Goal: Task Accomplishment & Management: Manage account settings

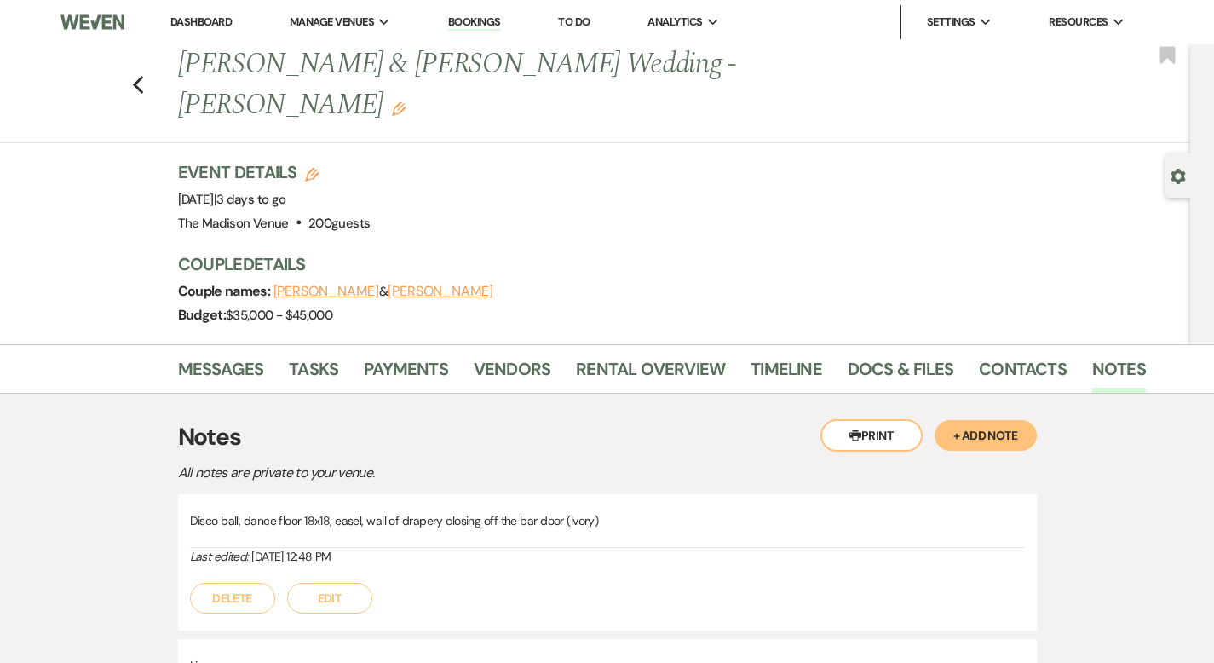
click at [193, 16] on link "Dashboard" at bounding box center [200, 21] width 61 height 14
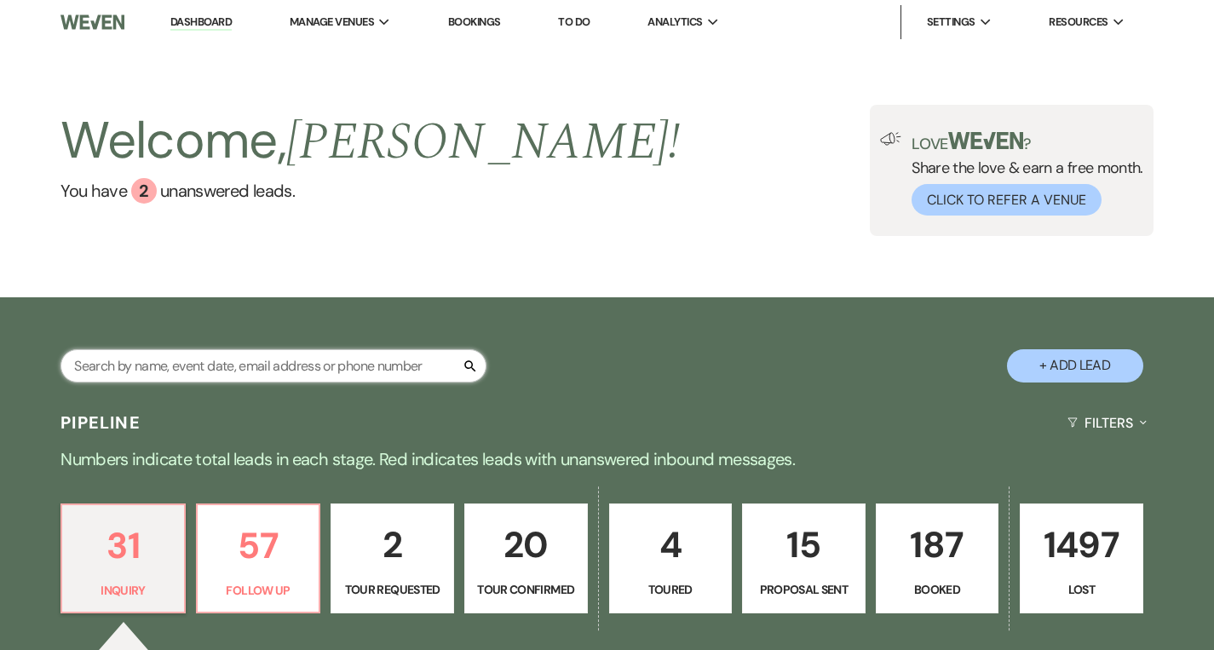
click at [175, 362] on input "text" at bounding box center [273, 365] width 426 height 33
type input "av"
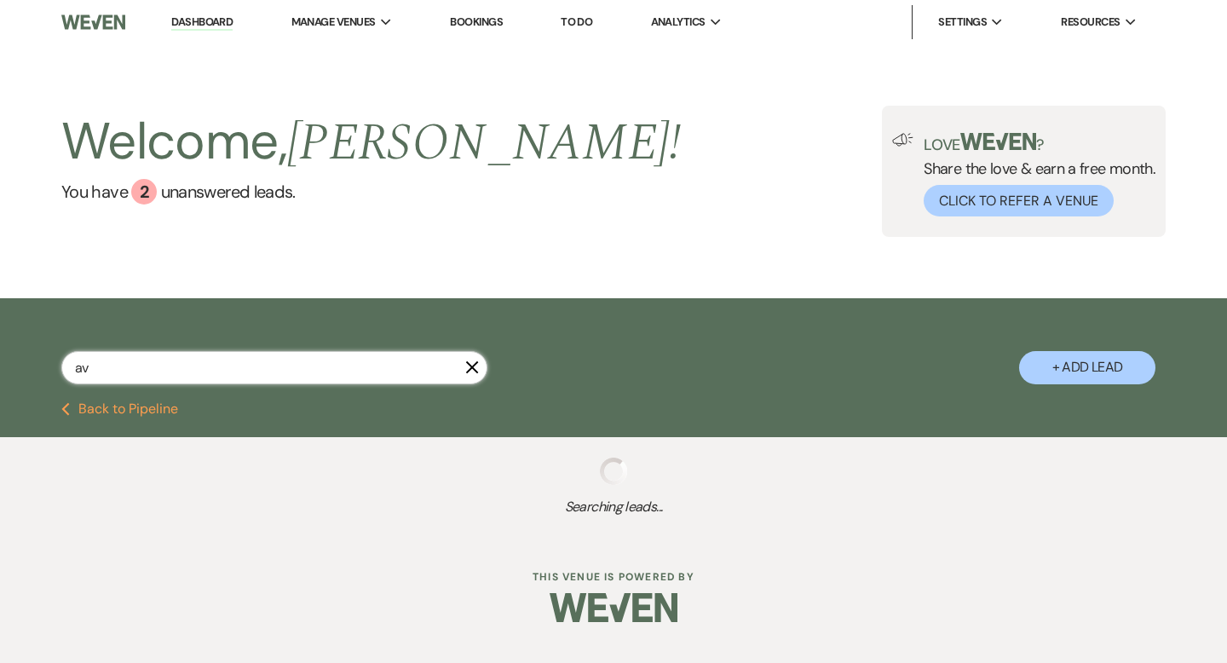
select select "8"
select select "7"
select select "6"
select select "9"
select select "8"
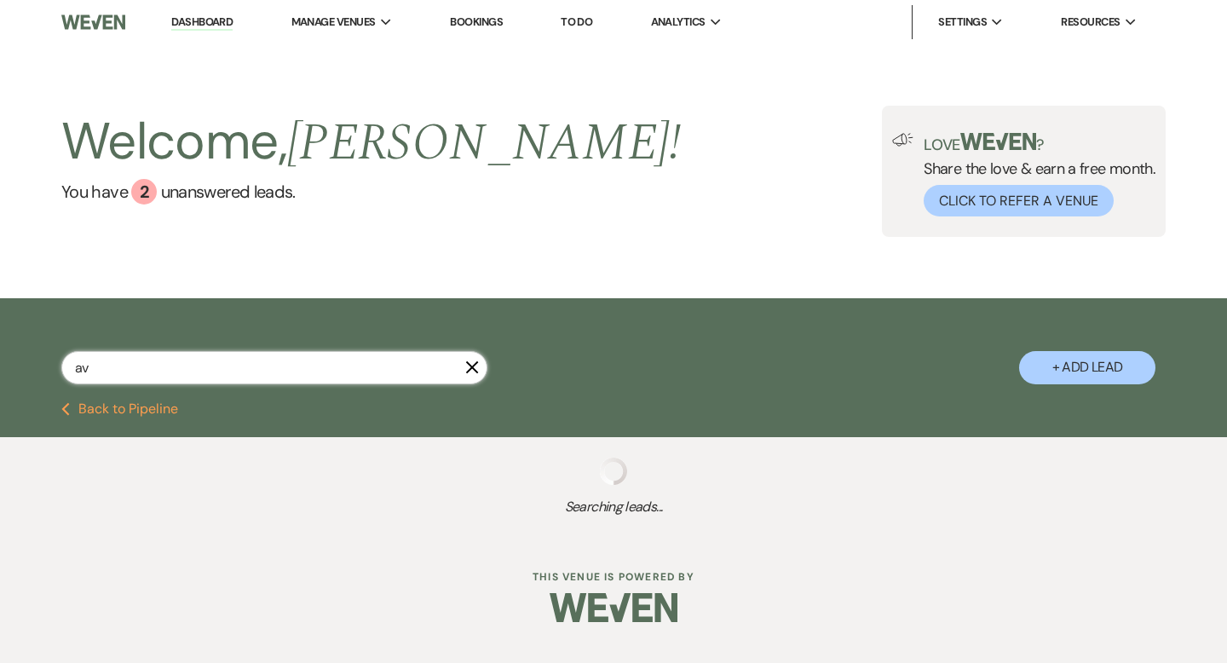
select select "6"
select select "4"
select select "8"
select select "5"
select select "9"
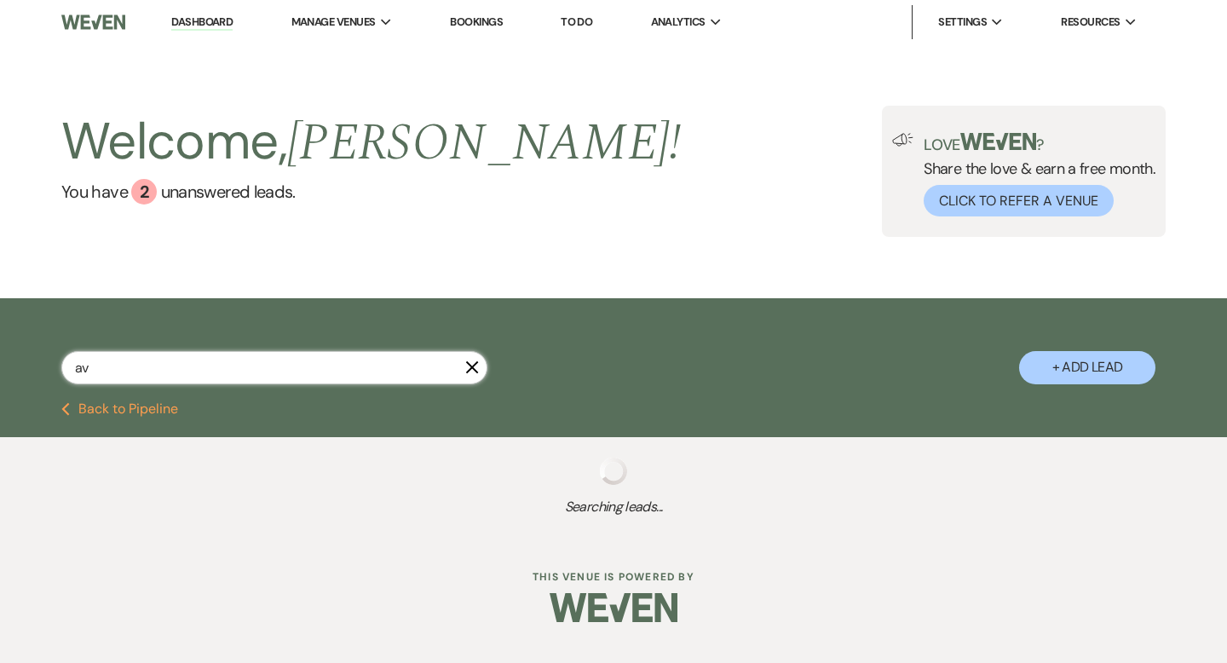
select select "8"
select select "10"
select select "8"
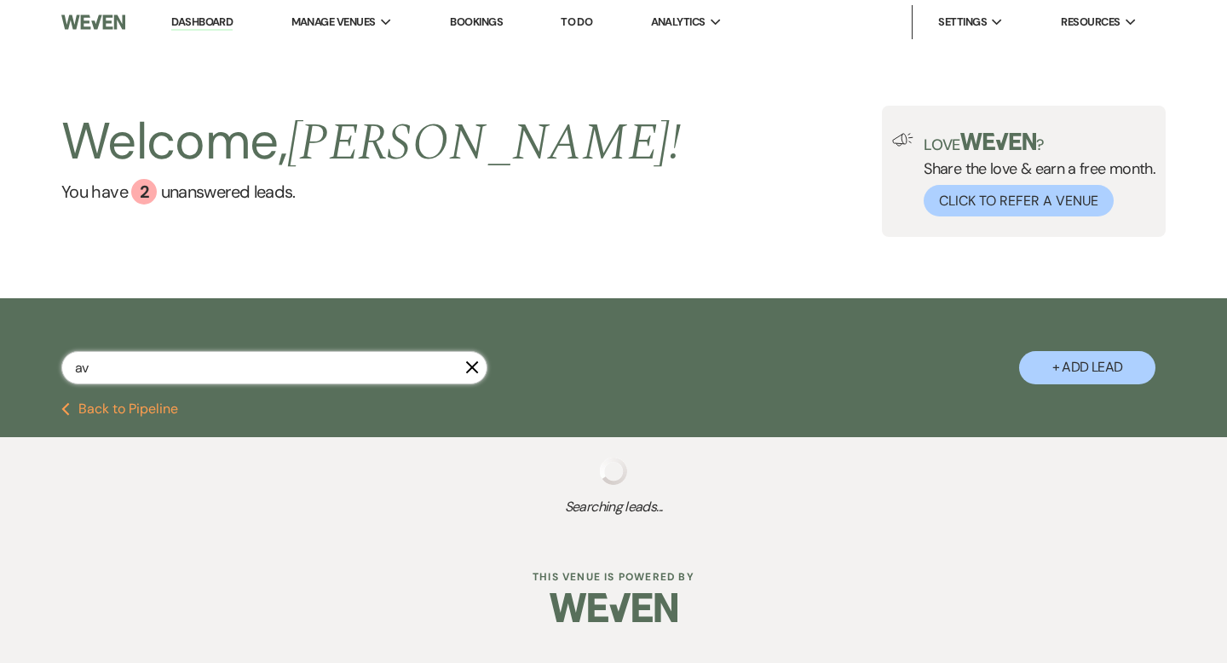
select select "1"
select select "8"
select select "10"
select select "8"
select select "5"
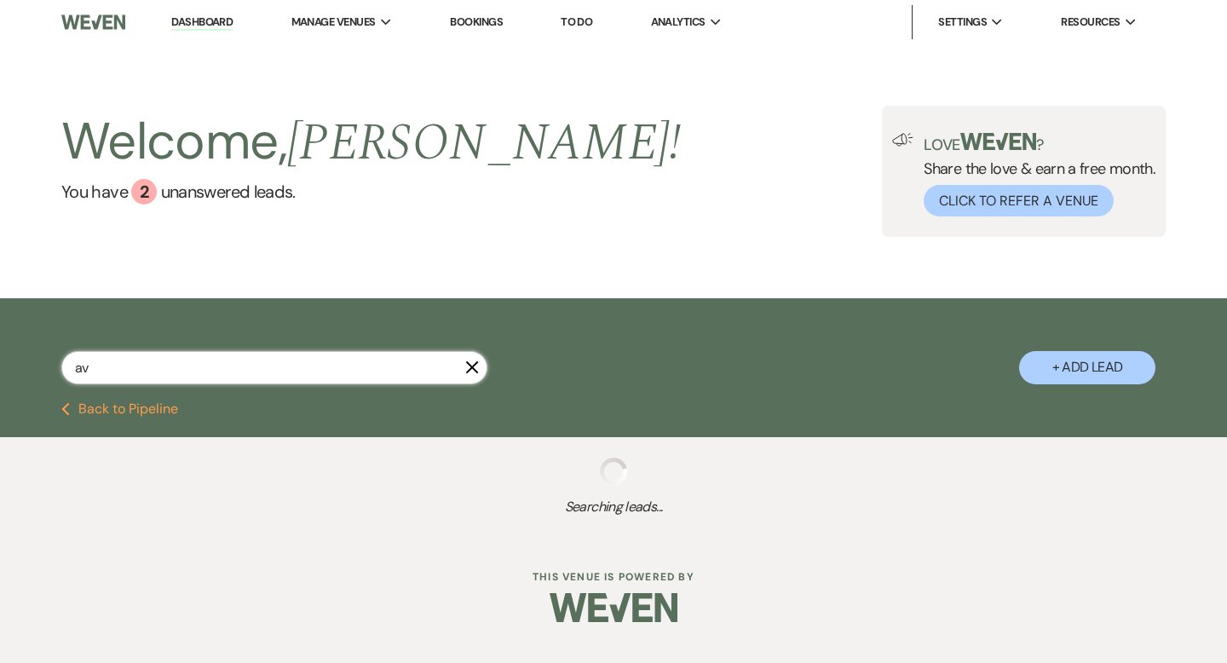
select select "8"
select select "10"
select select "8"
select select "4"
select select "8"
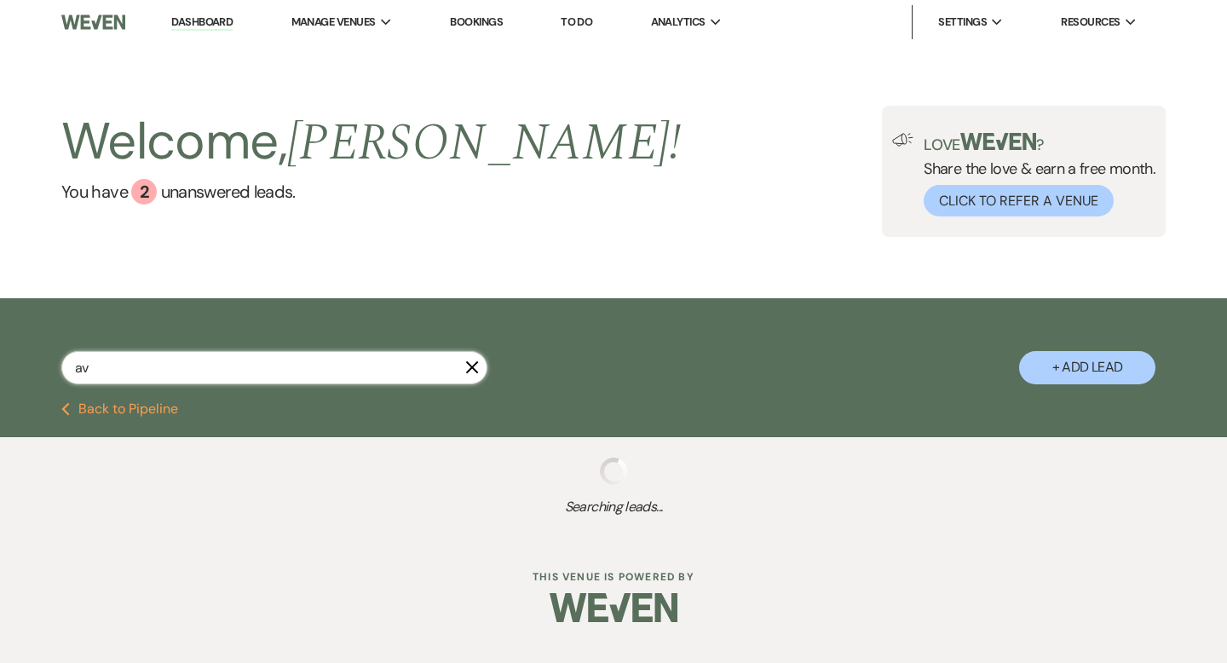
select select "5"
select select "6"
select select "8"
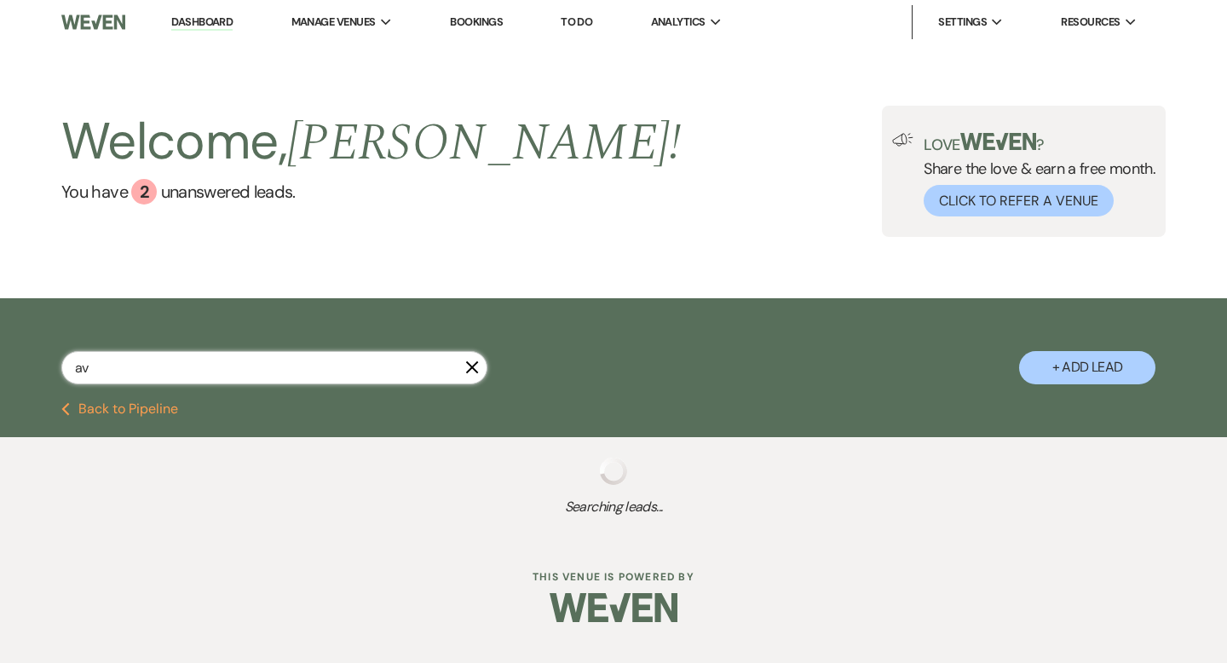
select select "5"
select select "8"
select select "5"
select select "8"
select select "1"
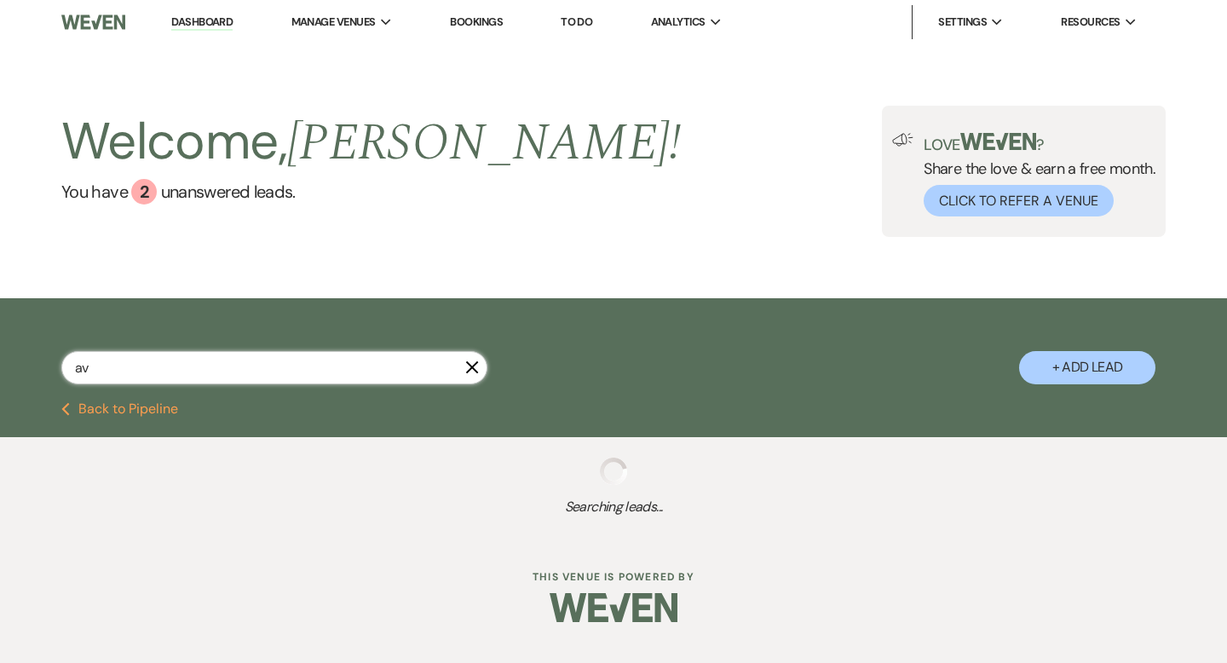
select select "8"
select select "5"
select select "8"
select select "5"
select select "8"
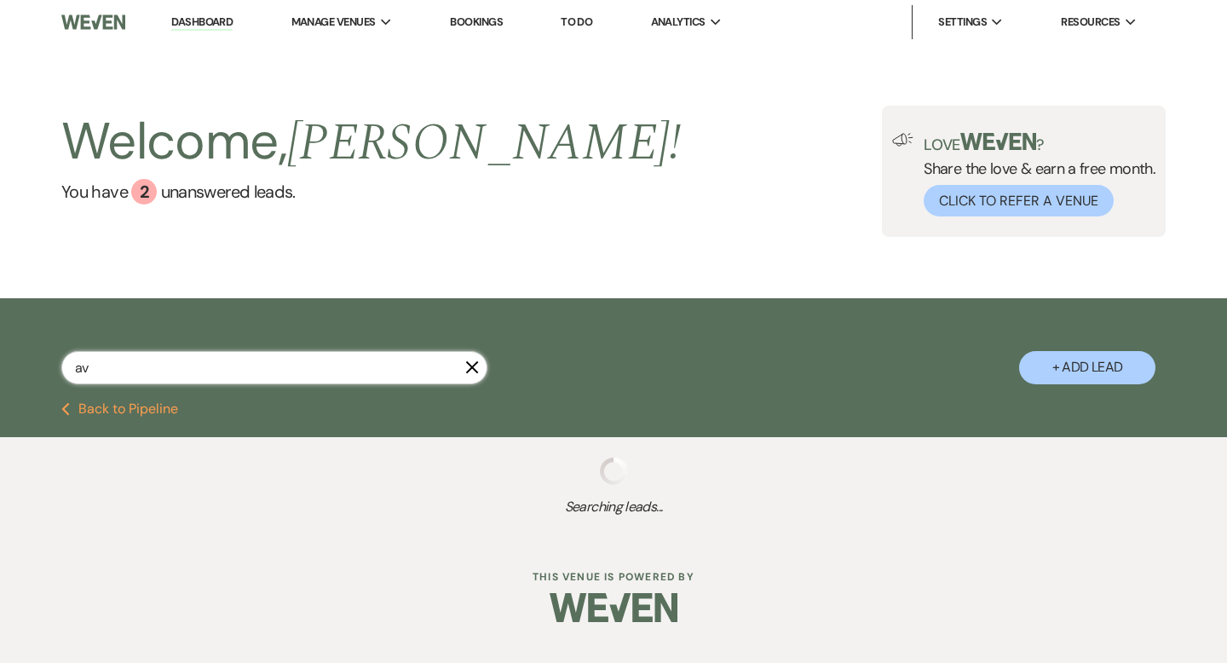
select select "6"
select select "8"
select select "5"
select select "8"
select select "5"
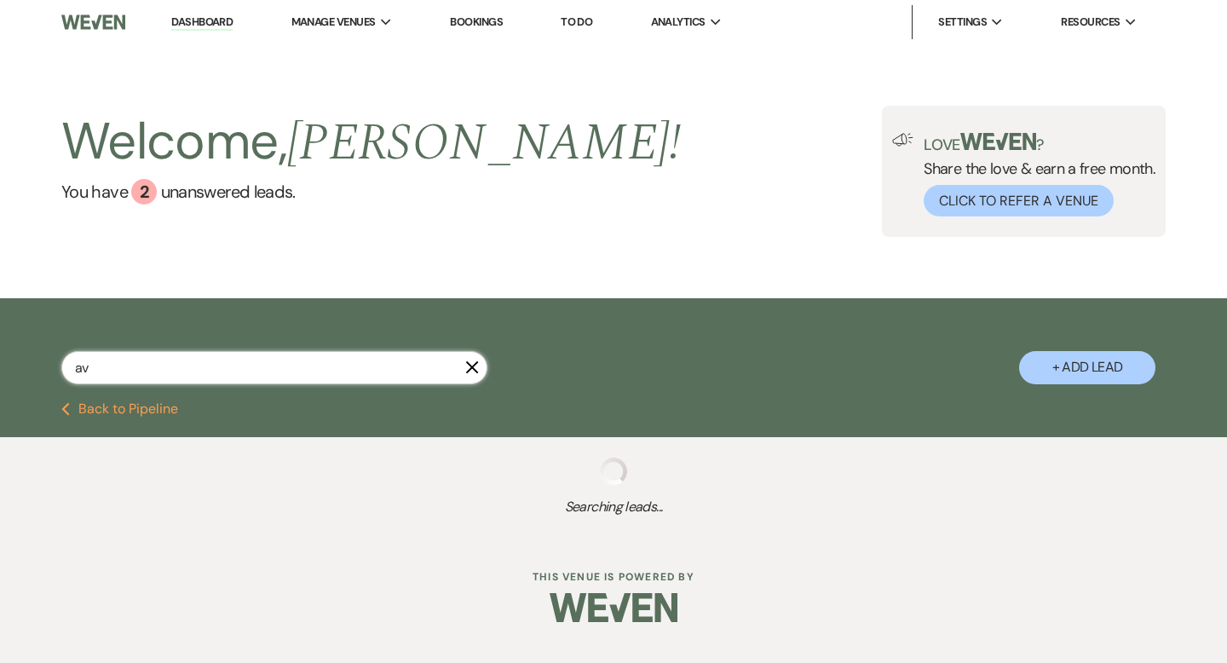
select select "8"
select select "5"
select select "8"
select select "5"
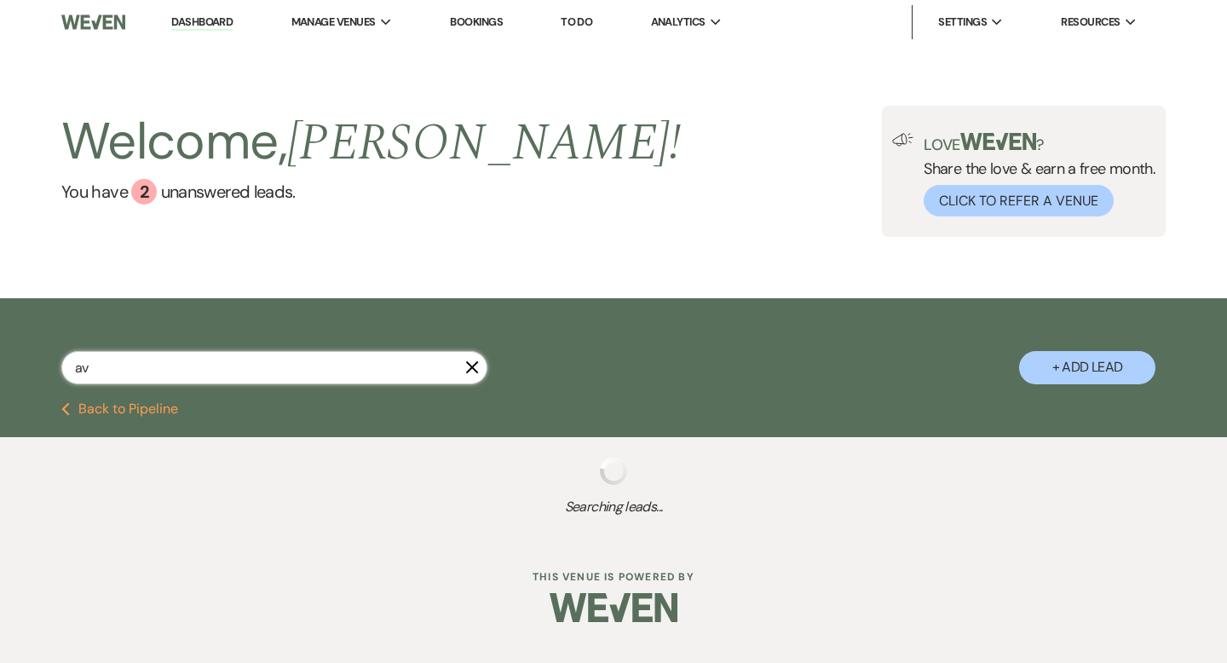
select select "8"
select select "5"
select select "8"
select select "5"
select select "8"
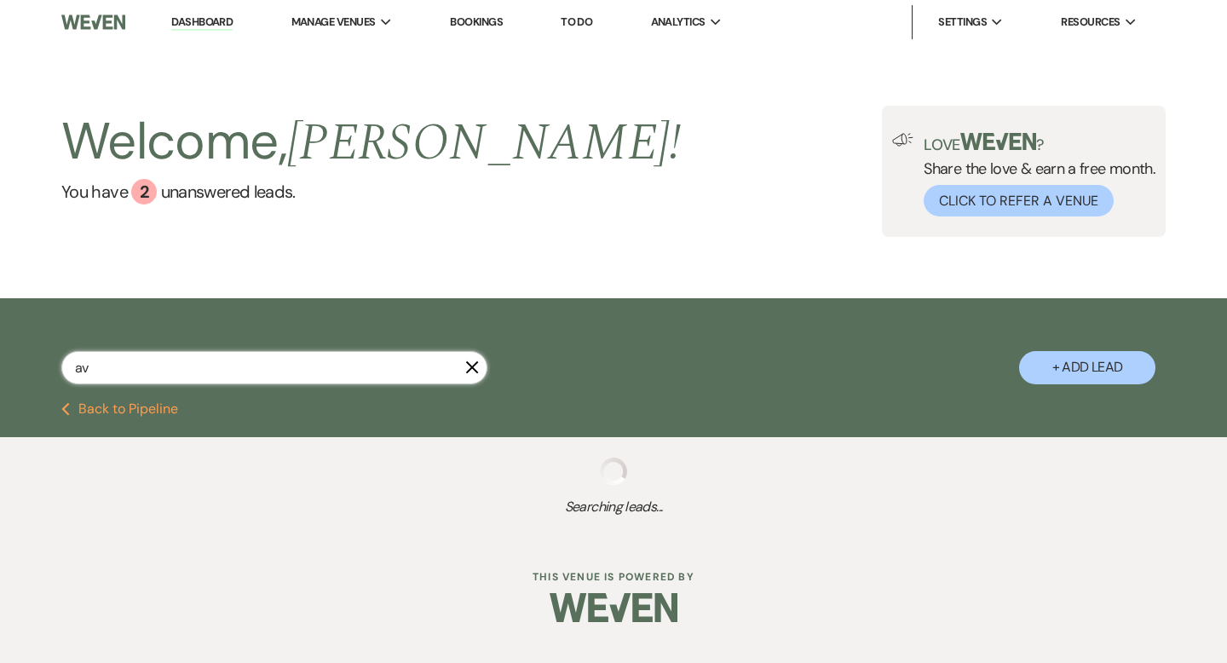
select select "5"
select select "8"
select select "10"
select select "8"
select select "4"
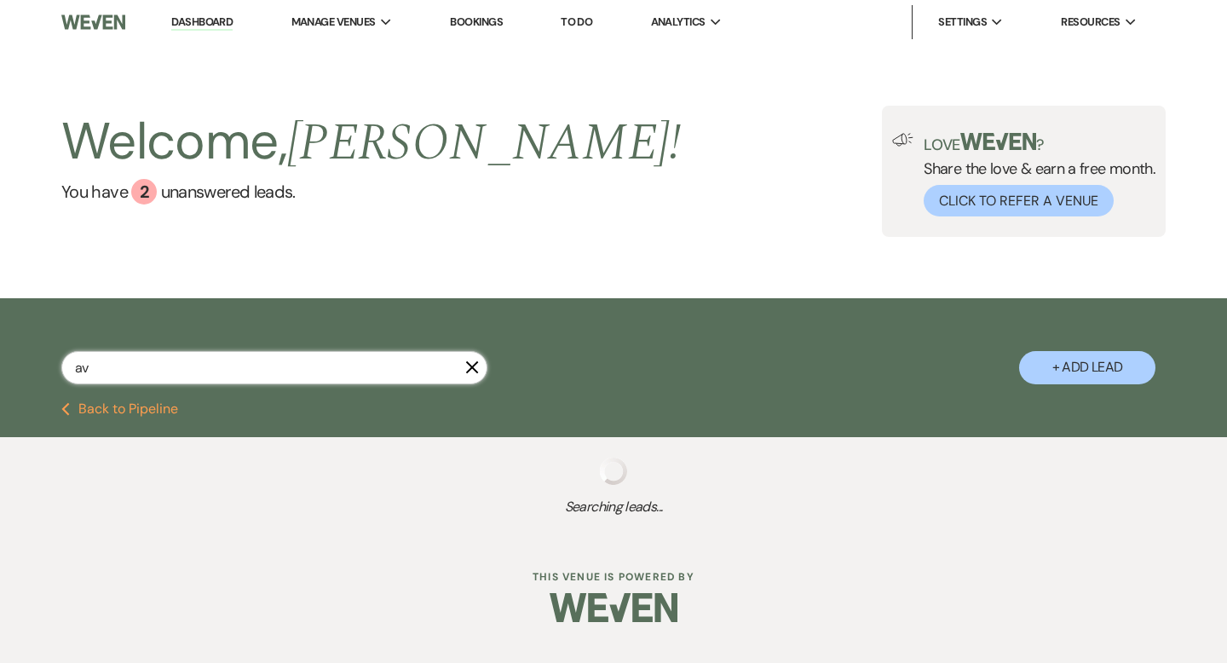
select select "8"
select select "5"
select select "8"
select select "6"
select select "8"
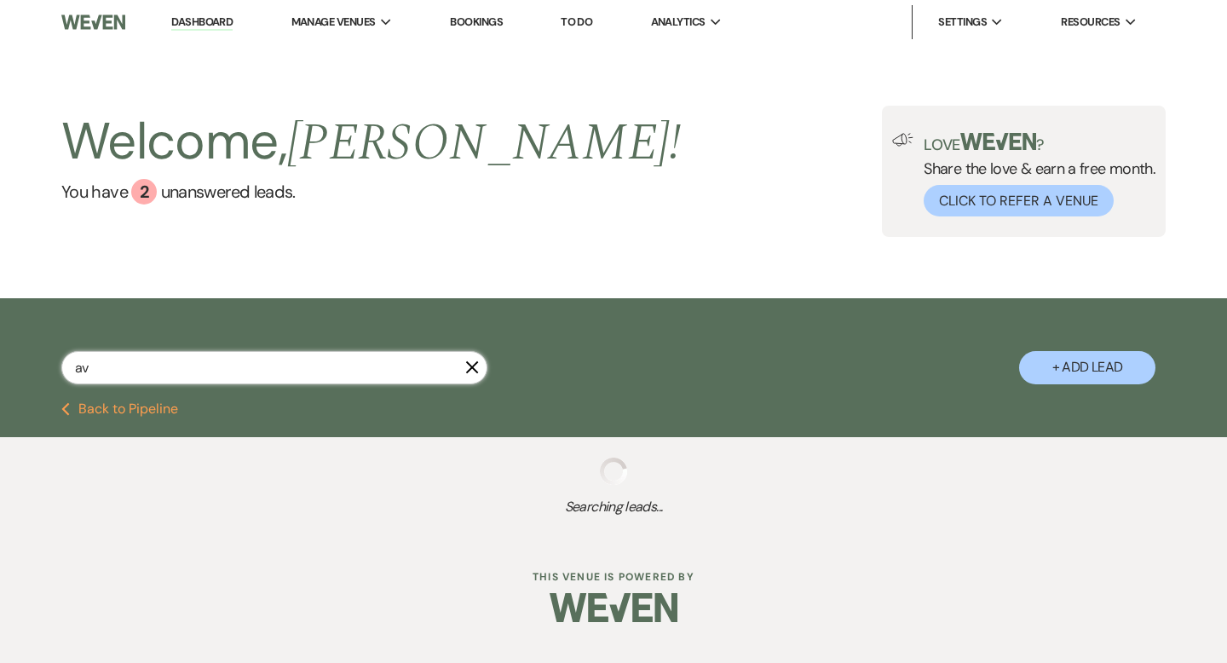
select select "5"
select select "8"
select select "1"
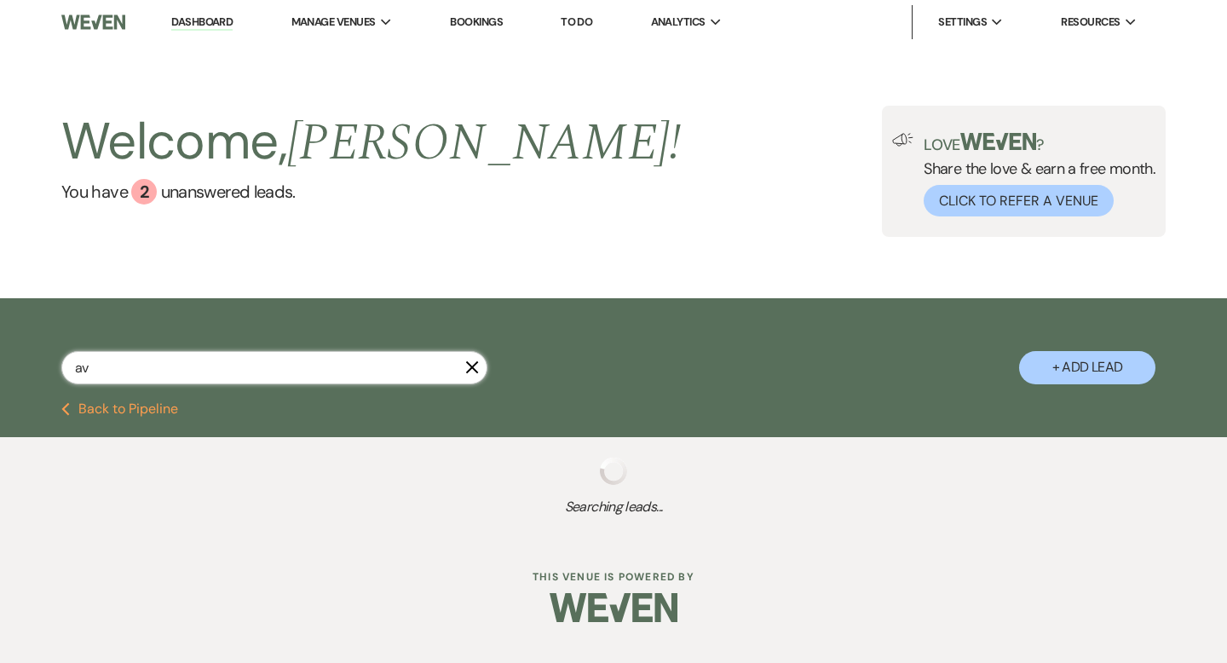
select select "8"
select select "5"
select select "8"
select select "11"
select select "8"
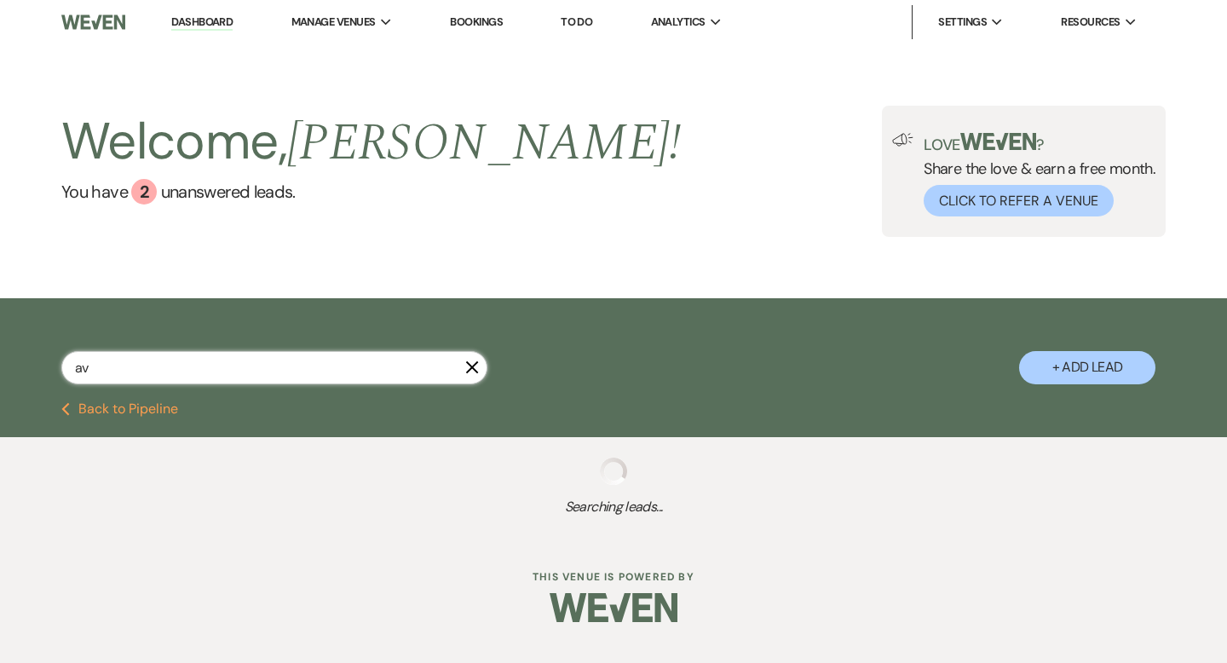
select select "5"
select select "8"
select select "7"
select select "8"
select select "6"
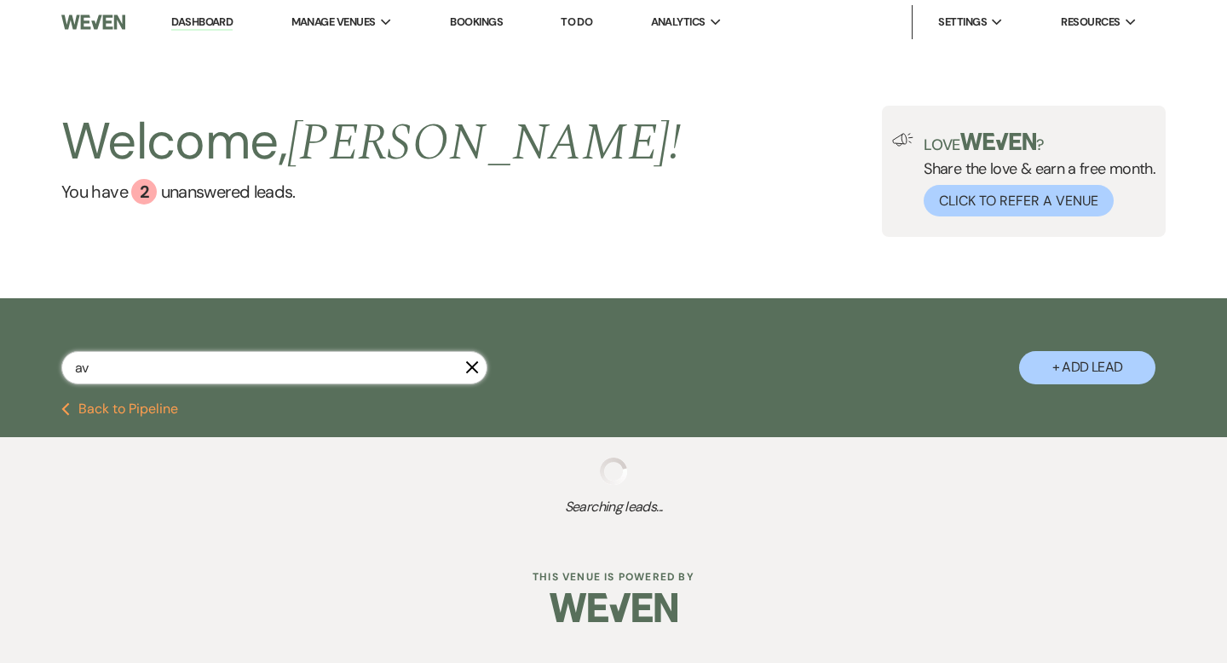
select select "8"
select select "6"
select select "8"
select select "7"
select select "8"
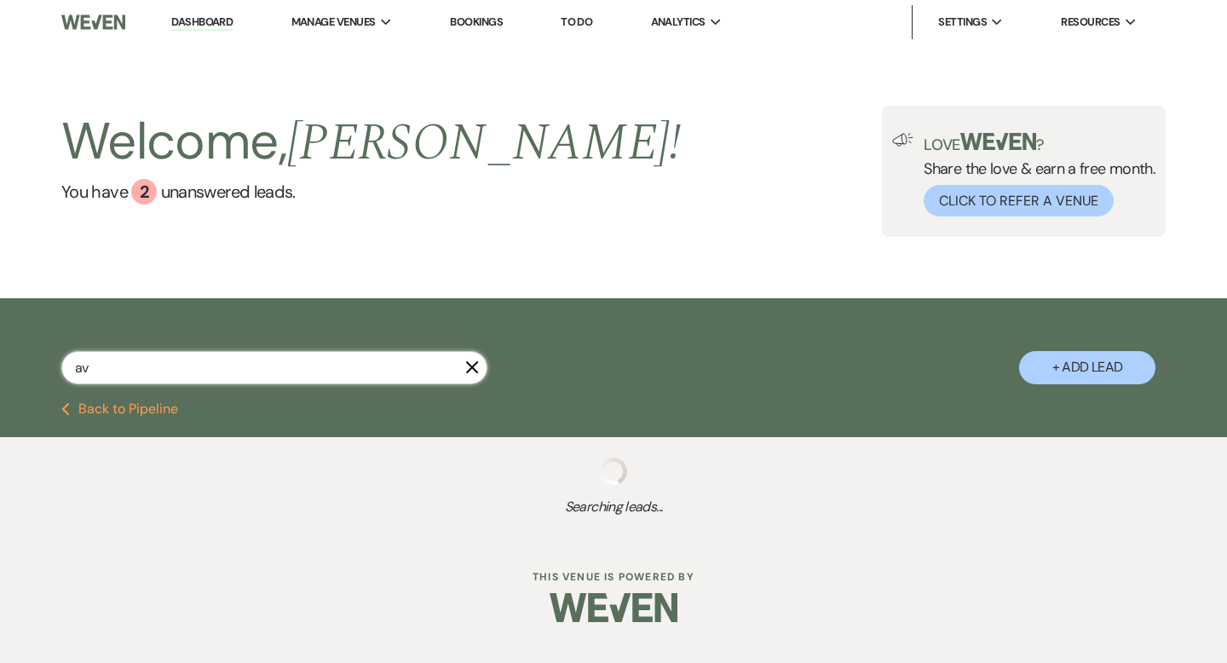
select select "6"
select select "8"
select select "5"
select select "8"
select select "5"
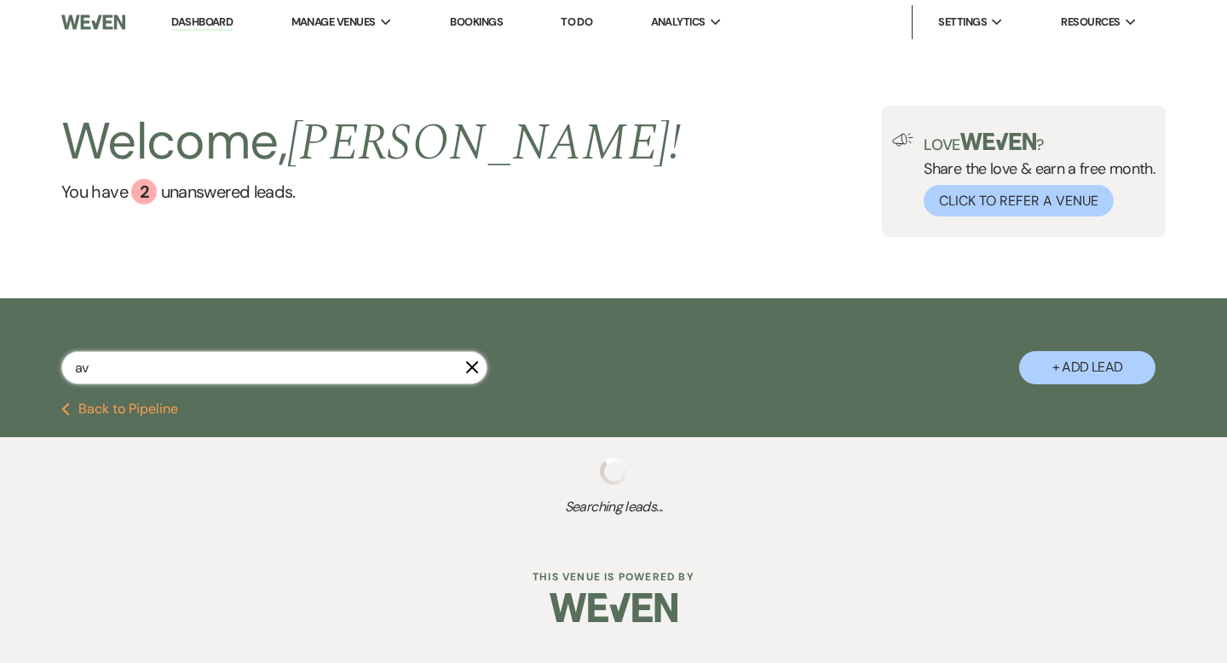
select select "8"
select select "5"
select select "8"
select select "6"
select select "8"
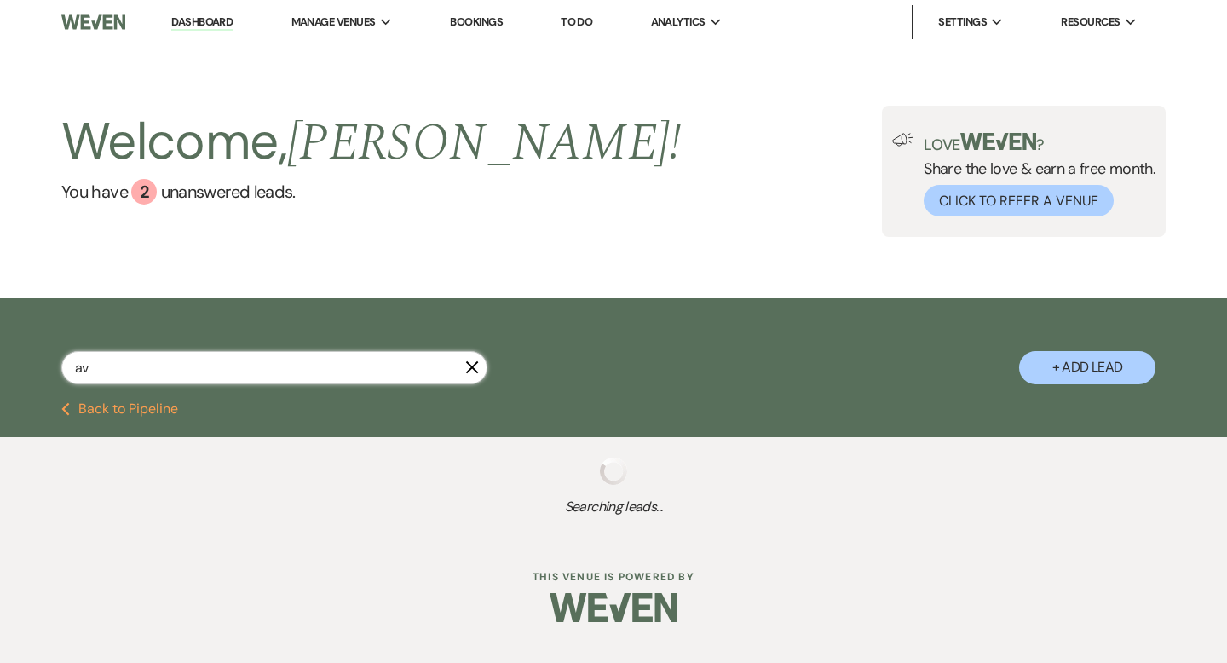
select select "6"
select select "8"
select select "5"
select select "8"
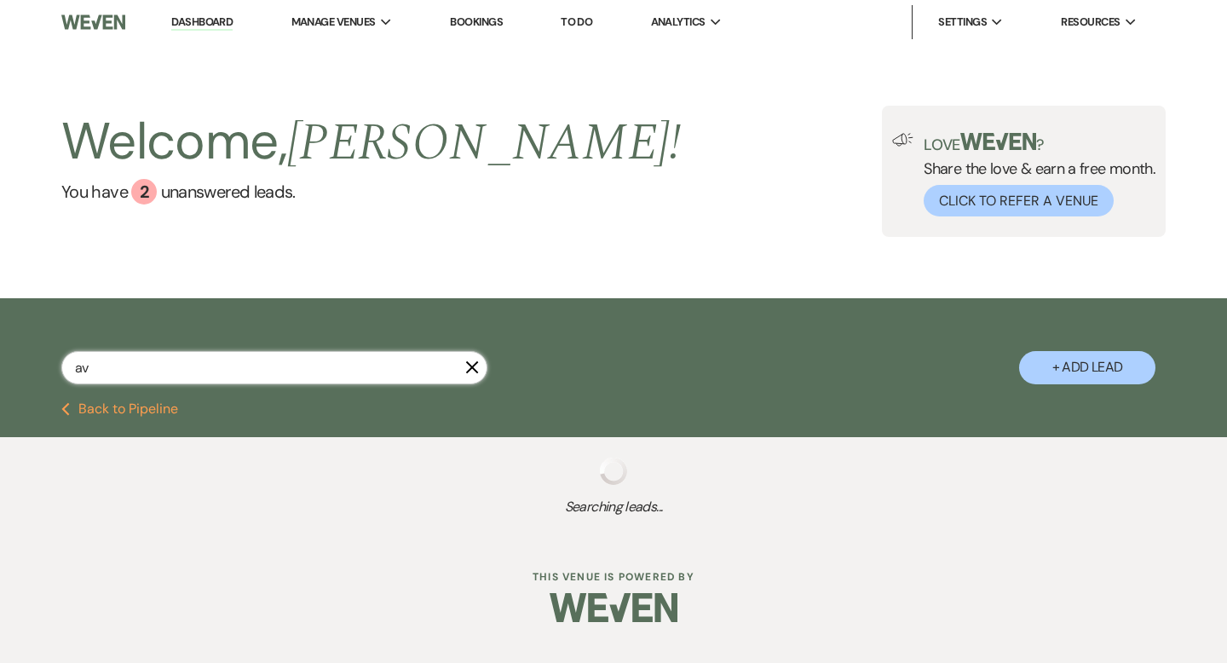
select select "8"
select select "5"
select select "8"
select select "5"
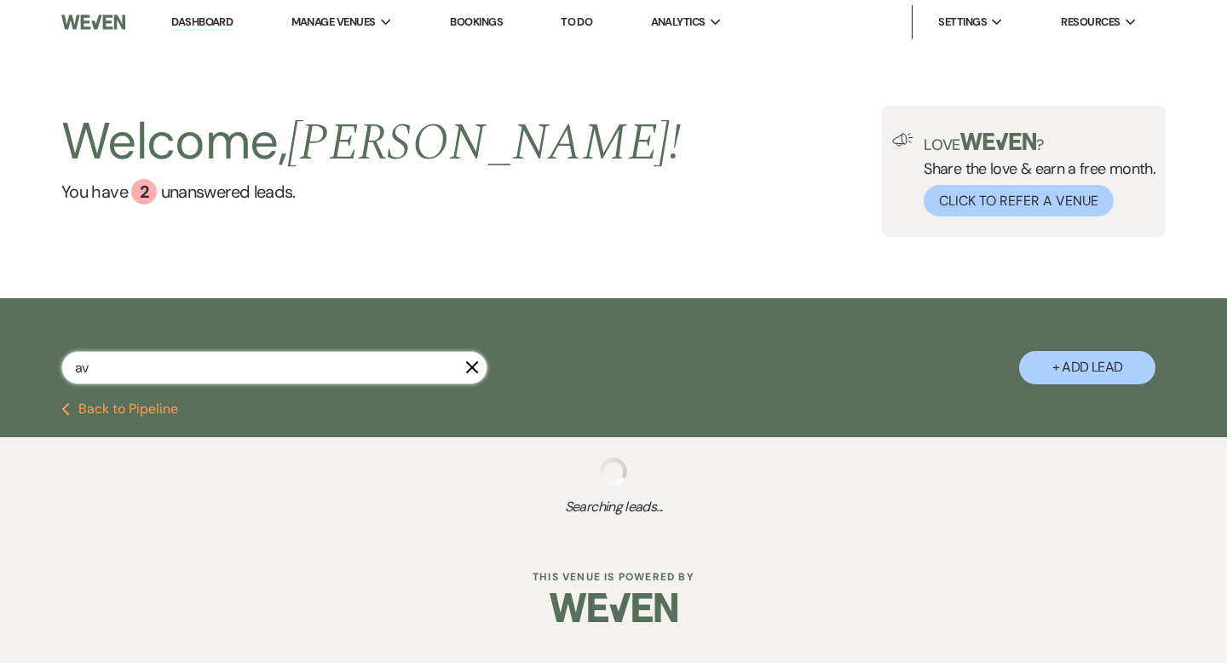
select select "8"
select select "5"
select select "8"
select select "5"
select select "8"
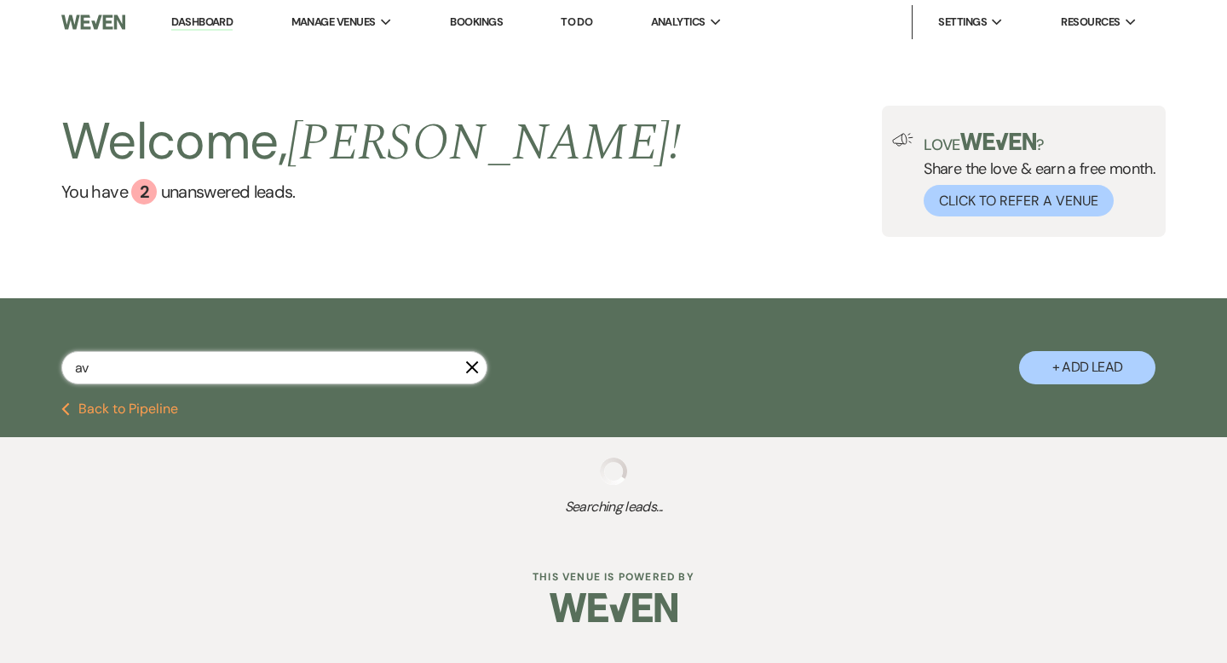
select select "8"
select select "6"
select select "8"
select select "5"
select select "8"
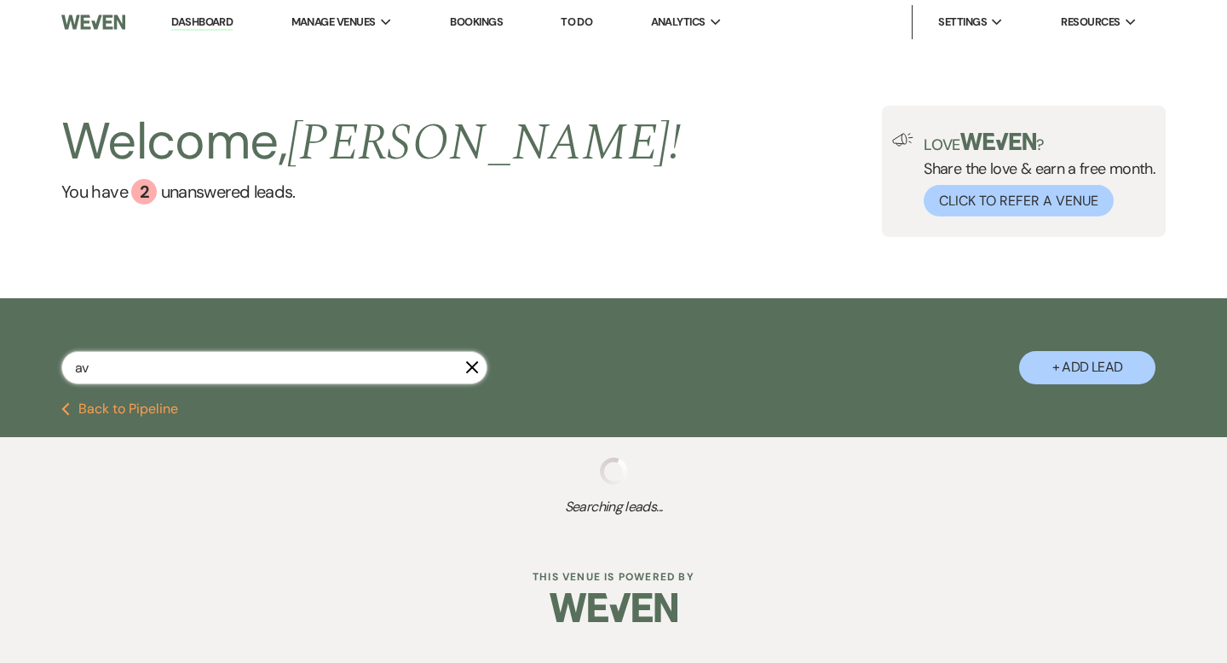
select select "5"
select select "8"
select select "5"
select select "8"
select select "10"
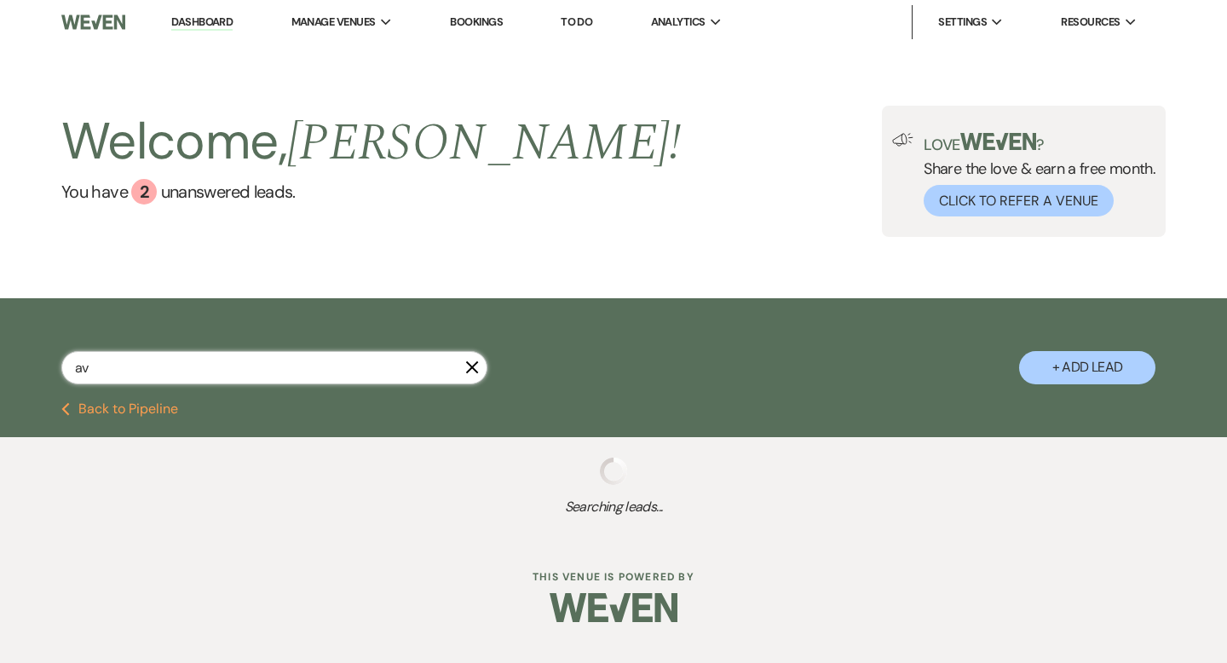
select select "8"
select select "5"
select select "8"
select select "5"
select select "8"
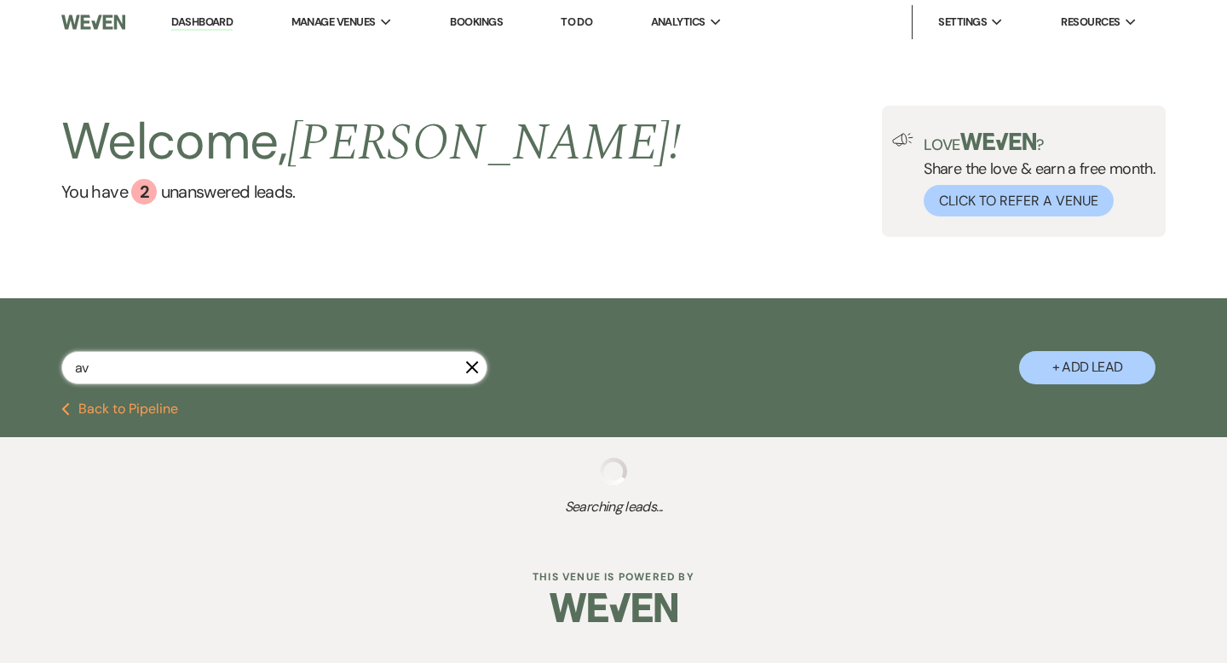
select select "5"
select select "8"
select select "5"
select select "8"
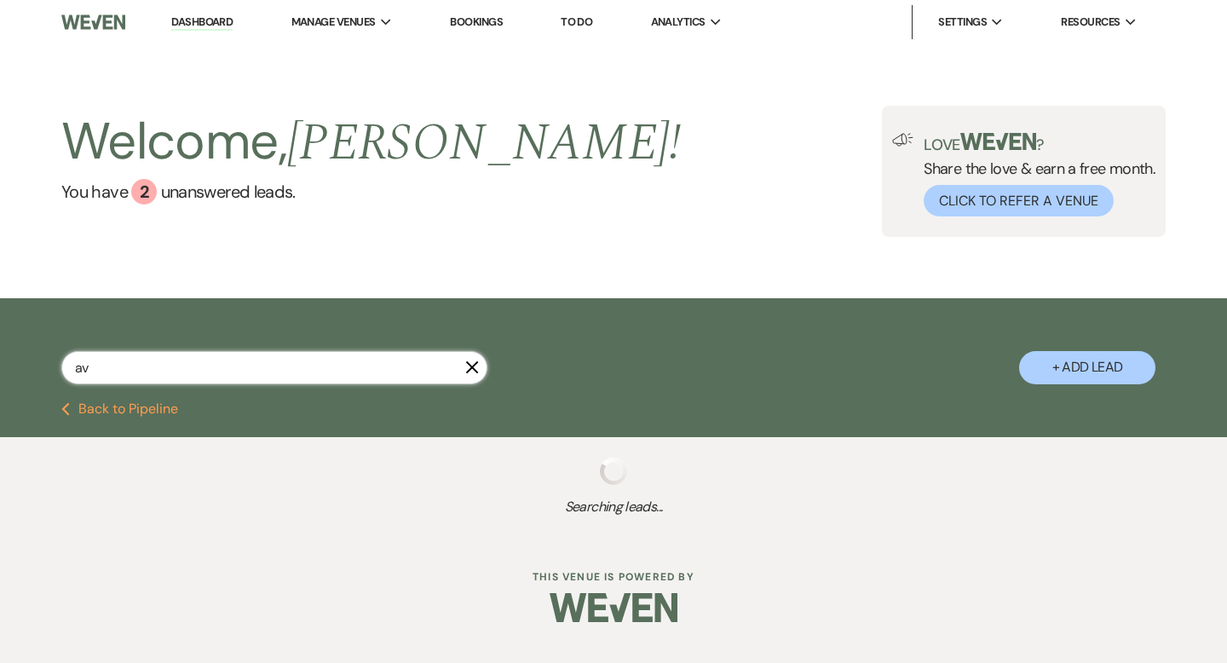
select select "11"
select select "8"
select select "5"
select select "8"
select select "5"
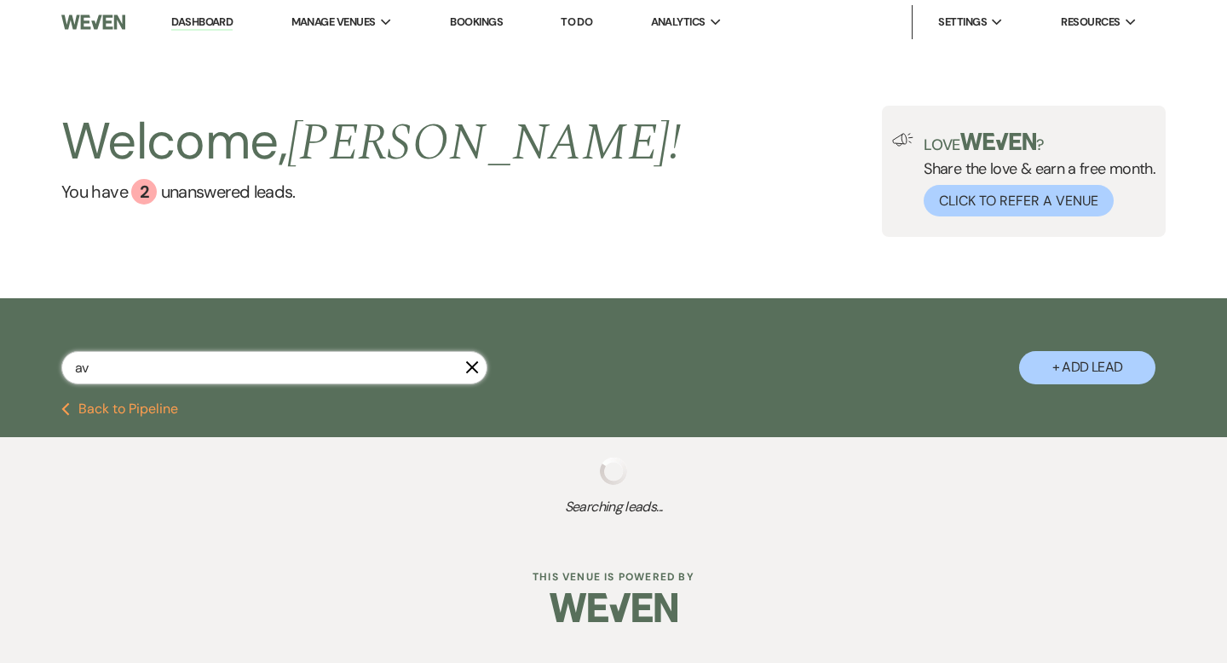
select select "8"
select select "5"
select select "8"
select select "5"
select select "8"
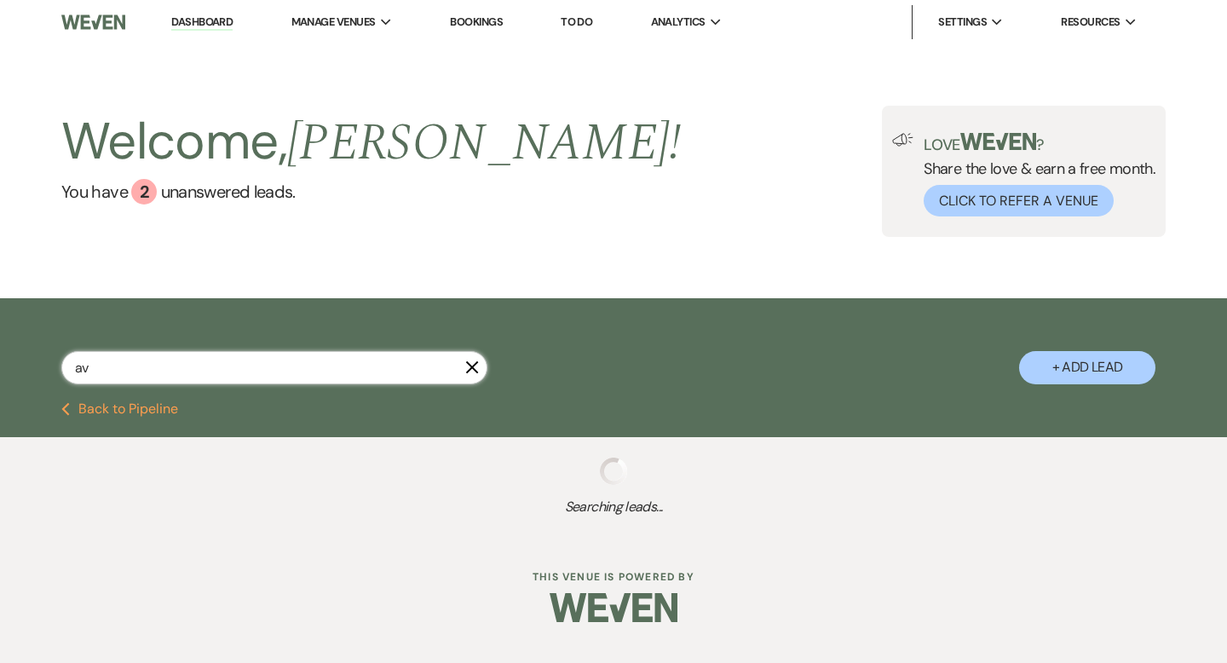
select select "5"
select select "8"
select select "1"
select select "8"
select select "5"
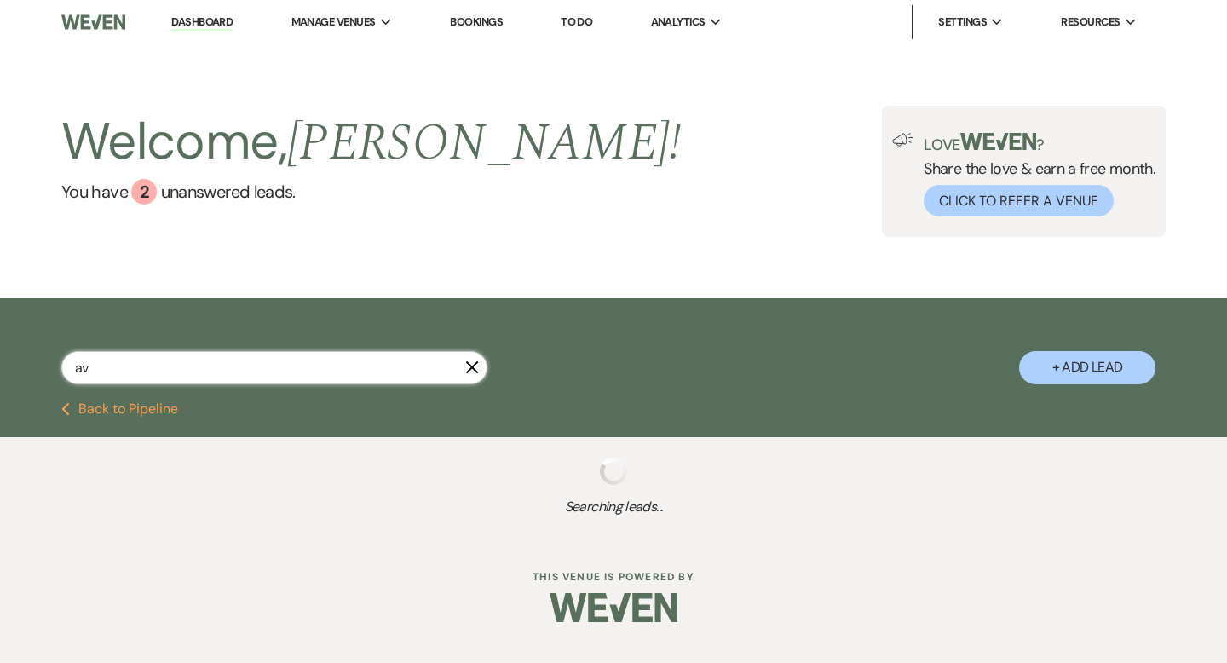
select select "8"
select select "5"
select select "8"
select select "5"
select select "8"
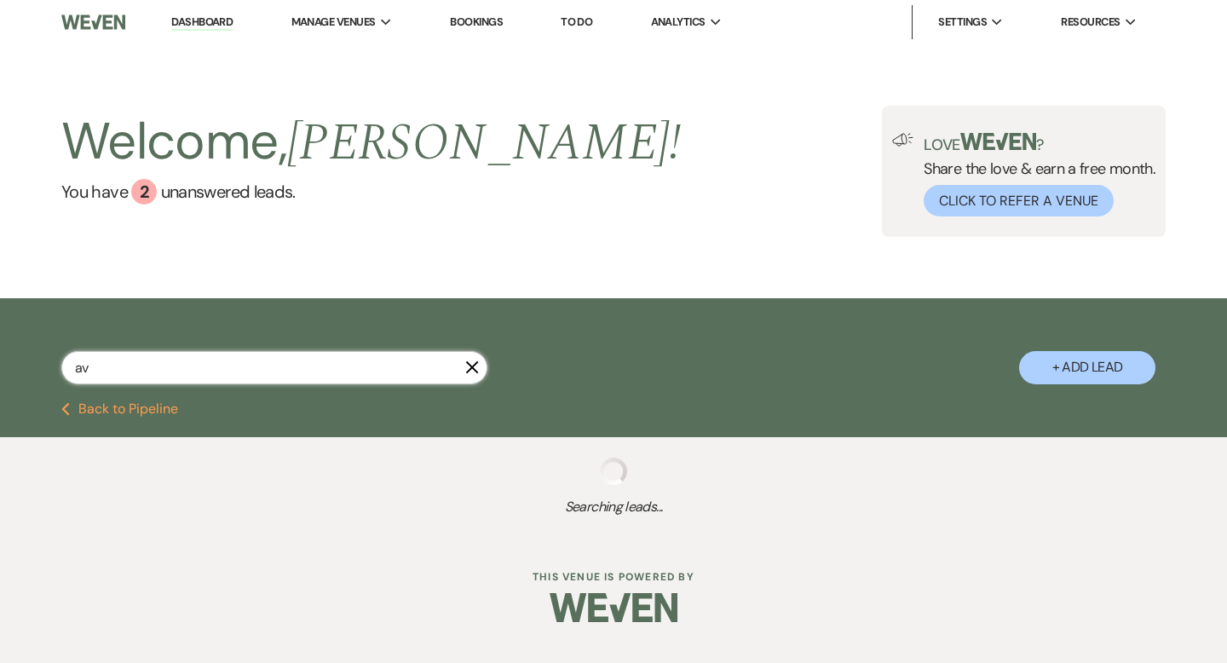
select select "5"
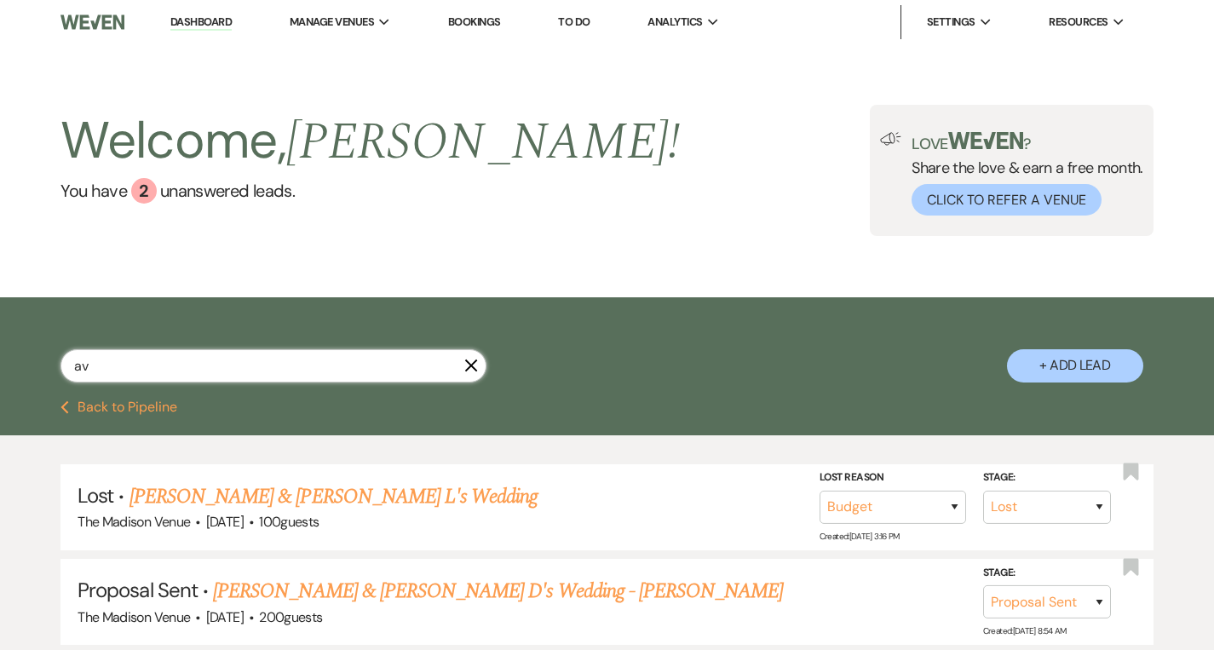
type input "ave"
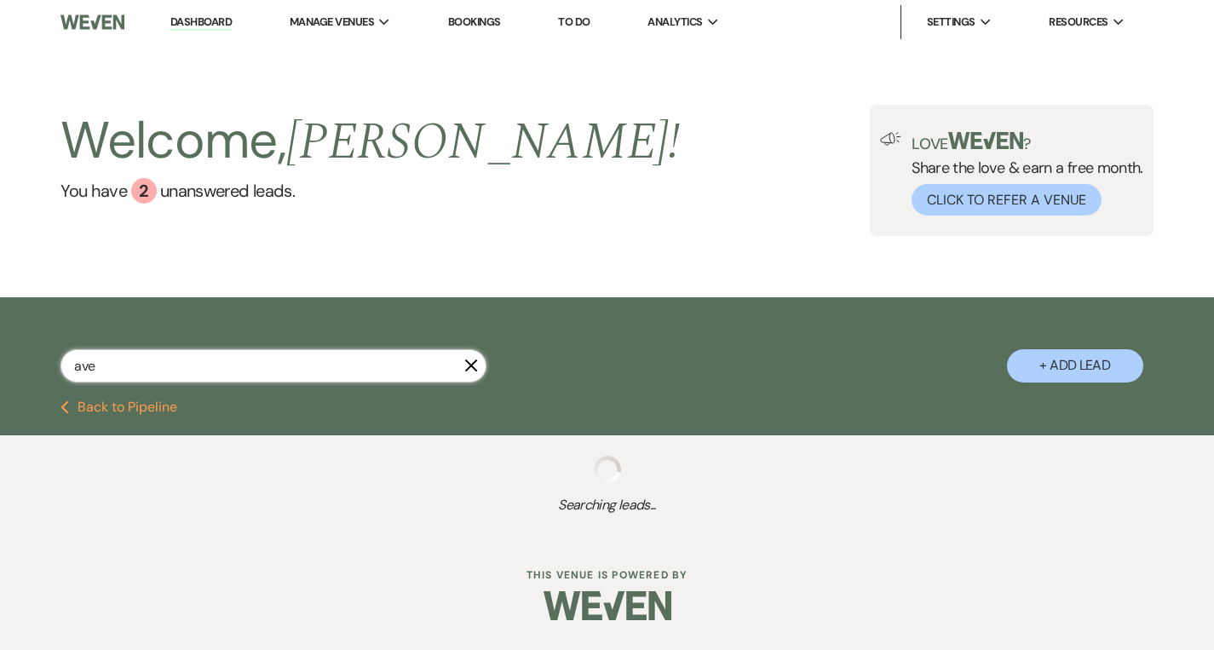
select select "8"
select select "7"
select select "8"
select select "5"
select select "8"
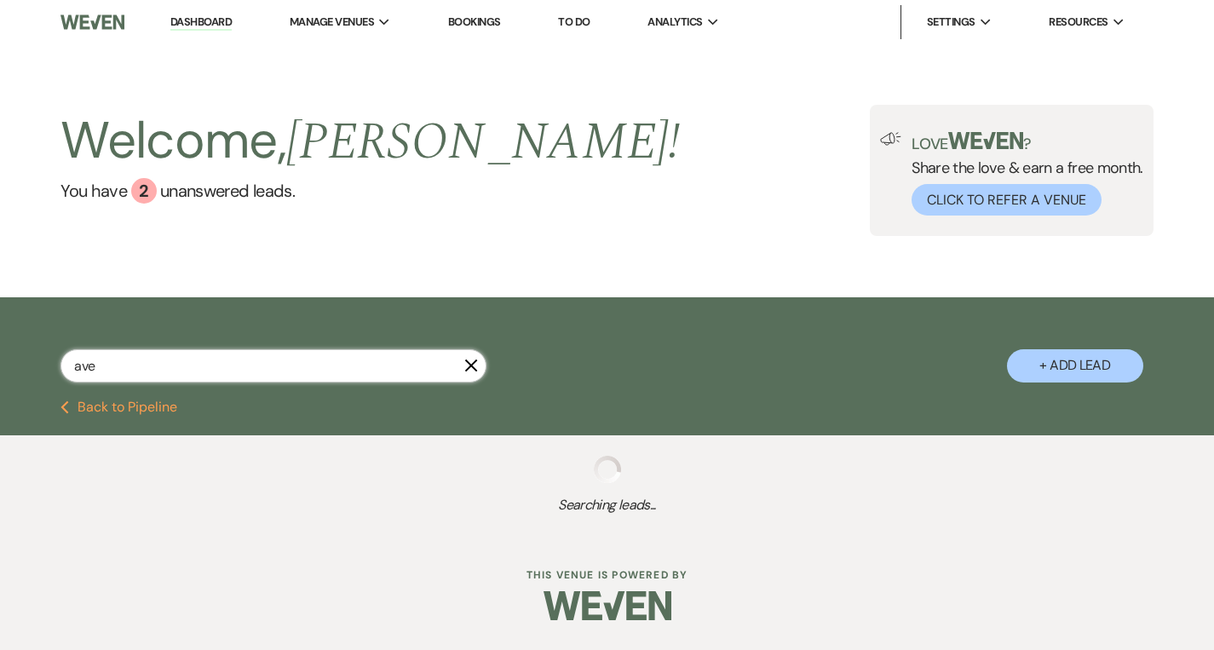
select select "1"
select select "8"
select select "5"
select select "8"
select select "5"
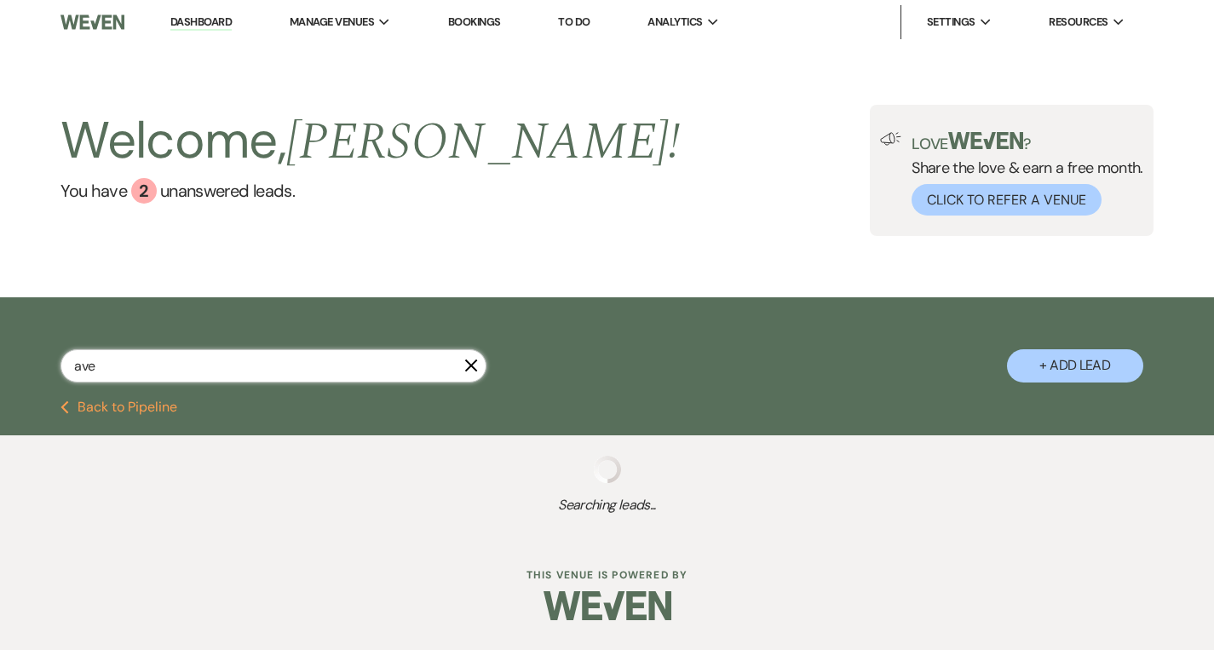
select select "8"
select select "11"
select select "8"
select select "7"
select select "8"
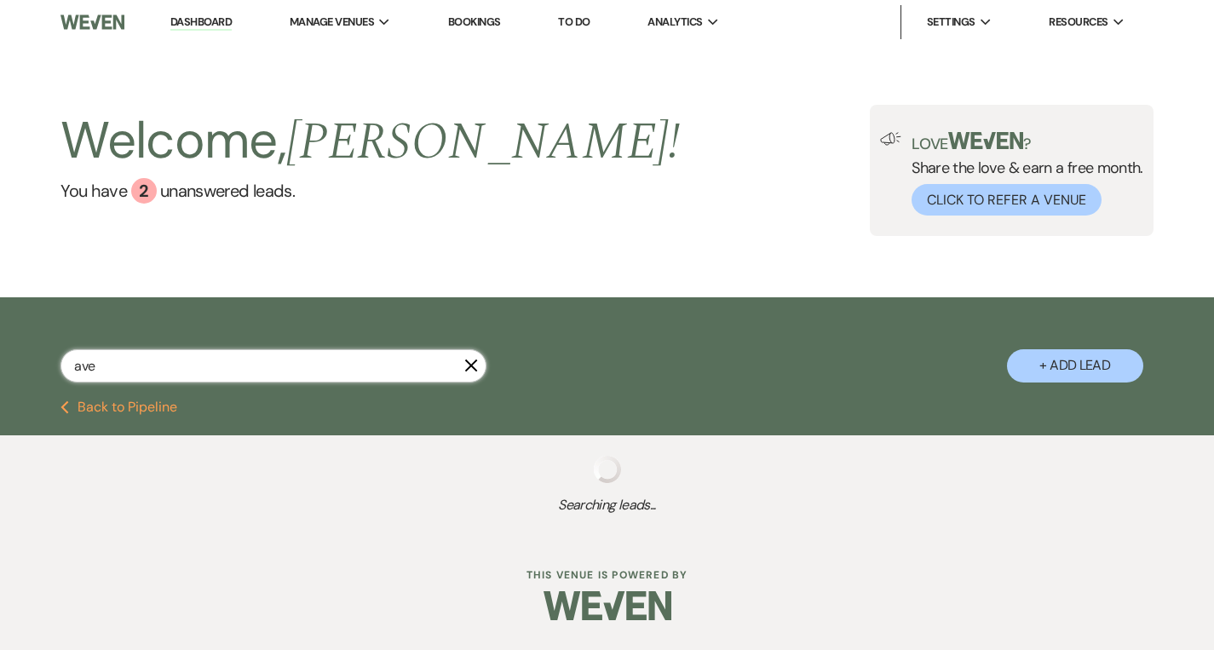
select select "6"
select select "8"
select select "5"
select select "8"
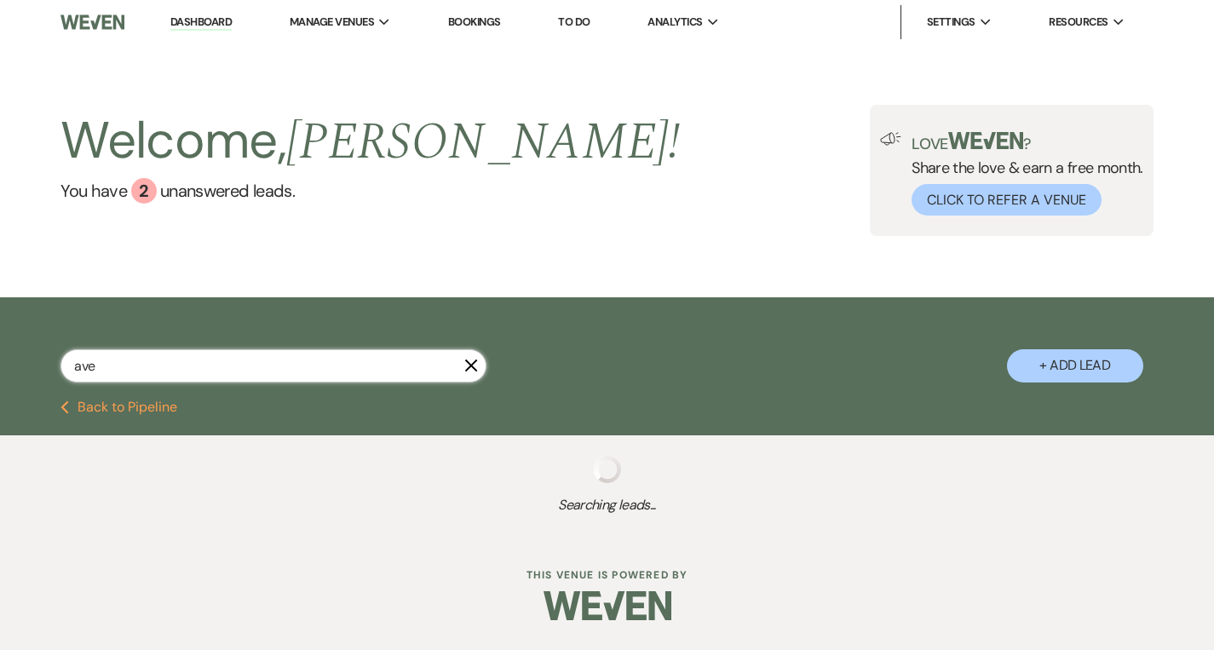
select select "5"
select select "8"
select select "10"
select select "8"
select select "5"
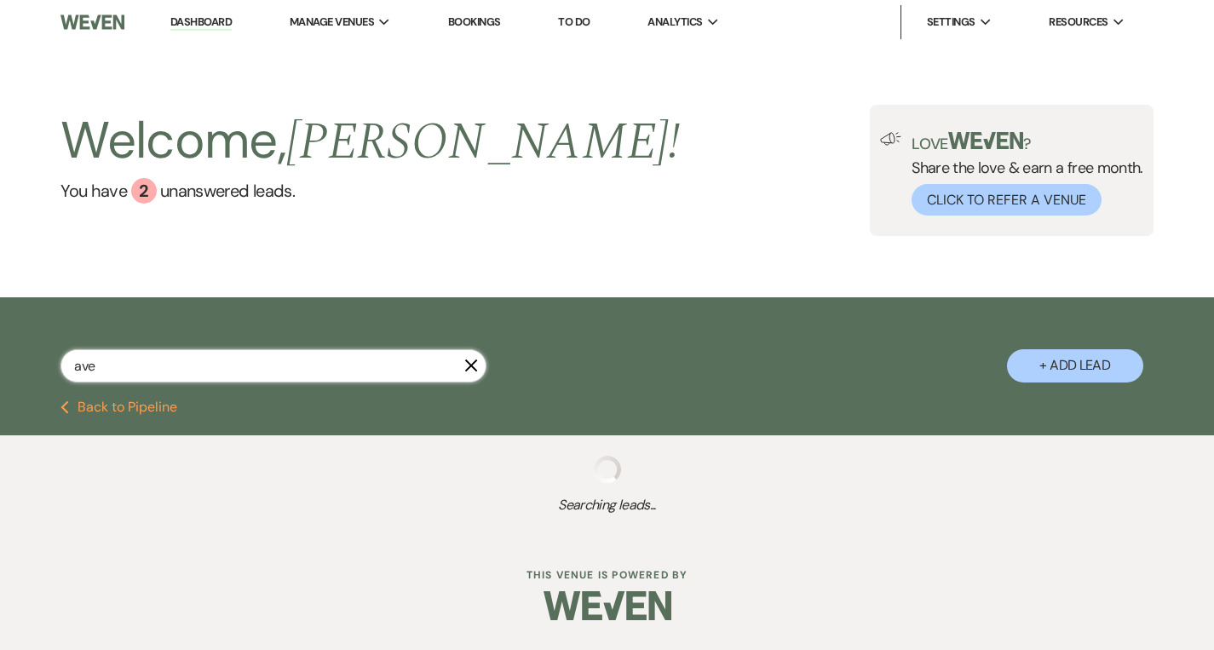
select select "8"
select select "5"
select select "8"
select select "5"
select select "8"
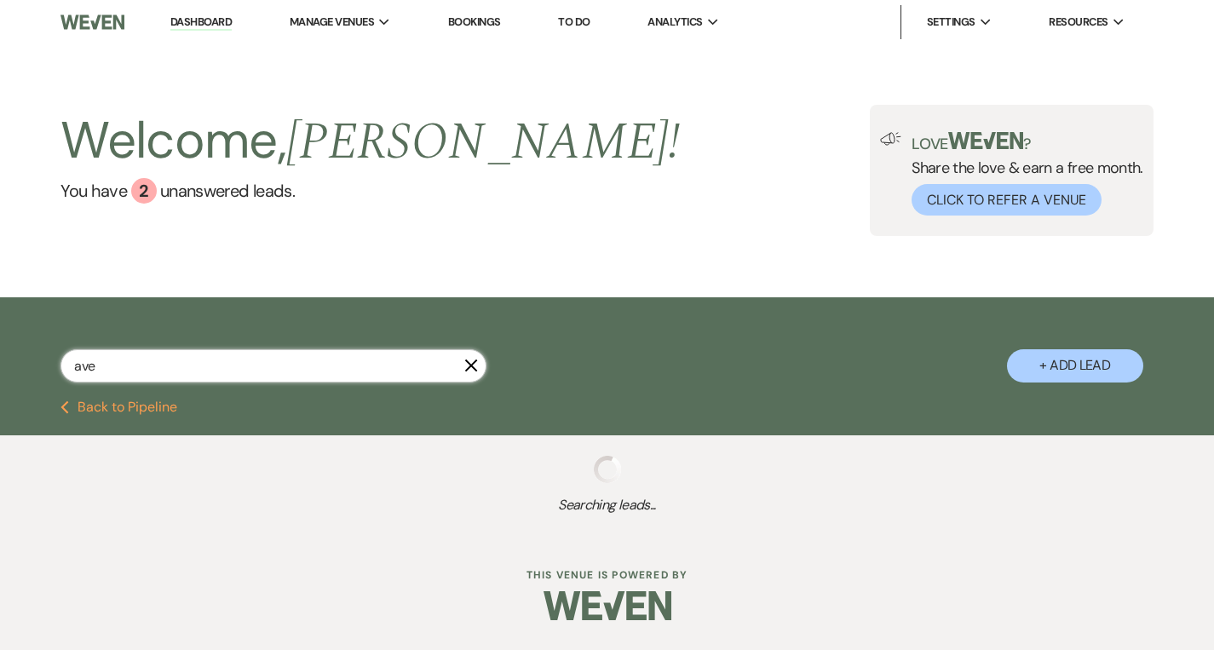
select select "5"
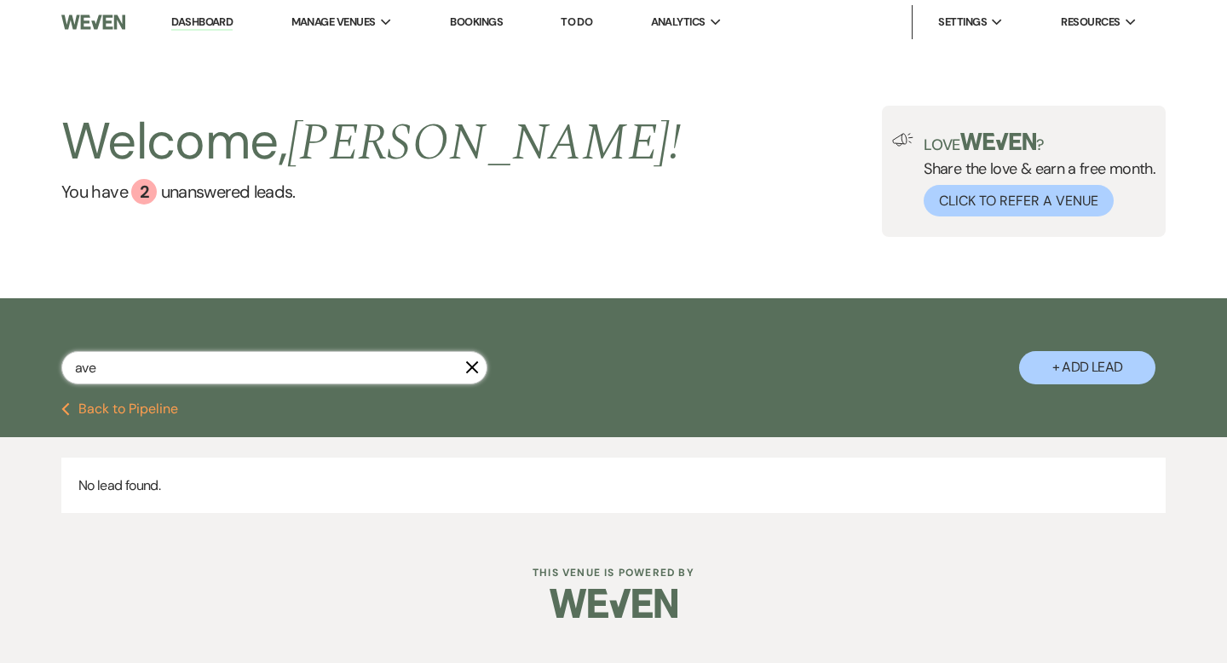
type input "aver"
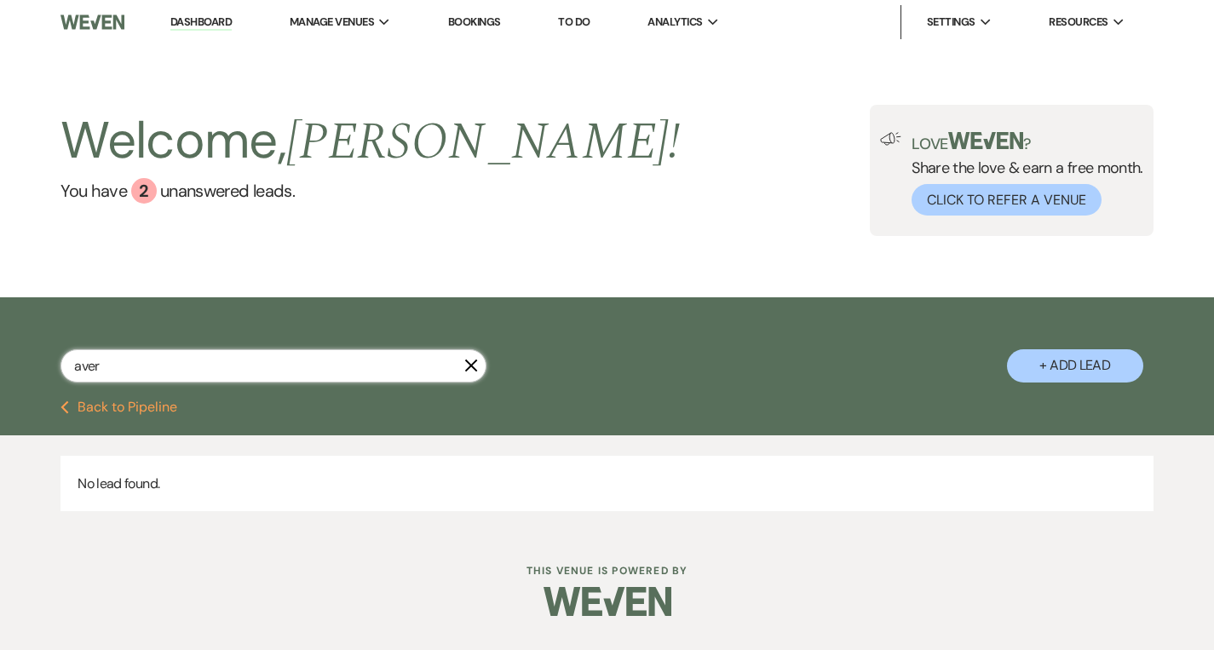
select select "8"
select select "7"
select select "8"
select select "5"
select select "8"
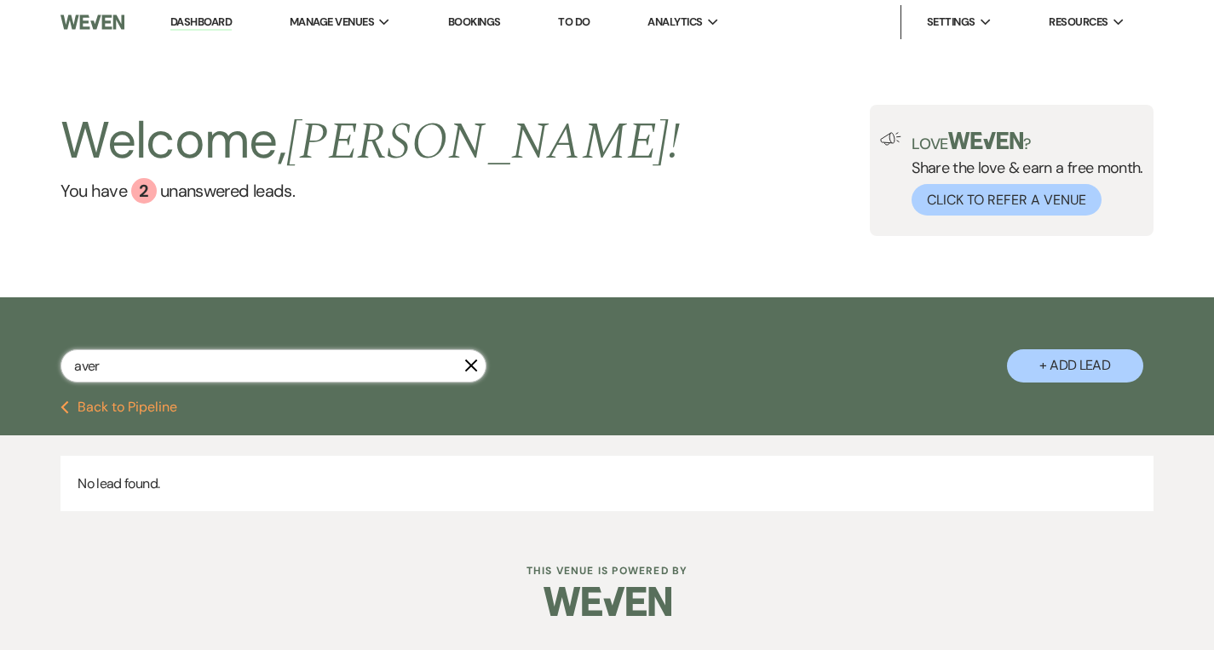
select select "5"
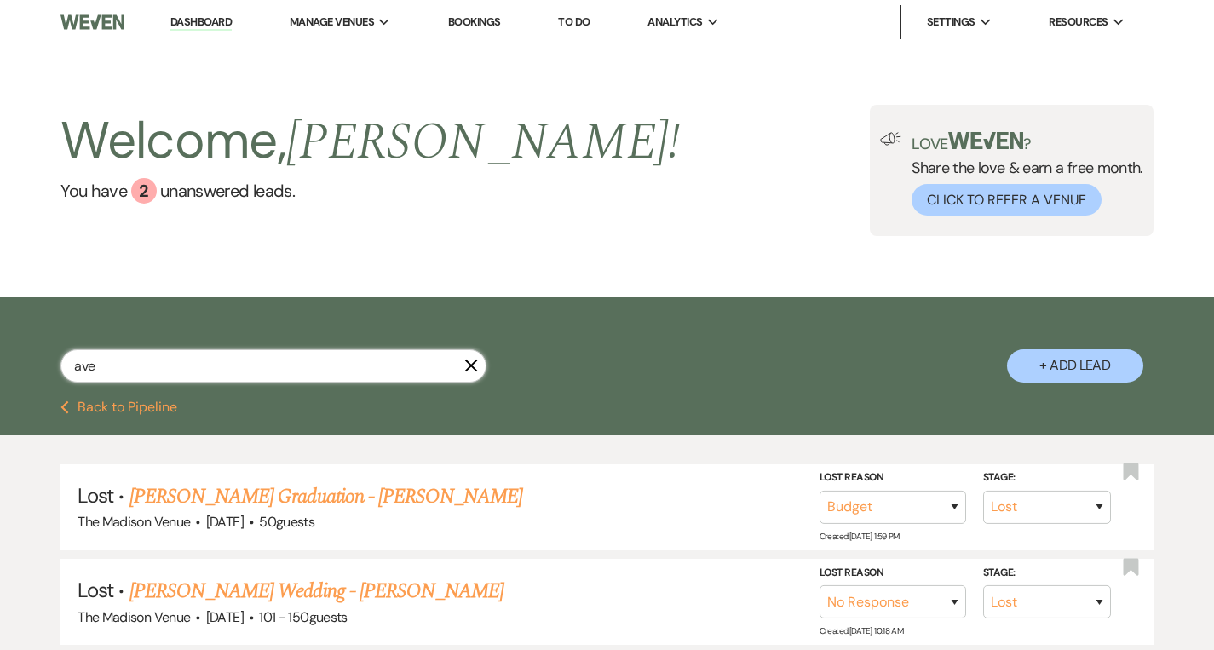
type input "av"
select select "8"
select select "7"
select select "6"
select select "9"
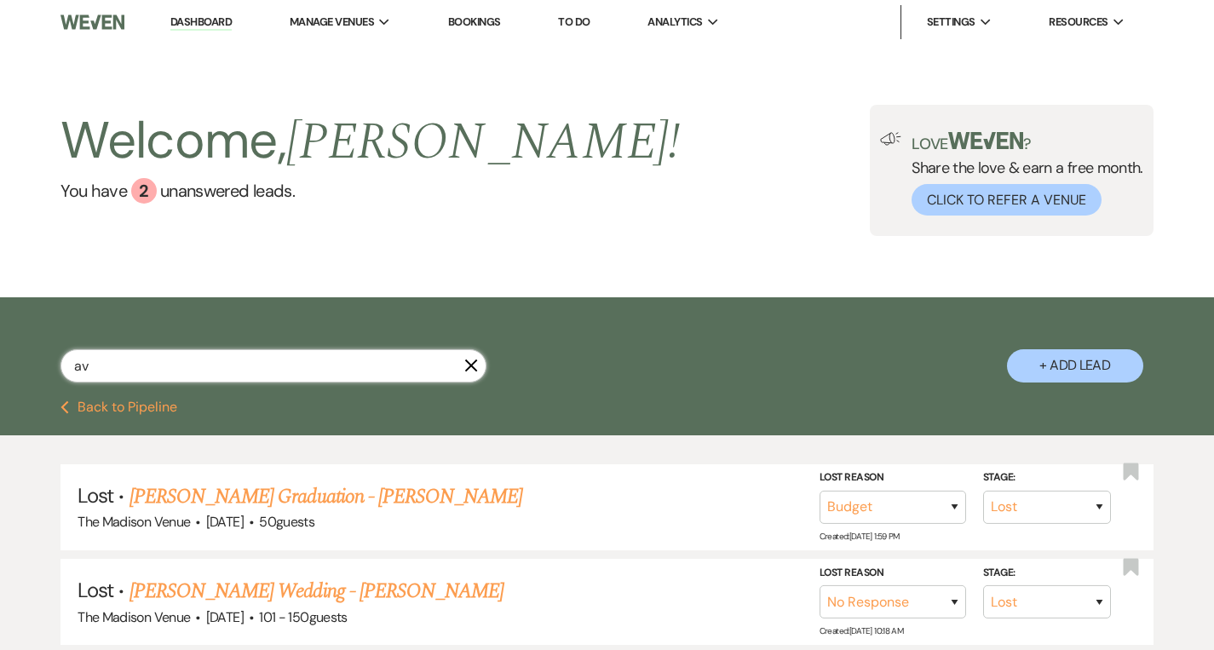
select select "8"
select select "6"
select select "4"
select select "8"
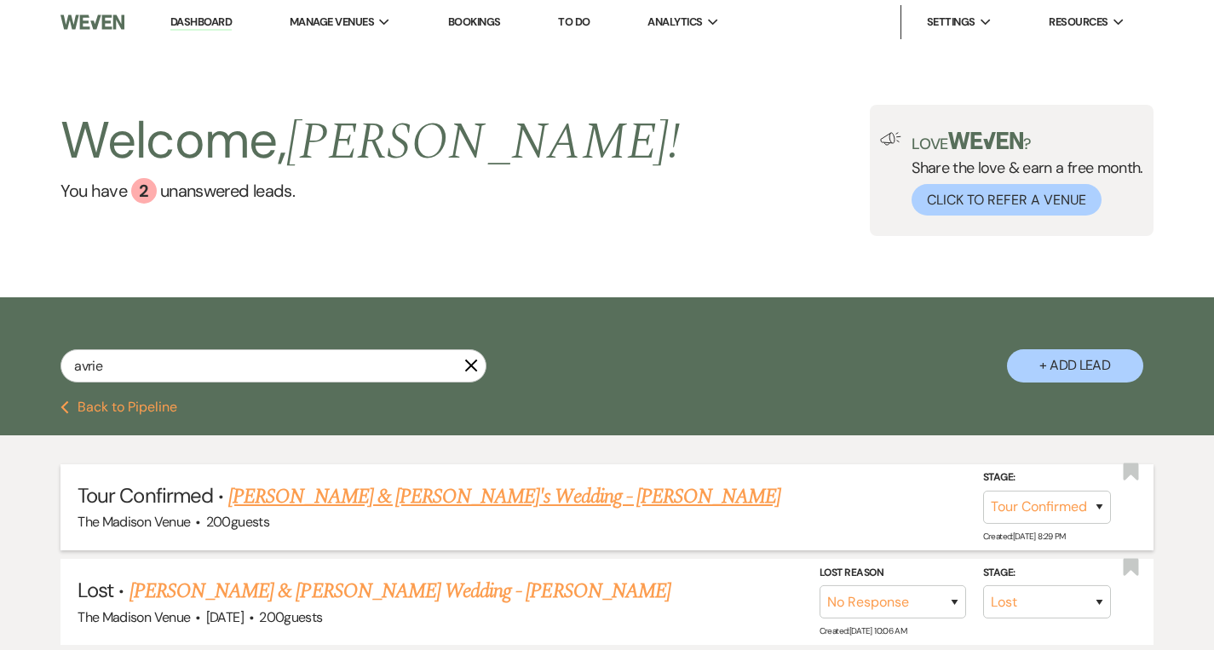
click at [289, 499] on link "[PERSON_NAME] & [PERSON_NAME]'s Wedding - [PERSON_NAME]" at bounding box center [504, 496] width 552 height 31
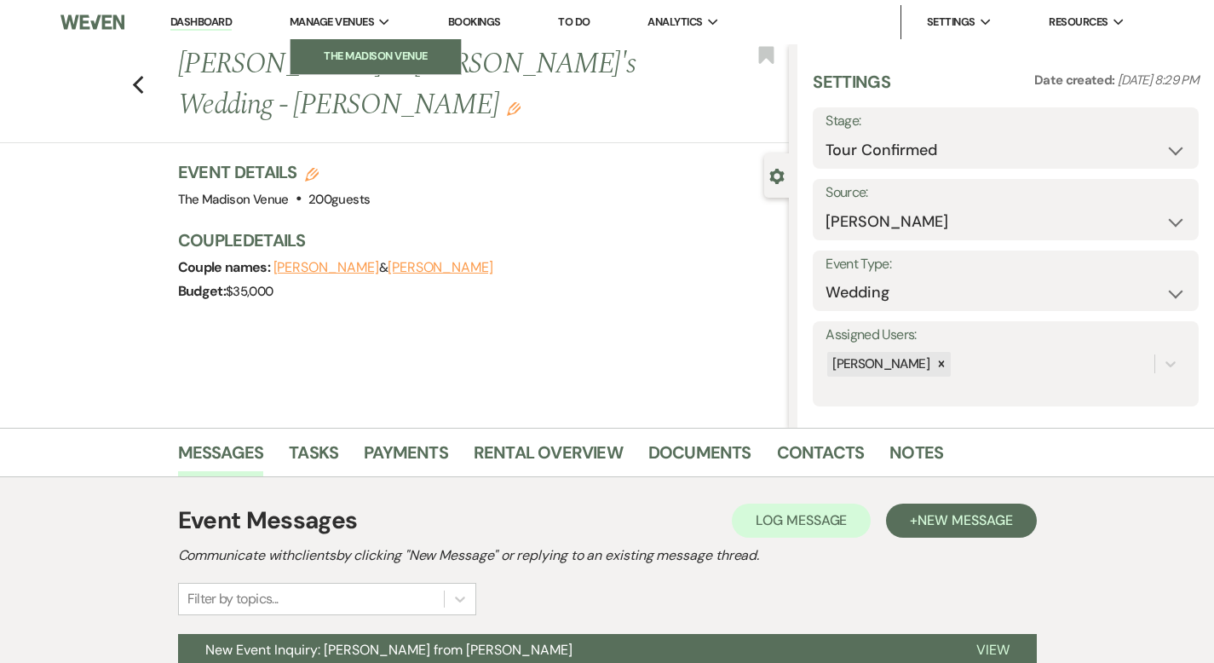
click at [336, 58] on li "The Madison Venue" at bounding box center [375, 56] width 153 height 17
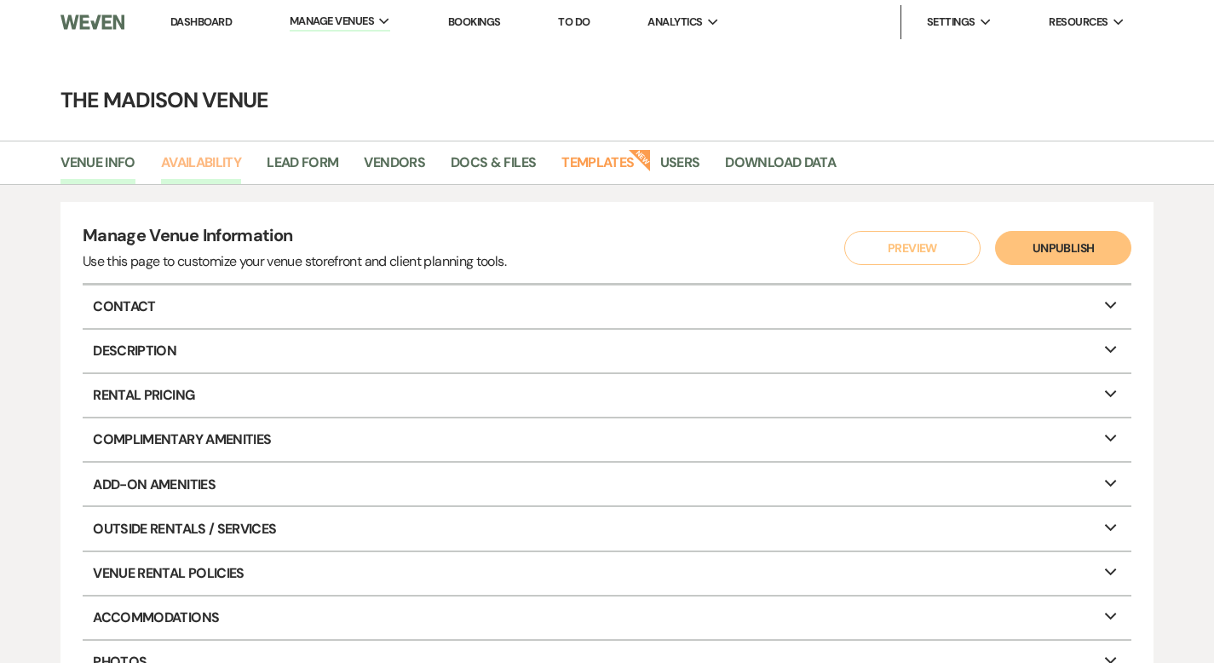
click at [216, 169] on link "Availability" at bounding box center [201, 168] width 80 height 32
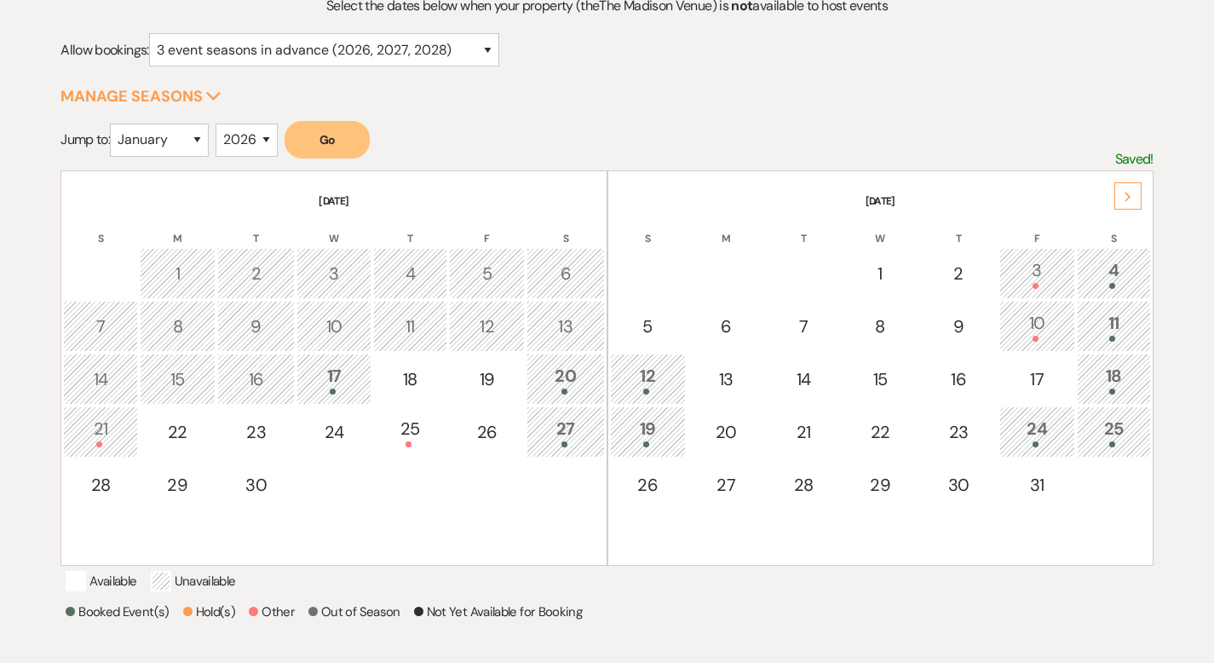
scroll to position [278, 0]
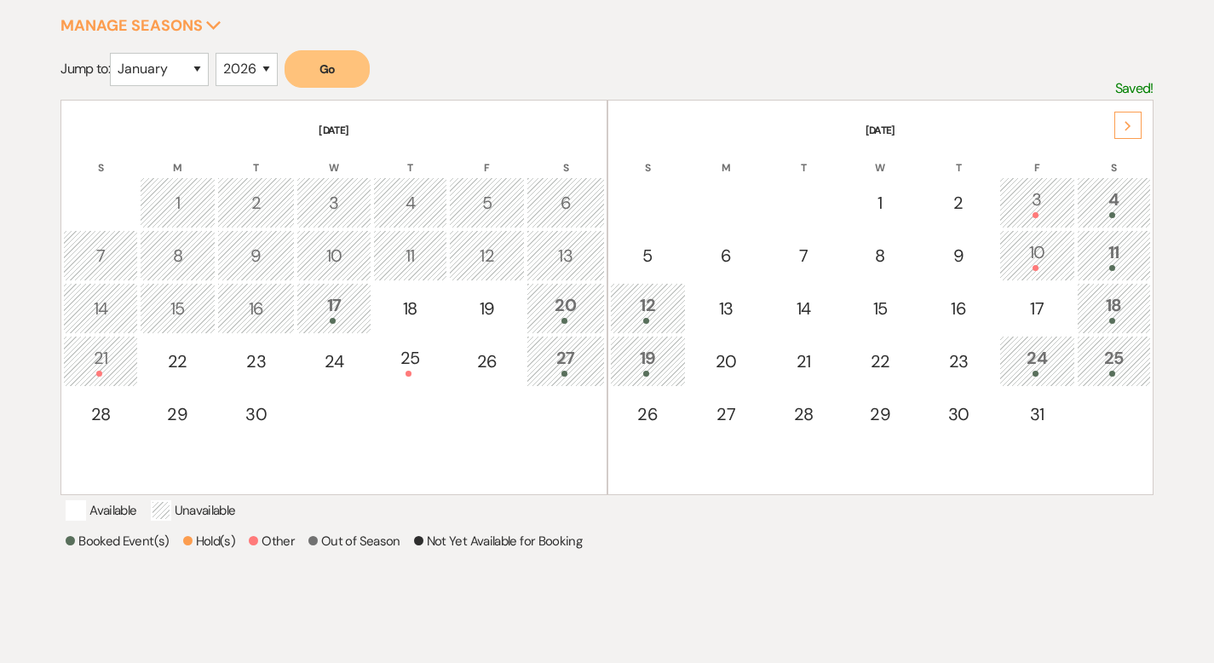
click at [1136, 123] on div "Next" at bounding box center [1127, 125] width 27 height 27
click at [1135, 123] on div "Next" at bounding box center [1127, 125] width 27 height 27
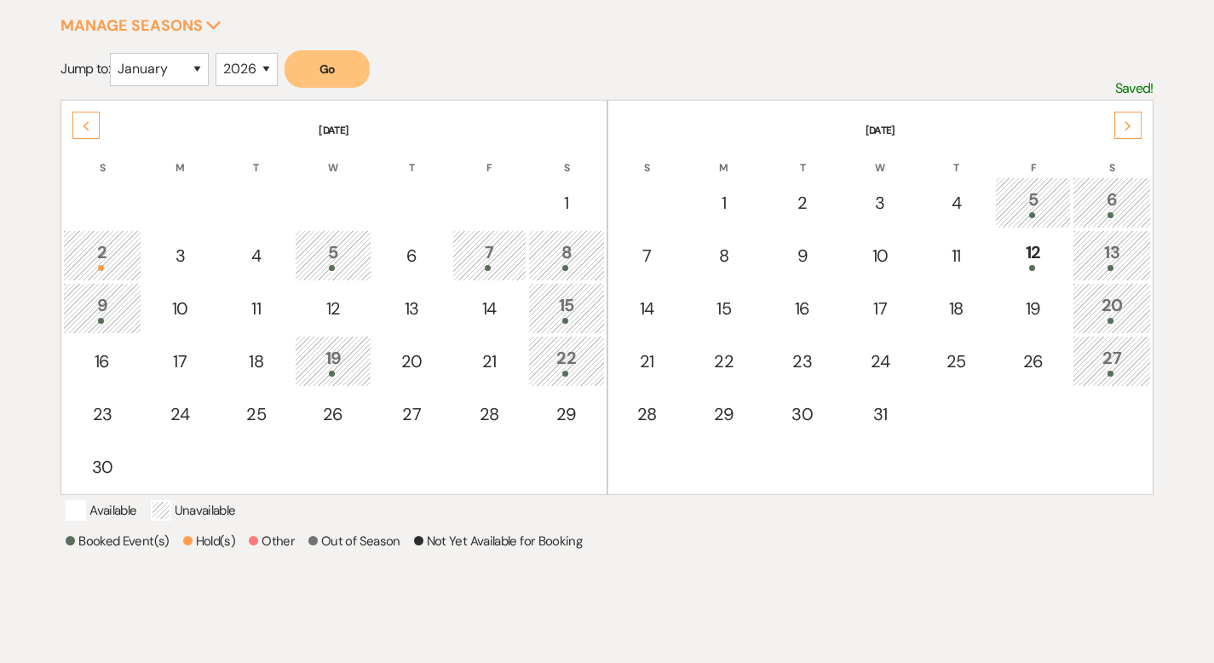
click at [1135, 123] on div "Next" at bounding box center [1127, 125] width 27 height 27
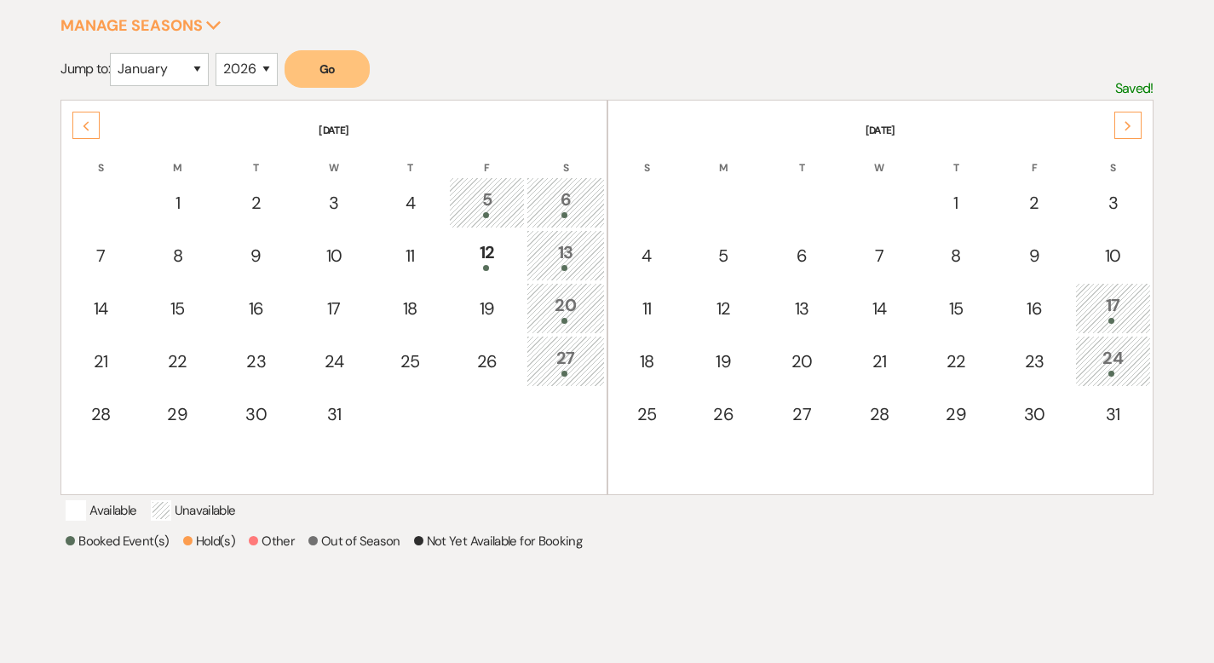
click at [1134, 122] on div "Next" at bounding box center [1127, 125] width 27 height 27
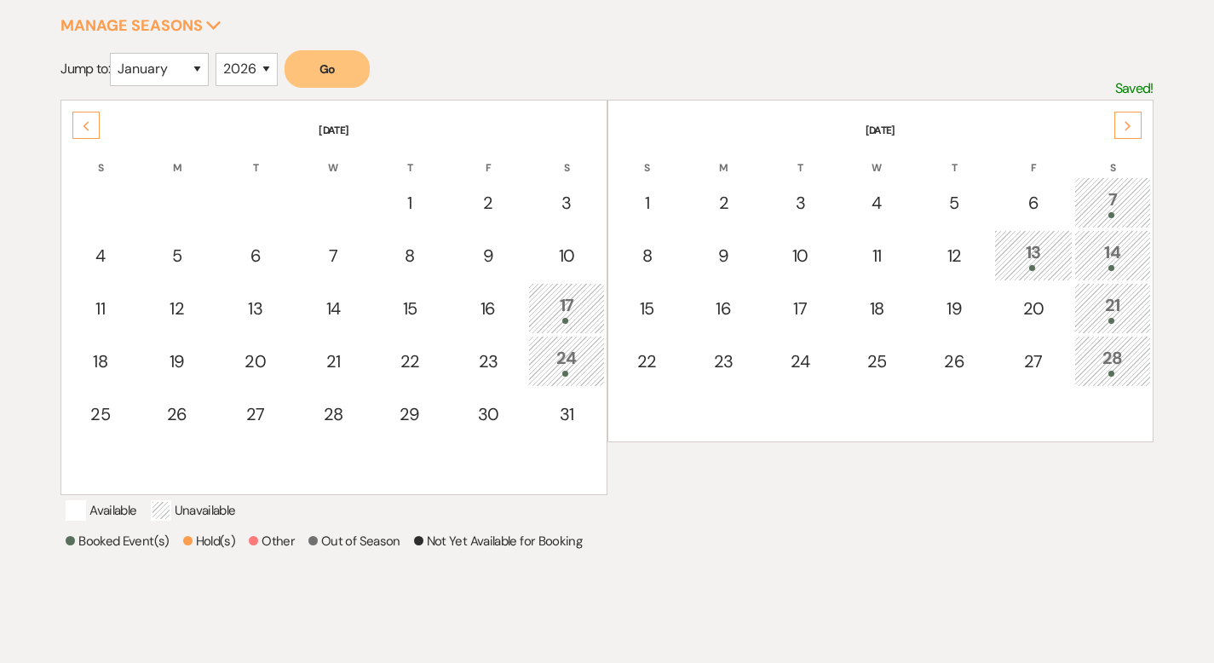
click at [1134, 122] on div "Next" at bounding box center [1127, 125] width 27 height 27
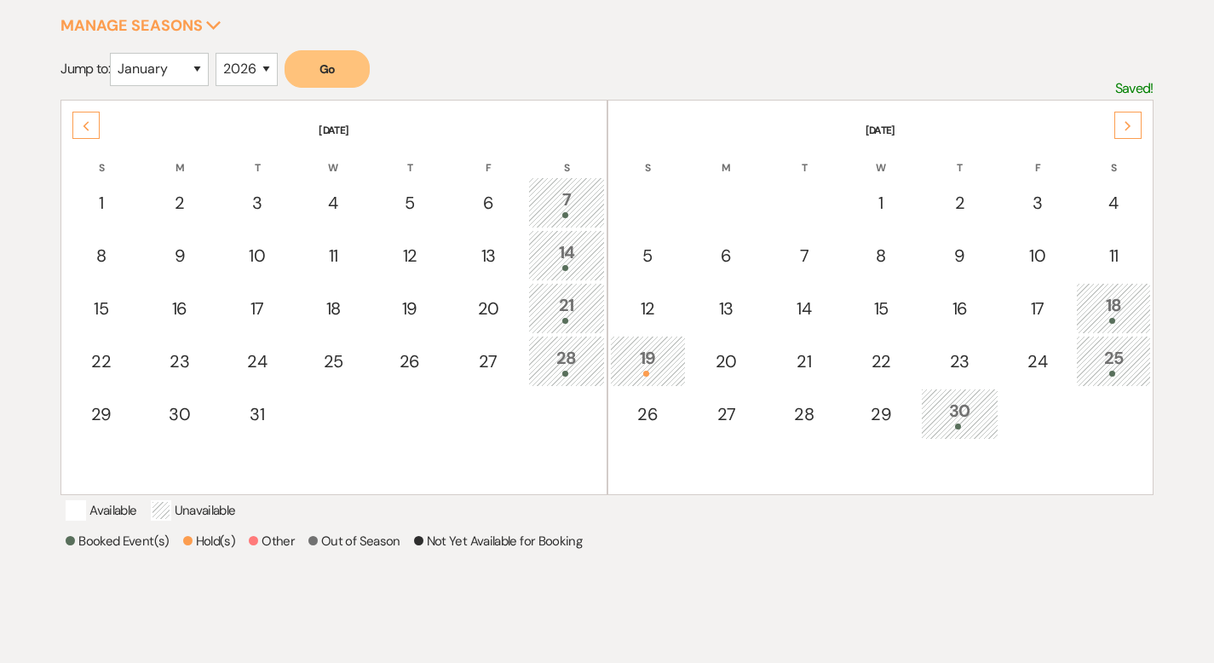
click at [1128, 130] on div "Next" at bounding box center [1127, 125] width 27 height 27
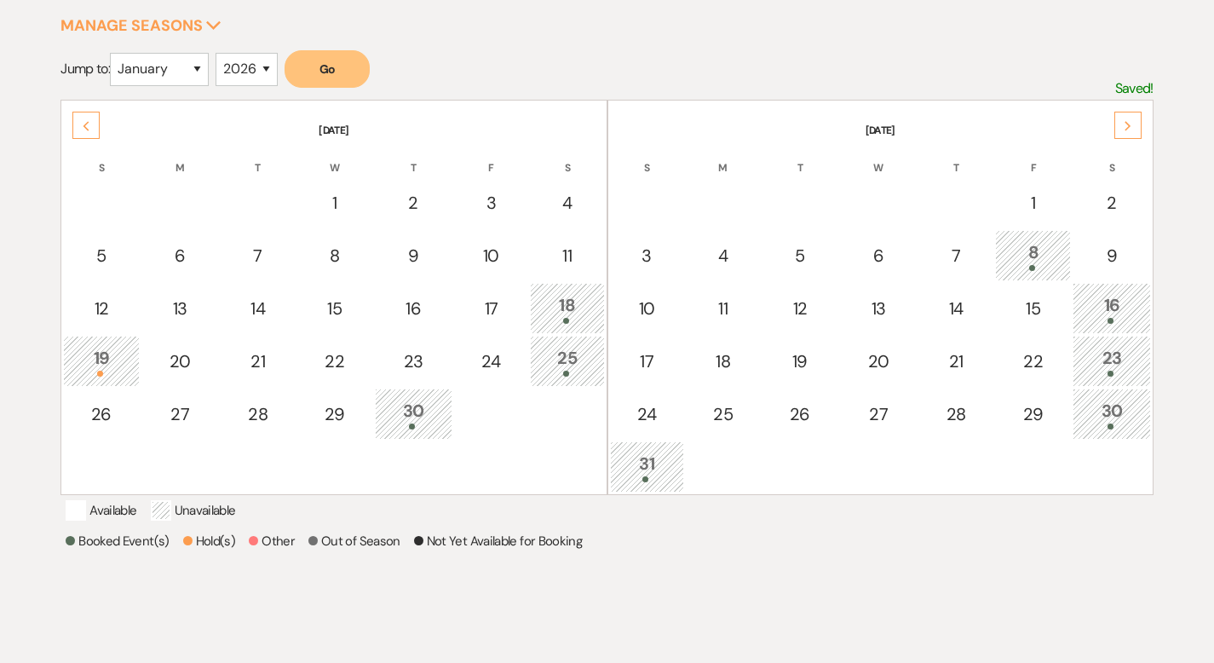
click at [1128, 130] on div "Next" at bounding box center [1127, 125] width 27 height 27
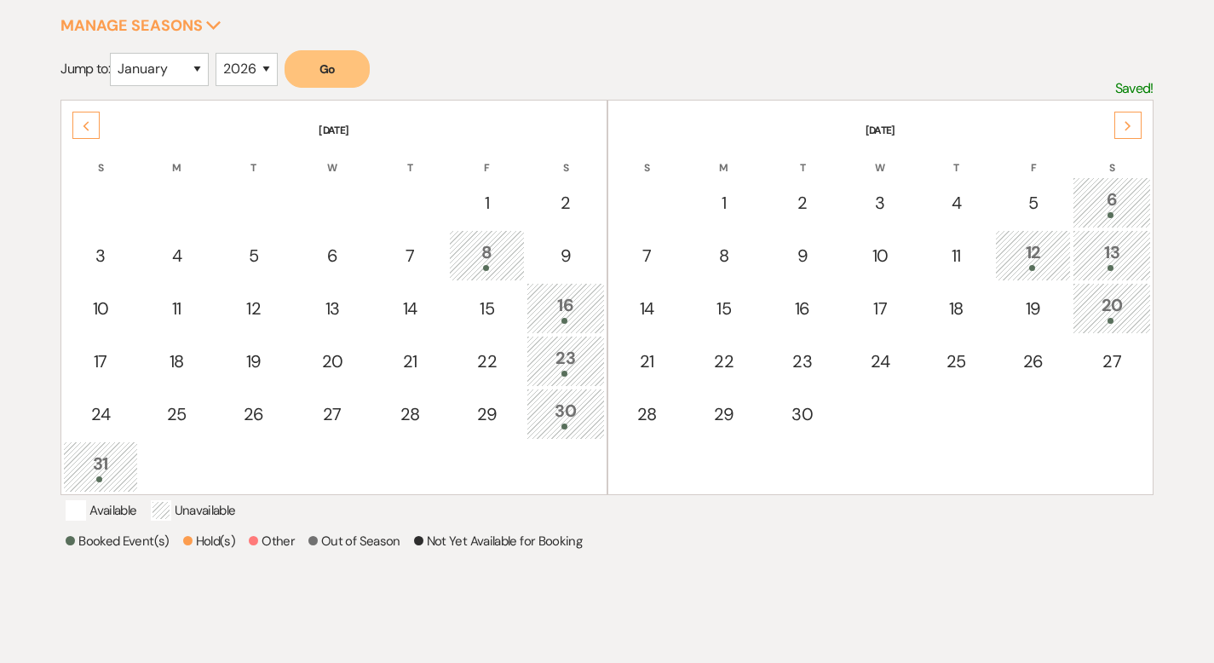
click at [1127, 124] on icon "Next" at bounding box center [1128, 126] width 9 height 10
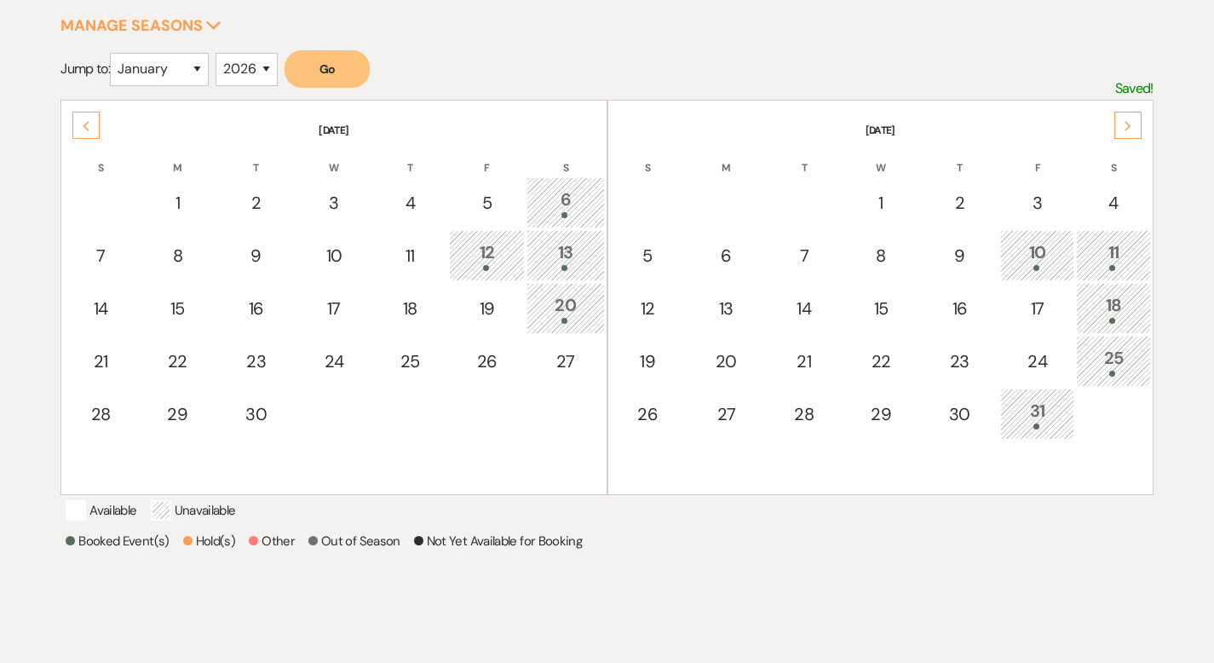
click at [95, 118] on div "Previous" at bounding box center [85, 125] width 27 height 27
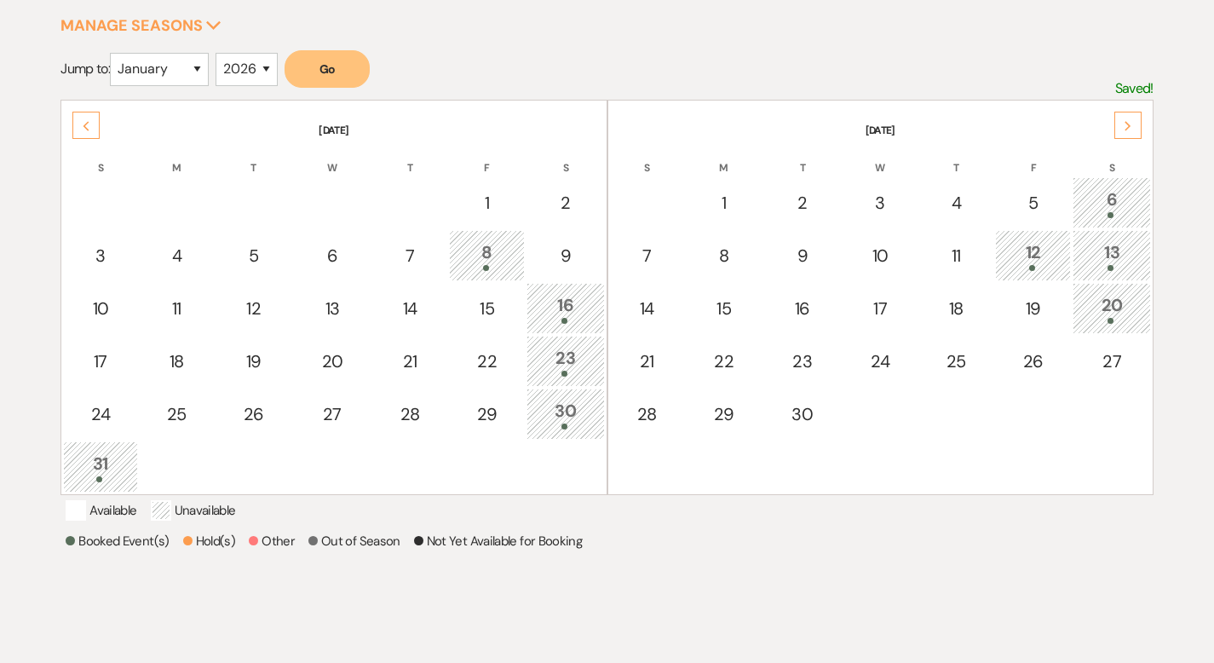
click at [1130, 121] on icon "Next" at bounding box center [1128, 126] width 9 height 10
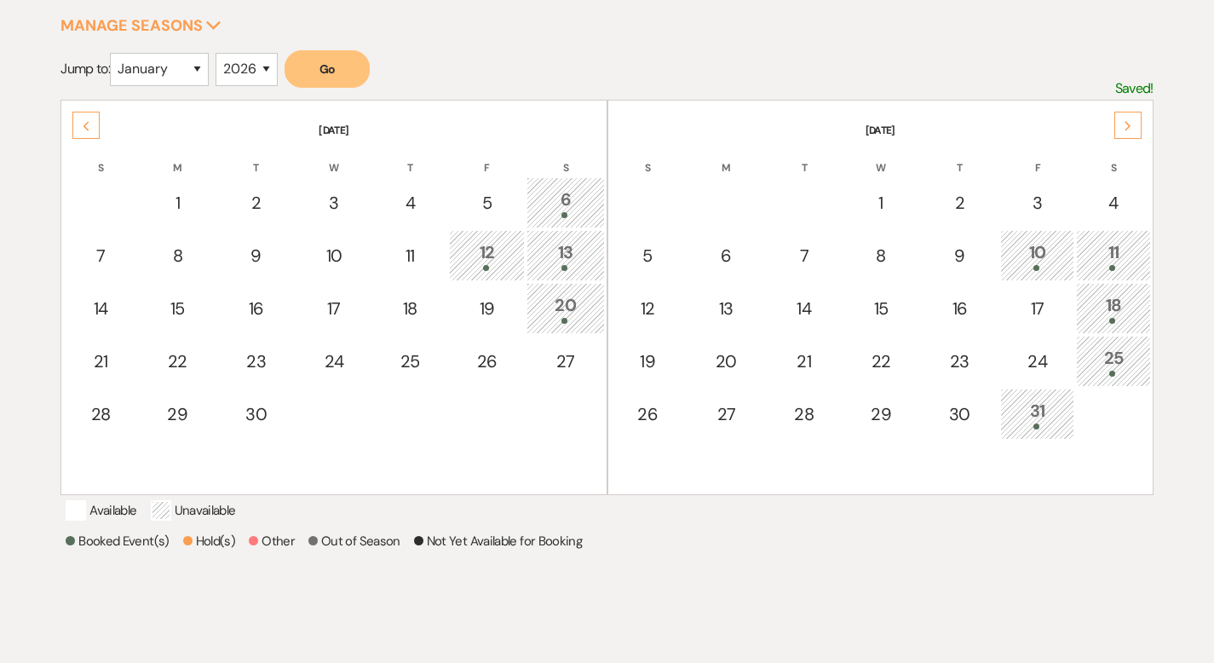
click at [1129, 123] on icon "Next" at bounding box center [1128, 126] width 9 height 10
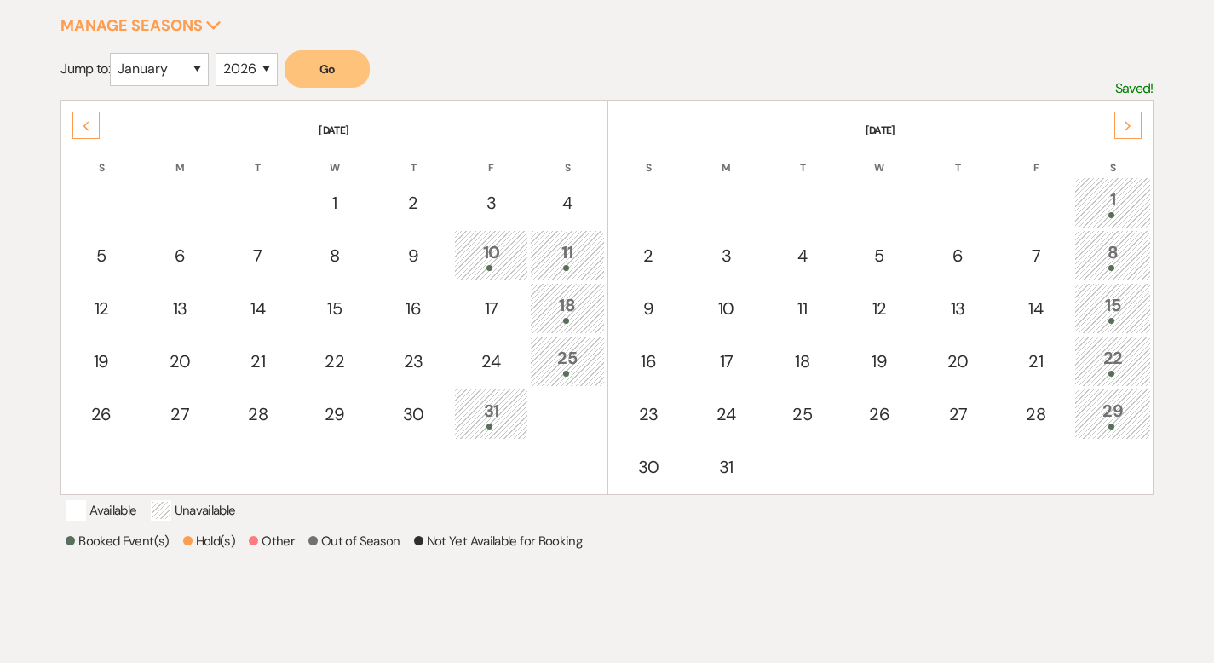
click at [96, 125] on div "Previous" at bounding box center [85, 125] width 27 height 27
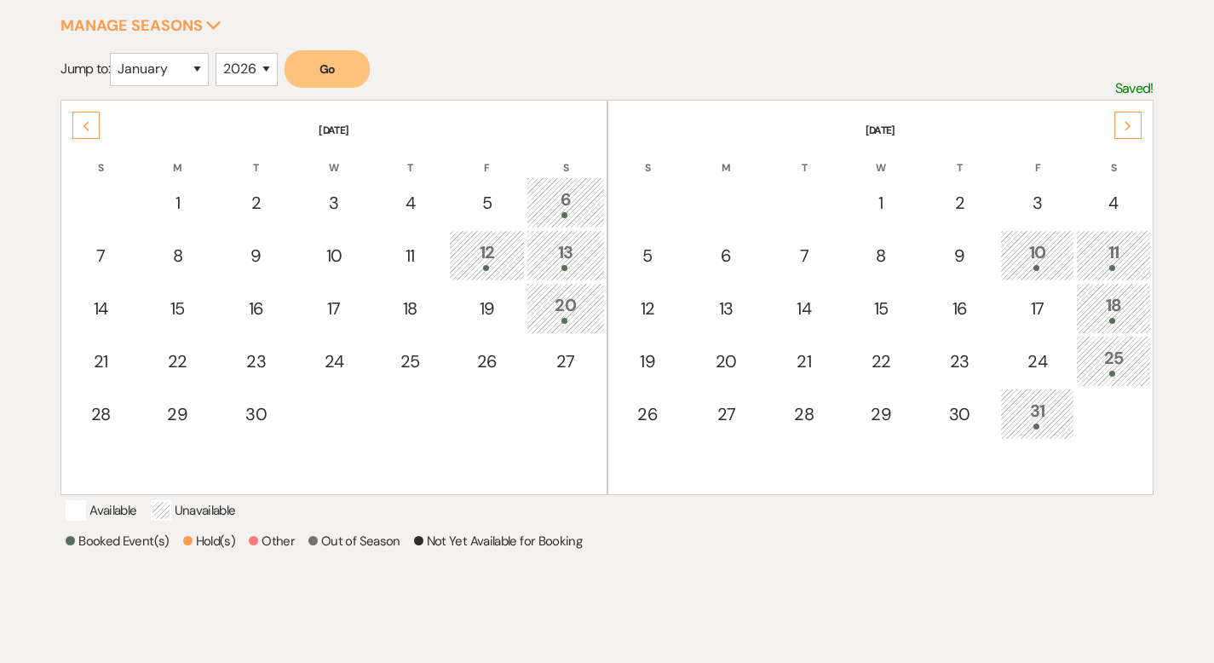
click at [1120, 117] on div "Next" at bounding box center [1127, 125] width 27 height 27
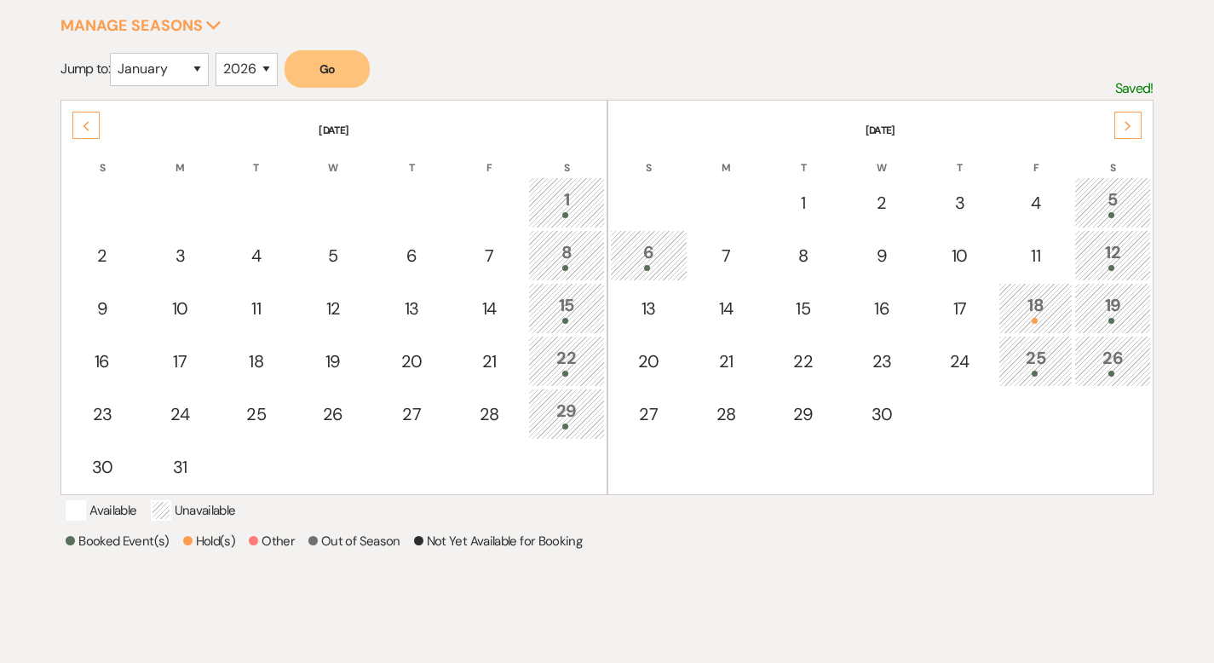
click at [1120, 117] on div "Next" at bounding box center [1127, 125] width 27 height 27
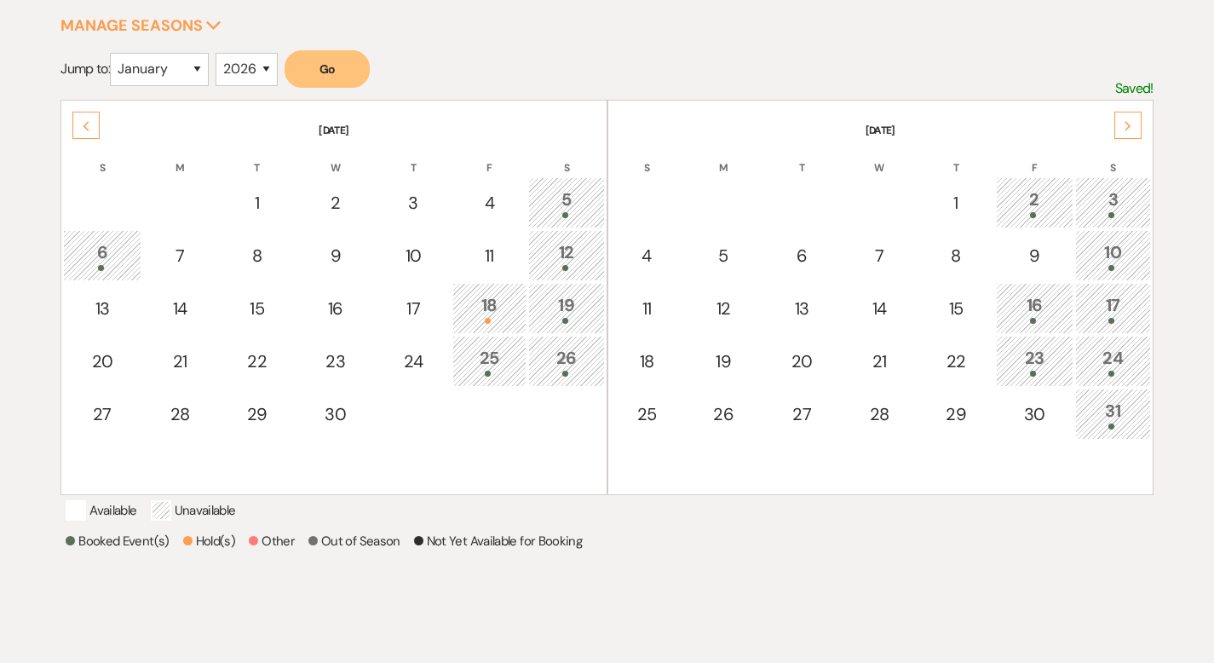
click at [1120, 117] on div "Next" at bounding box center [1127, 125] width 27 height 27
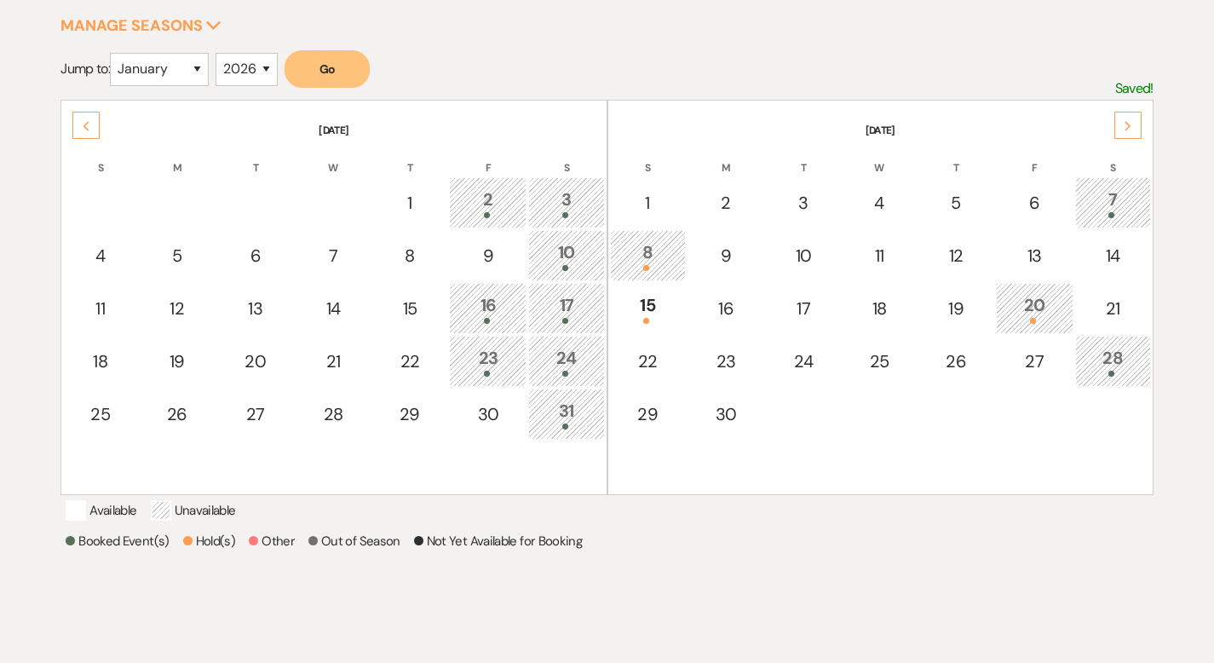
click at [1121, 116] on div "Next" at bounding box center [1127, 125] width 27 height 27
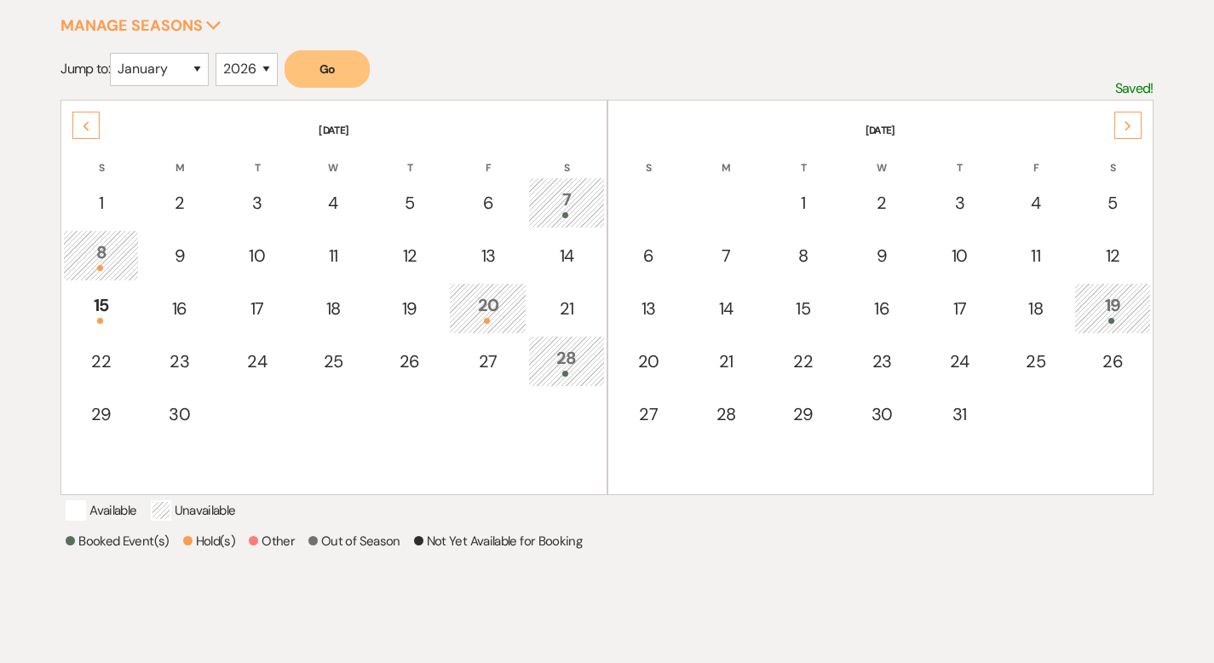
click at [1121, 116] on div "Next" at bounding box center [1127, 125] width 27 height 27
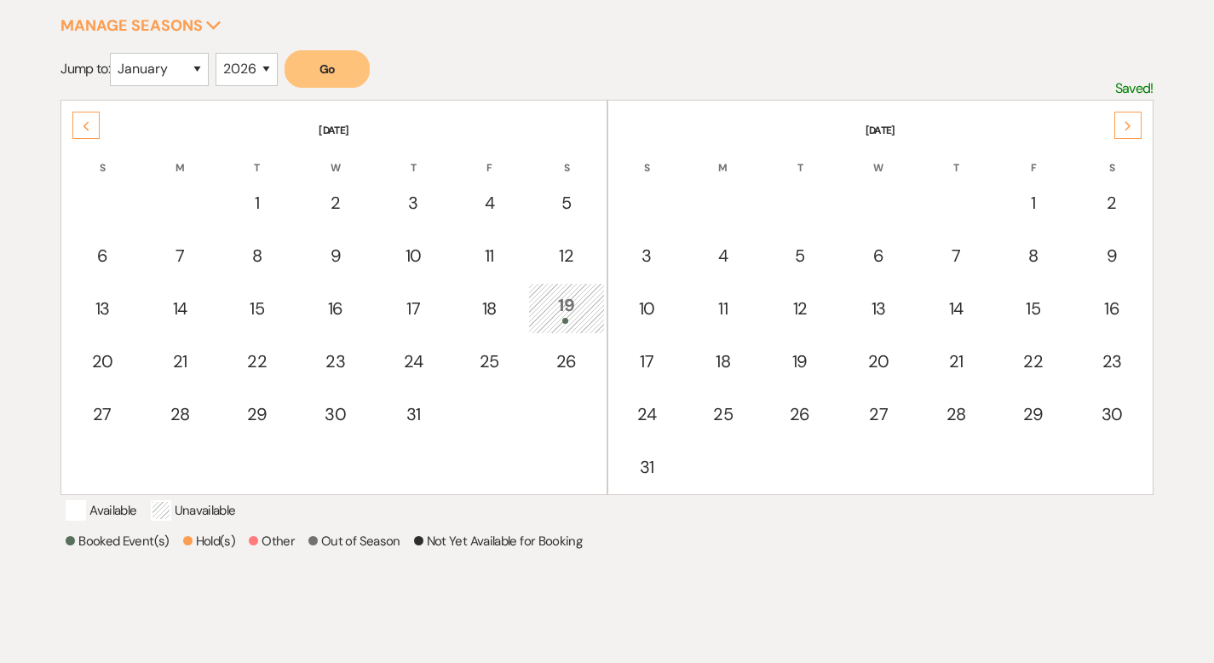
click at [1121, 116] on div "Next" at bounding box center [1127, 125] width 27 height 27
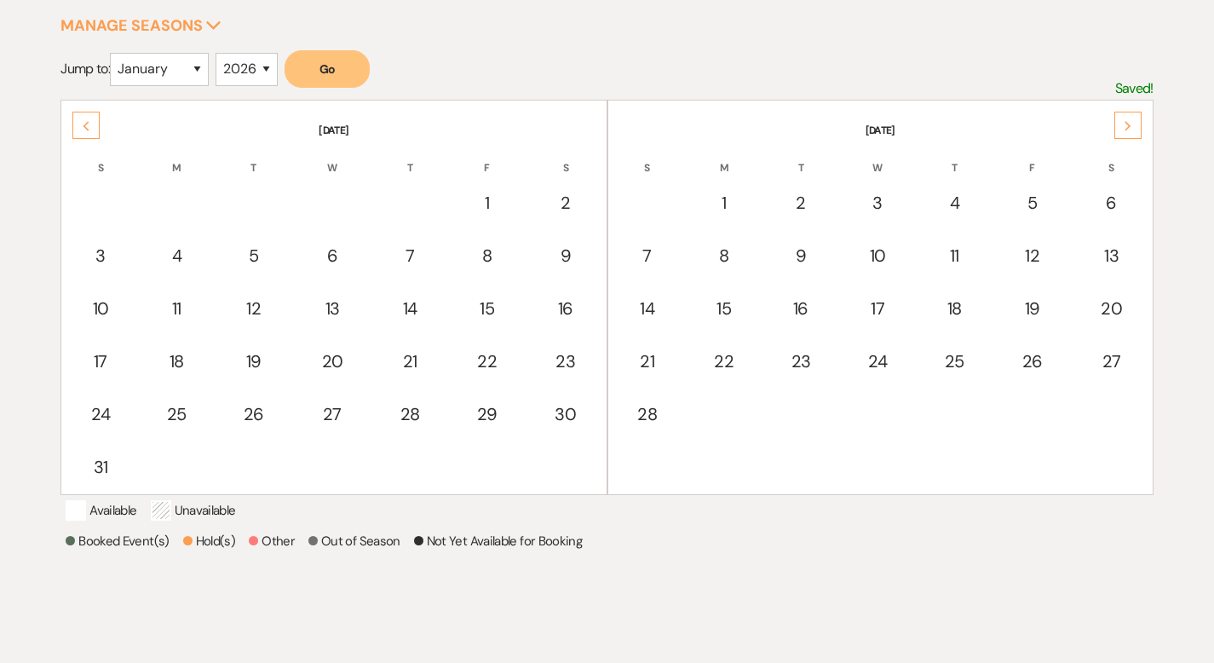
click at [1121, 115] on div "Next" at bounding box center [1127, 125] width 27 height 27
click at [1121, 114] on div "Next" at bounding box center [1127, 125] width 27 height 27
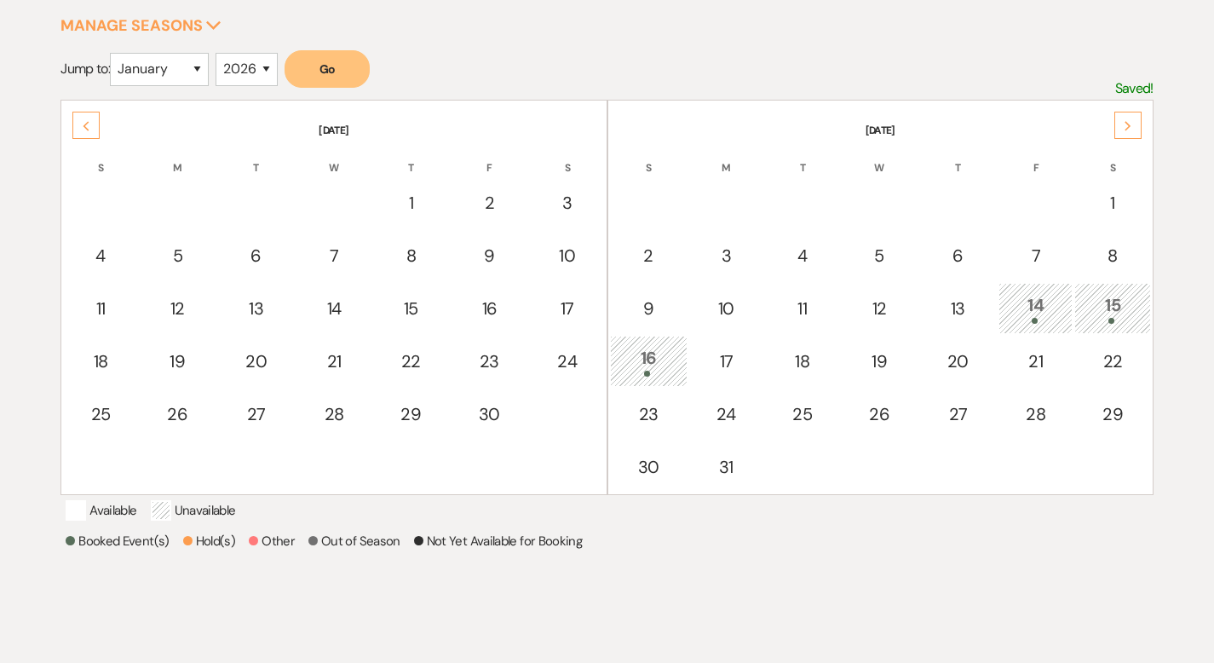
click at [1119, 303] on div "15" at bounding box center [1112, 308] width 57 height 32
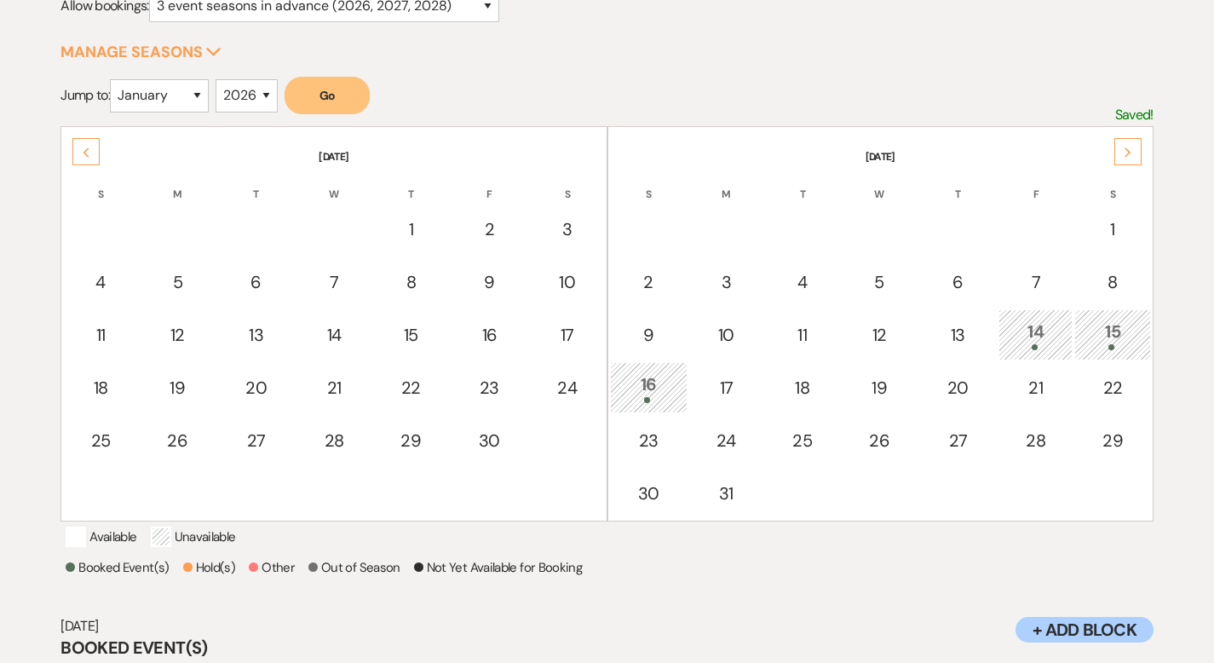
scroll to position [6, 0]
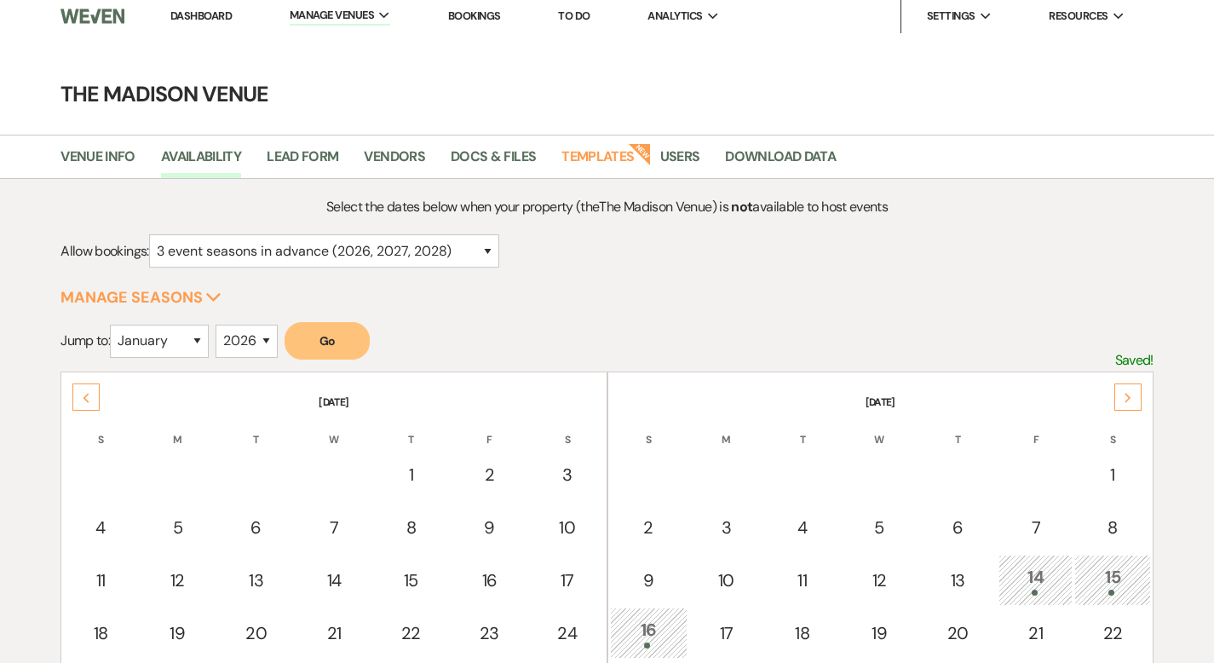
click at [1128, 396] on icon "Next" at bounding box center [1128, 398] width 9 height 10
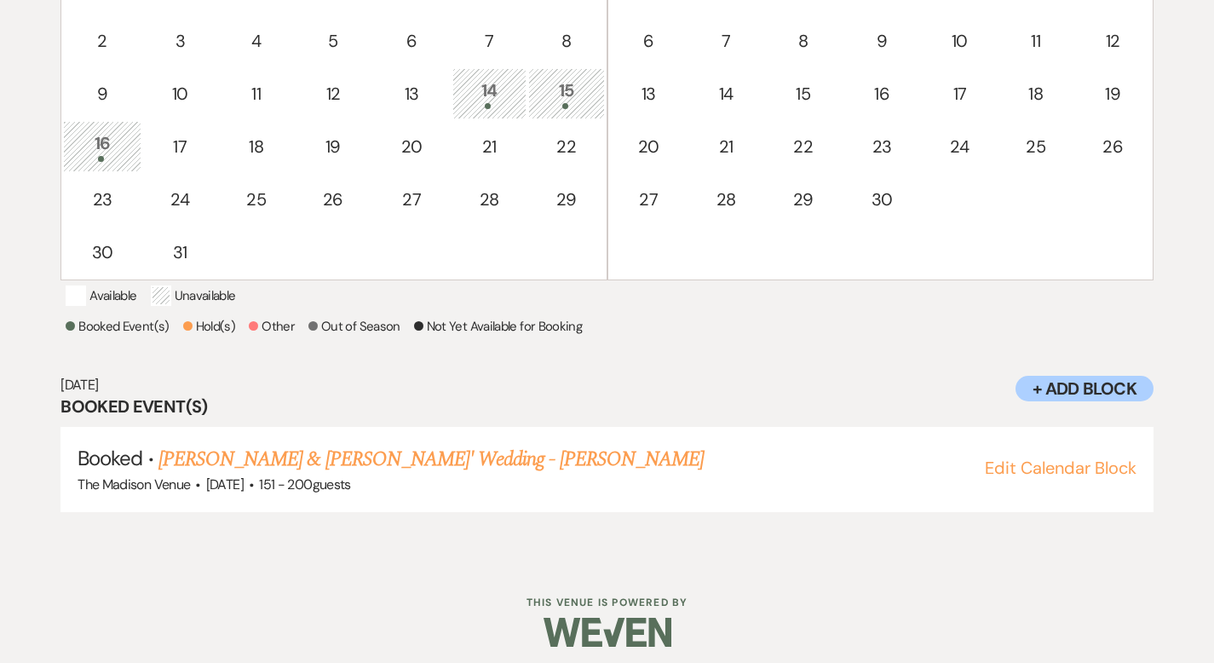
scroll to position [335, 0]
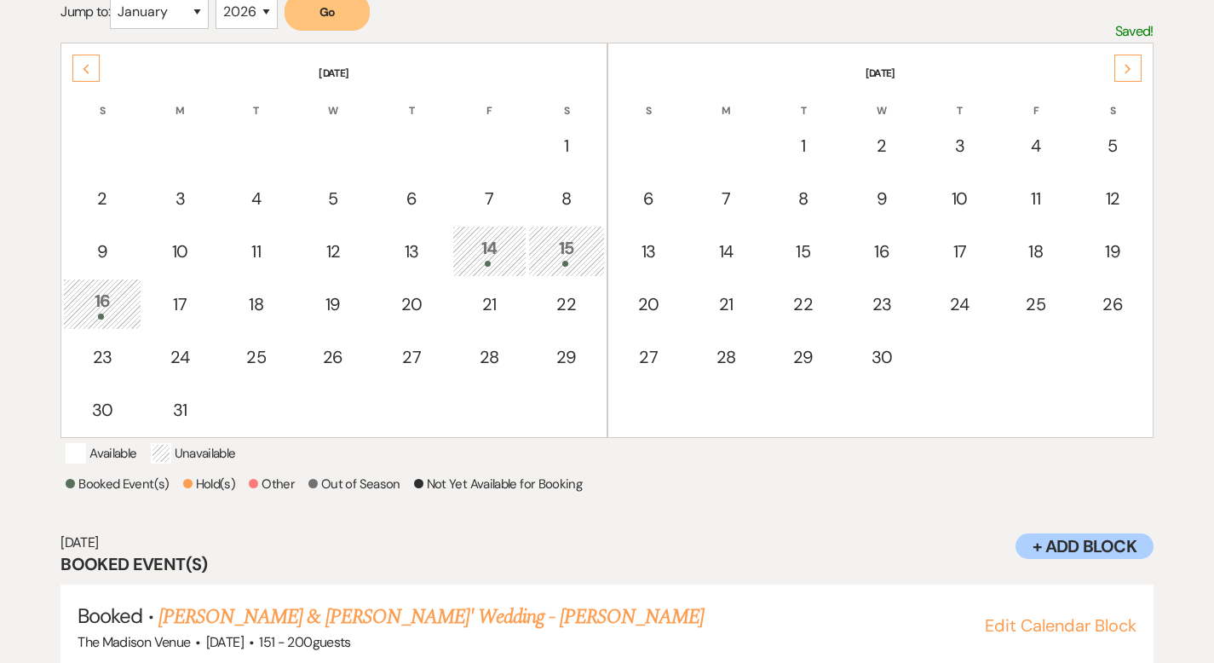
click at [1121, 60] on div "Next" at bounding box center [1127, 68] width 27 height 27
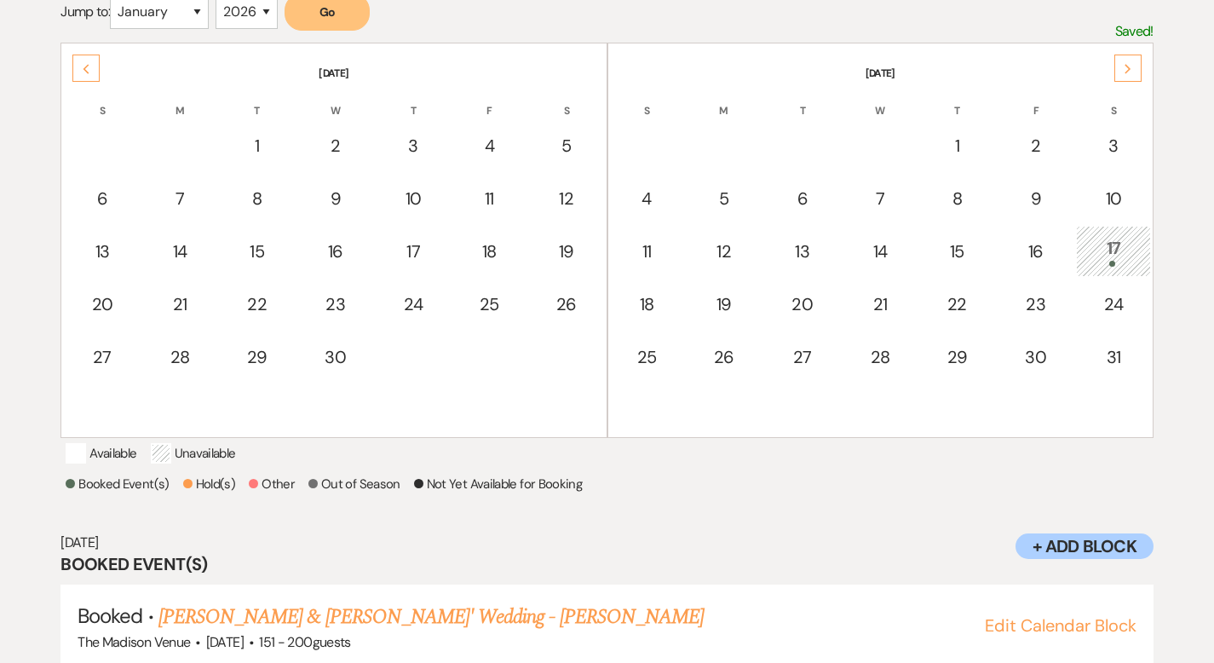
click at [89, 70] on div "Previous" at bounding box center [85, 68] width 27 height 27
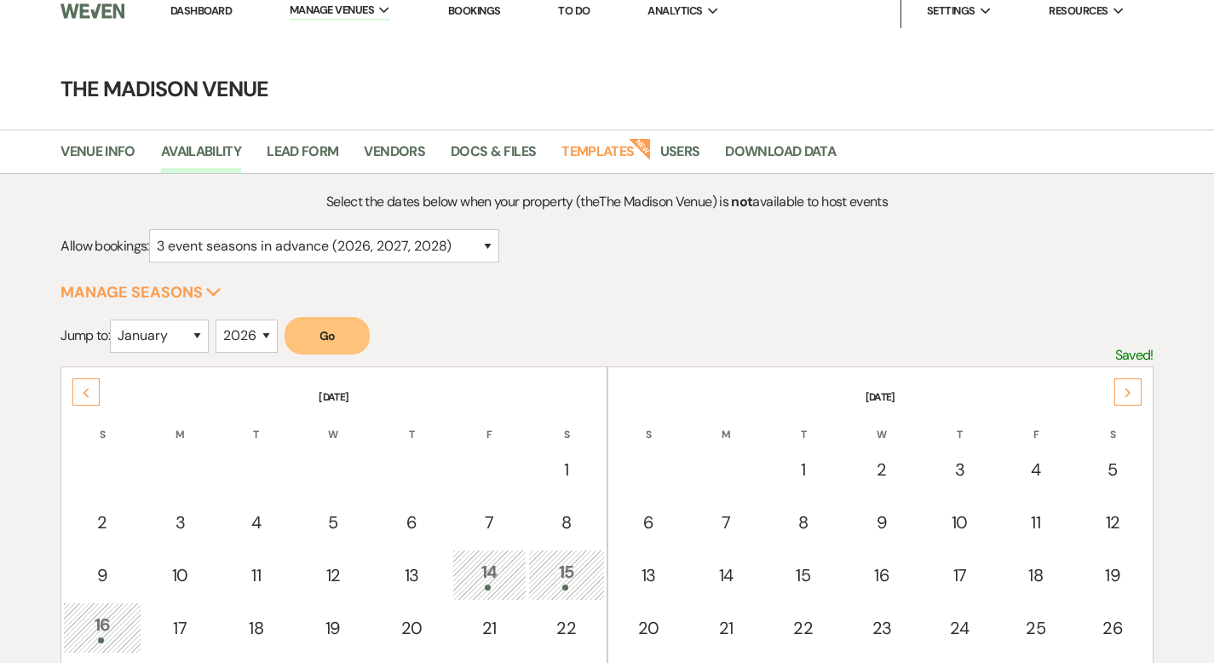
scroll to position [0, 0]
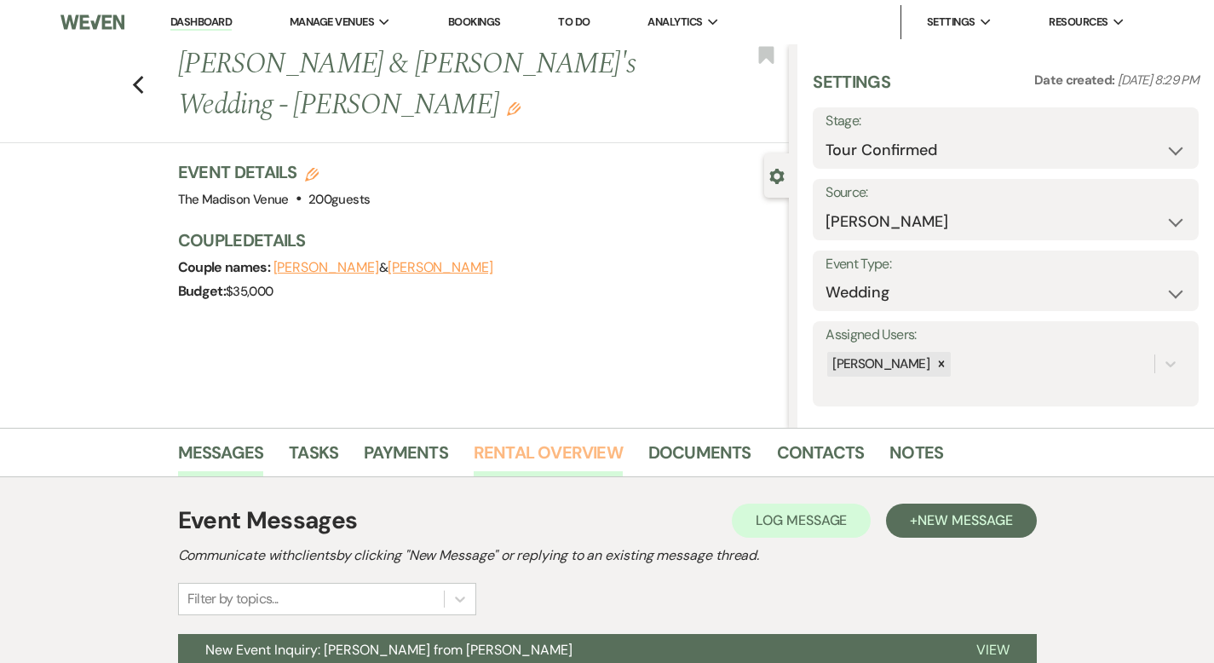
click at [493, 452] on link "Rental Overview" at bounding box center [548, 457] width 149 height 37
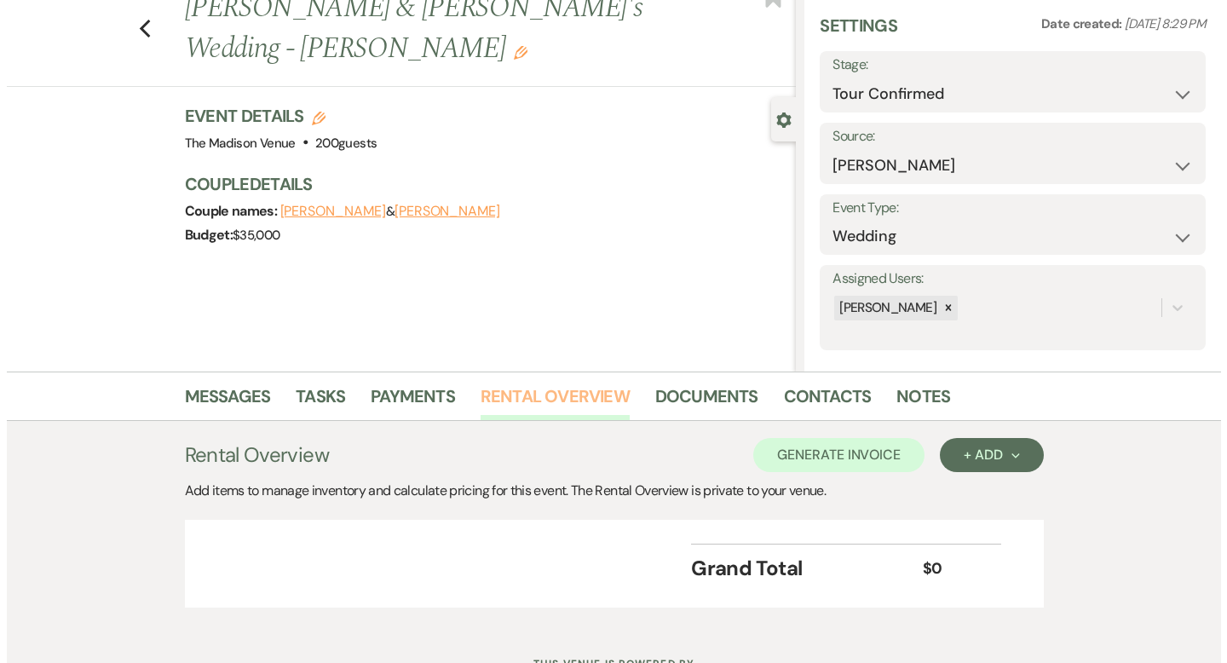
scroll to position [128, 0]
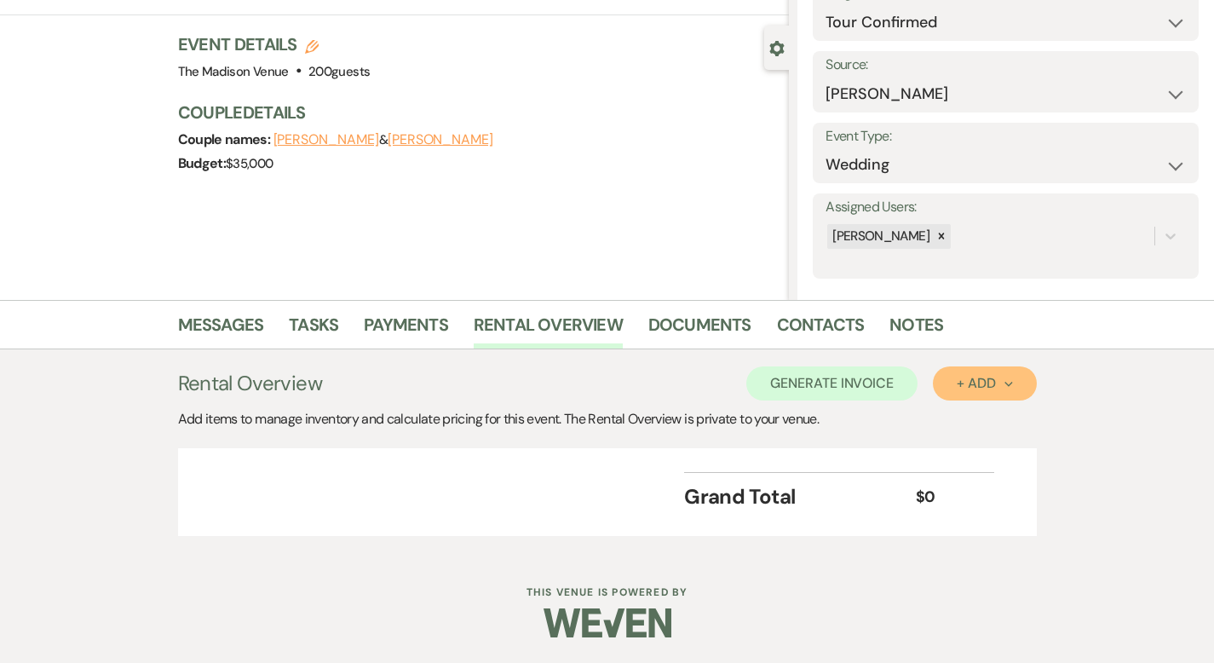
click at [1012, 388] on div "+ Add Next" at bounding box center [984, 384] width 55 height 14
click at [1022, 442] on button "Category" at bounding box center [977, 448] width 89 height 26
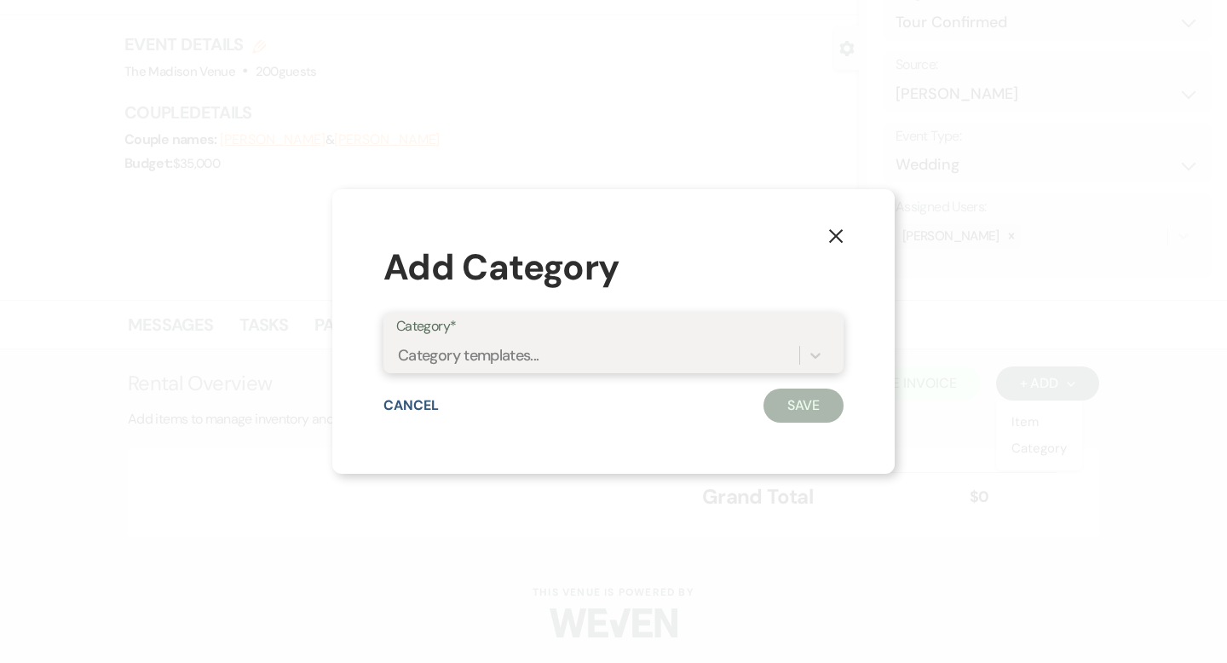
click at [729, 348] on div "Category templates..." at bounding box center [597, 355] width 403 height 30
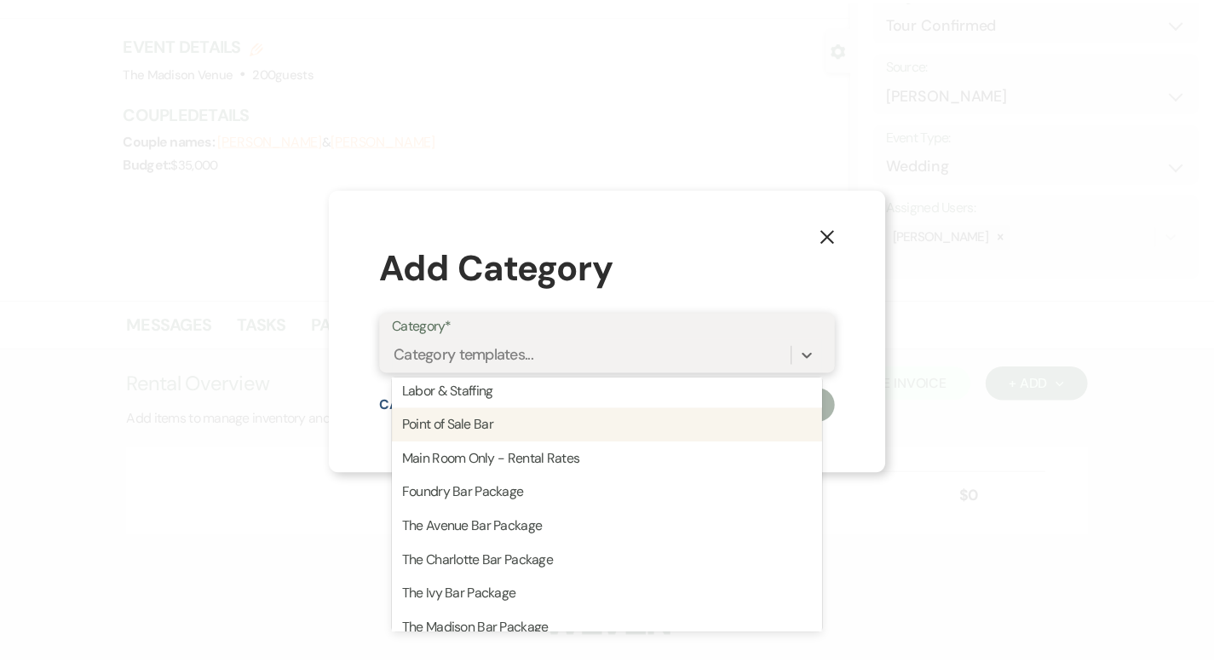
scroll to position [0, 0]
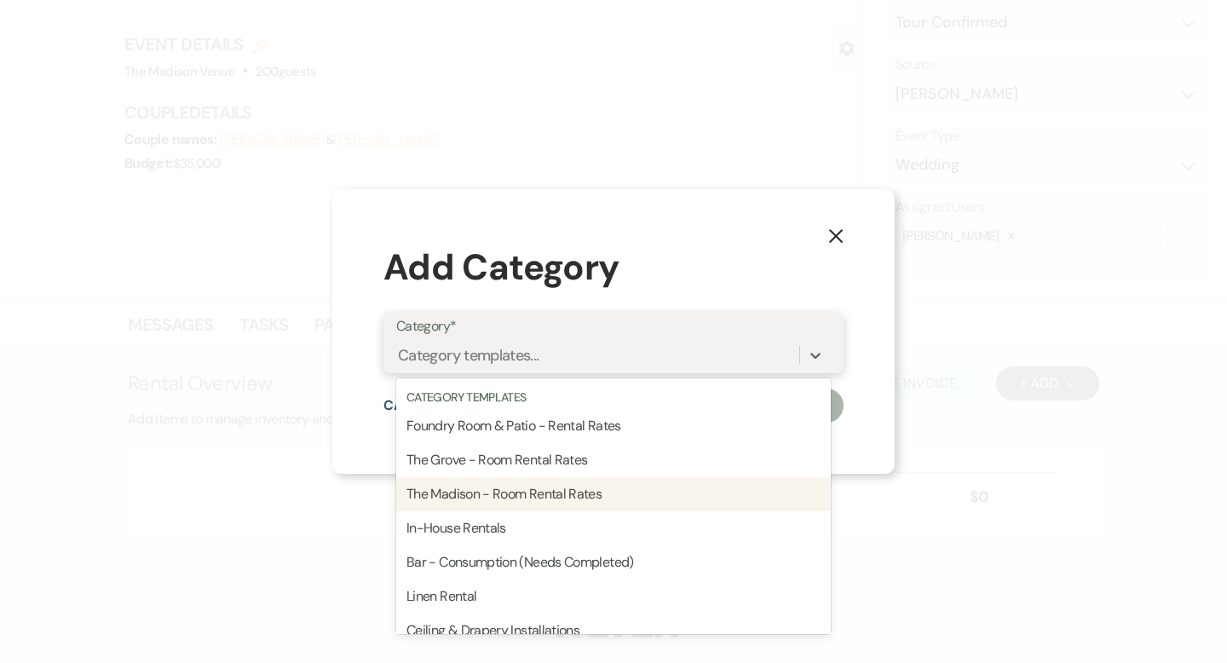
click at [608, 491] on div "The Madison - Room Rental Rates" at bounding box center [613, 494] width 434 height 34
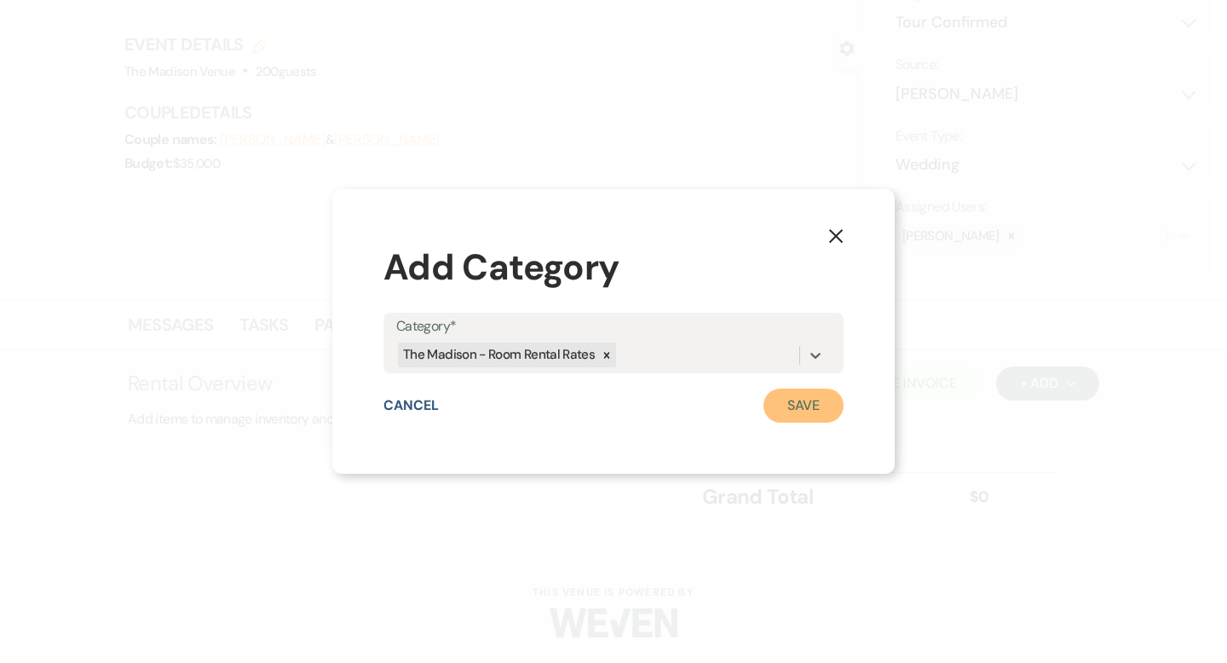
click at [793, 399] on button "Save" at bounding box center [803, 405] width 80 height 34
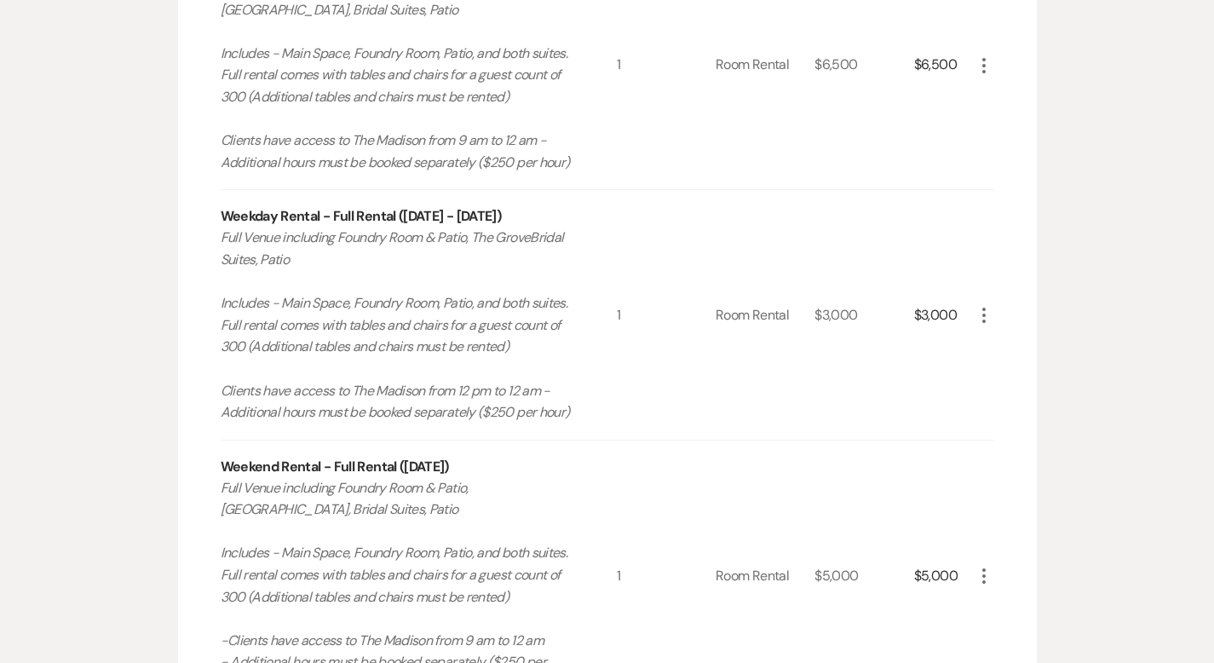
scroll to position [632, 0]
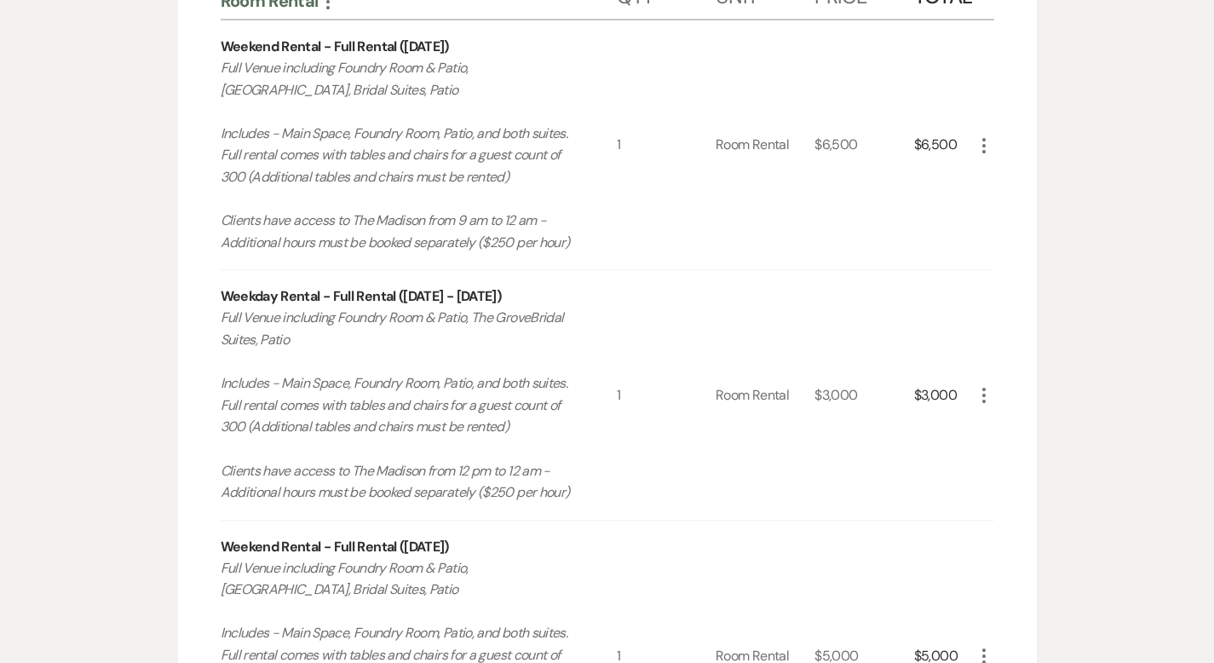
click at [994, 396] on icon "More" at bounding box center [984, 395] width 20 height 20
click at [1003, 455] on icon "X" at bounding box center [997, 455] width 10 height 13
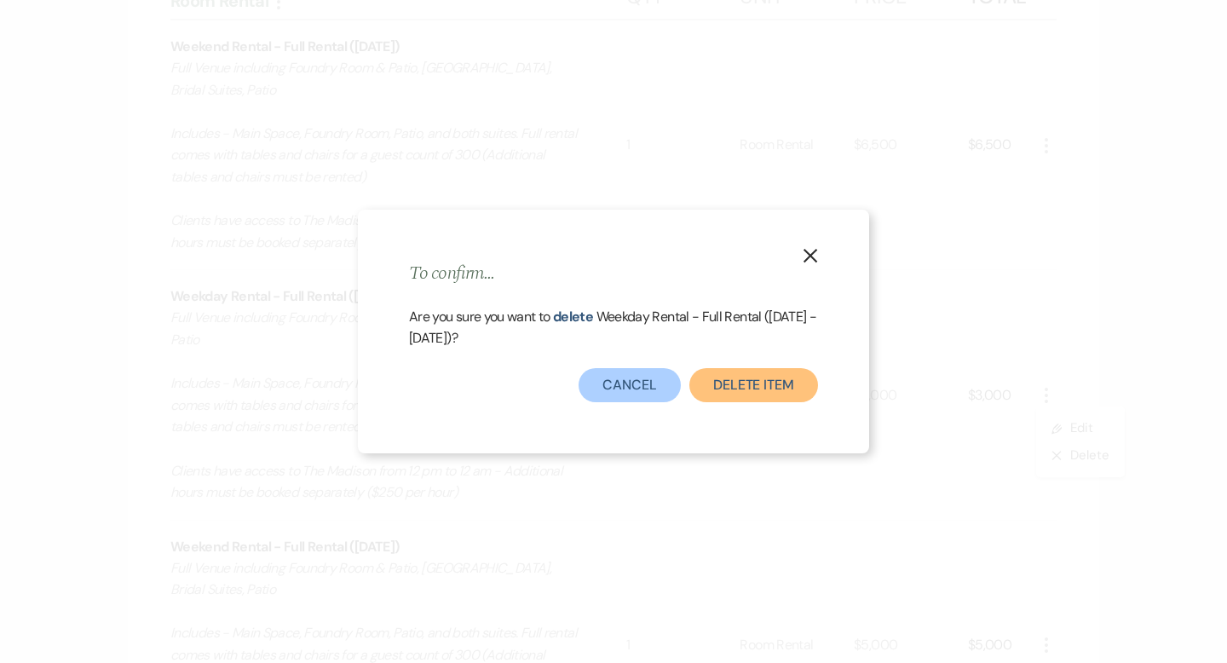
click at [733, 376] on button "Delete Item" at bounding box center [753, 385] width 129 height 34
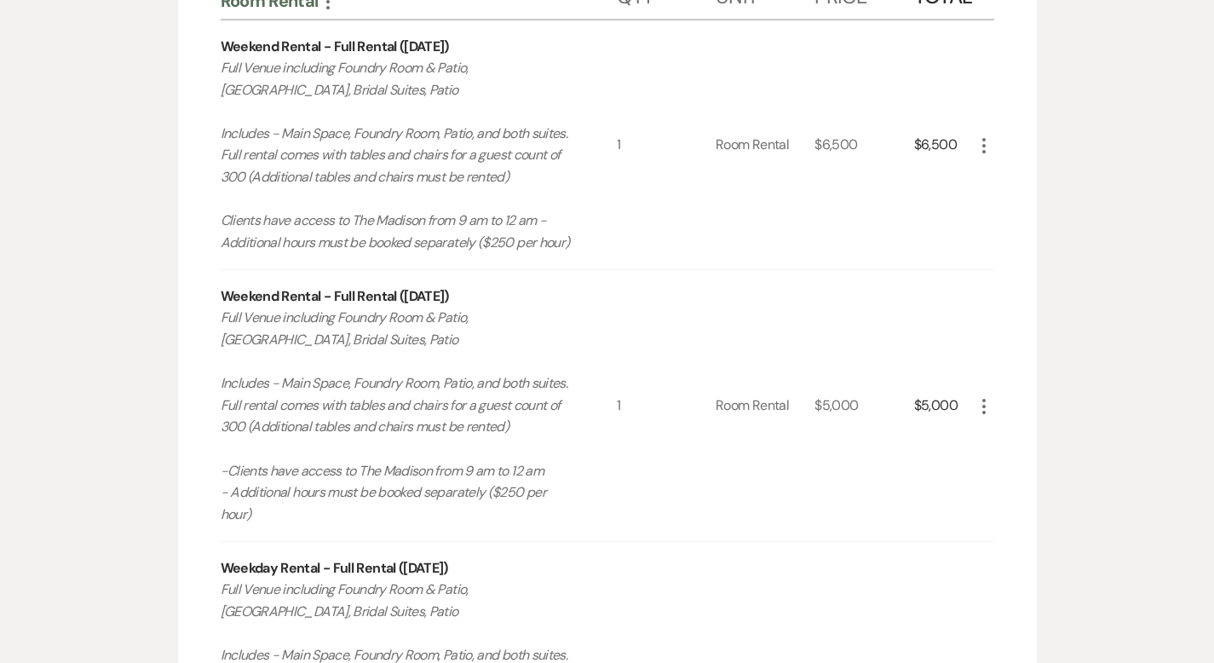
click at [994, 396] on icon "More" at bounding box center [984, 406] width 20 height 20
click at [1066, 455] on button "X Delete" at bounding box center [1020, 466] width 92 height 27
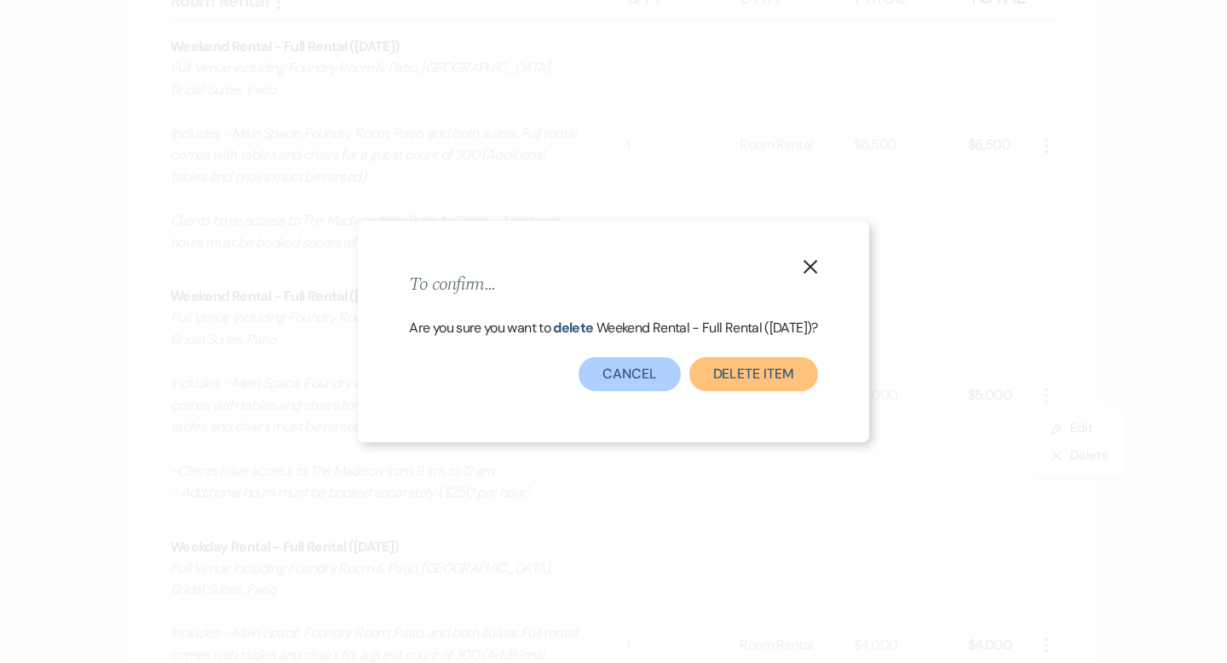
click at [776, 359] on button "Delete Item" at bounding box center [753, 374] width 129 height 34
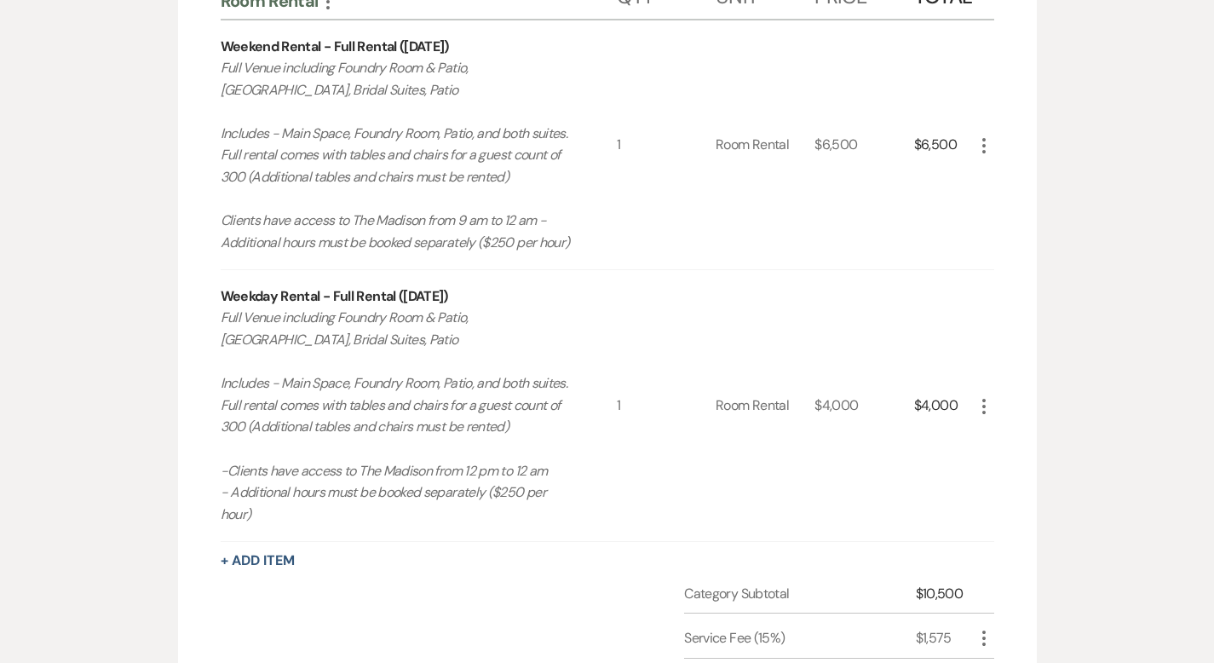
click at [986, 399] on use "button" at bounding box center [983, 406] width 3 height 15
click at [1066, 460] on button "X Delete" at bounding box center [1020, 466] width 92 height 27
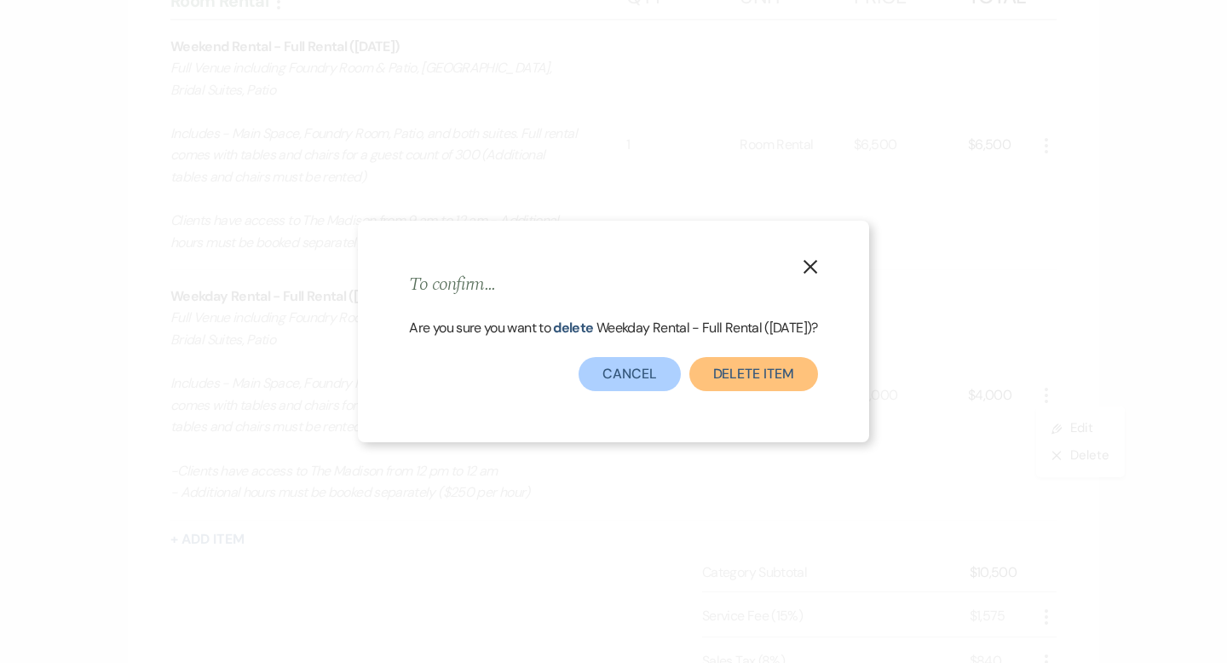
click at [762, 372] on button "Delete Item" at bounding box center [753, 374] width 129 height 34
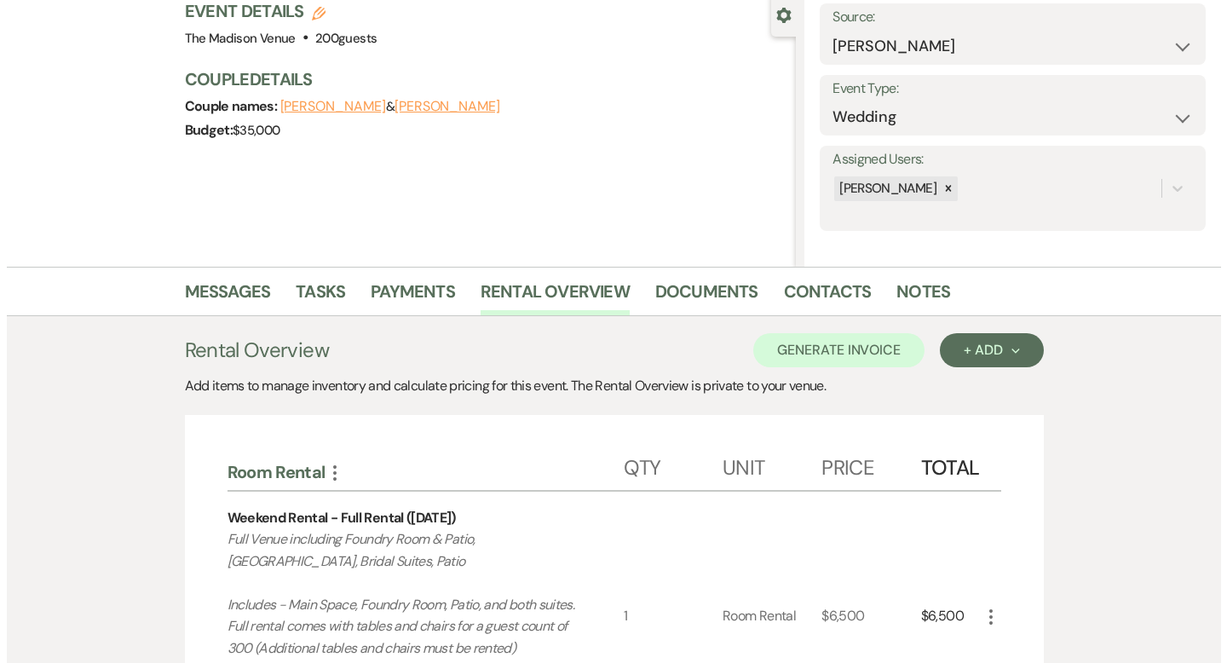
scroll to position [160, 0]
click at [1012, 354] on div "+ Add Next" at bounding box center [984, 351] width 55 height 14
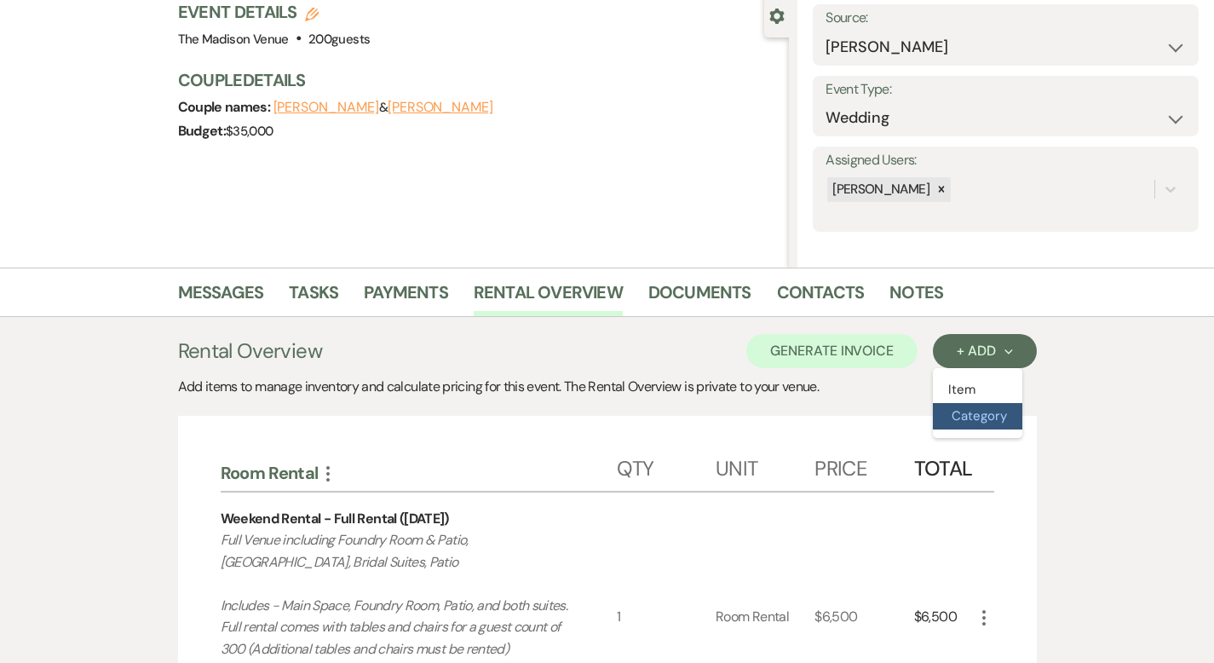
click at [1022, 418] on button "Category" at bounding box center [977, 416] width 89 height 26
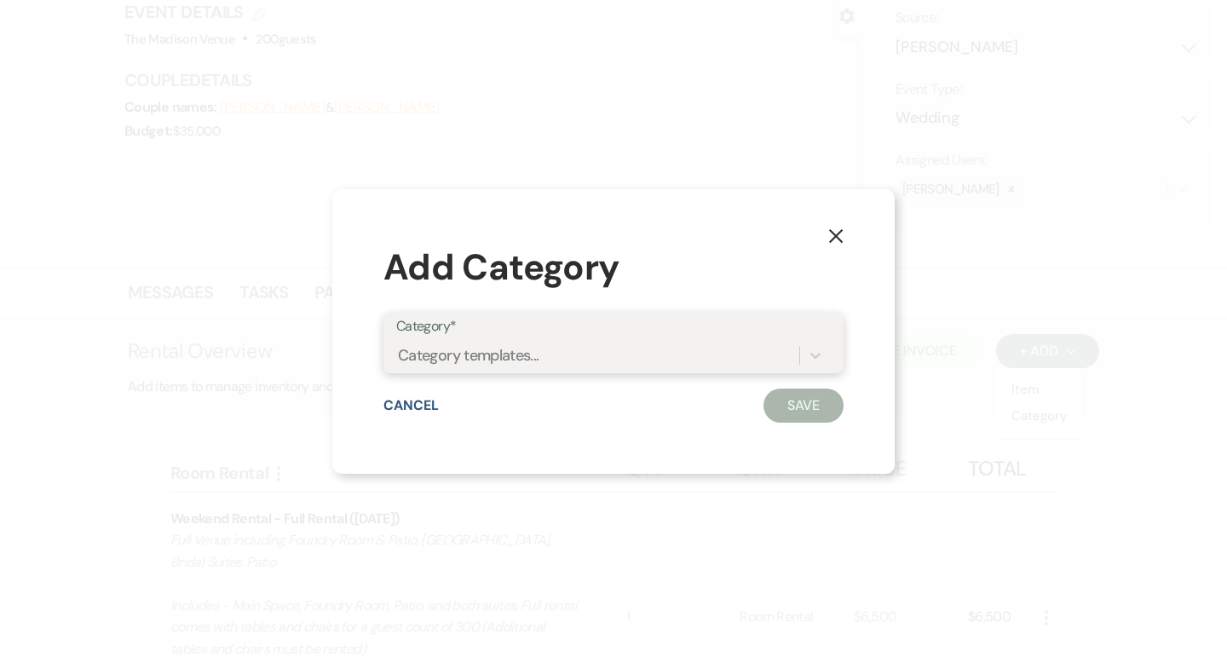
click at [608, 363] on div "Category templates..." at bounding box center [597, 355] width 403 height 30
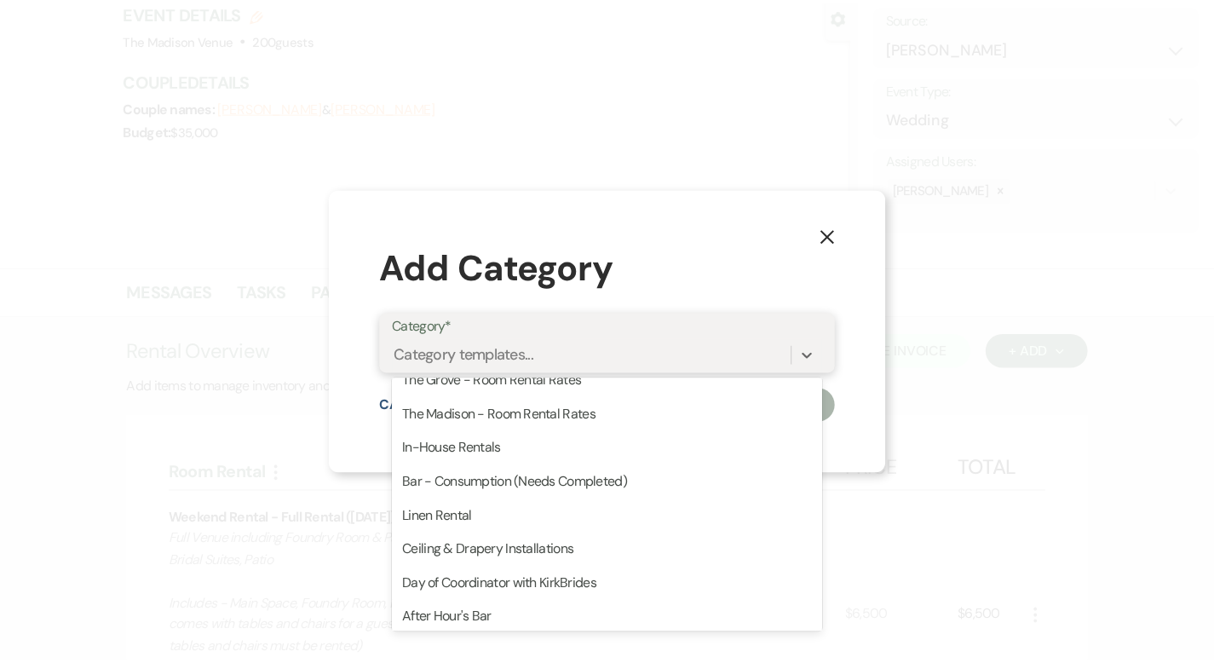
scroll to position [467, 0]
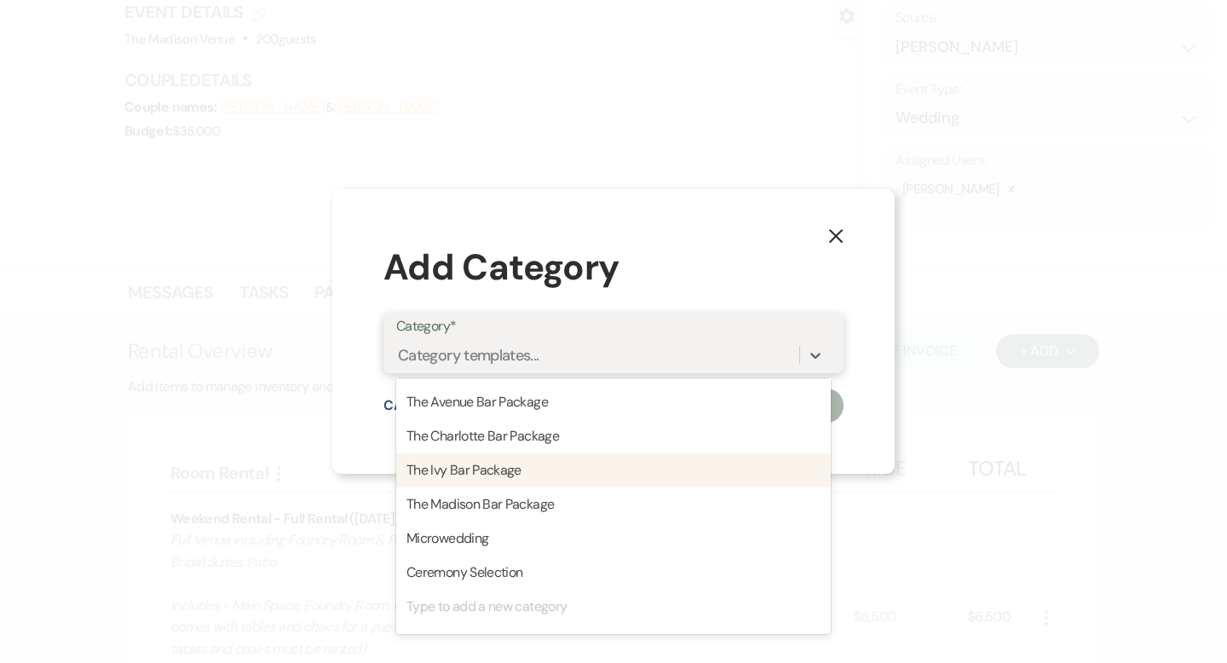
click at [641, 466] on div "The Ivy Bar Package" at bounding box center [613, 470] width 434 height 34
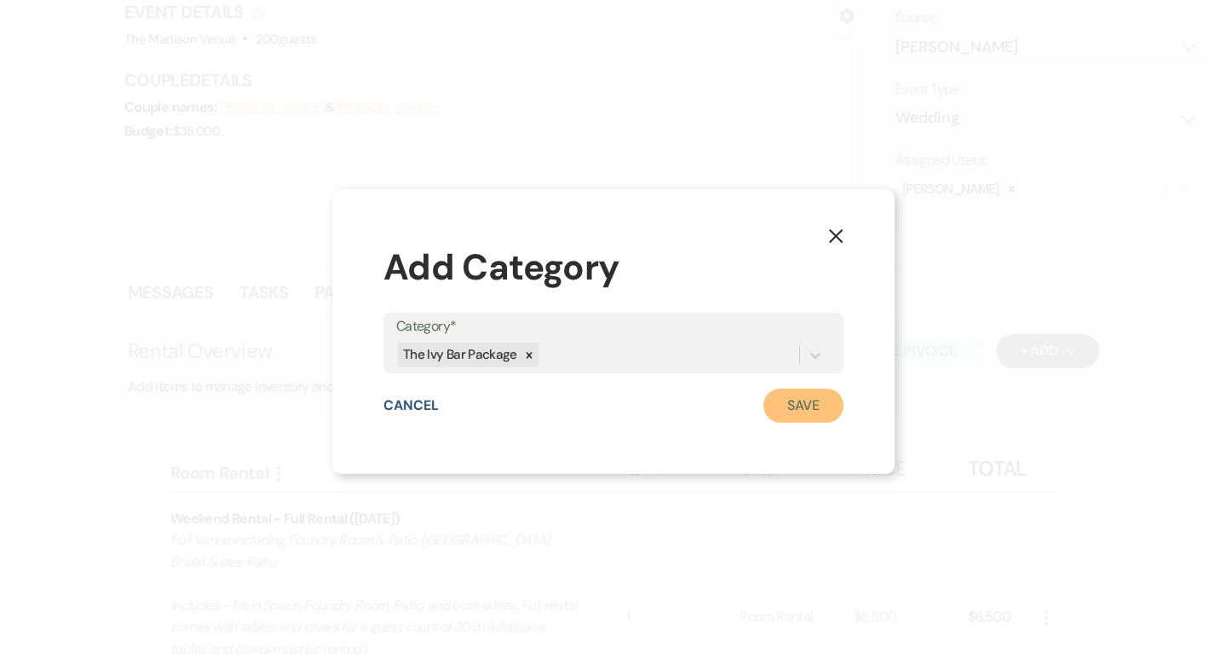
click at [785, 411] on button "Save" at bounding box center [803, 405] width 80 height 34
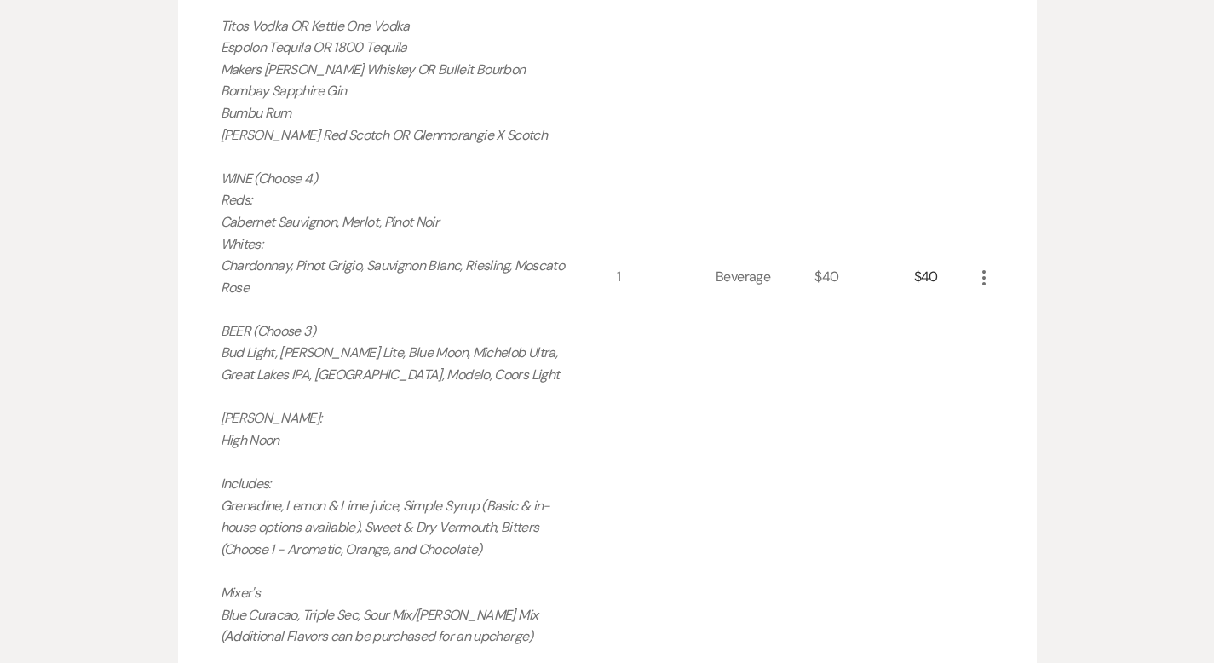
scroll to position [804, 0]
click at [986, 277] on use "button" at bounding box center [983, 278] width 3 height 15
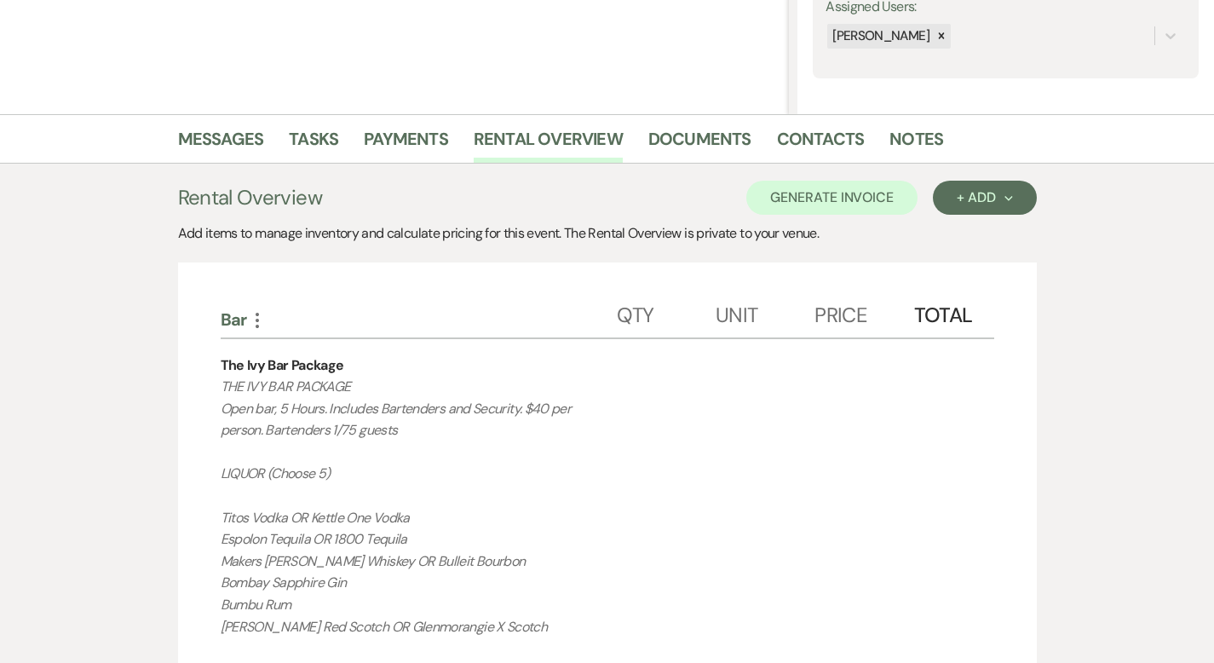
scroll to position [986, 0]
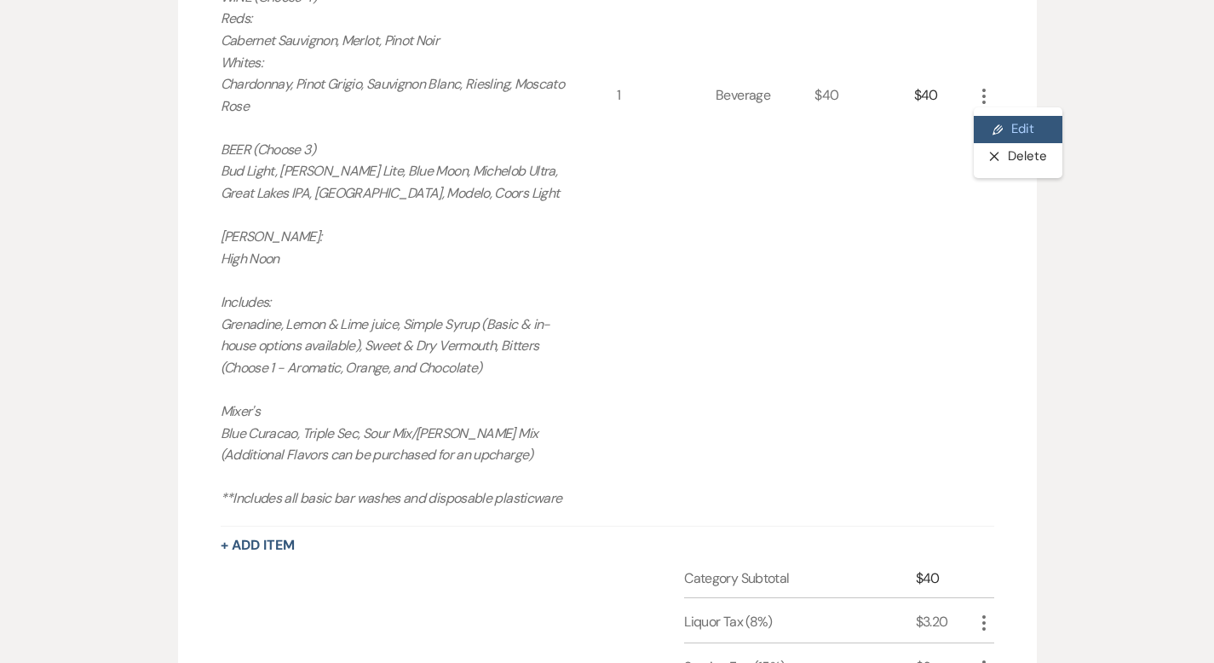
click at [1062, 129] on button "Pencil Edit" at bounding box center [1018, 129] width 89 height 27
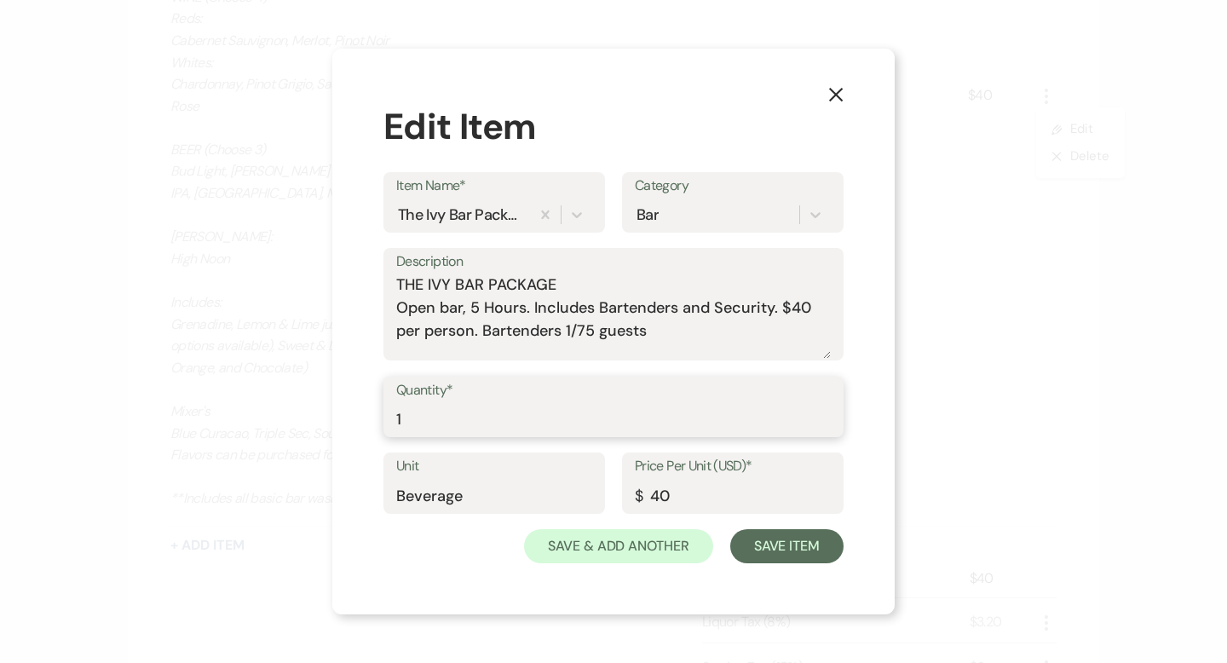
click at [501, 425] on input "1" at bounding box center [613, 418] width 434 height 33
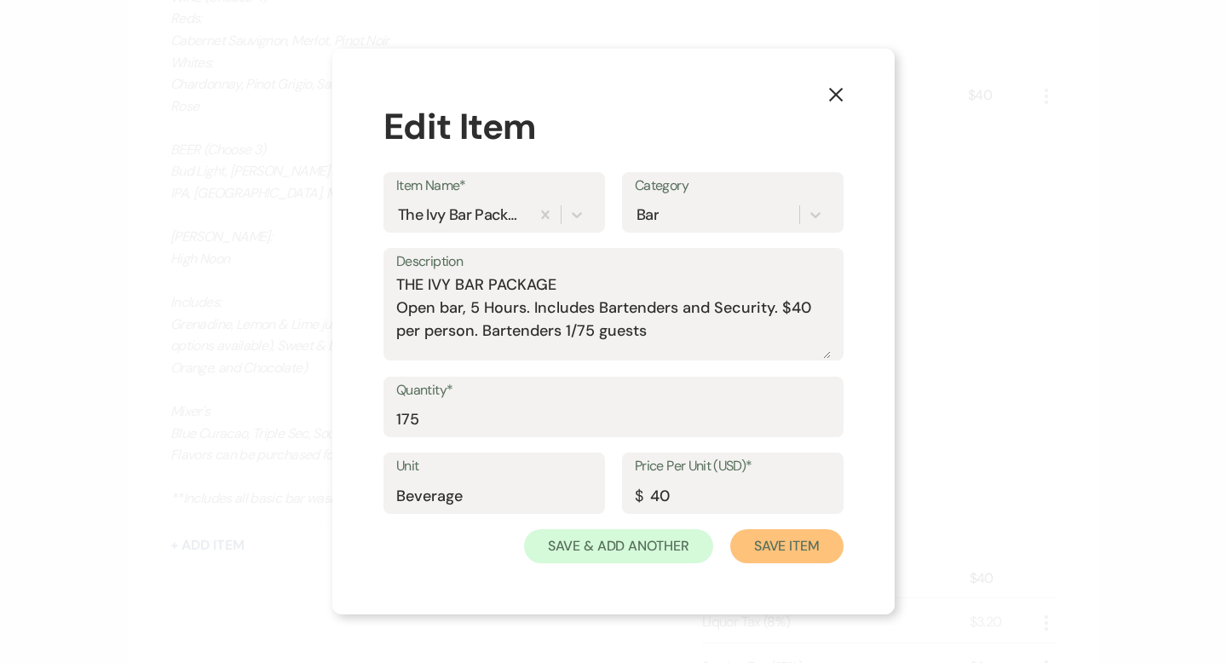
click at [775, 560] on button "Save Item" at bounding box center [786, 546] width 113 height 34
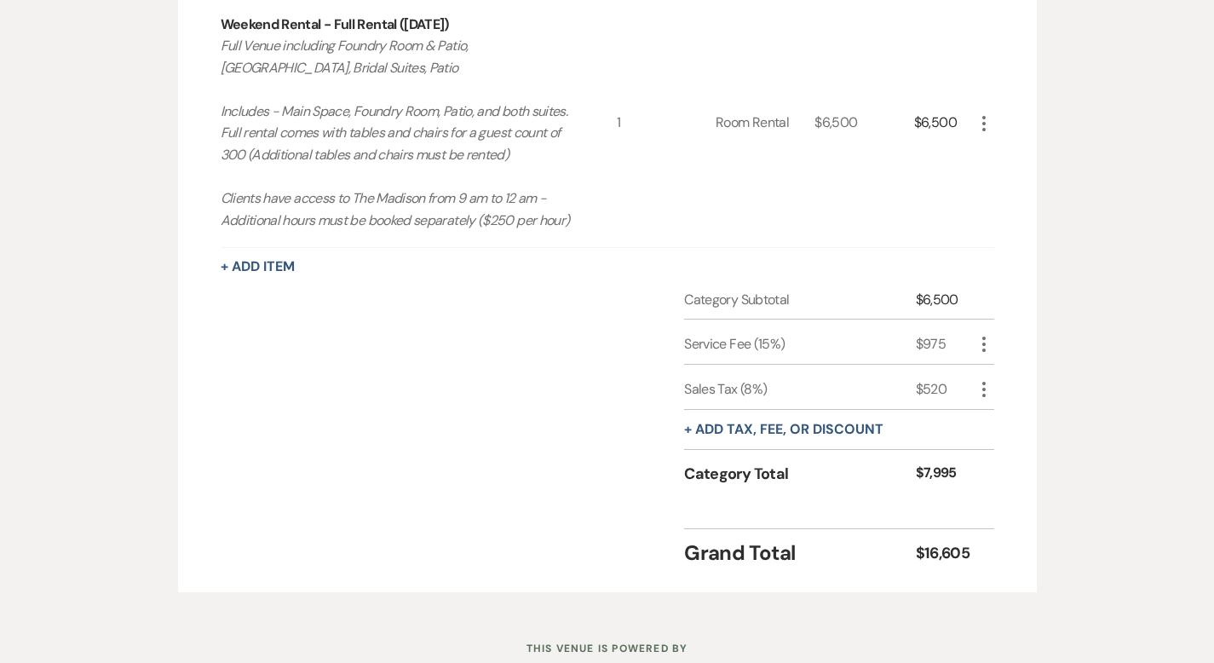
scroll to position [1902, 0]
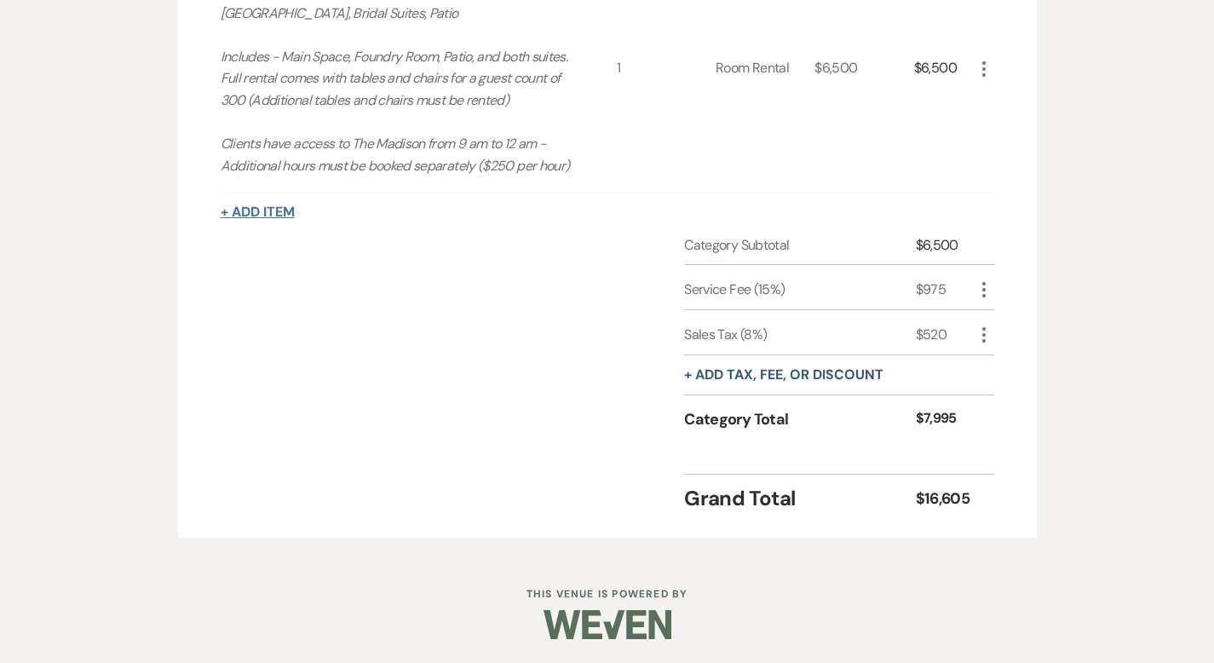
click at [221, 205] on button "+ Add Item" at bounding box center [258, 212] width 74 height 14
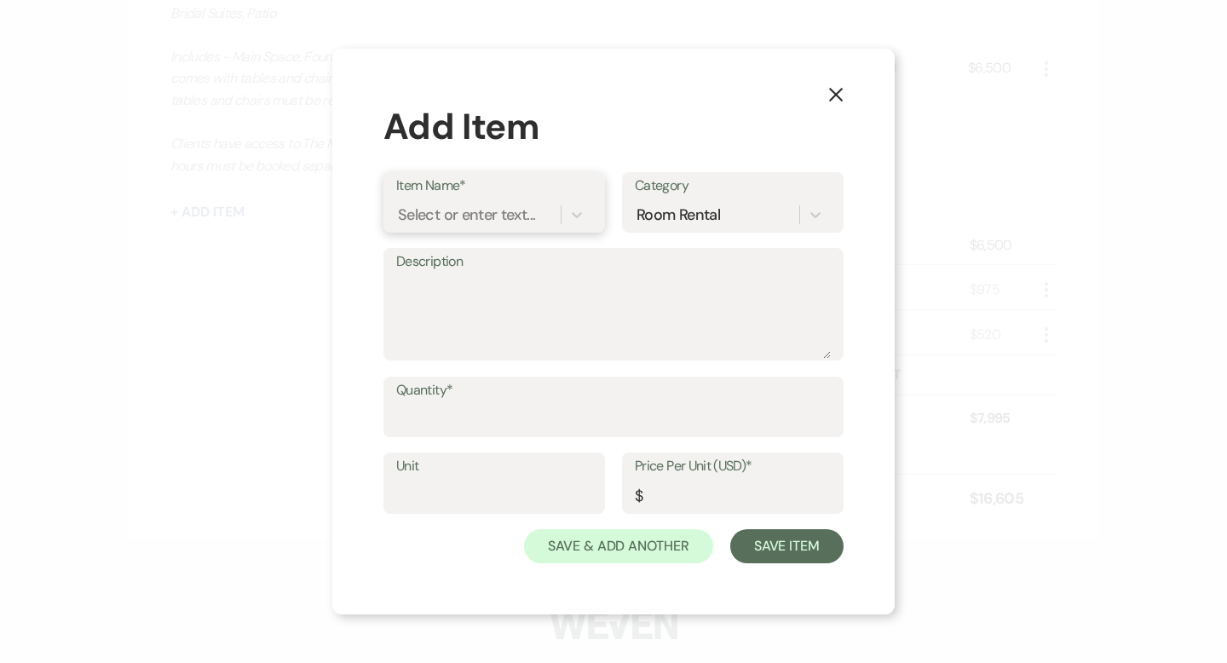
click at [473, 216] on div "Select or enter text..." at bounding box center [466, 214] width 137 height 23
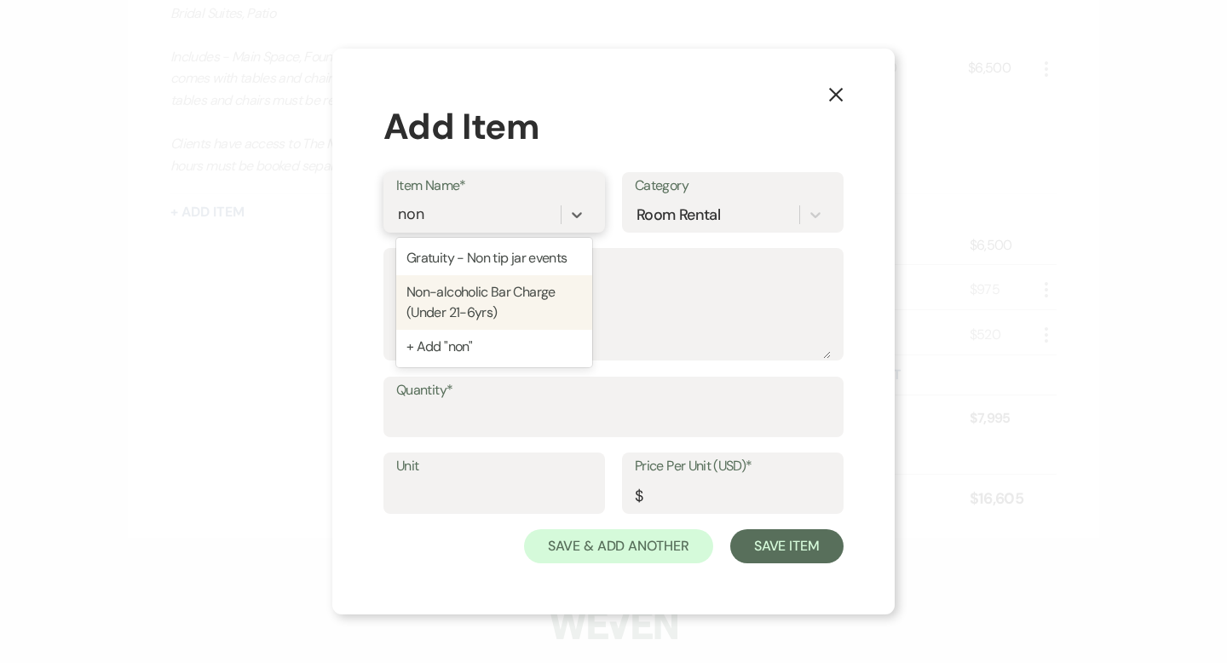
click at [508, 304] on div "Non-alcoholic Bar Charge (Under 21-6yrs)" at bounding box center [494, 302] width 196 height 55
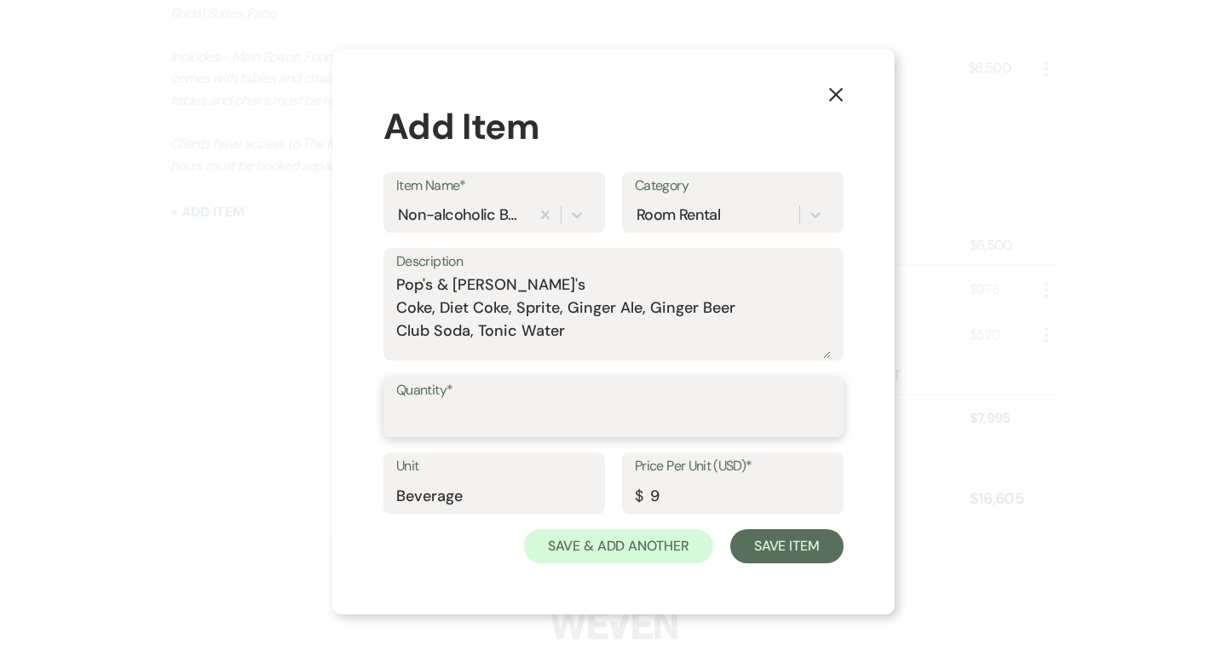
click at [503, 425] on input "Quantity*" at bounding box center [613, 418] width 434 height 33
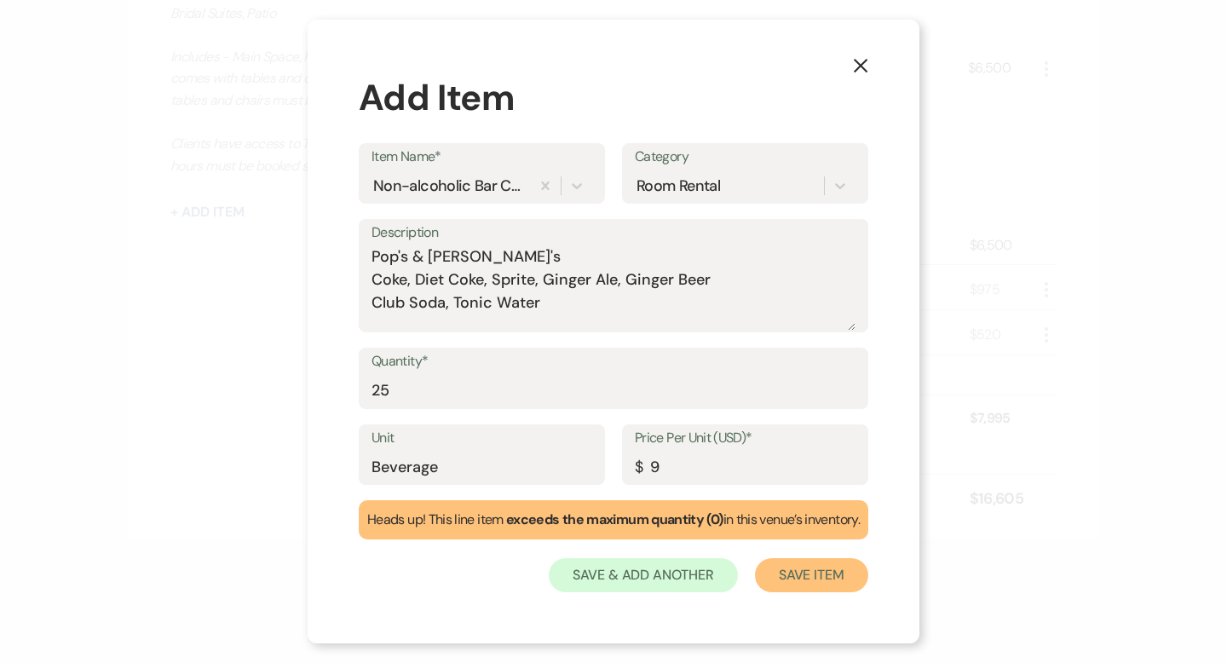
click at [770, 587] on button "Save Item" at bounding box center [811, 575] width 113 height 34
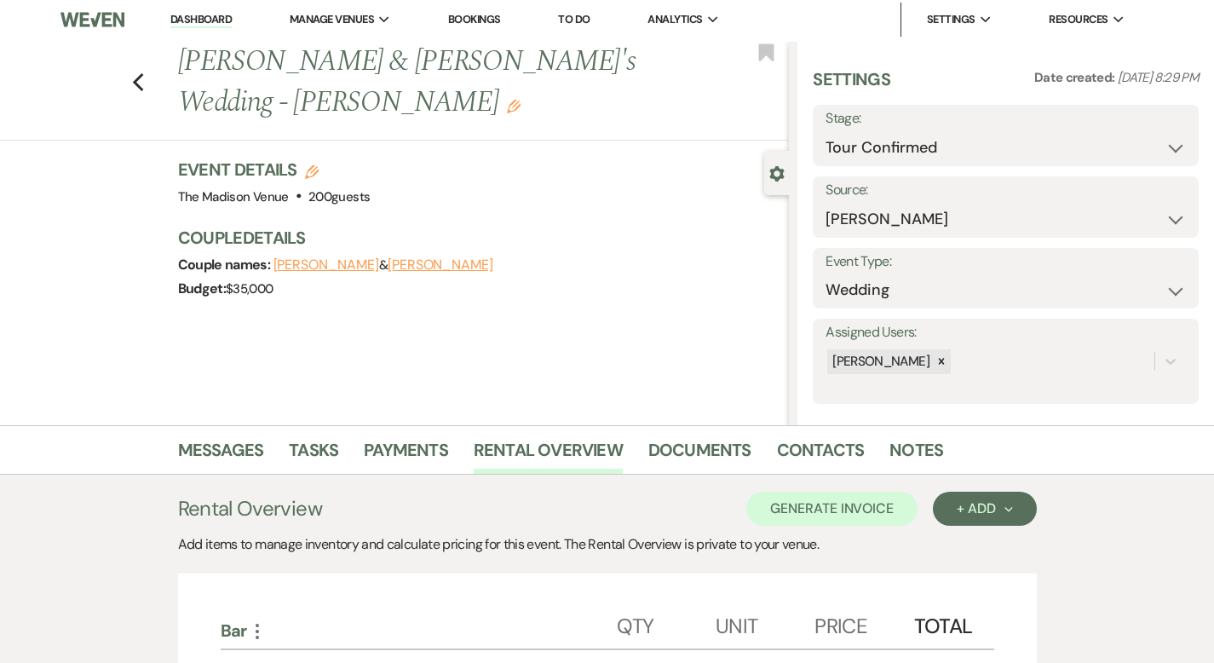
scroll to position [3, 0]
click at [914, 141] on select "Inquiry Follow Up Tour Requested Tour Confirmed Toured Proposal Sent Booked Lost" at bounding box center [1005, 146] width 360 height 33
click at [1152, 129] on button "Save" at bounding box center [1158, 135] width 82 height 34
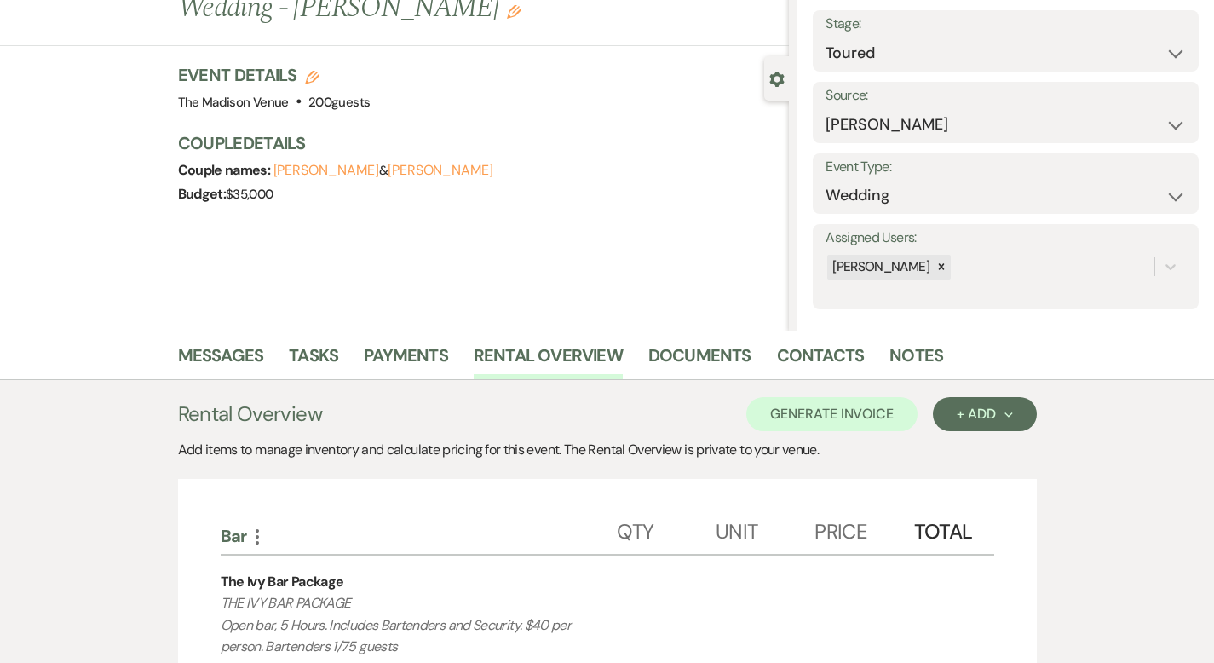
scroll to position [0, 0]
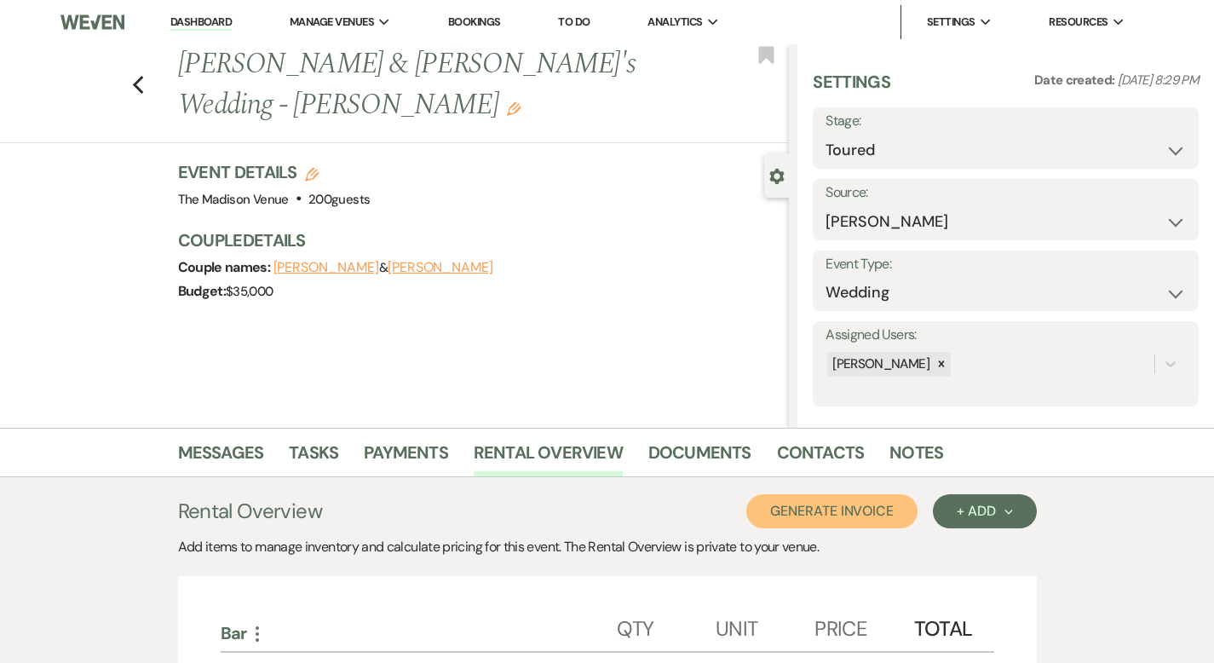
click at [837, 503] on button "Generate Invoice" at bounding box center [831, 511] width 171 height 34
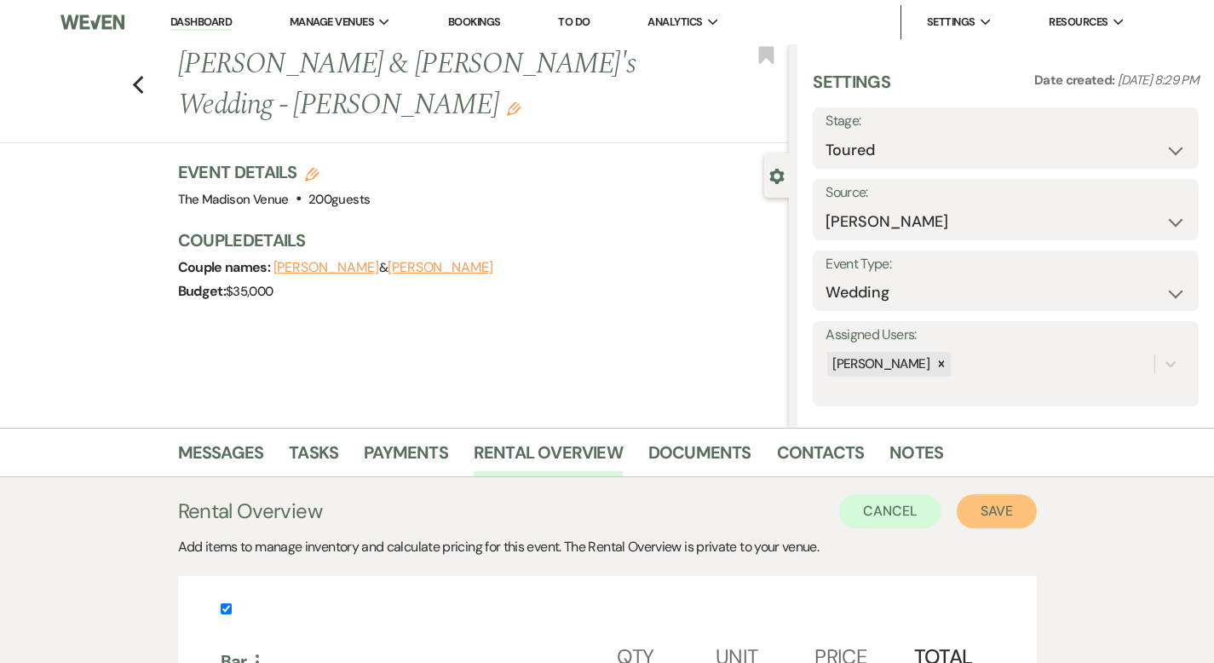
click at [1037, 507] on button "Save" at bounding box center [997, 511] width 80 height 34
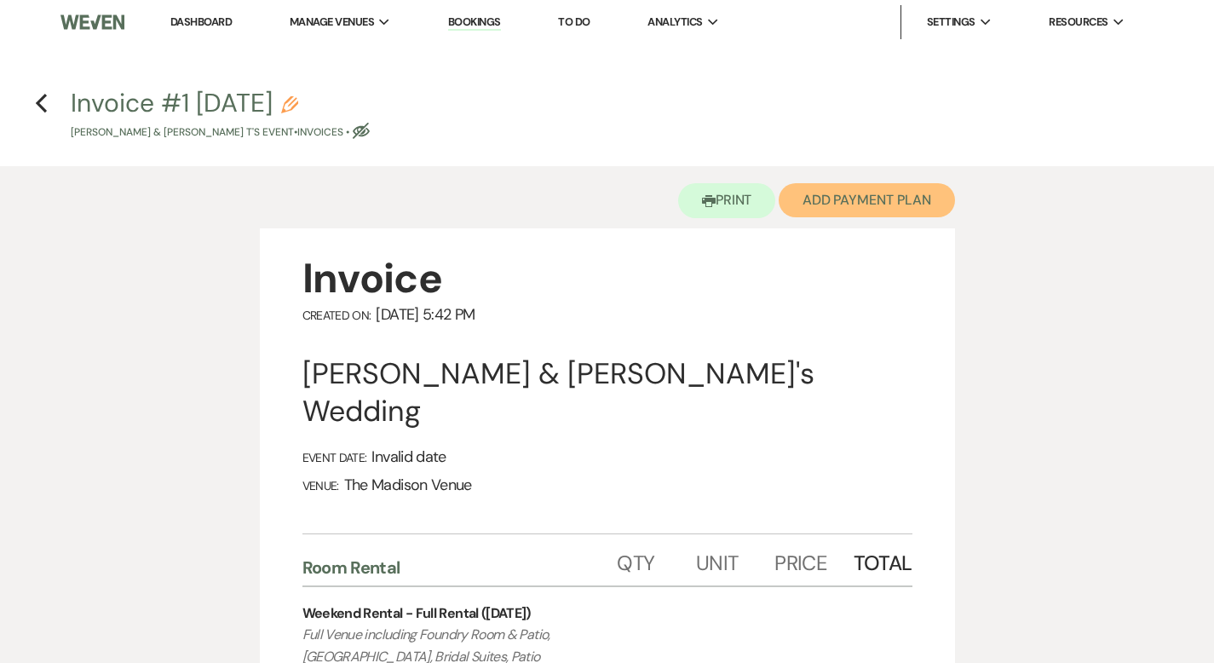
click at [906, 207] on button "Add Payment Plan" at bounding box center [867, 200] width 176 height 34
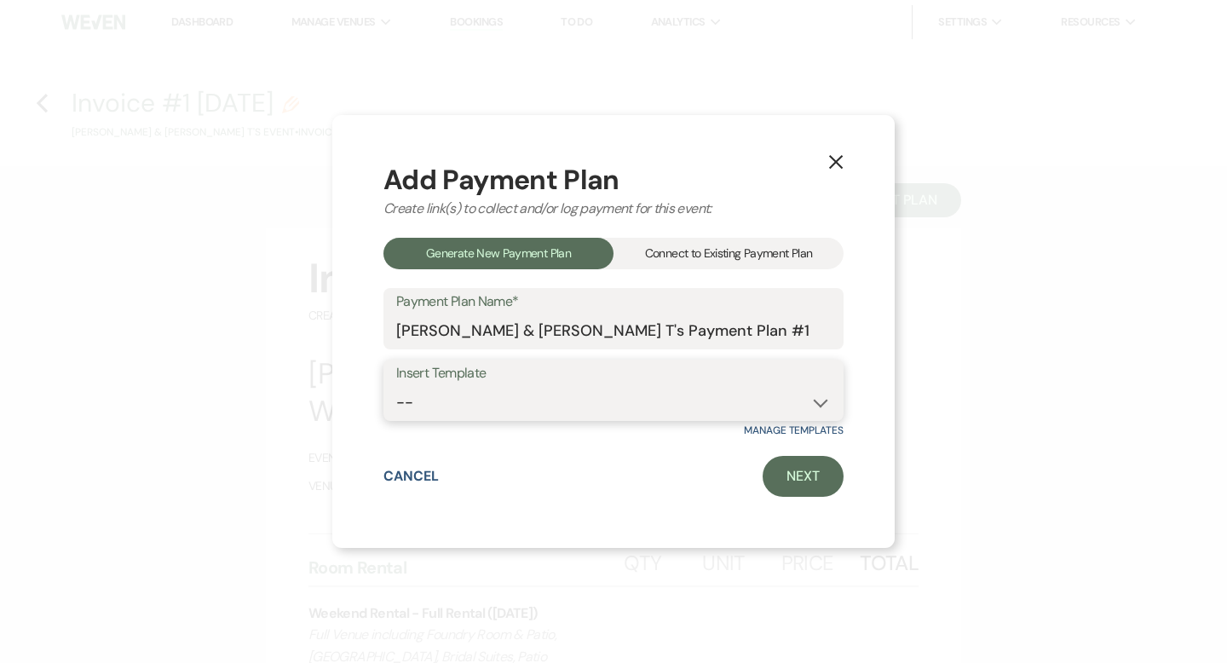
click at [617, 392] on select "-- 2000 Deposit + 5 Payment Plan Payment in full Add-On Invoices 25% - 4 Paymen…" at bounding box center [613, 402] width 434 height 33
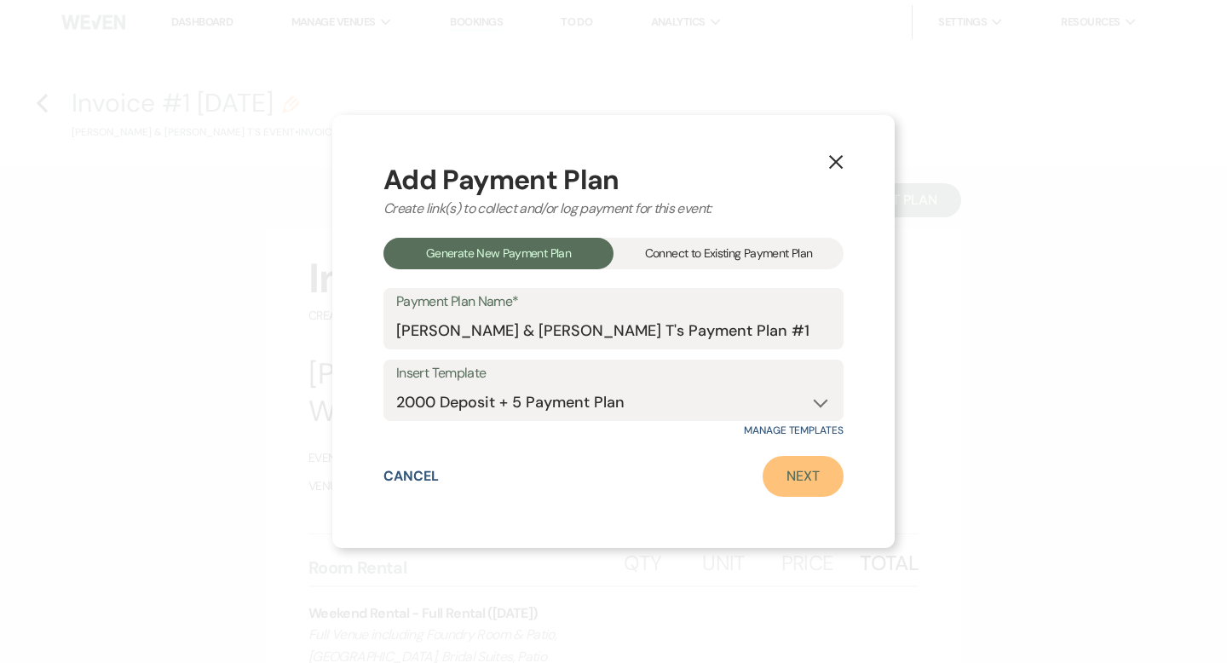
click at [787, 468] on link "Next" at bounding box center [802, 476] width 81 height 41
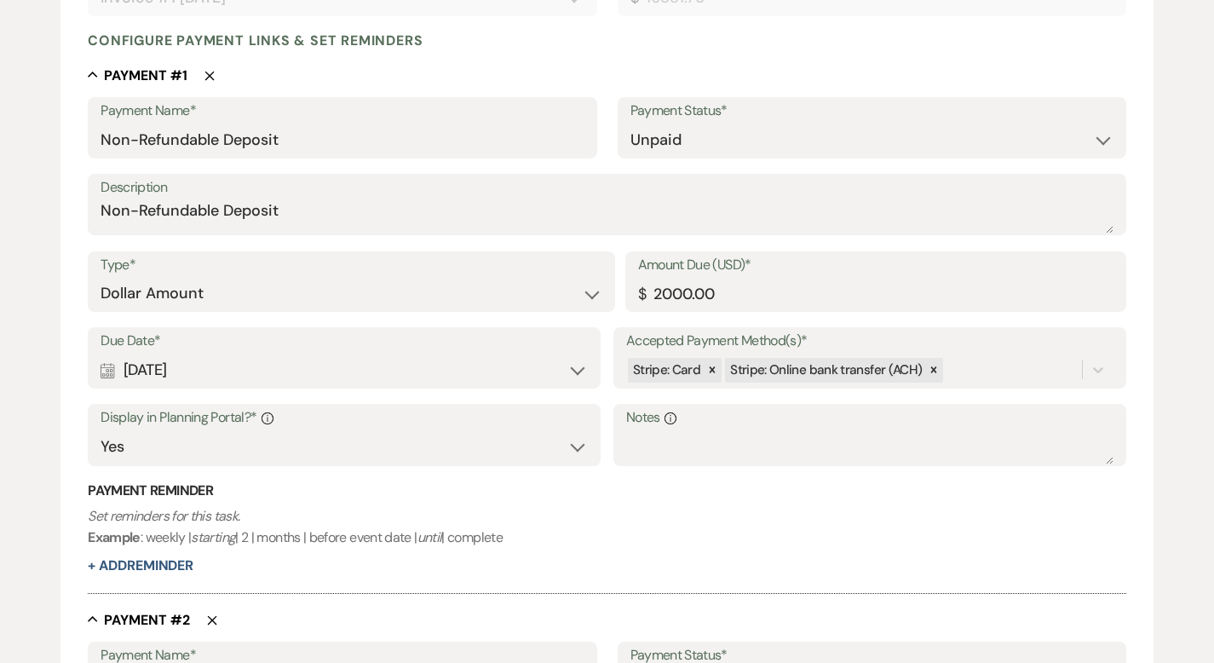
scroll to position [421, 0]
click at [981, 368] on div "Stripe: Card Stripe: Online bank transfer (ACH)" at bounding box center [854, 370] width 456 height 30
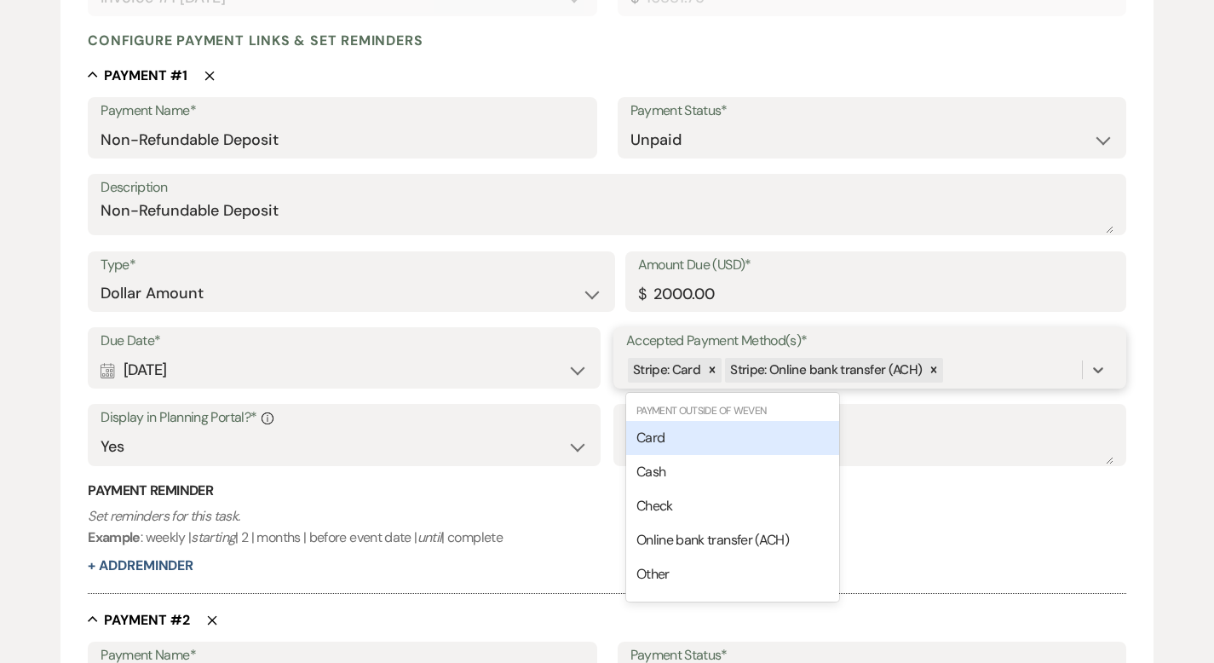
click at [714, 442] on div "Card" at bounding box center [732, 438] width 213 height 34
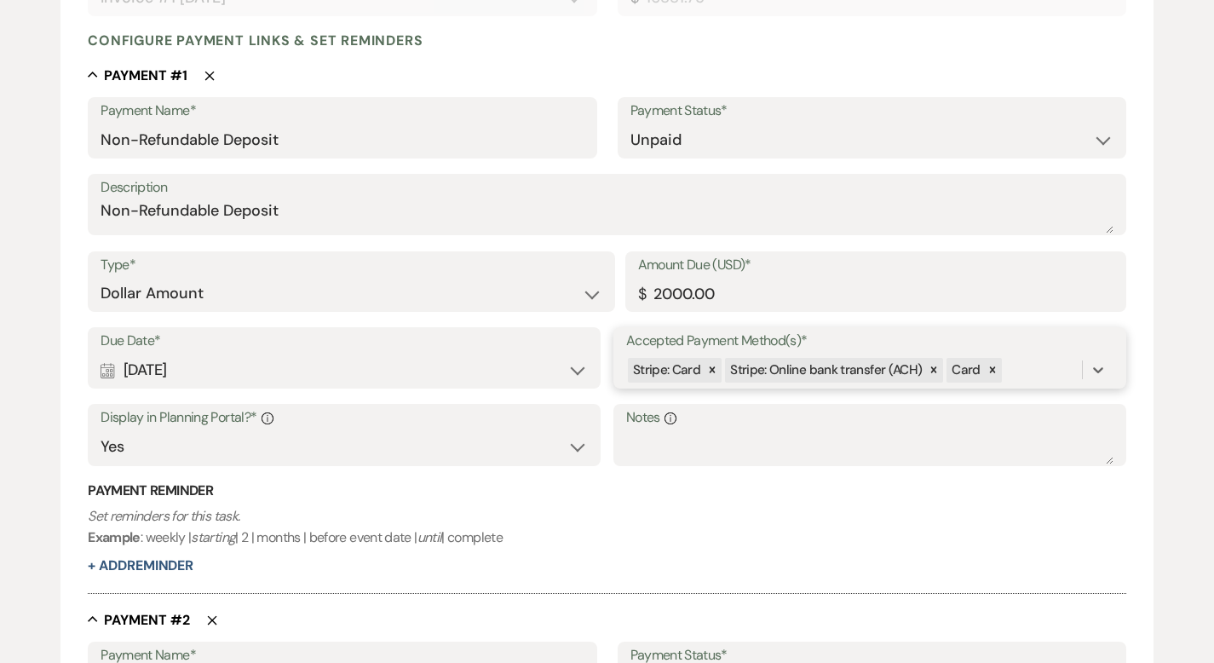
click at [1017, 372] on div "Stripe: Card Stripe: Online bank transfer (ACH) Card" at bounding box center [854, 370] width 456 height 30
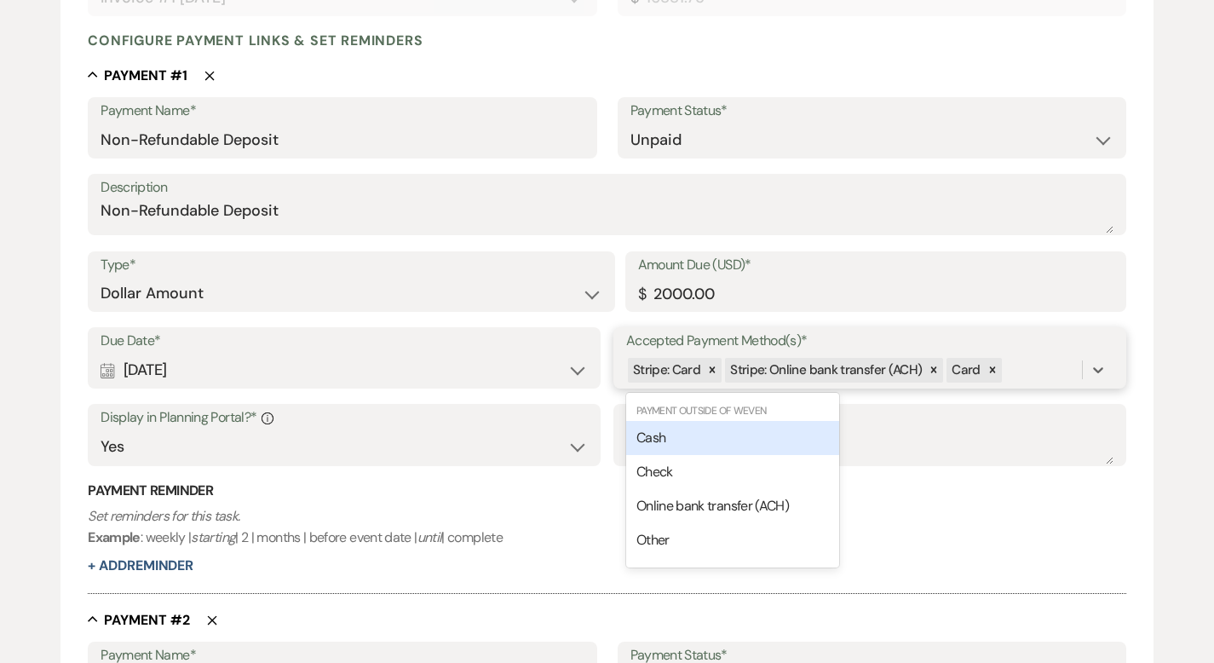
click at [746, 440] on div "Cash" at bounding box center [732, 438] width 213 height 34
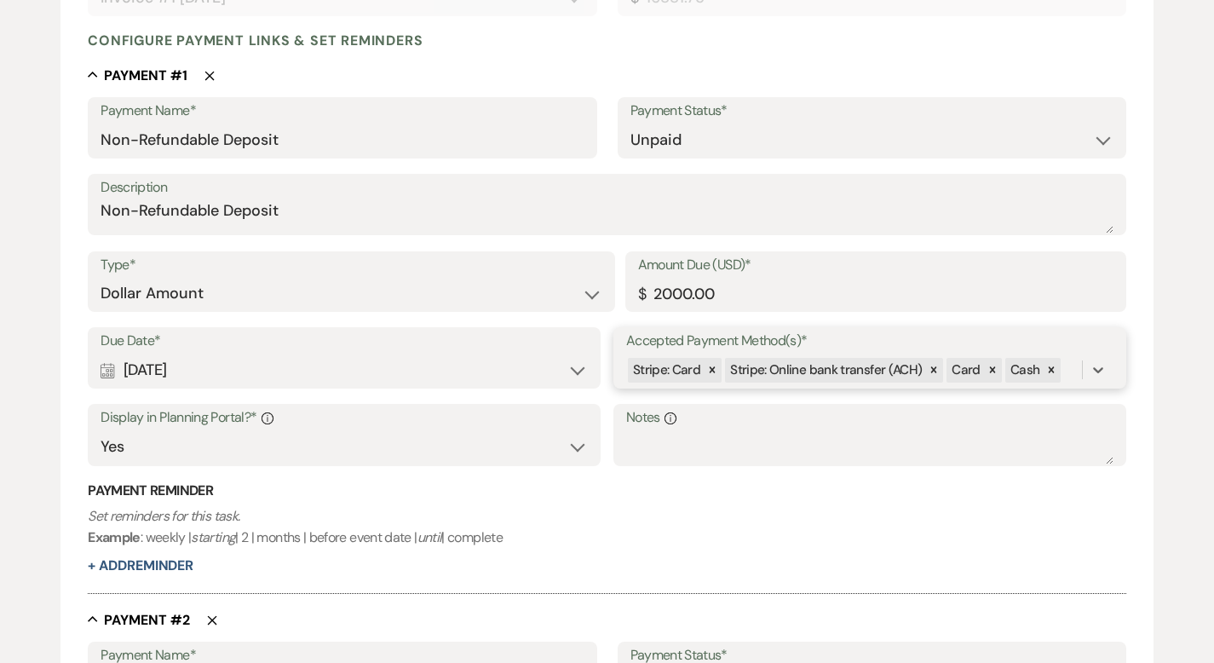
click at [1067, 368] on div "Stripe: Card Stripe: Online bank transfer (ACH) Card Cash" at bounding box center [854, 370] width 456 height 30
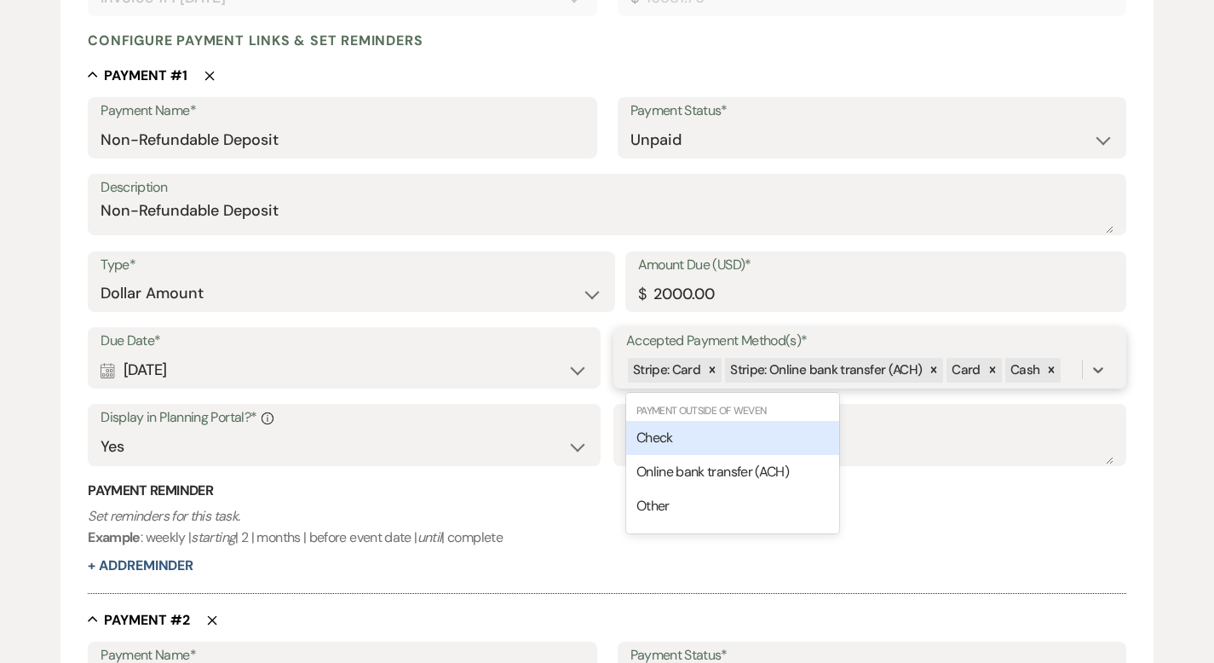
click at [725, 434] on div "Check" at bounding box center [732, 438] width 213 height 34
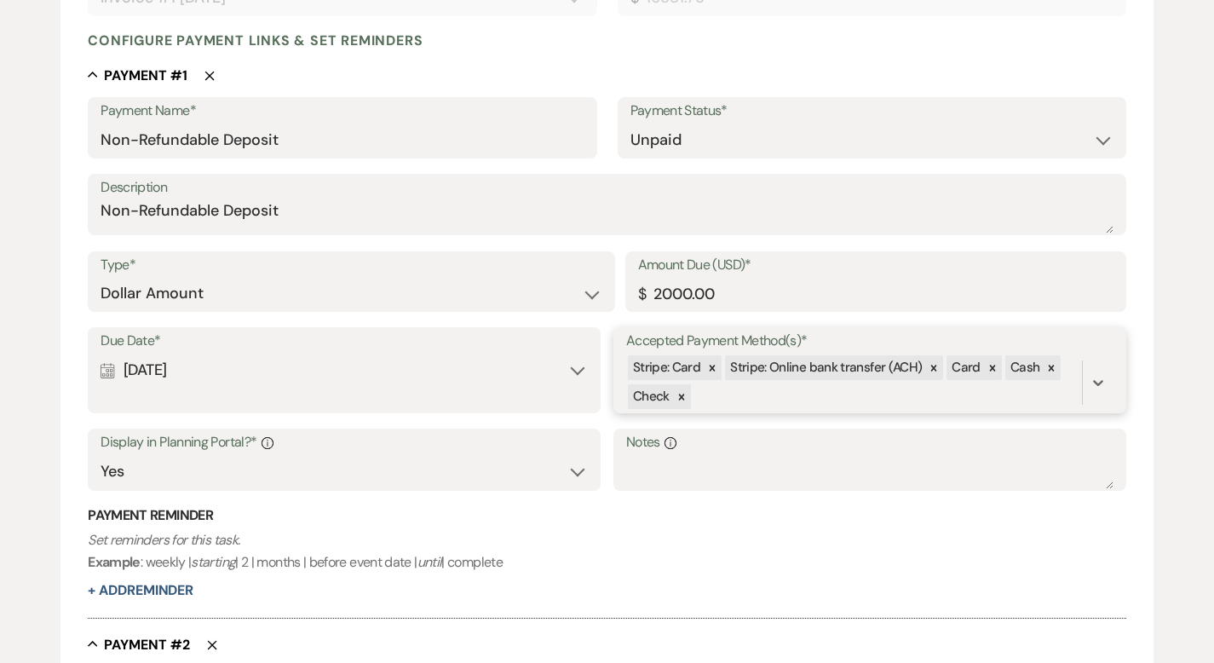
click at [831, 398] on div "Stripe: Card Stripe: Online bank transfer (ACH) Card Cash Check" at bounding box center [854, 383] width 456 height 58
click at [743, 464] on span "Online bank transfer (ACH)" at bounding box center [712, 463] width 152 height 18
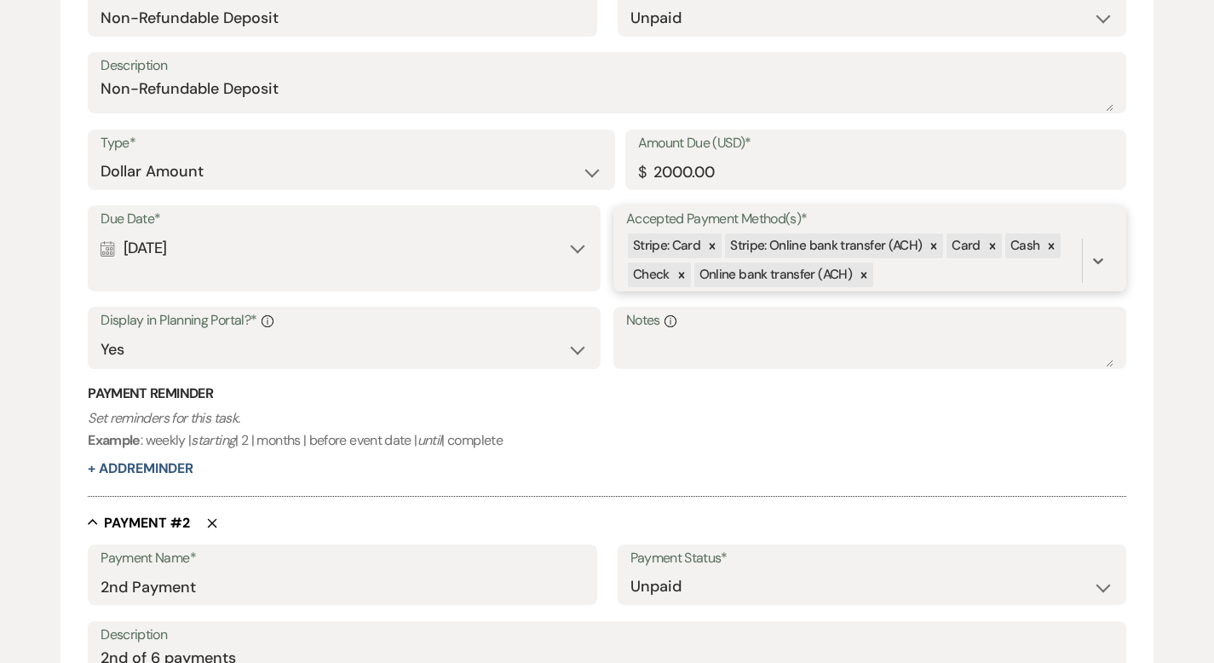
scroll to position [875, 0]
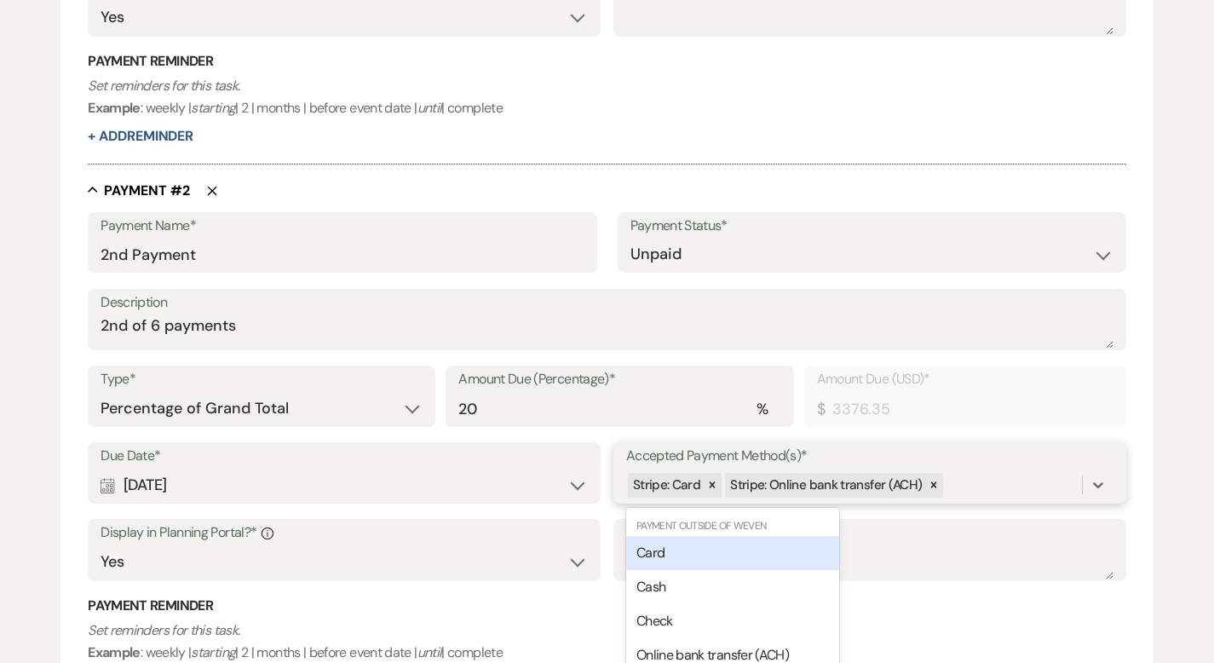
click at [952, 486] on div "Due Date* Calendar [DATE] Expand Accepted Payment Method(s)* option [object Obj…" at bounding box center [607, 519] width 1038 height 154
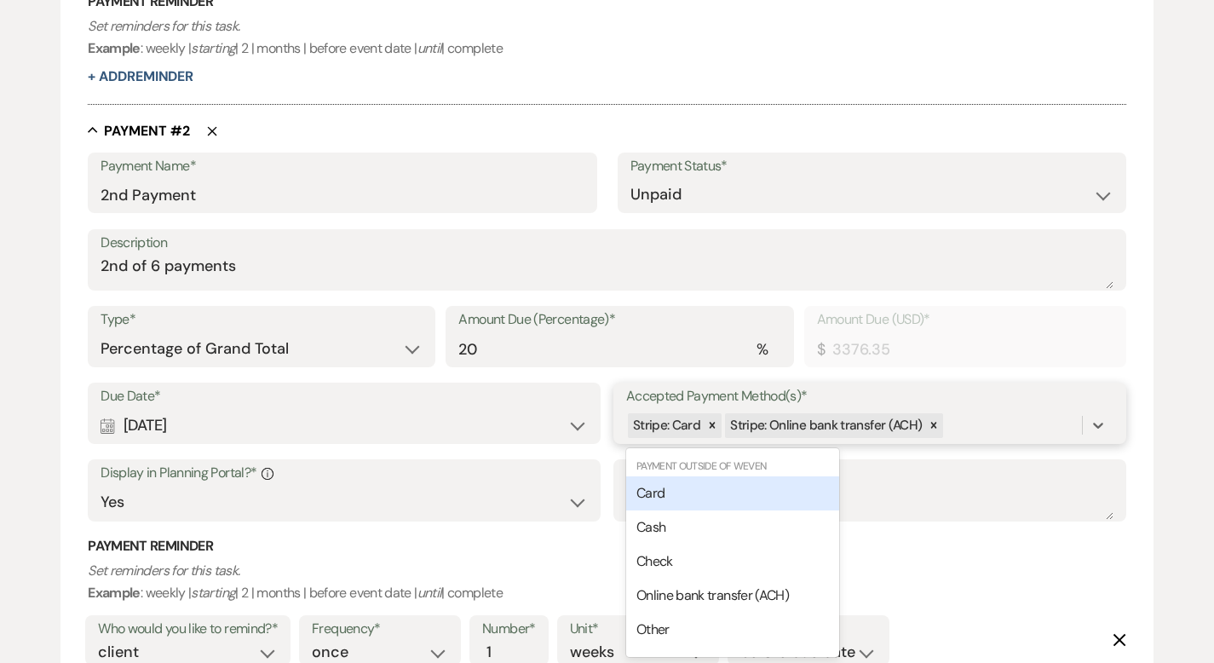
scroll to position [935, 0]
click at [814, 492] on div "Card" at bounding box center [732, 493] width 213 height 34
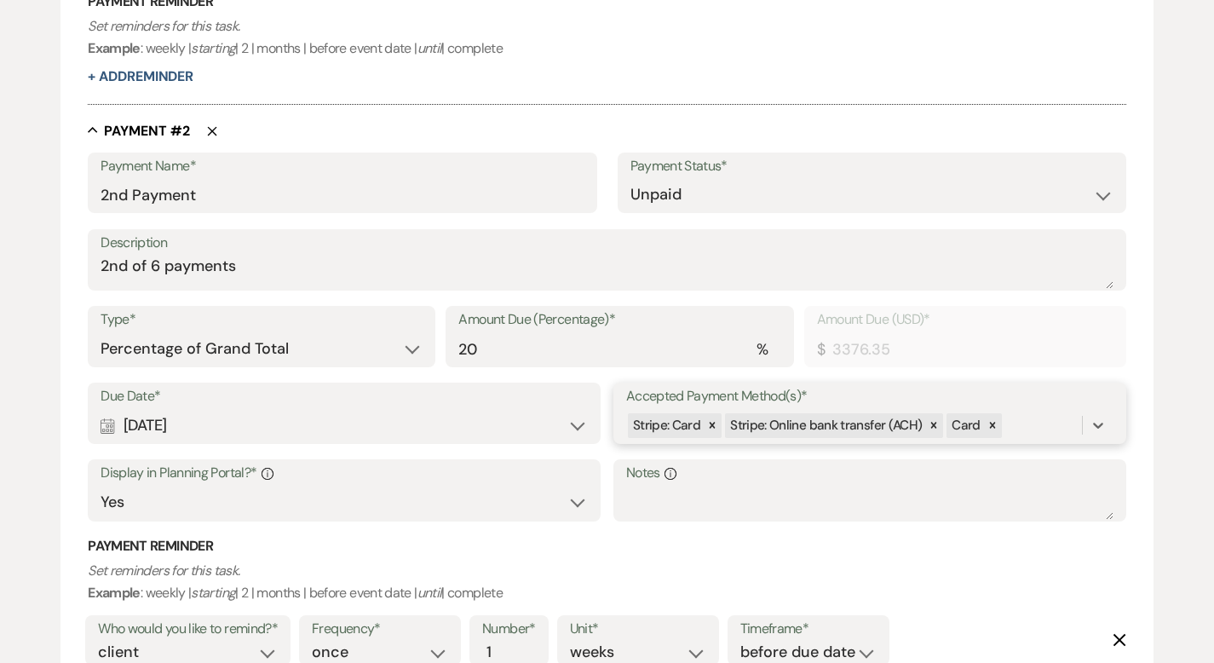
click at [1023, 427] on div "Stripe: Card Stripe: Online bank transfer (ACH) Card" at bounding box center [854, 426] width 456 height 30
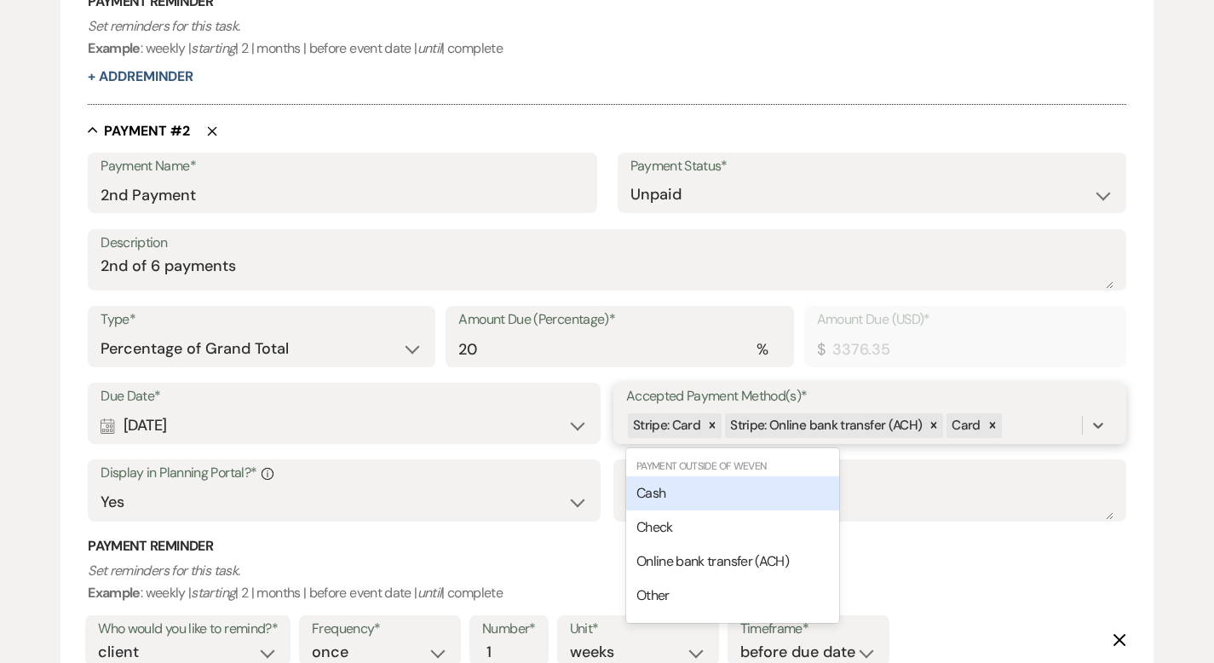
click at [757, 484] on div "Cash" at bounding box center [732, 493] width 213 height 34
click at [1068, 423] on div "Stripe: Card Stripe: Online bank transfer (ACH) Card Cash" at bounding box center [854, 426] width 456 height 30
click at [764, 492] on div "Check" at bounding box center [732, 493] width 213 height 34
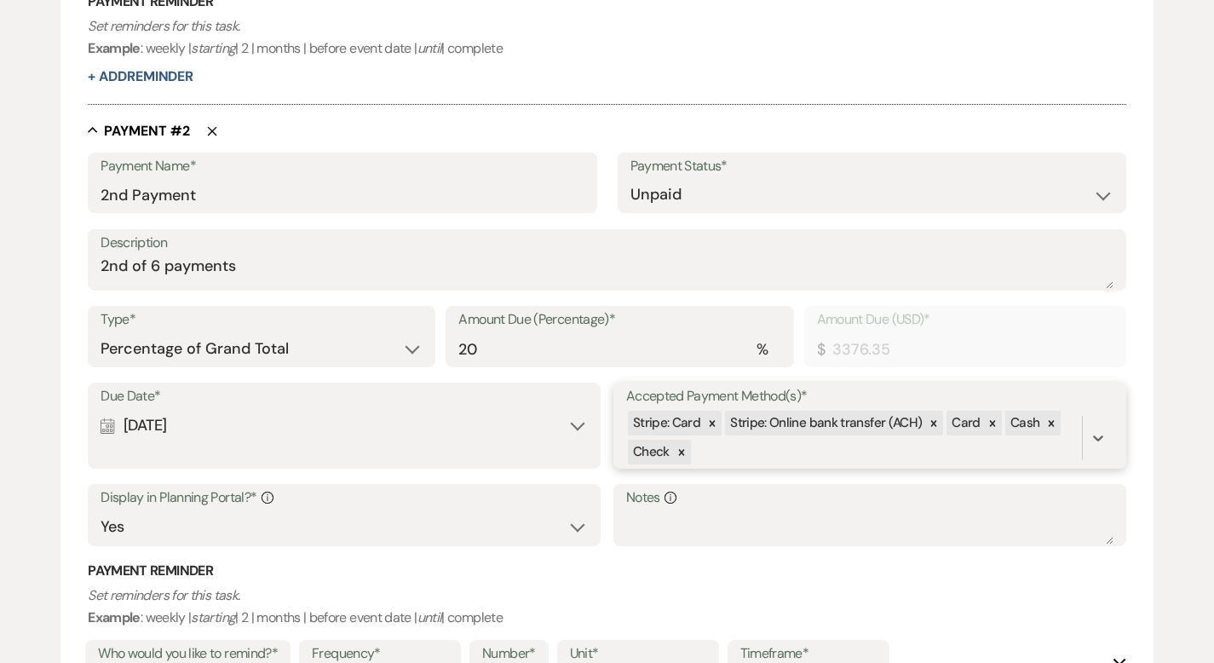
click at [756, 451] on div "Stripe: Card Stripe: Online bank transfer (ACH) Card Cash Check" at bounding box center [854, 438] width 456 height 58
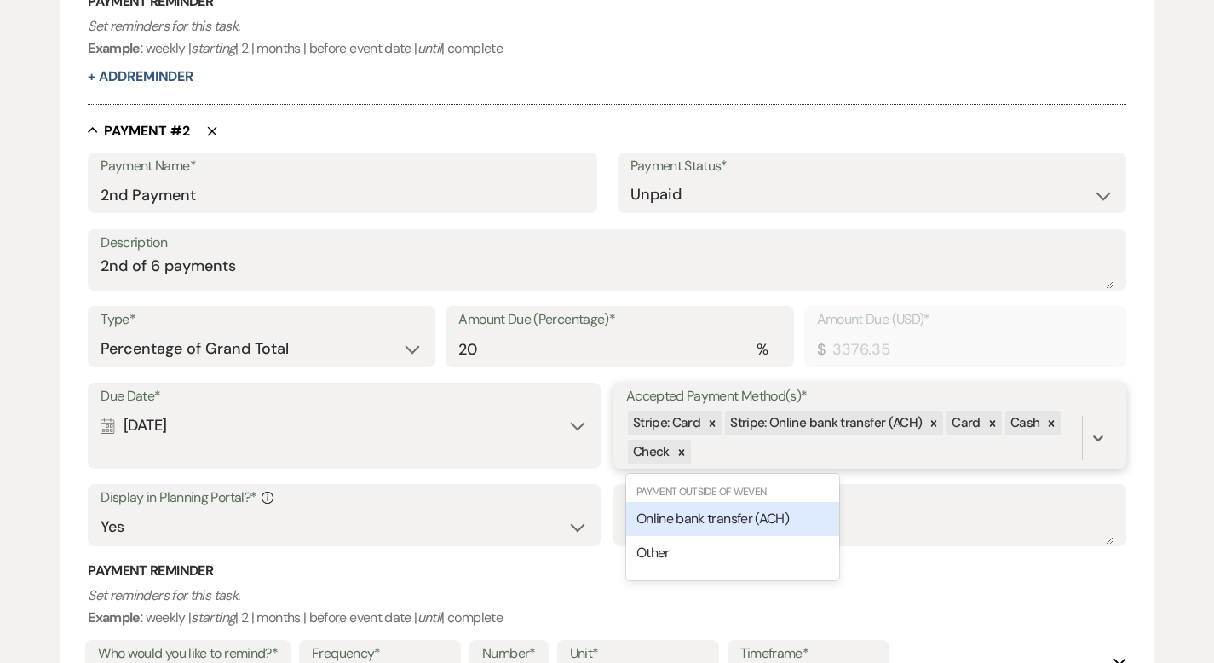
click at [732, 520] on span "Online bank transfer (ACH)" at bounding box center [712, 518] width 152 height 18
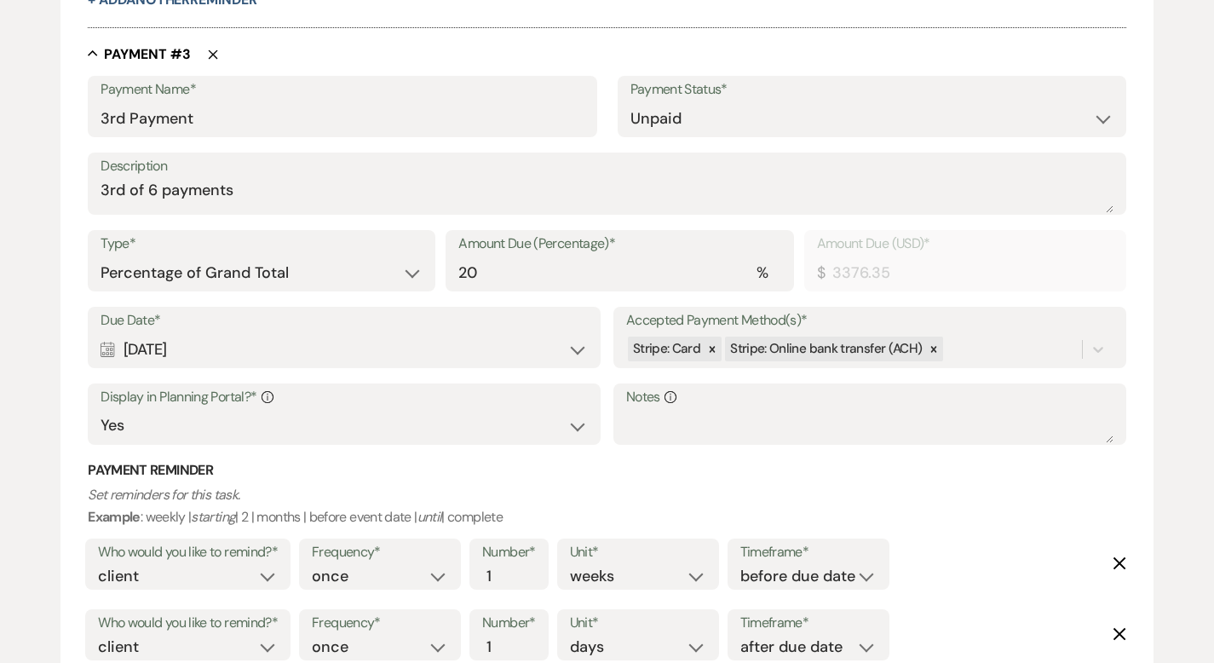
scroll to position [1789, 0]
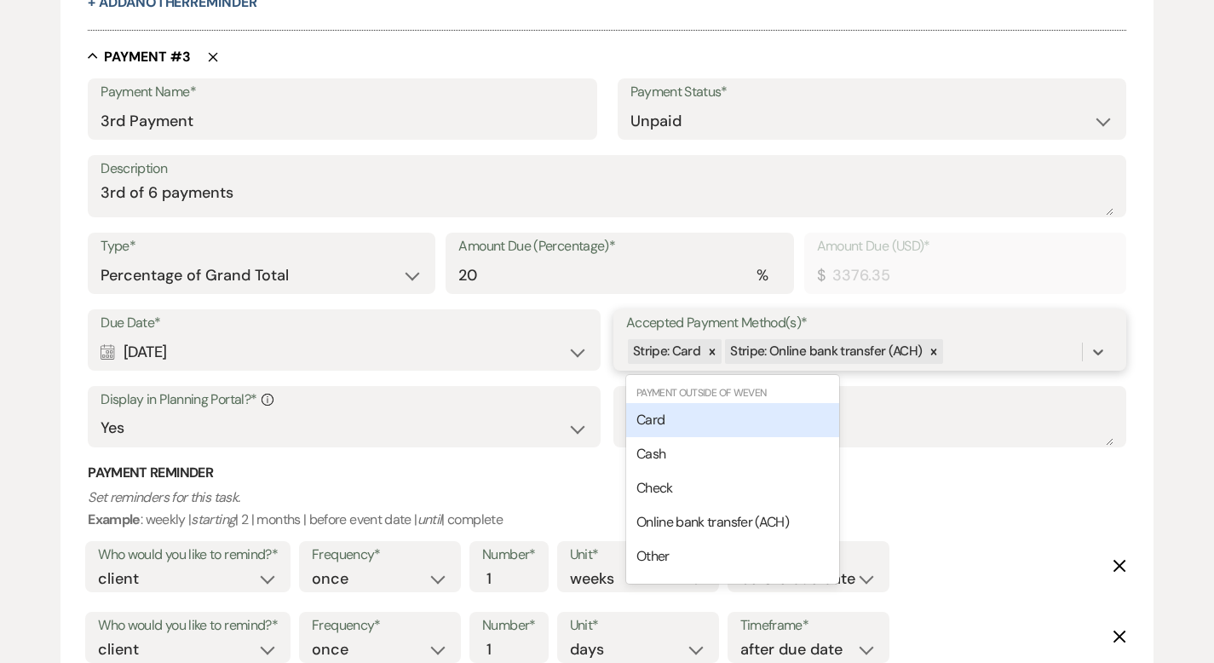
click at [964, 342] on div "Stripe: Card Stripe: Online bank transfer (ACH)" at bounding box center [854, 351] width 456 height 30
click at [737, 426] on div "Card" at bounding box center [732, 420] width 213 height 34
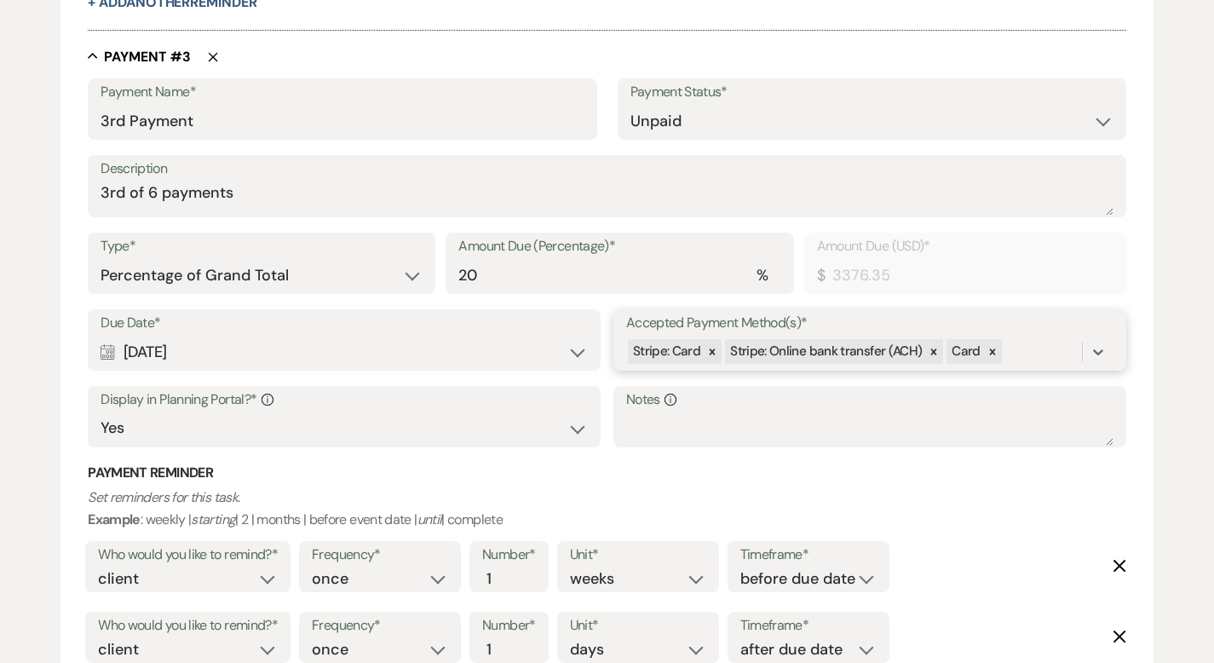
click at [1022, 350] on div "Stripe: Card Stripe: Online bank transfer (ACH) Card" at bounding box center [854, 351] width 456 height 30
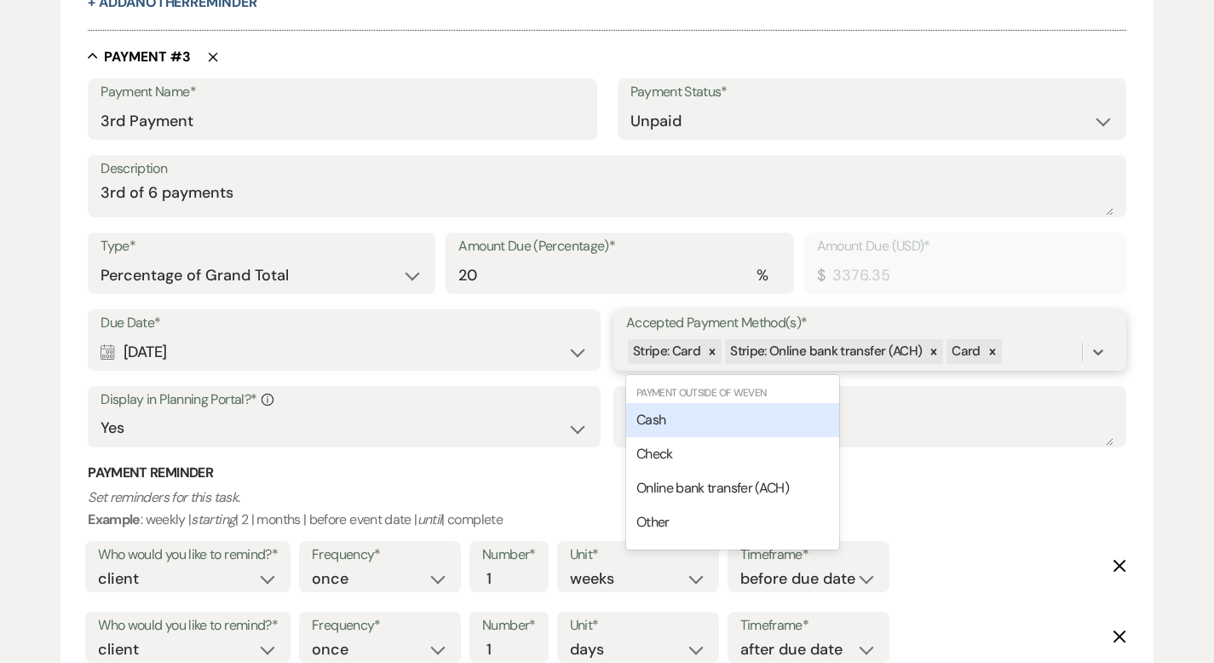
click at [792, 429] on div "Cash" at bounding box center [732, 420] width 213 height 34
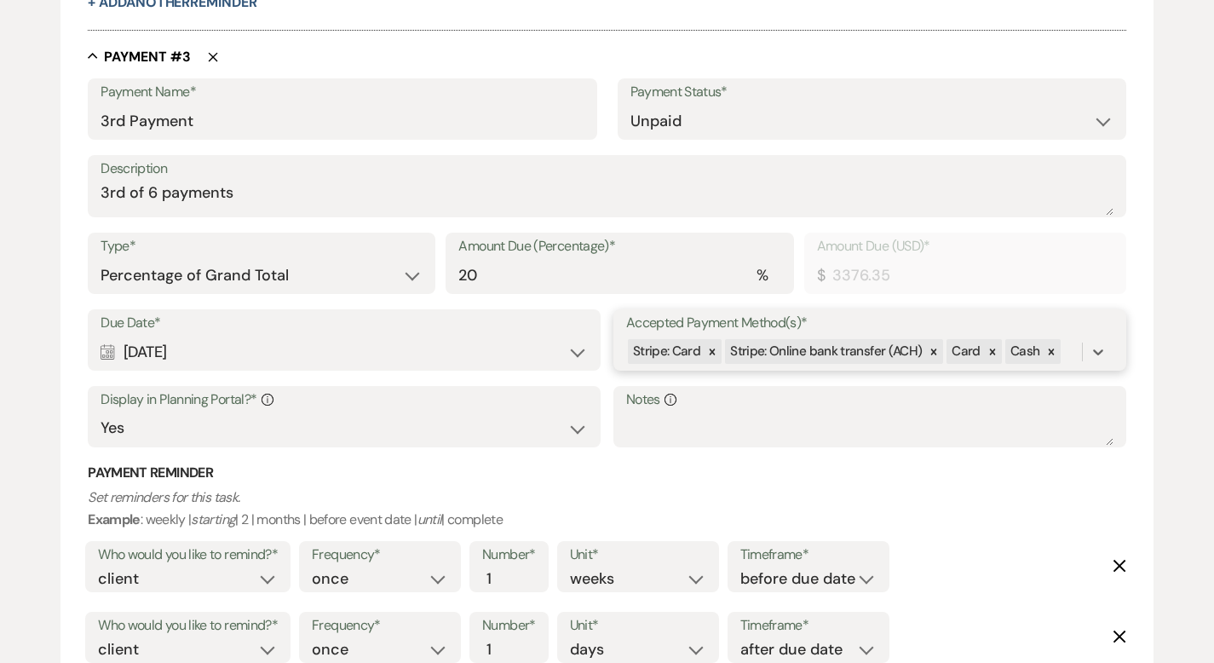
click at [1081, 348] on div "Stripe: Card Stripe: Online bank transfer (ACH) Card Cash" at bounding box center [854, 351] width 456 height 30
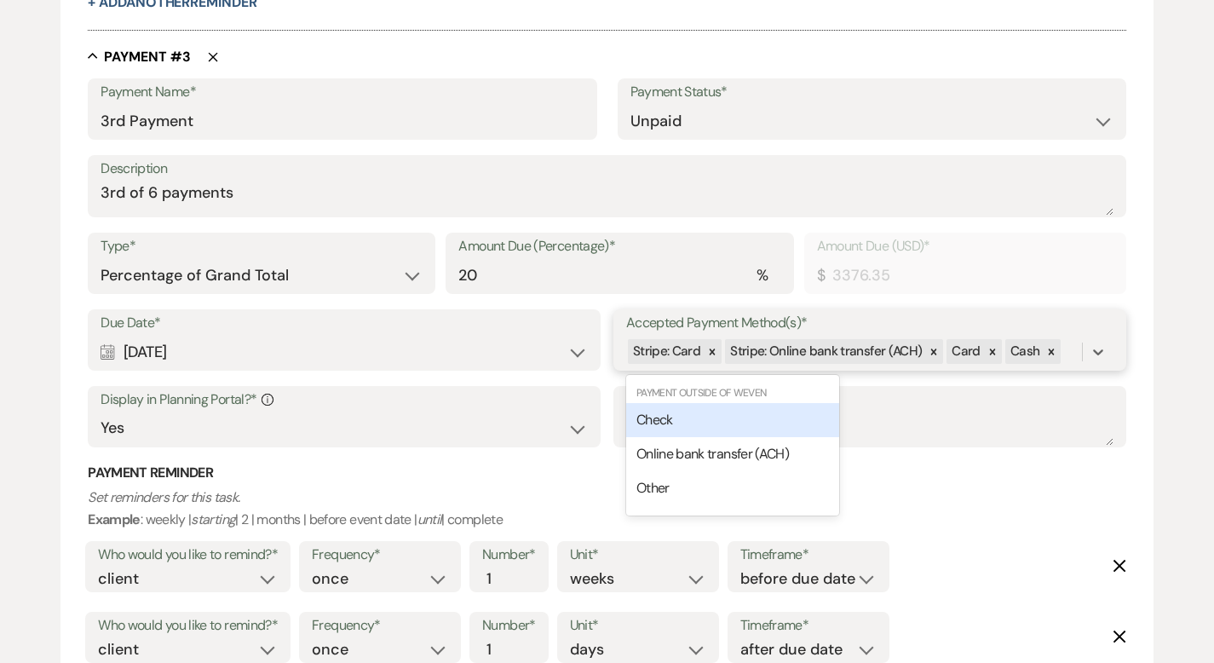
click at [778, 417] on div "Check" at bounding box center [732, 420] width 213 height 34
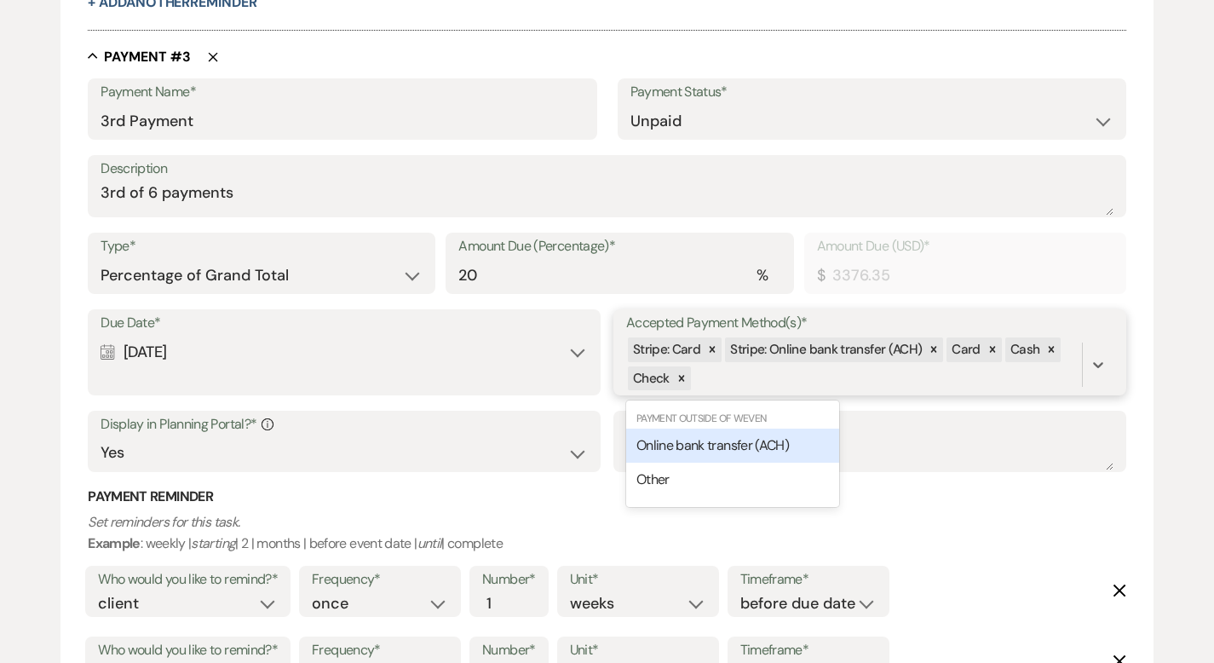
click at [722, 380] on div "Stripe: Card Stripe: Online bank transfer (ACH) Card Cash Check" at bounding box center [854, 365] width 456 height 58
click at [714, 438] on span "Online bank transfer (ACH)" at bounding box center [712, 445] width 152 height 18
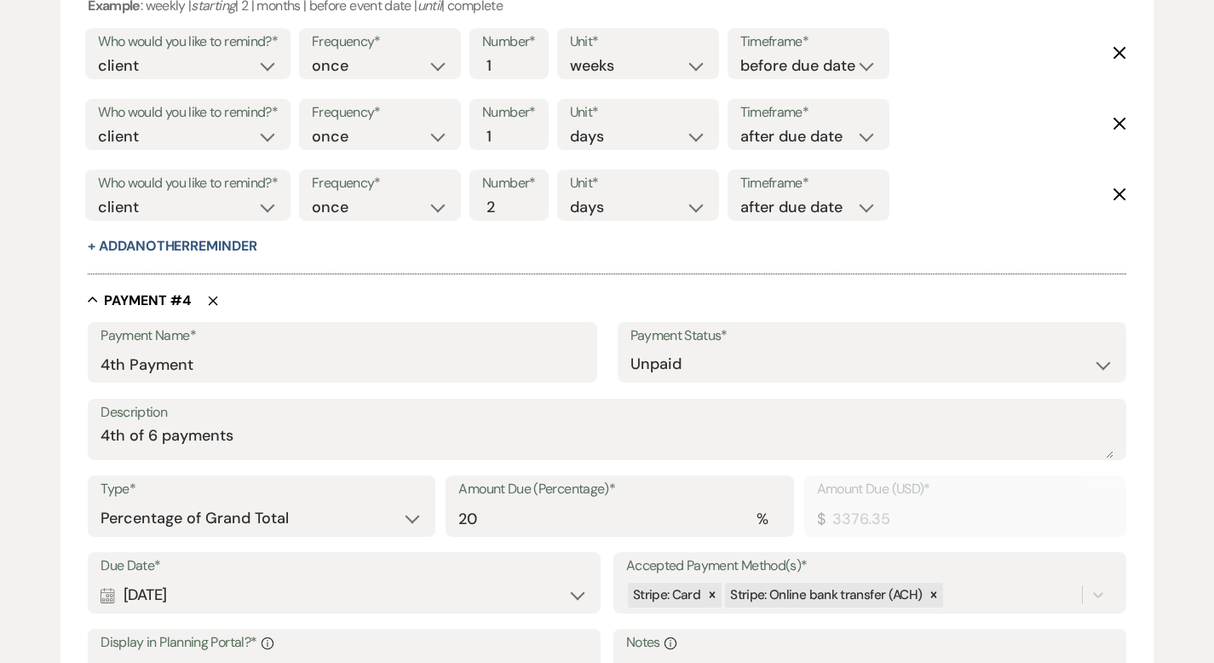
scroll to position [2539, 0]
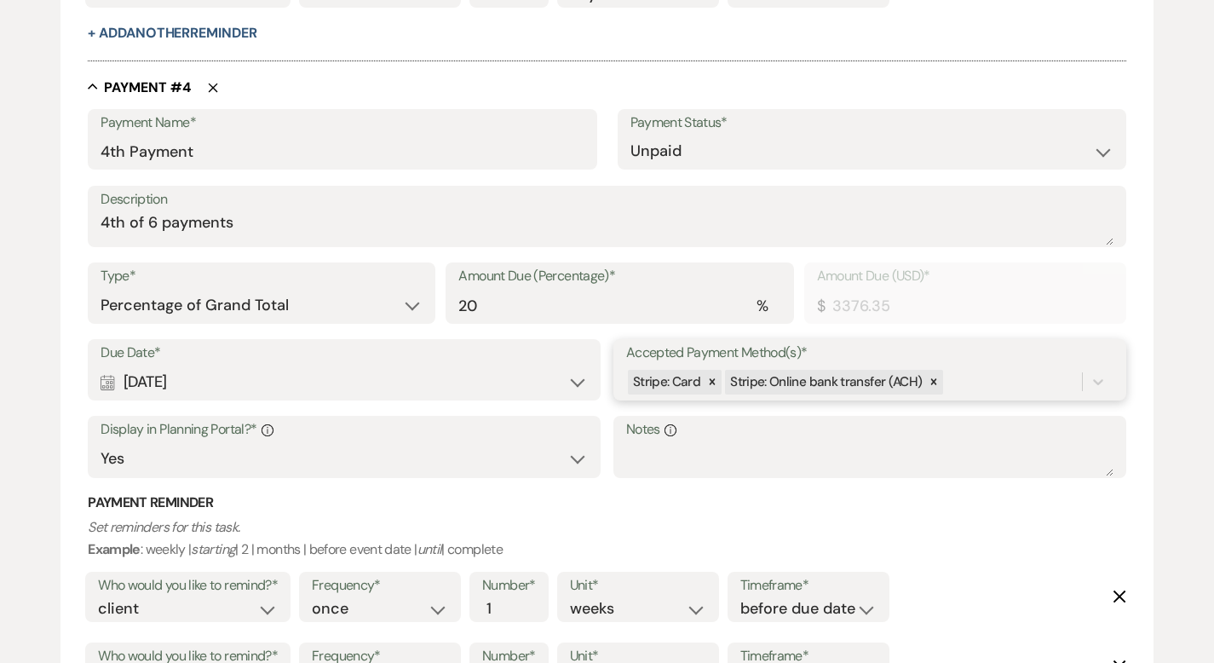
click at [959, 378] on div "Stripe: Card Stripe: Online bank transfer (ACH)" at bounding box center [854, 382] width 456 height 30
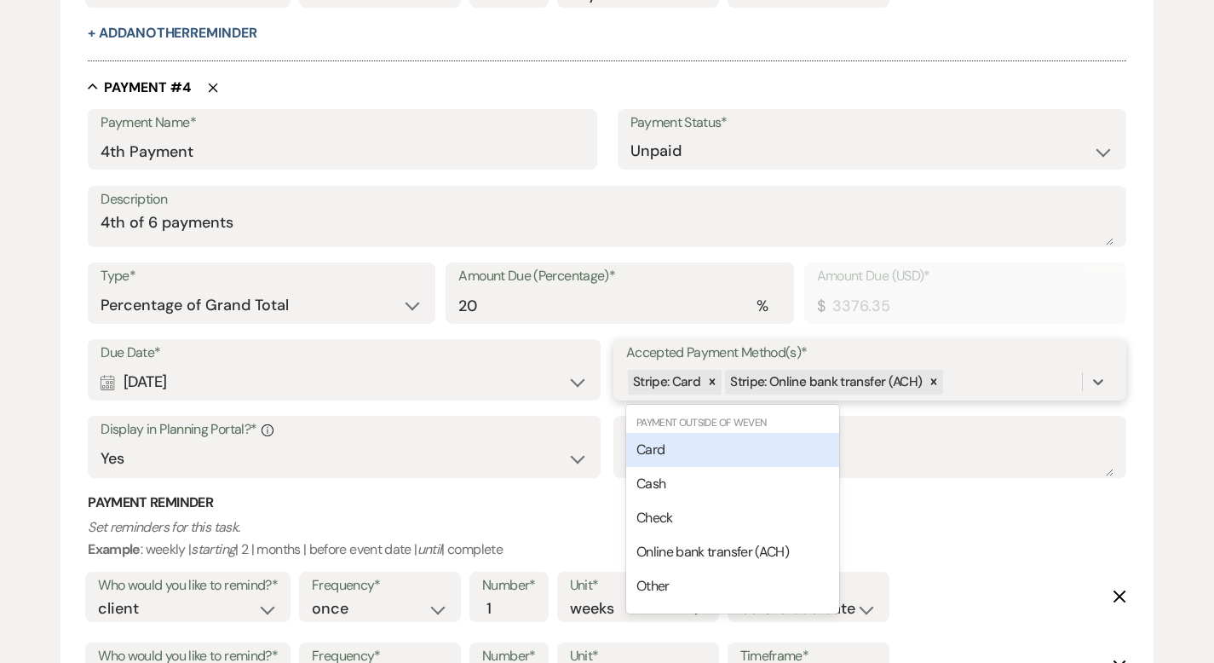
click at [768, 442] on div "Card" at bounding box center [732, 450] width 213 height 34
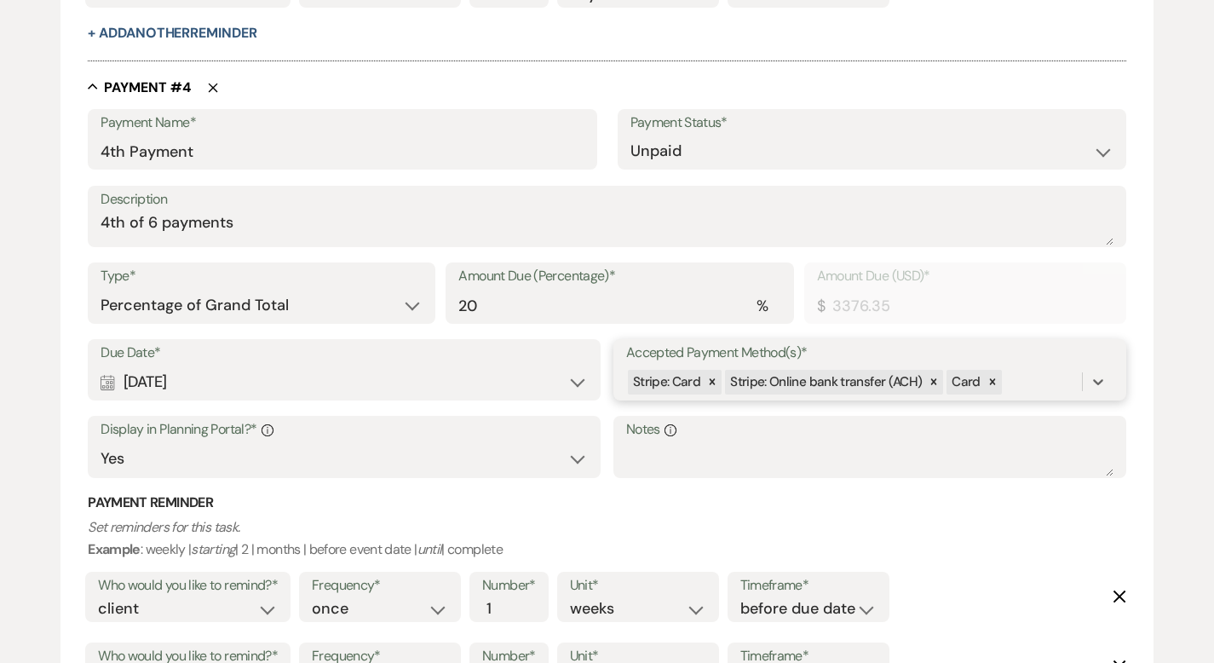
click at [1017, 381] on div "Stripe: Card Stripe: Online bank transfer (ACH) Card" at bounding box center [854, 382] width 456 height 30
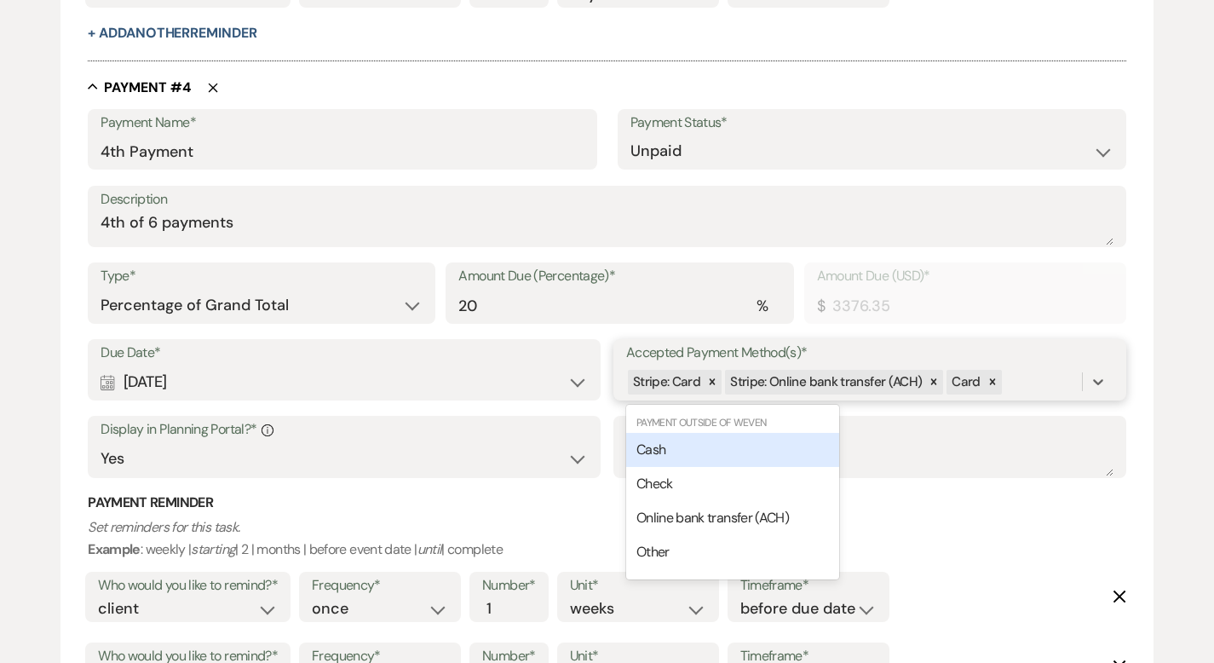
click at [747, 451] on div "Cash" at bounding box center [732, 450] width 213 height 34
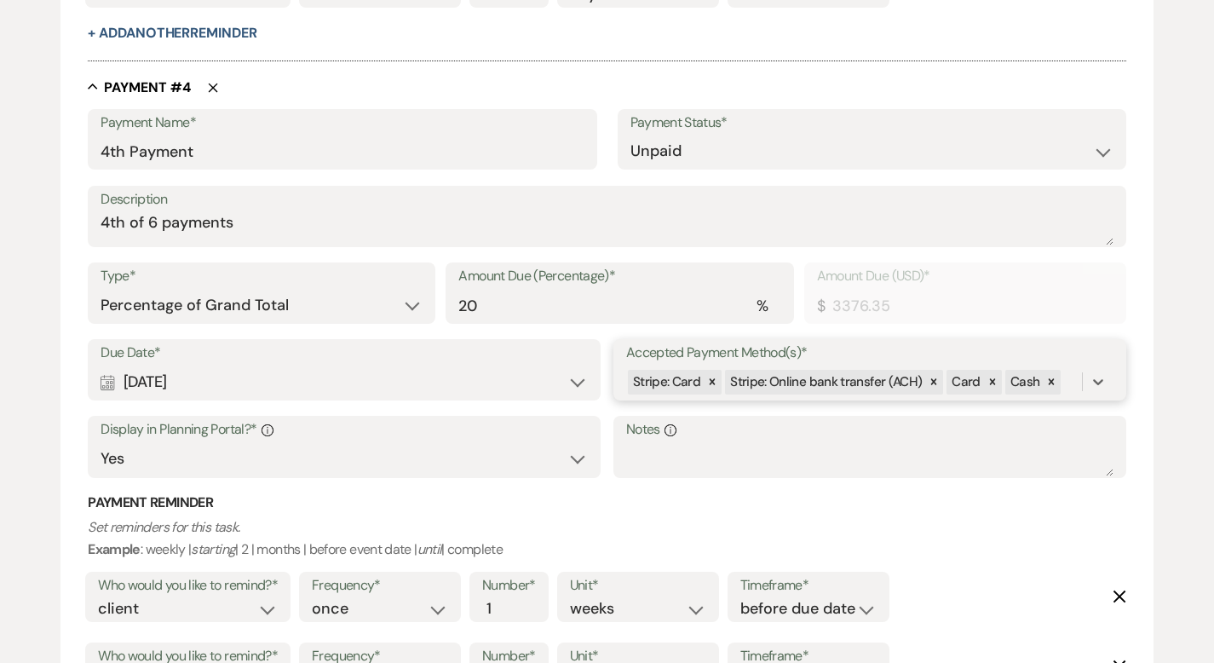
click at [1063, 382] on div "Stripe: Card Stripe: Online bank transfer (ACH) Card Cash" at bounding box center [854, 382] width 456 height 30
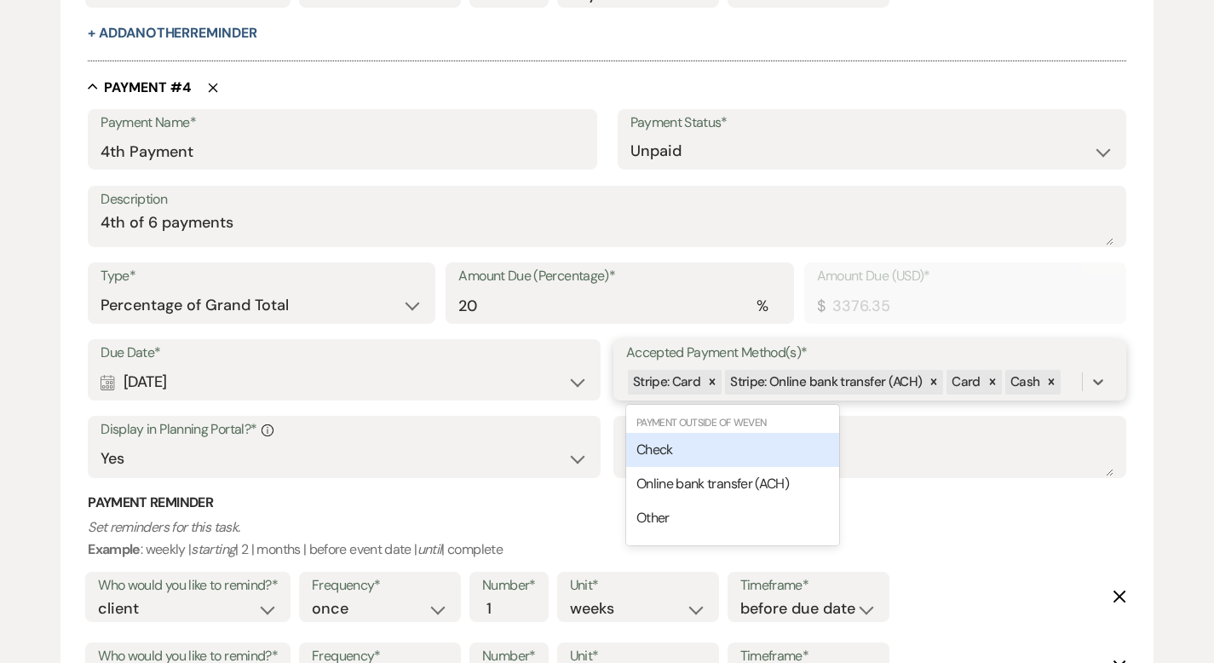
click at [670, 448] on span "Check" at bounding box center [654, 449] width 37 height 18
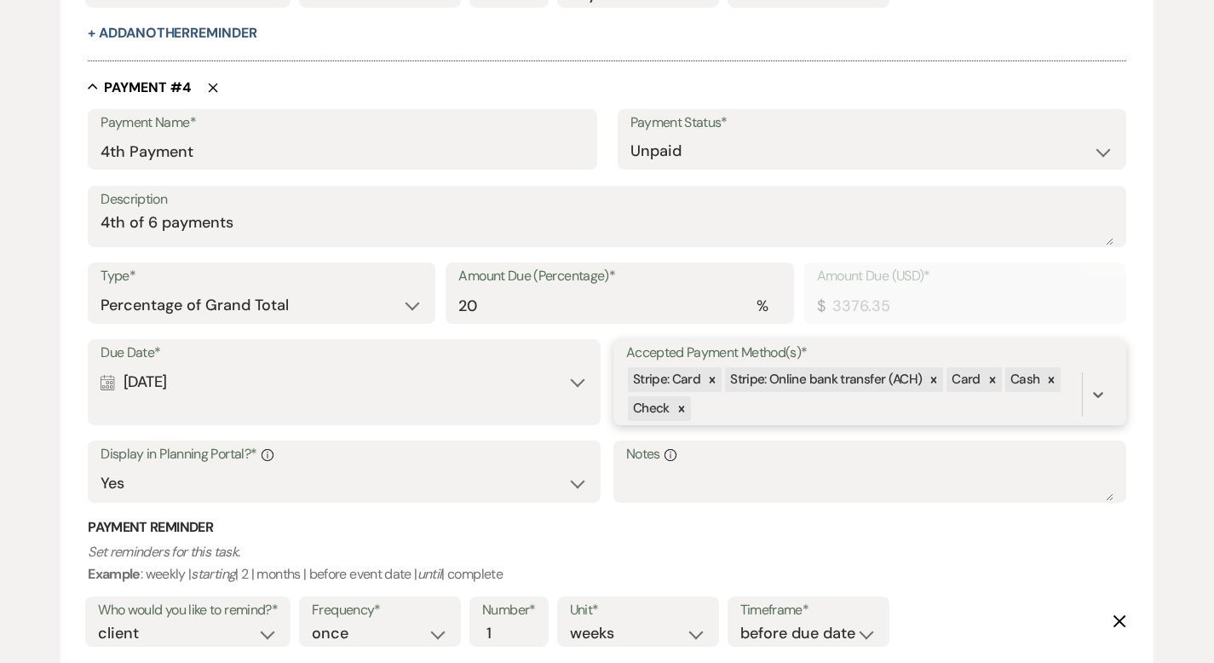
click at [718, 409] on div "Stripe: Card Stripe: Online bank transfer (ACH) Card Cash Check" at bounding box center [854, 394] width 456 height 58
click at [690, 474] on span "Online bank transfer (ACH)" at bounding box center [712, 475] width 152 height 18
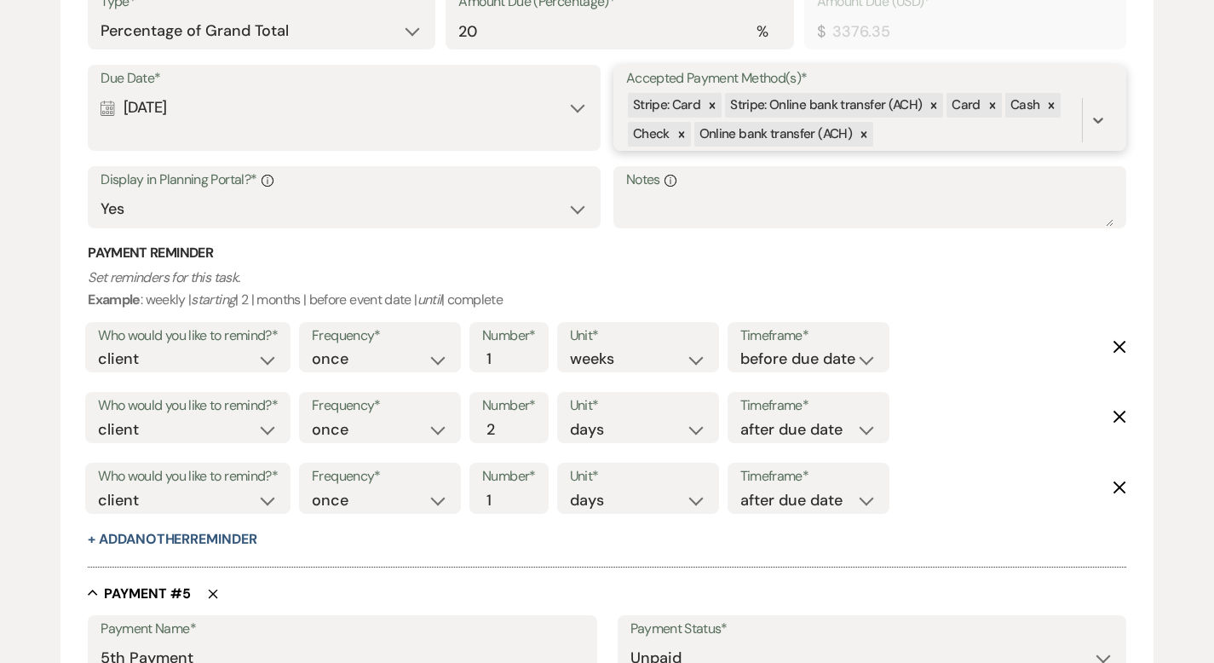
scroll to position [3443, 0]
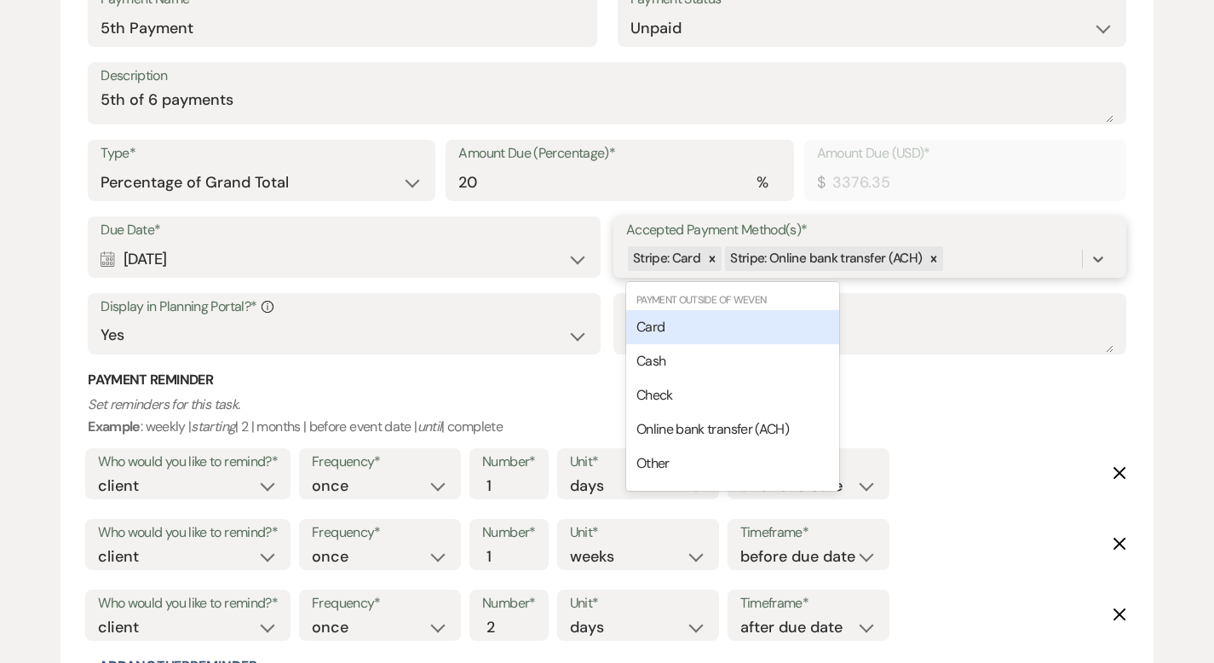
drag, startPoint x: 972, startPoint y: 259, endPoint x: 920, endPoint y: 285, distance: 58.3
click at [972, 259] on div "Stripe: Card Stripe: Online bank transfer (ACH)" at bounding box center [854, 259] width 456 height 30
click at [787, 326] on div "Card" at bounding box center [732, 327] width 213 height 34
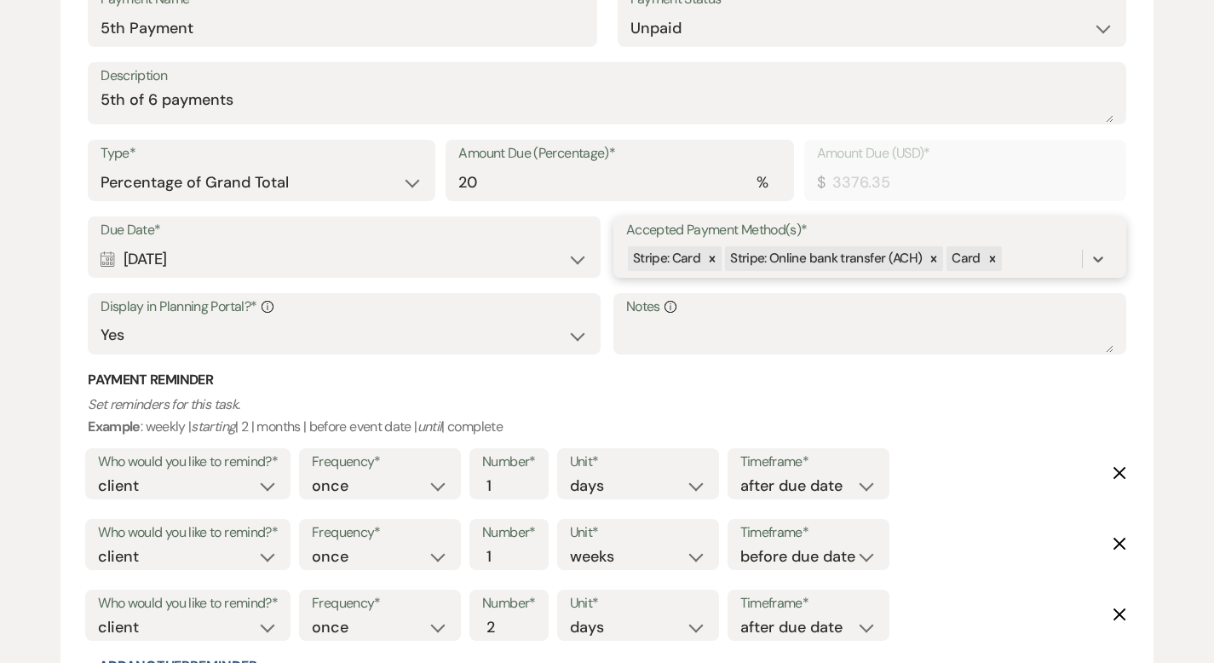
click at [1041, 262] on div "Stripe: Card Stripe: Online bank transfer (ACH) Card" at bounding box center [854, 259] width 456 height 30
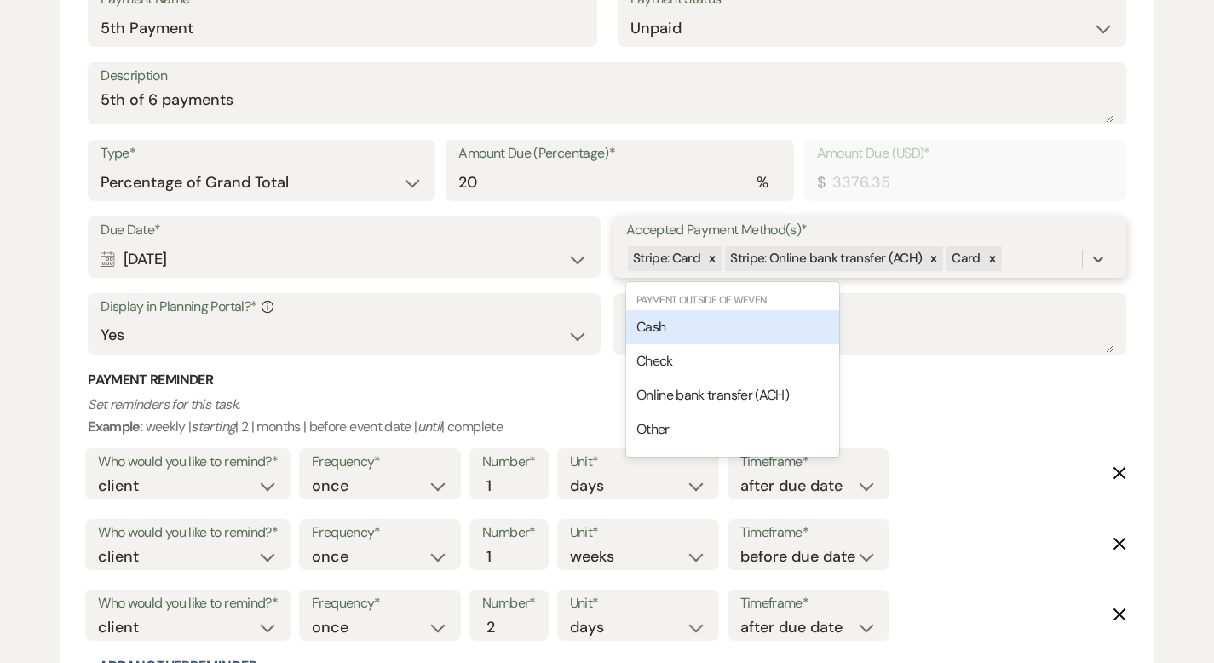
click at [796, 319] on div "Cash" at bounding box center [732, 327] width 213 height 34
click at [1068, 262] on div "Stripe: Card Stripe: Online bank transfer (ACH) Card Cash" at bounding box center [854, 259] width 456 height 30
click at [775, 316] on div "Check" at bounding box center [732, 327] width 213 height 34
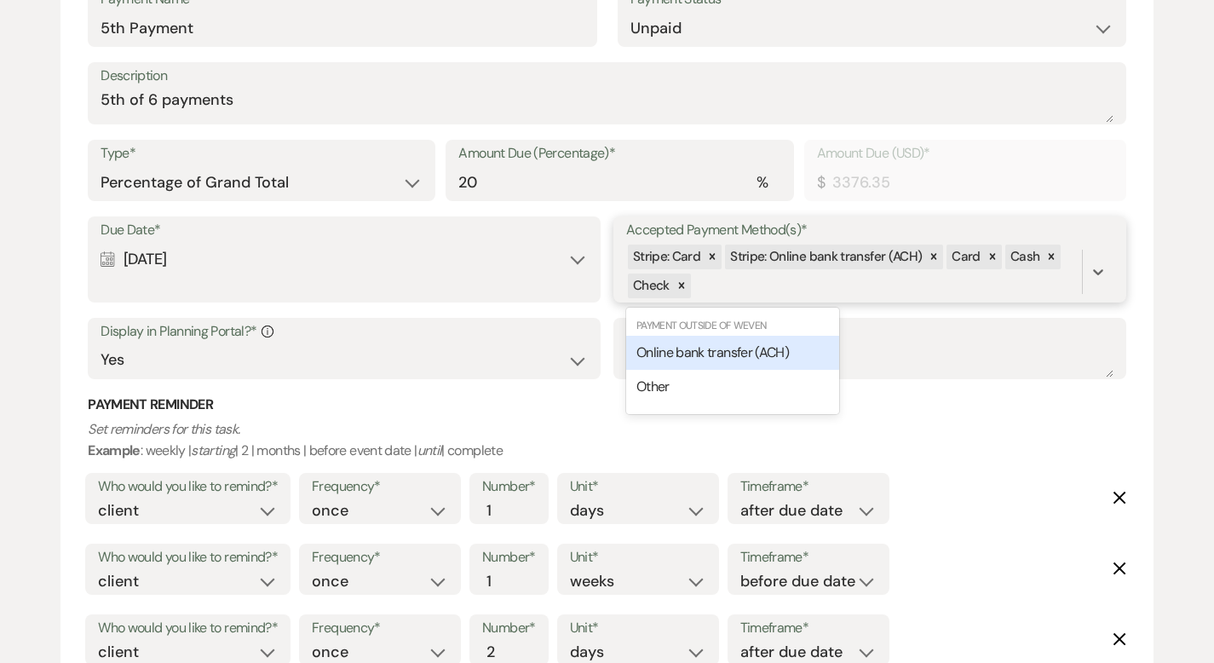
click at [790, 275] on div "Stripe: Card Stripe: Online bank transfer (ACH) Card Cash Check" at bounding box center [854, 272] width 456 height 58
click at [747, 343] on span "Online bank transfer (ACH)" at bounding box center [712, 352] width 152 height 18
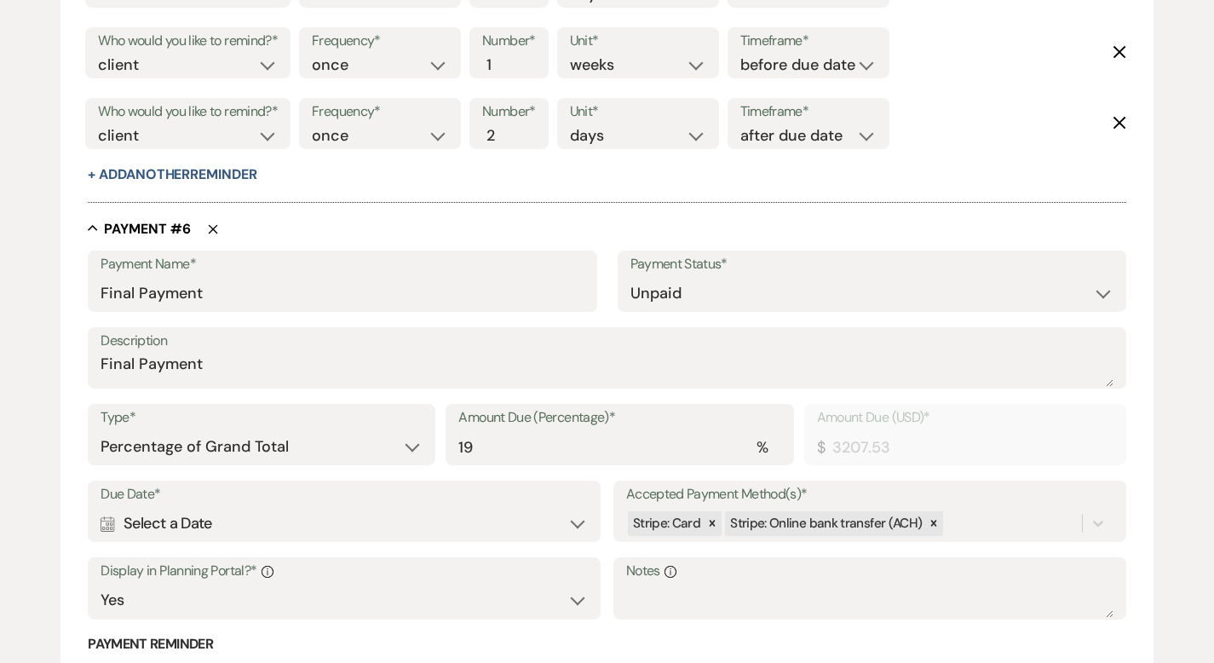
scroll to position [4140, 0]
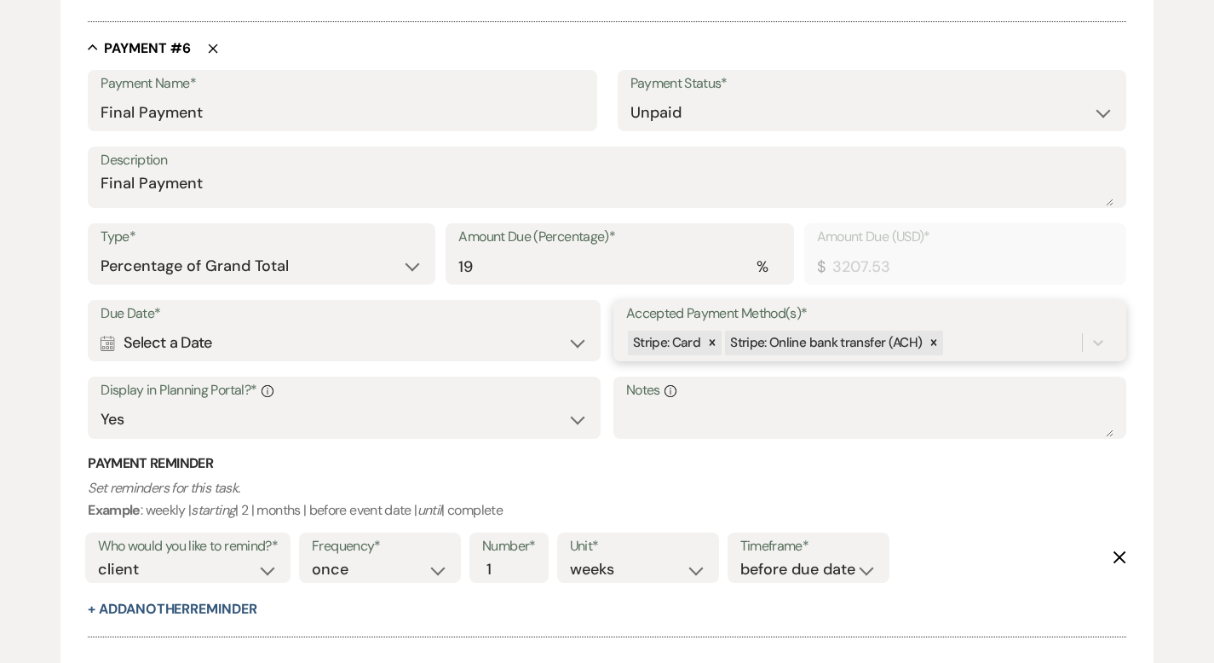
click at [984, 348] on div "Stripe: Card Stripe: Online bank transfer (ACH)" at bounding box center [854, 343] width 456 height 30
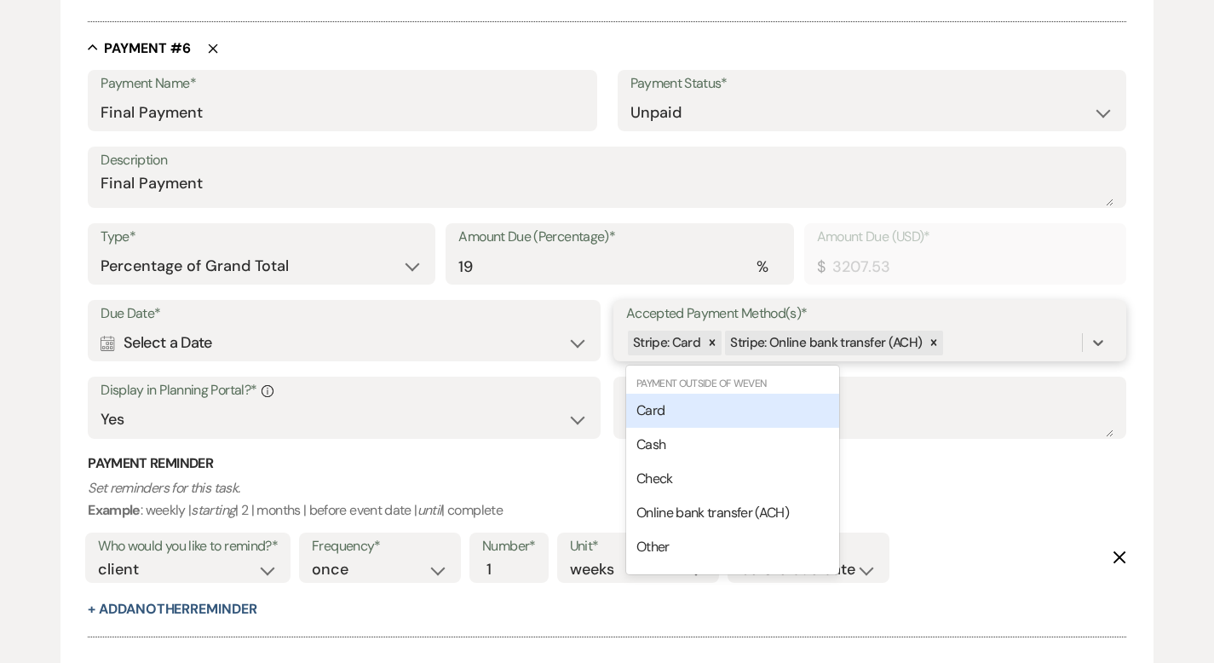
click at [822, 400] on div "Card" at bounding box center [732, 411] width 213 height 34
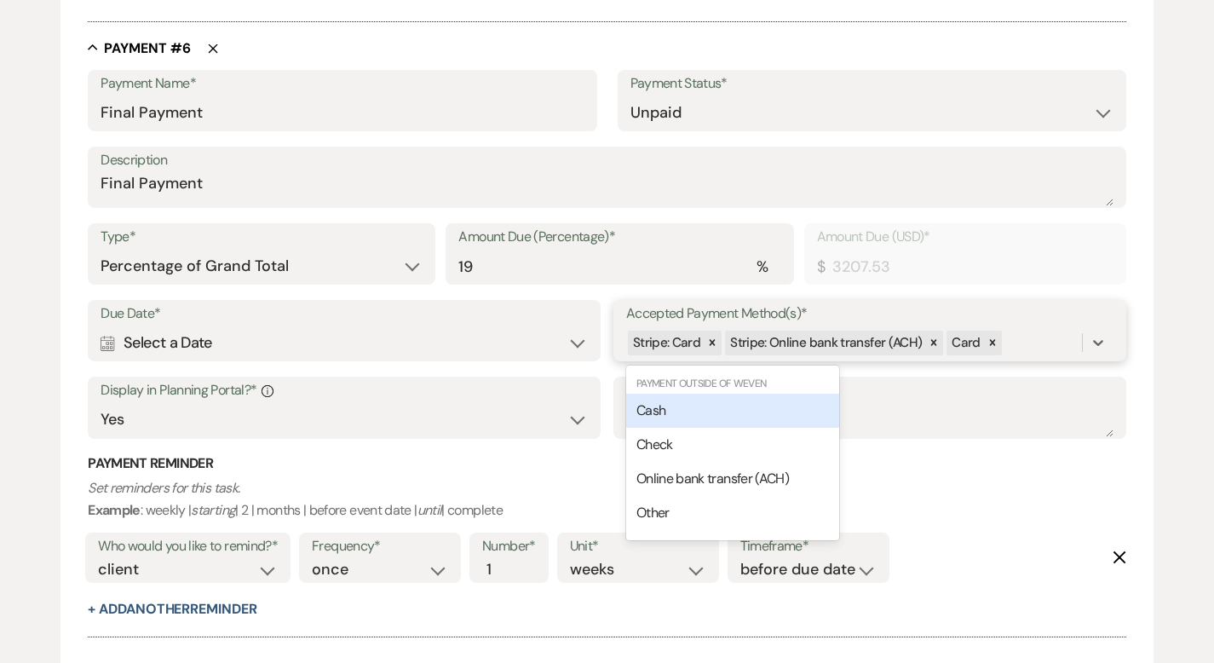
click at [1010, 331] on div "Stripe: Card Stripe: Online bank transfer (ACH) Card" at bounding box center [854, 343] width 456 height 30
click at [815, 411] on div "Cash" at bounding box center [732, 411] width 213 height 34
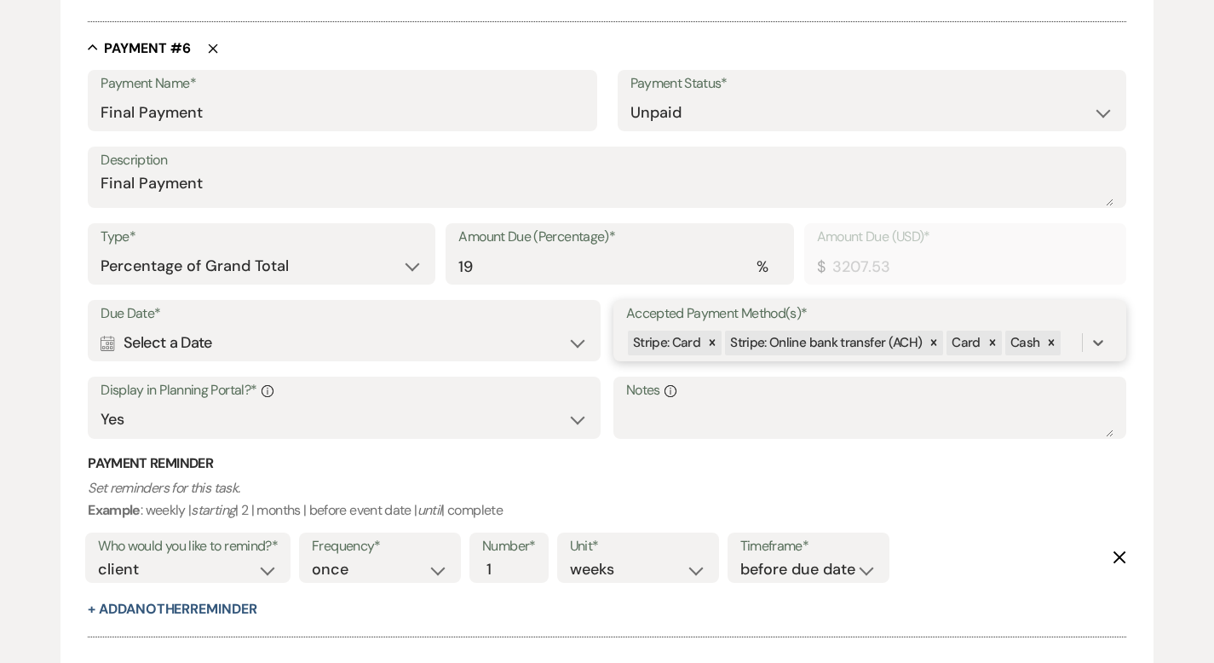
click at [1067, 342] on div "Stripe: Card Stripe: Online bank transfer (ACH) Card Cash" at bounding box center [854, 343] width 456 height 30
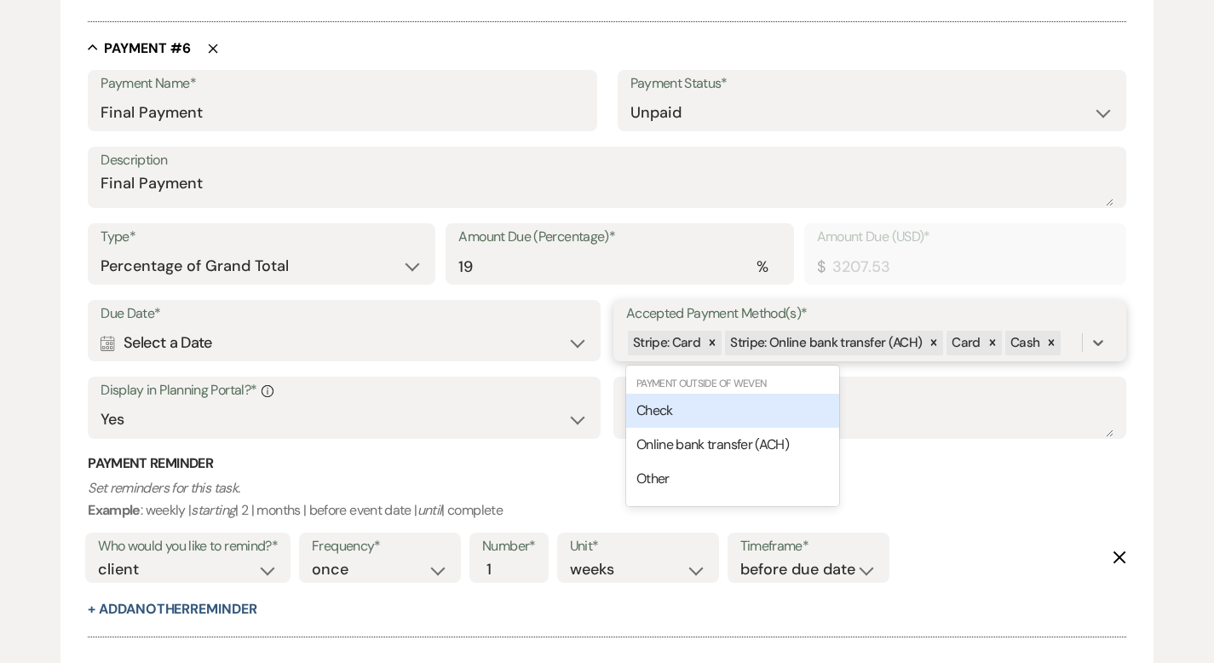
click at [785, 408] on div "Check" at bounding box center [732, 411] width 213 height 34
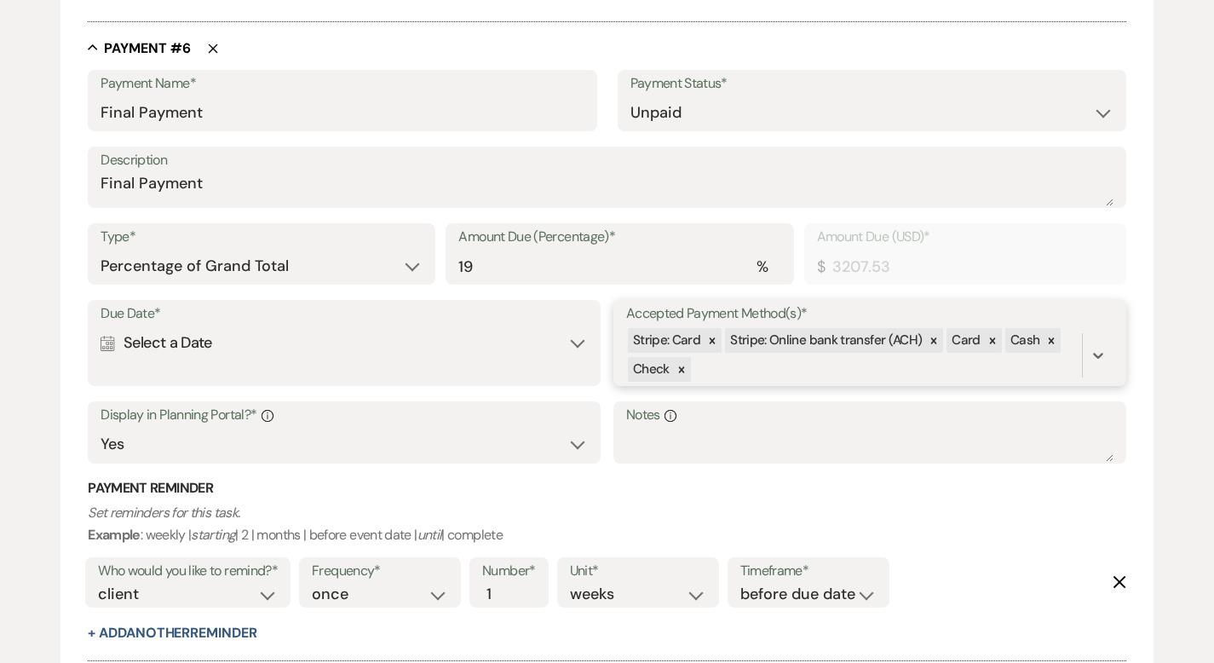
click at [809, 360] on div "Stripe: Card Stripe: Online bank transfer (ACH) Card Cash Check" at bounding box center [854, 355] width 456 height 58
click at [753, 440] on span "Online bank transfer (ACH)" at bounding box center [712, 436] width 152 height 18
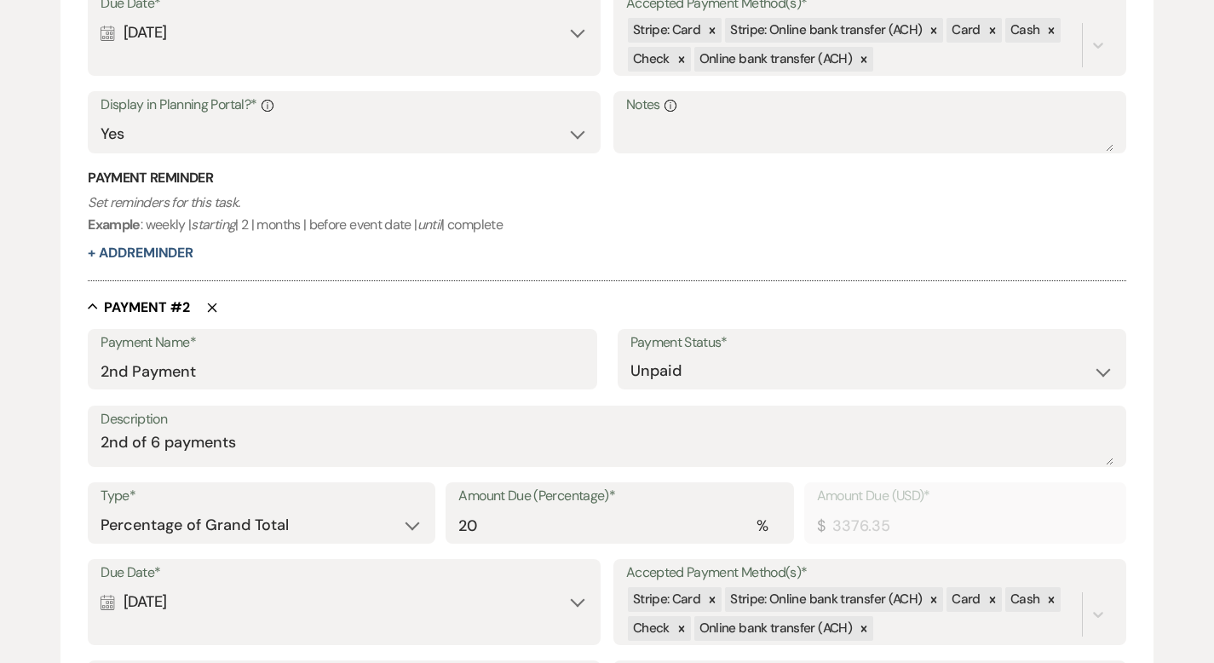
scroll to position [915, 0]
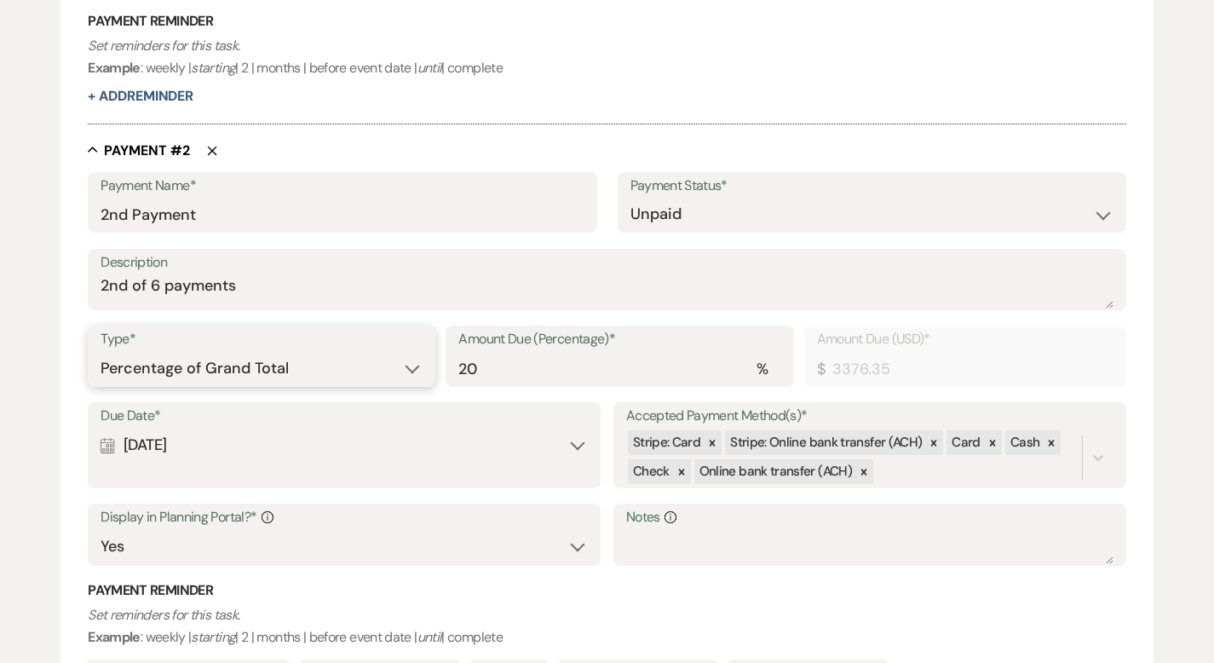
click at [294, 370] on select "Dollar Amount Percentage of Grand Total" at bounding box center [262, 368] width 322 height 33
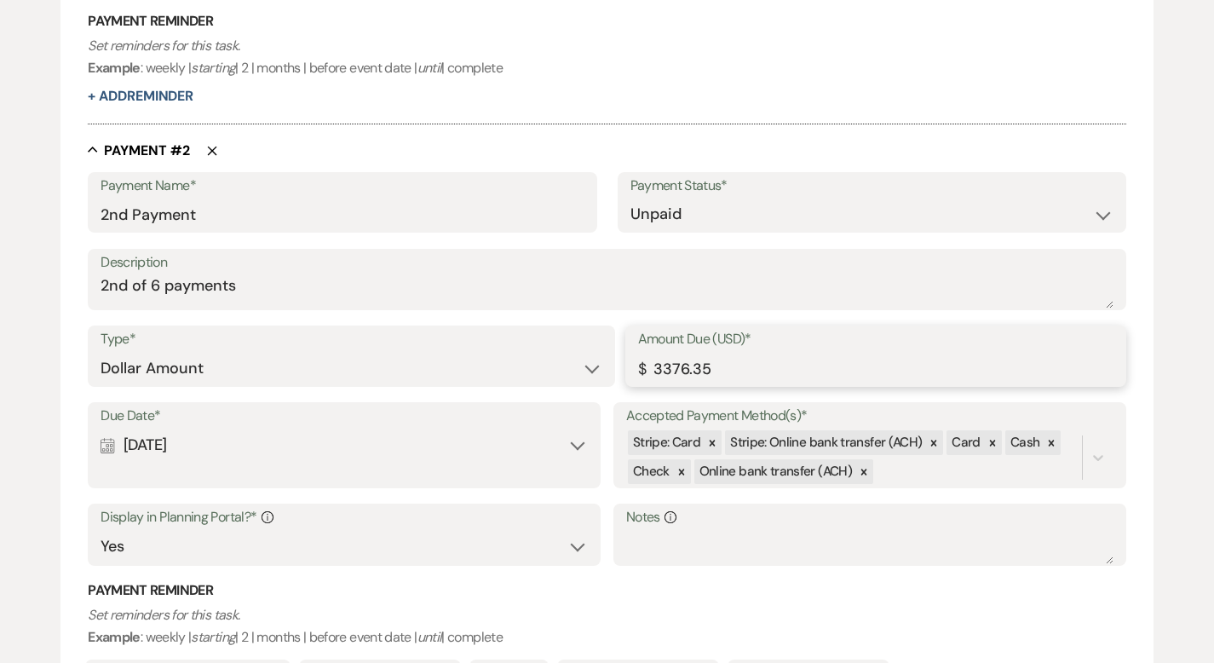
drag, startPoint x: 671, startPoint y: 366, endPoint x: 619, endPoint y: 379, distance: 53.5
click at [647, 372] on input "3376.35" at bounding box center [875, 368] width 475 height 33
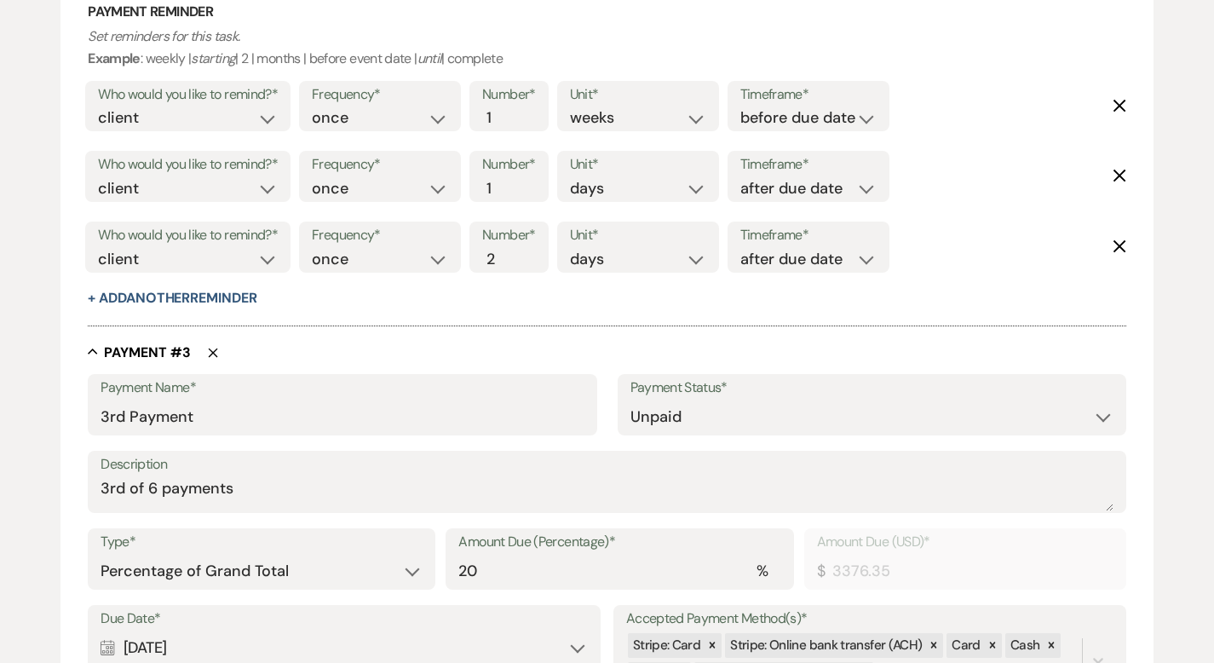
scroll to position [1694, 0]
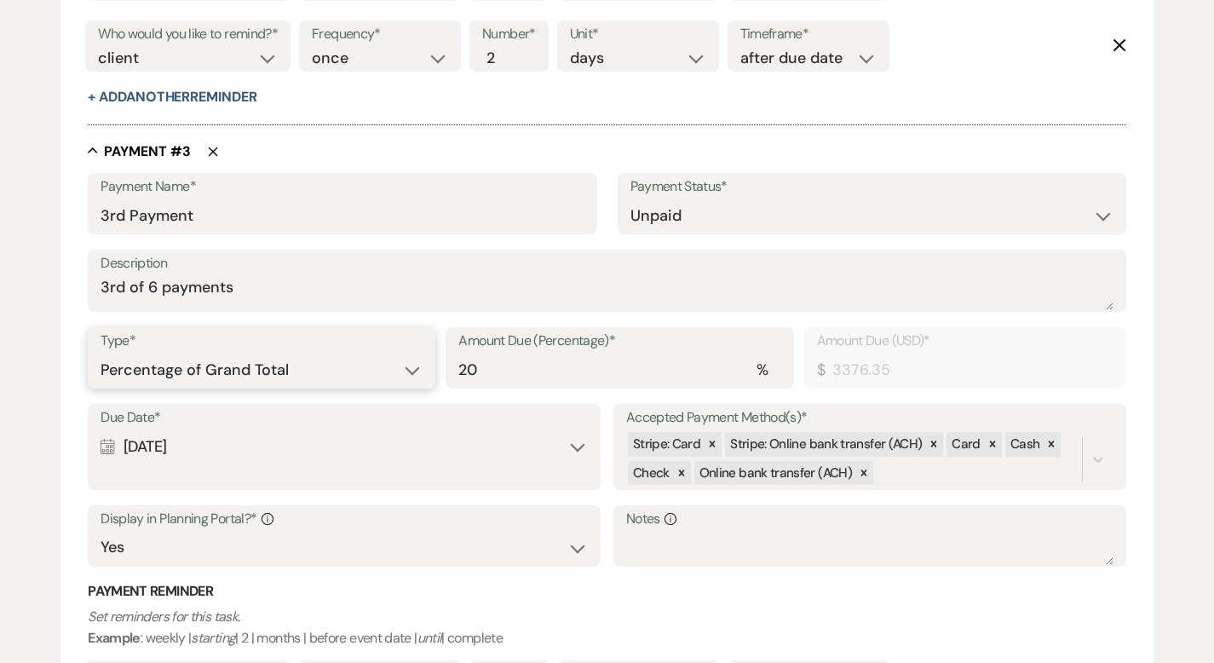
click at [372, 366] on select "Dollar Amount Percentage of Grand Total" at bounding box center [262, 370] width 322 height 33
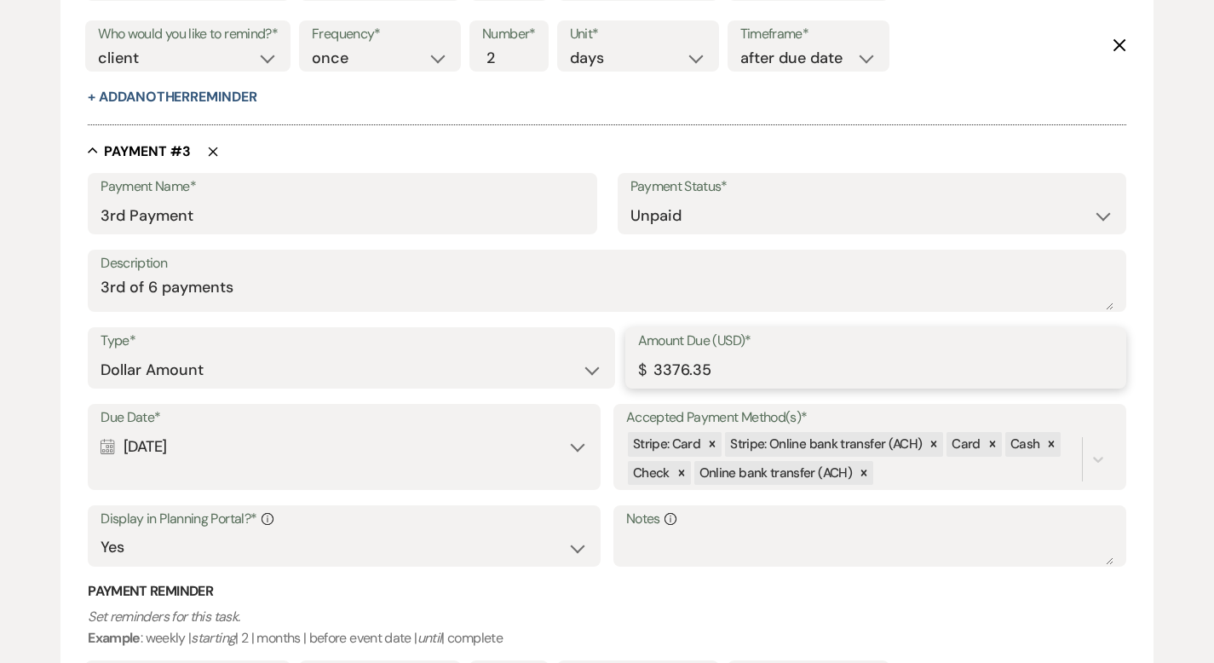
drag, startPoint x: 669, startPoint y: 368, endPoint x: 648, endPoint y: 369, distance: 20.5
click at [648, 369] on input "3376.35" at bounding box center [875, 370] width 475 height 33
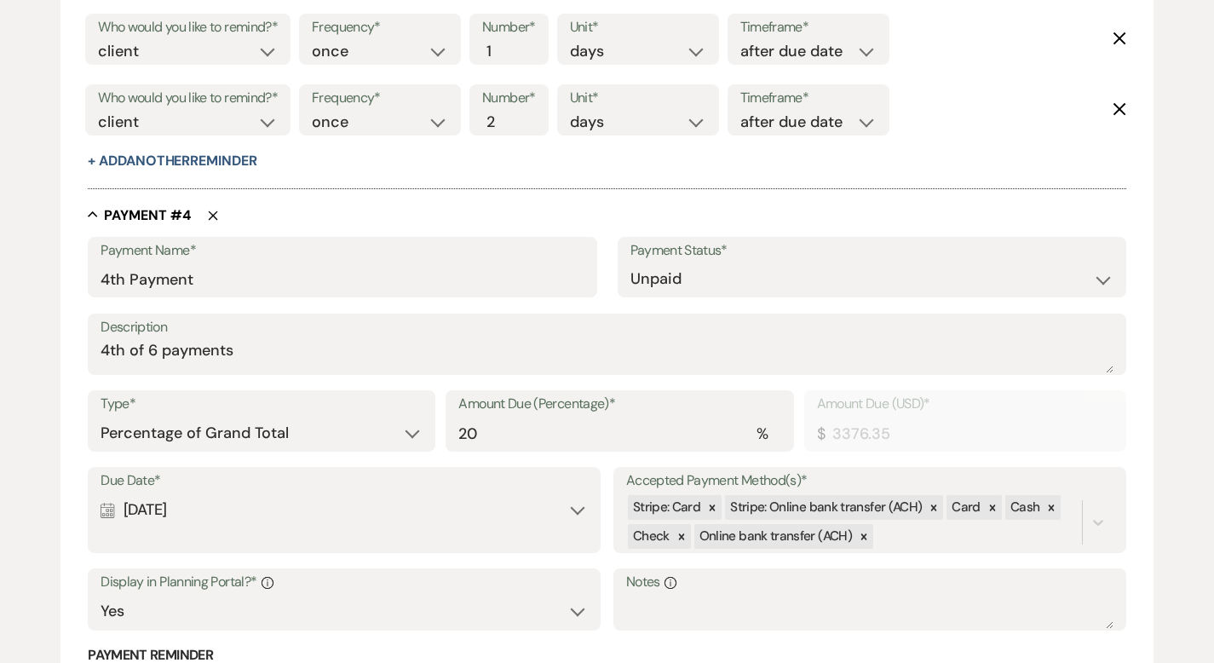
scroll to position [2644, 0]
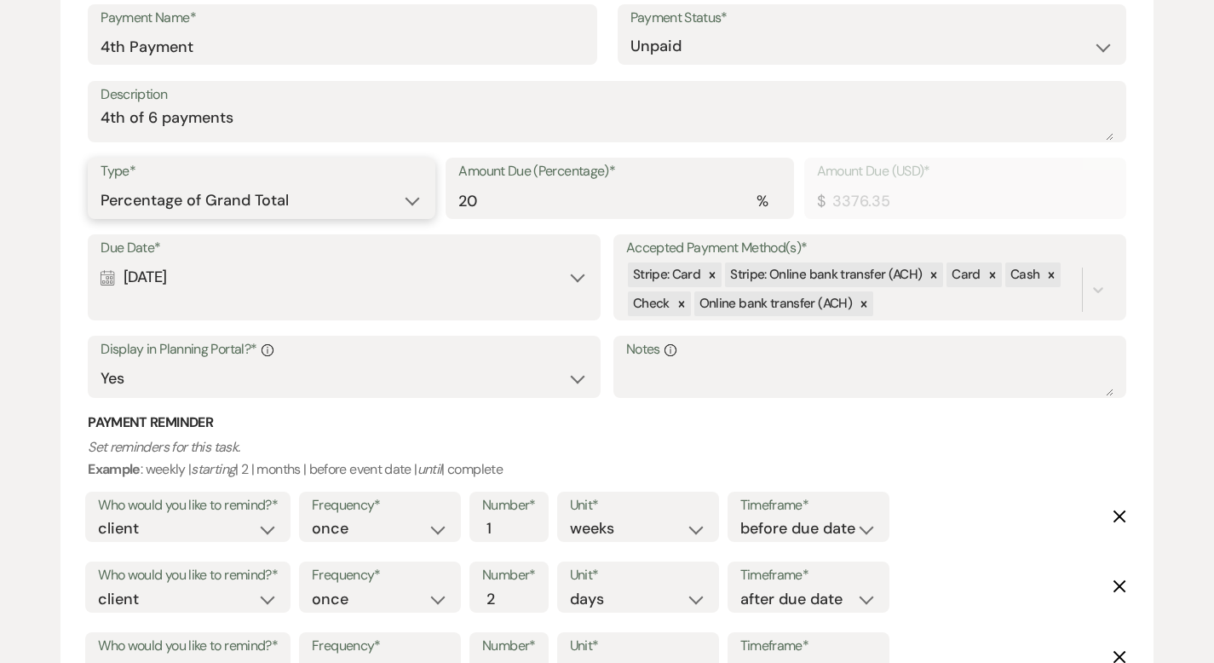
click at [336, 198] on select "Dollar Amount Percentage of Grand Total" at bounding box center [262, 200] width 322 height 33
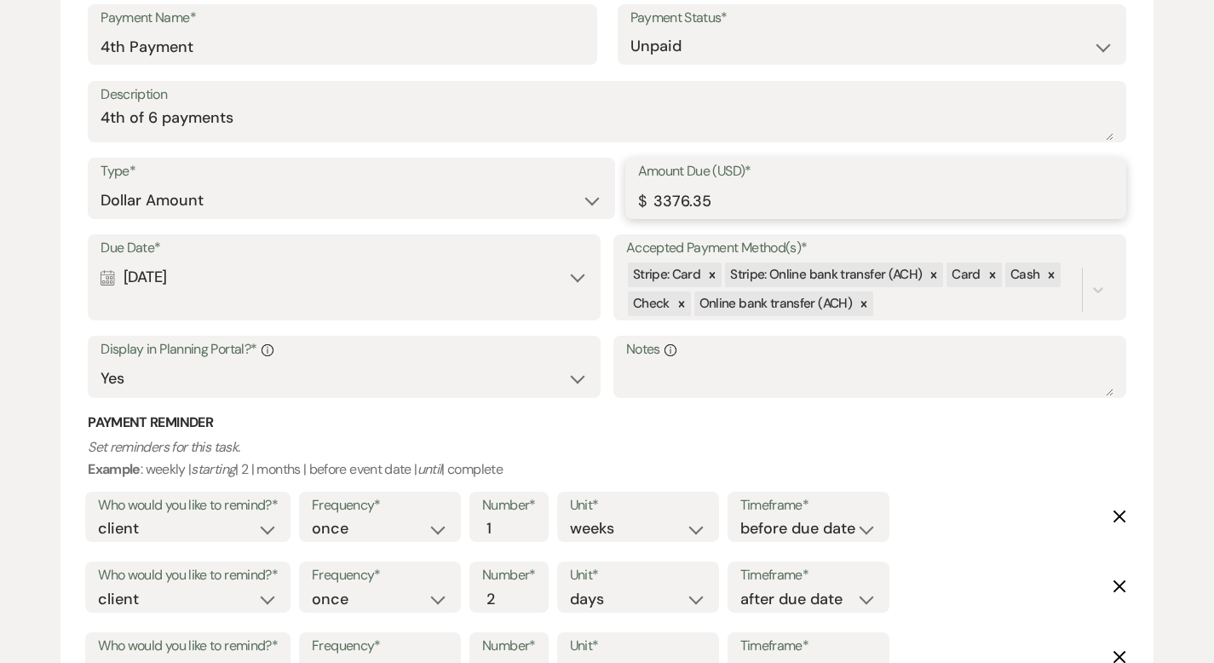
drag, startPoint x: 670, startPoint y: 196, endPoint x: 645, endPoint y: 197, distance: 25.6
click at [645, 197] on div "Amount Due (USD)* $ 3376.35" at bounding box center [875, 188] width 501 height 61
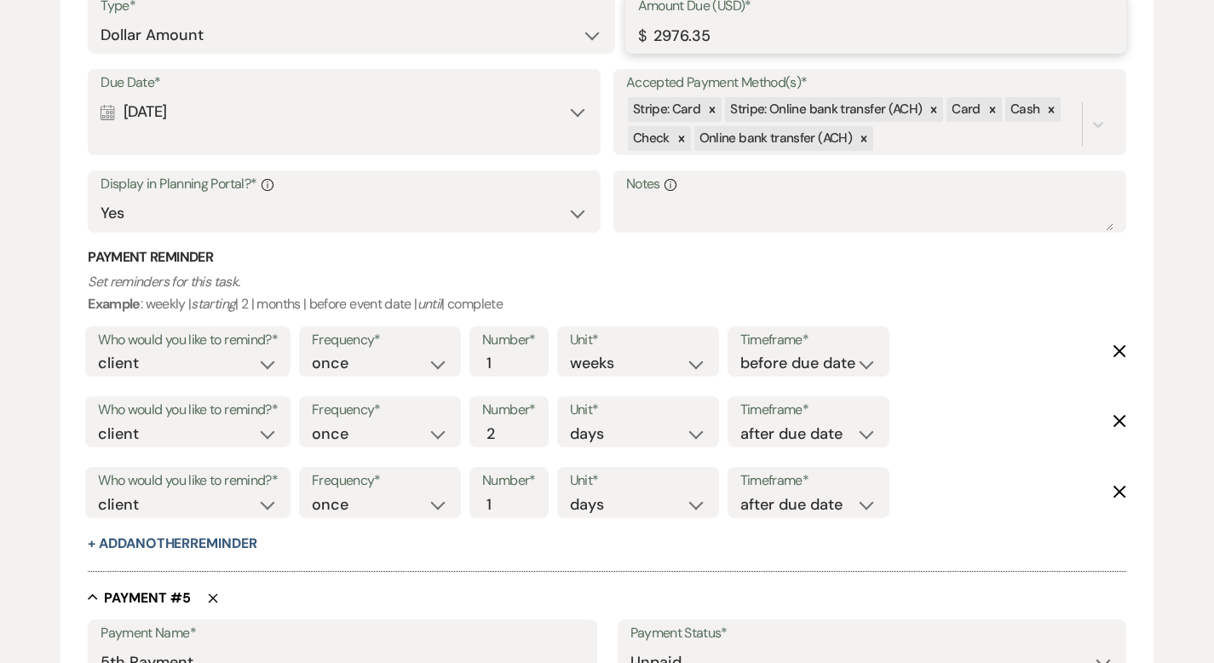
scroll to position [3183, 0]
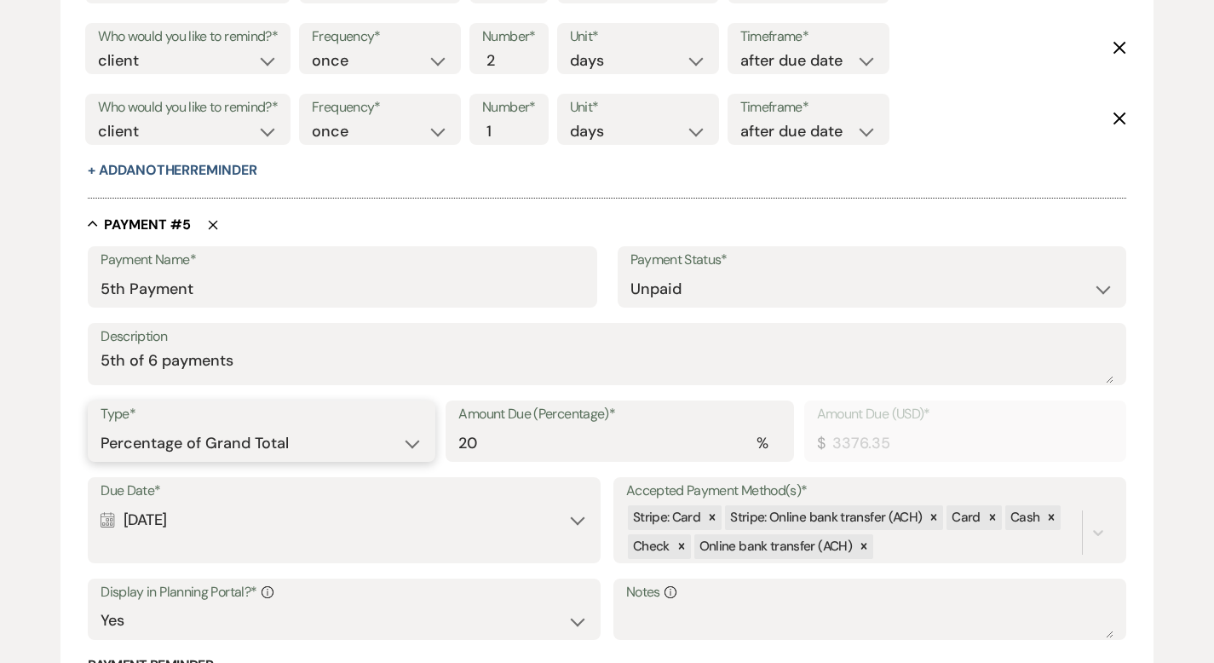
click at [336, 445] on select "Dollar Amount Percentage of Grand Total" at bounding box center [262, 443] width 322 height 33
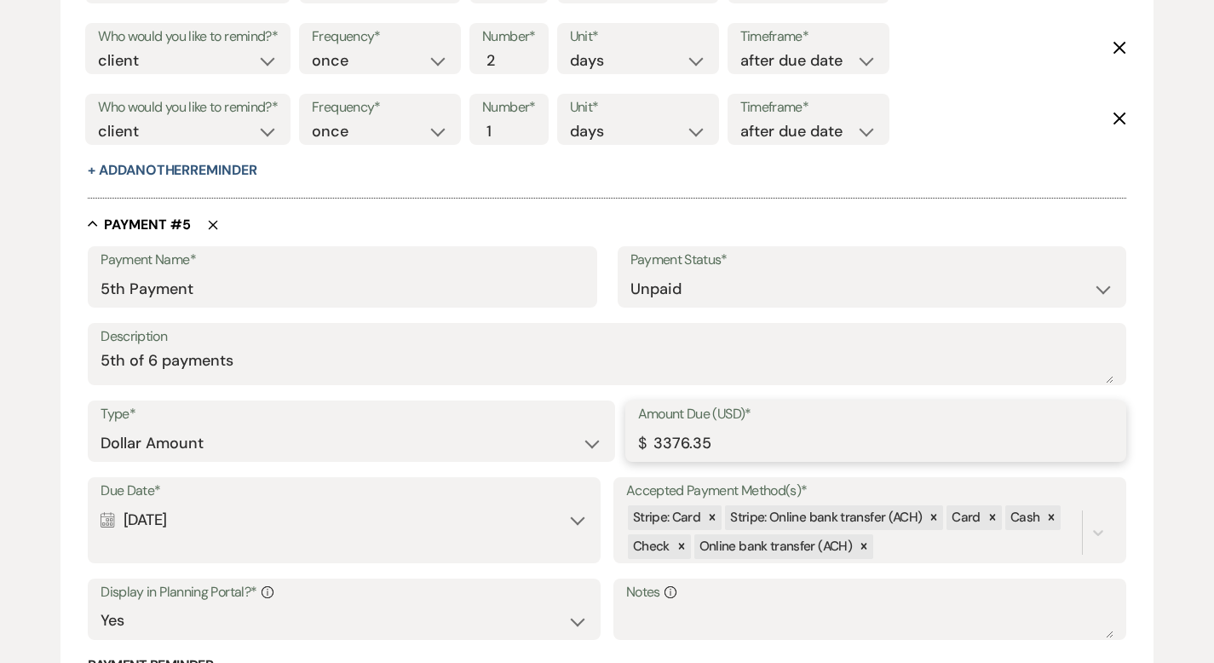
drag, startPoint x: 670, startPoint y: 440, endPoint x: 626, endPoint y: 442, distance: 43.5
click at [626, 442] on div "Amount Due (USD)* $ 3376.35" at bounding box center [875, 430] width 501 height 61
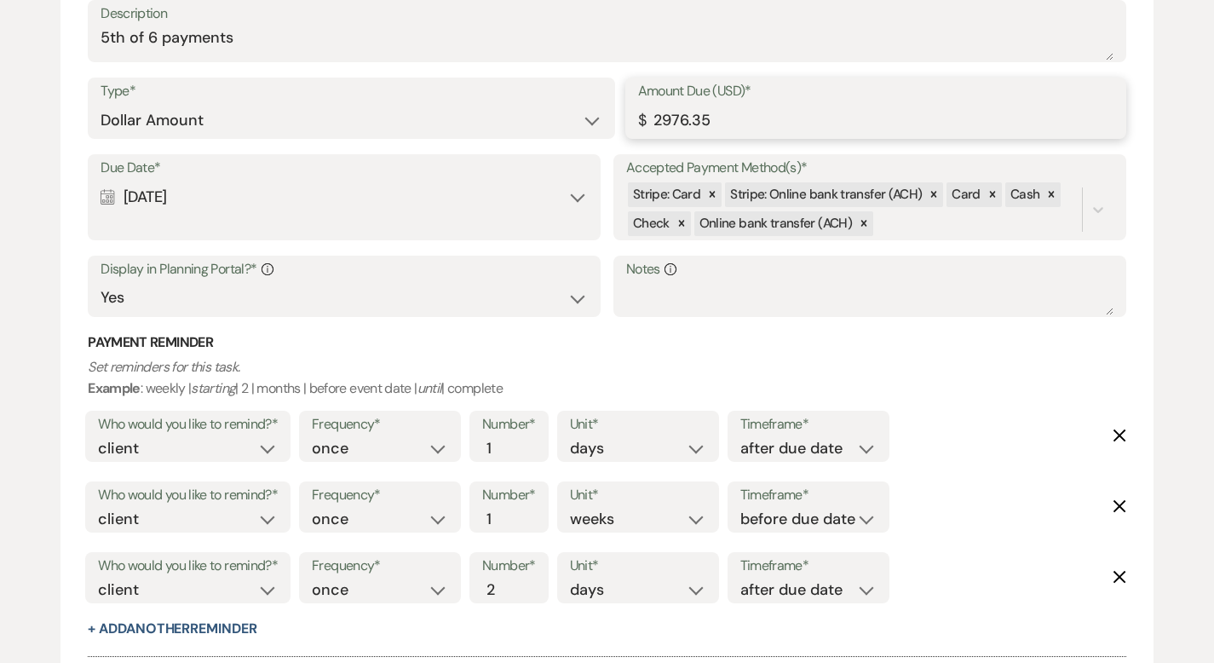
scroll to position [4070, 0]
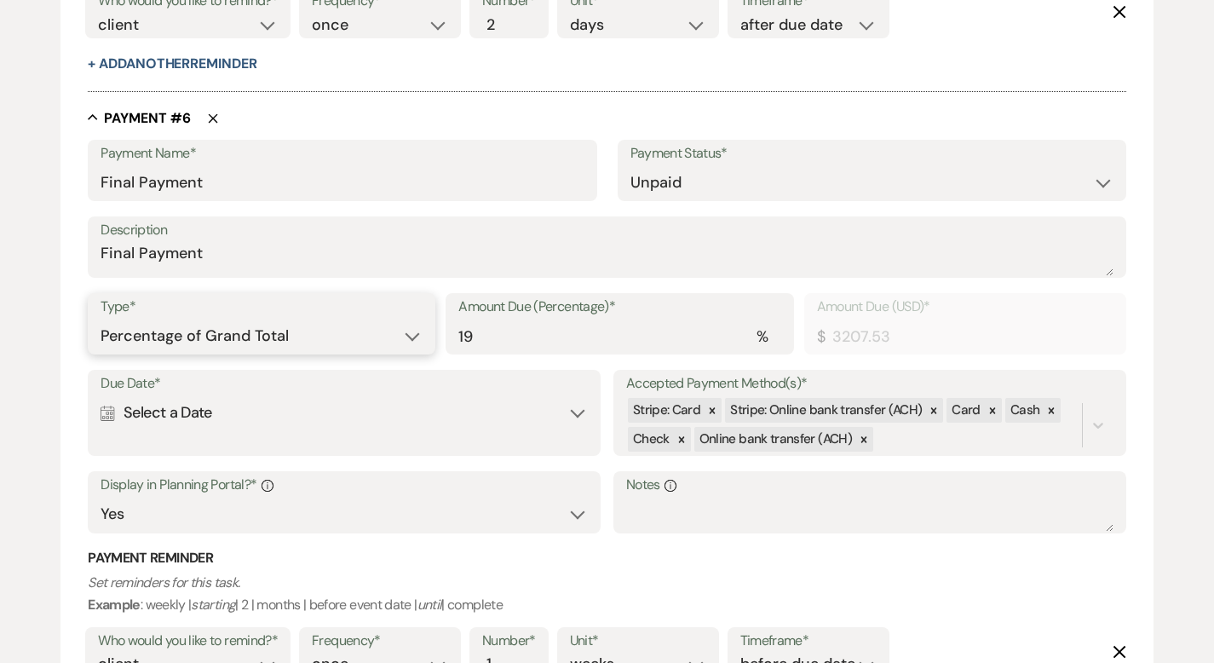
click at [370, 330] on select "Dollar Amount Percentage of Grand Total" at bounding box center [262, 335] width 322 height 33
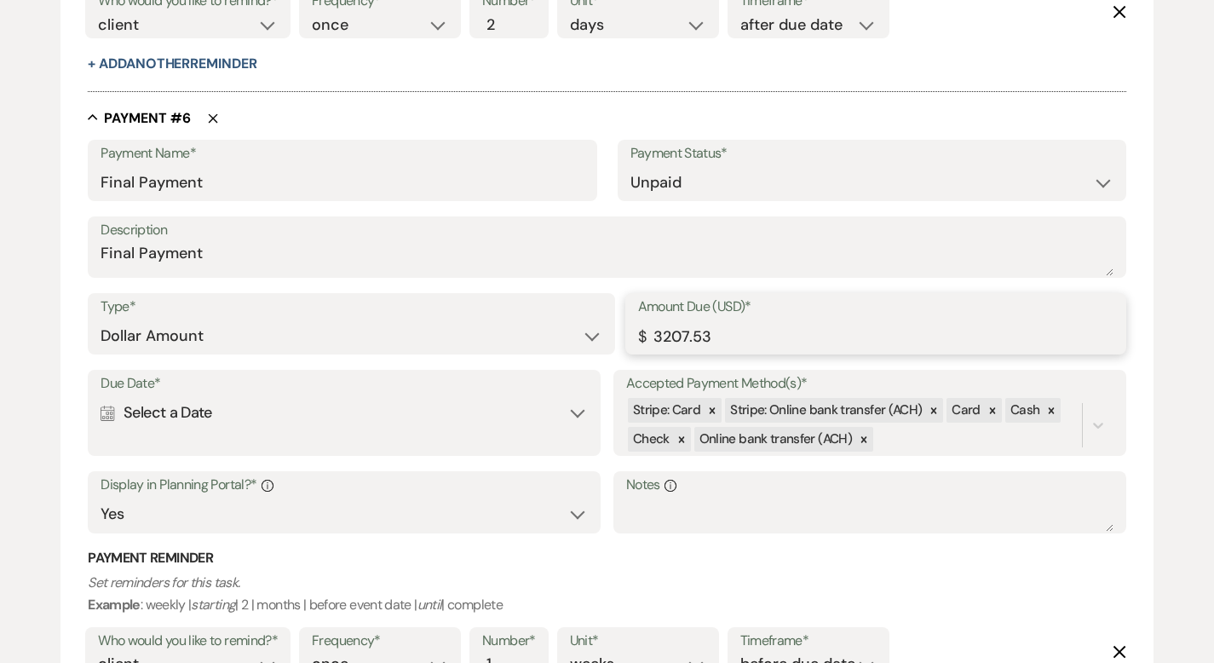
drag, startPoint x: 711, startPoint y: 331, endPoint x: 604, endPoint y: 329, distance: 107.4
click at [604, 329] on div "Type* Dollar Amount Percentage of Grand Total Amount Due (USD)* $ 3207.53" at bounding box center [607, 331] width 1038 height 77
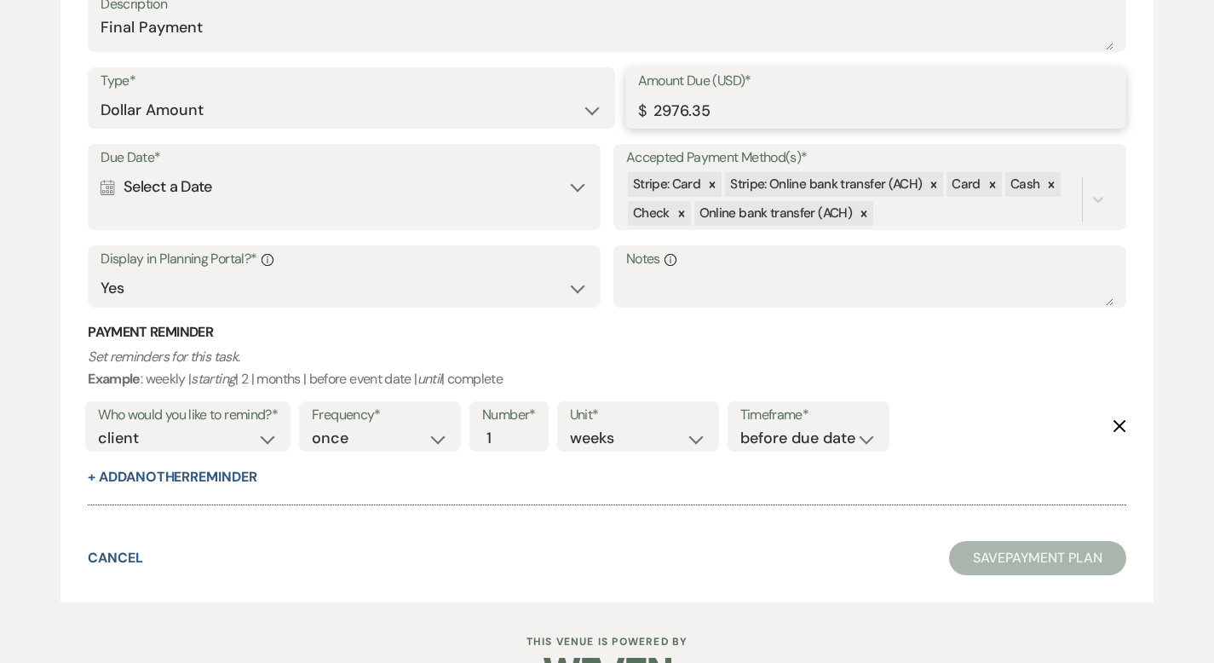
scroll to position [4343, 0]
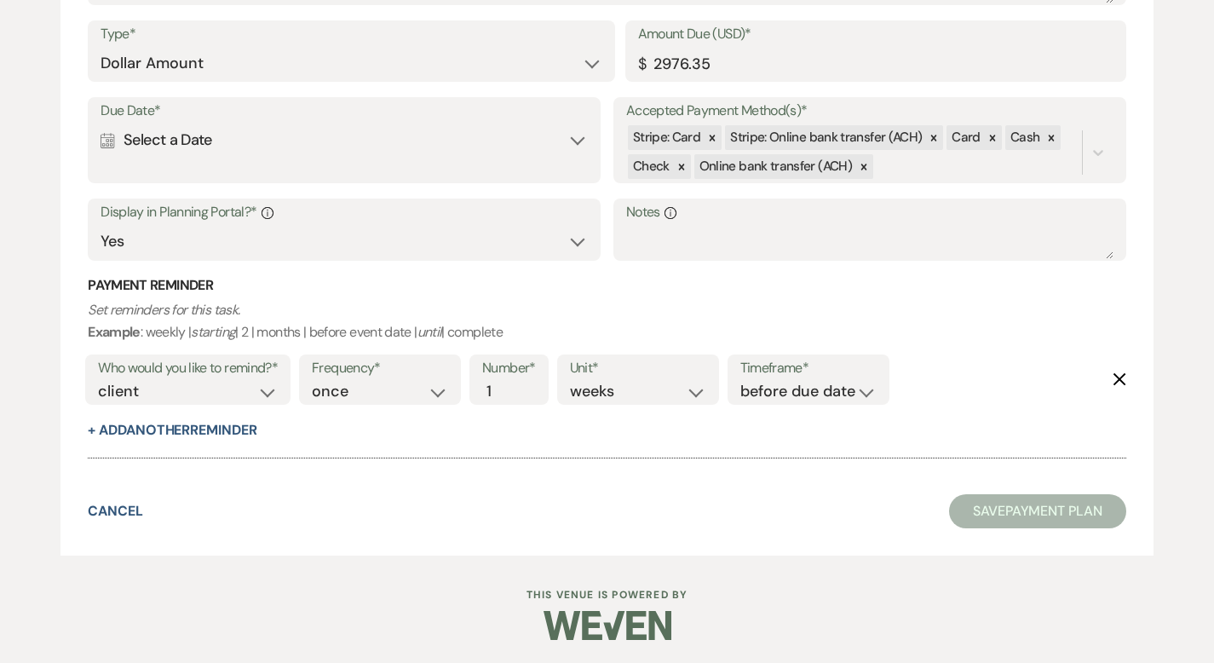
click at [1004, 361] on div "Who would you like to remind?* client venue both Frequency* once daily weekly m…" at bounding box center [603, 385] width 1045 height 71
click at [1015, 363] on div "Who would you like to remind?* client venue both Frequency* once daily weekly m…" at bounding box center [603, 385] width 1045 height 71
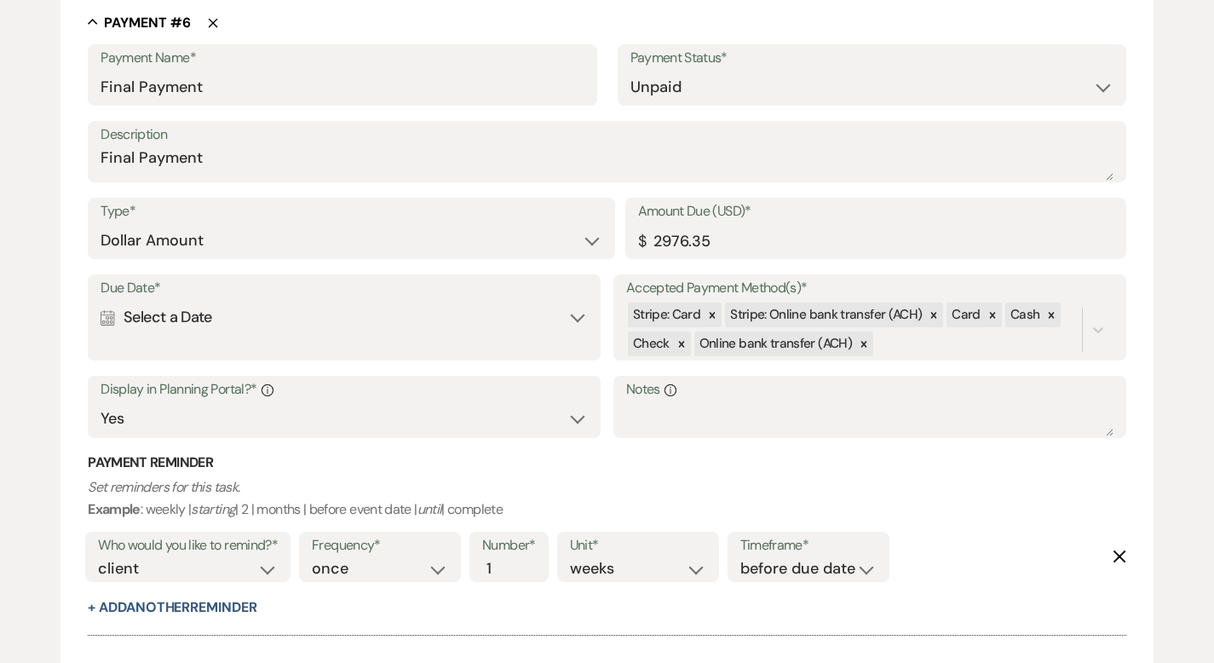
scroll to position [4165, 0]
click at [940, 239] on input "2976.35" at bounding box center [875, 241] width 475 height 33
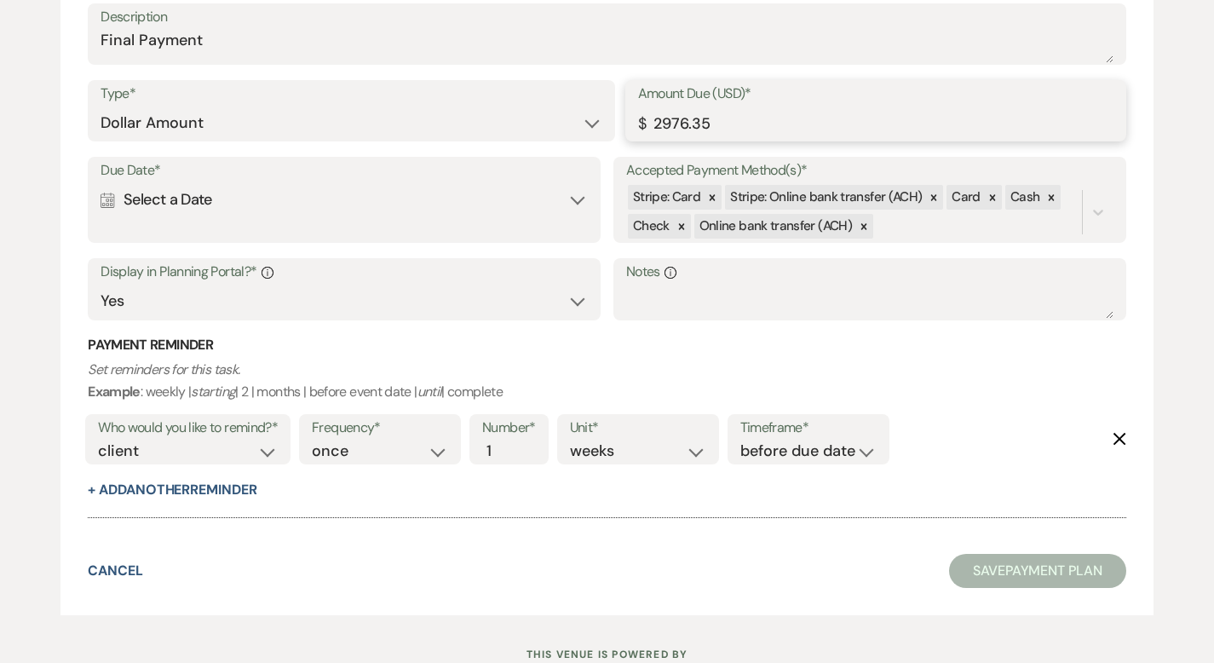
scroll to position [4285, 0]
click at [362, 211] on div "Calendar Select a Date Expand" at bounding box center [344, 197] width 487 height 33
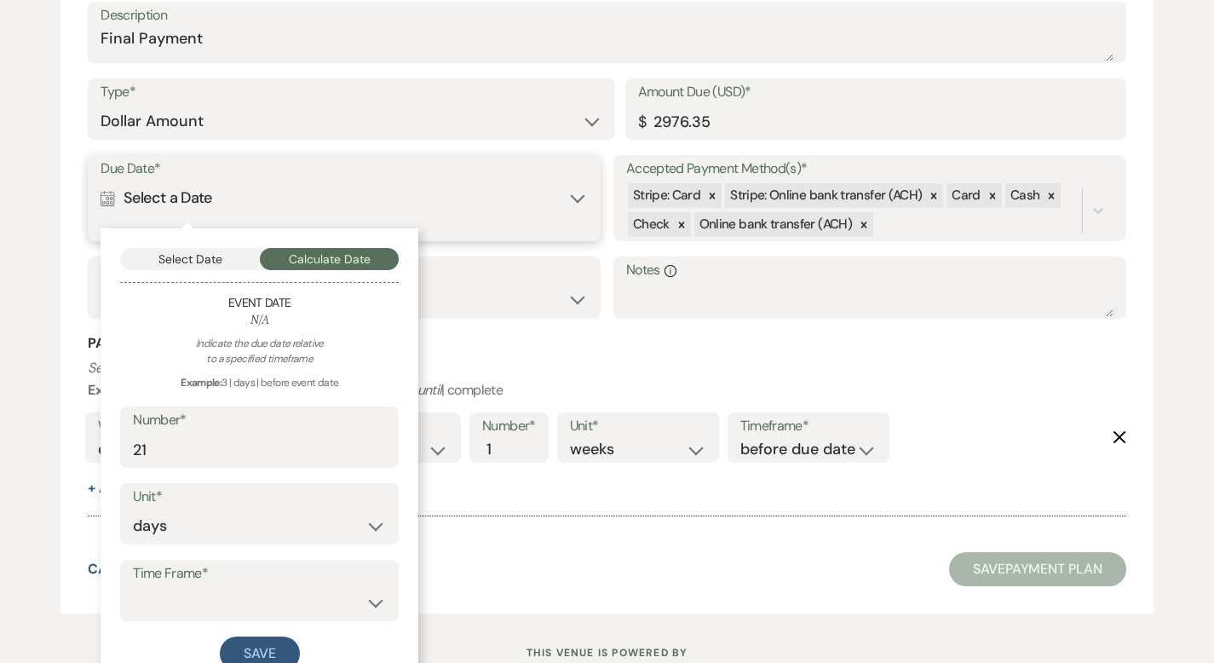
click at [180, 248] on button "Select Date" at bounding box center [190, 259] width 140 height 22
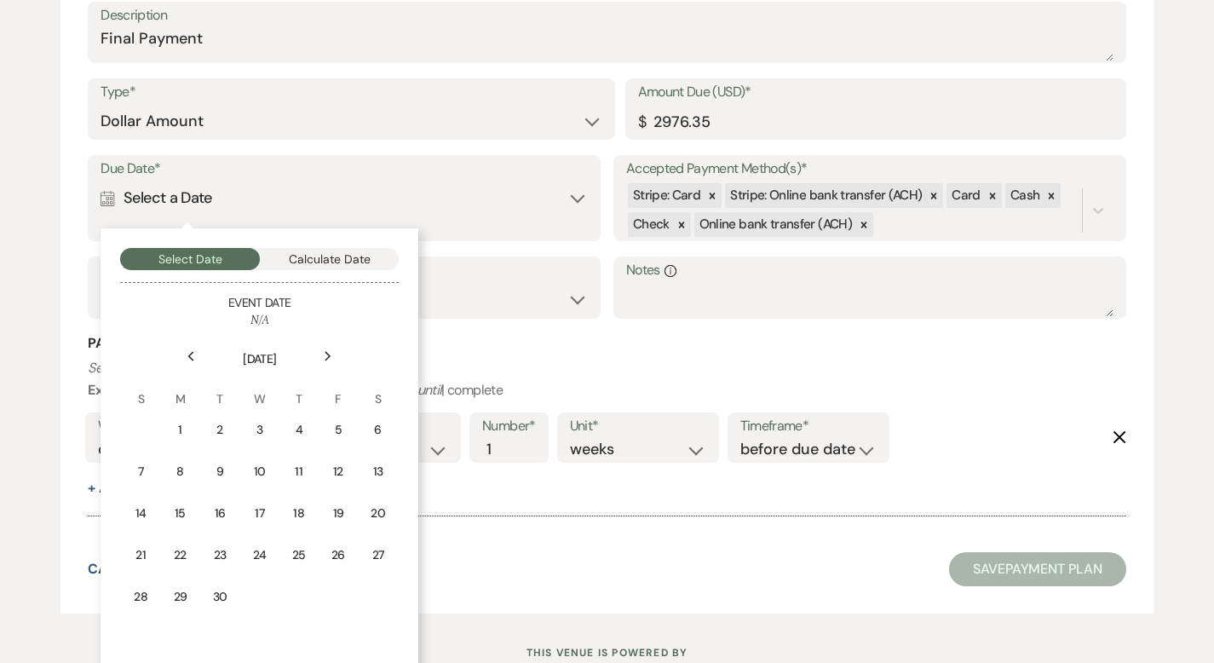
click at [336, 358] on div "Next" at bounding box center [327, 355] width 27 height 27
click at [336, 357] on div "Next" at bounding box center [327, 355] width 27 height 27
click at [336, 356] on div "Next" at bounding box center [327, 355] width 27 height 27
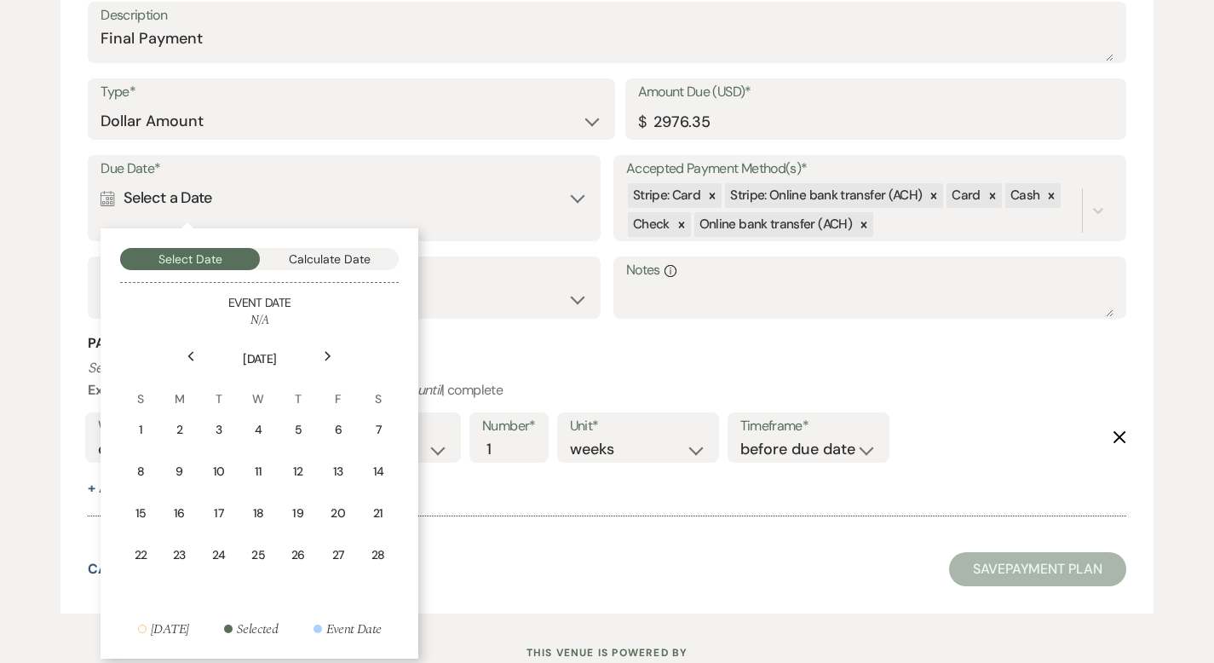
click at [337, 356] on div "Next" at bounding box center [327, 355] width 27 height 27
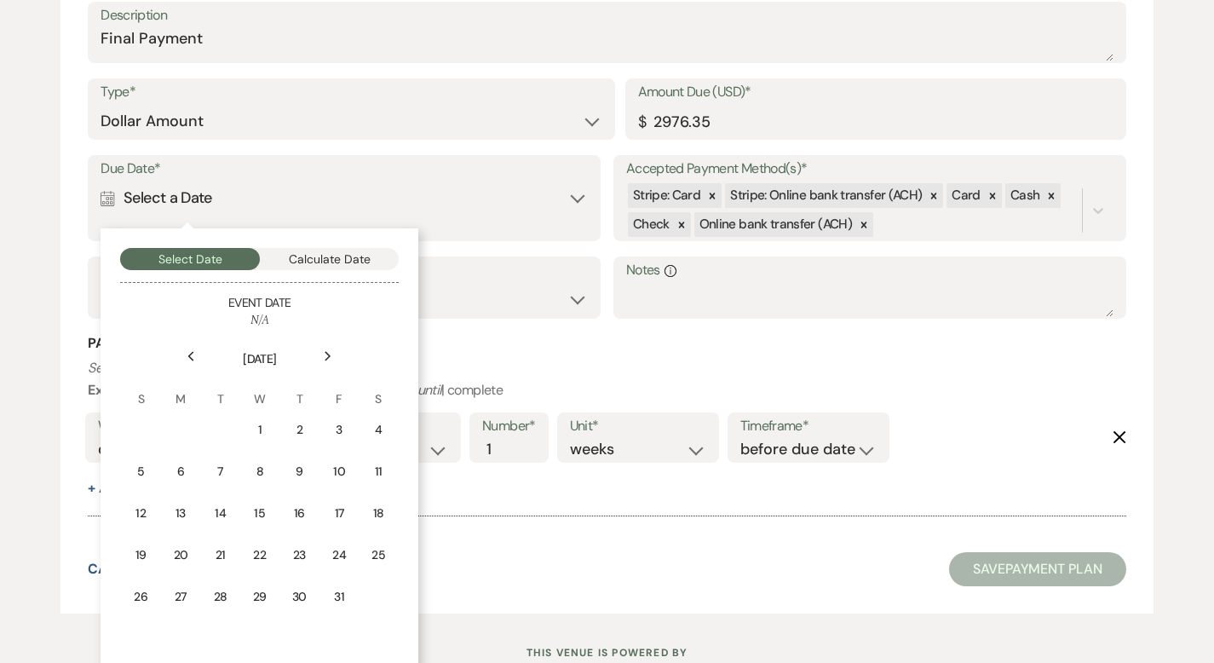
click at [337, 356] on div "Next" at bounding box center [327, 355] width 27 height 27
click at [337, 355] on div "Next" at bounding box center [327, 355] width 27 height 27
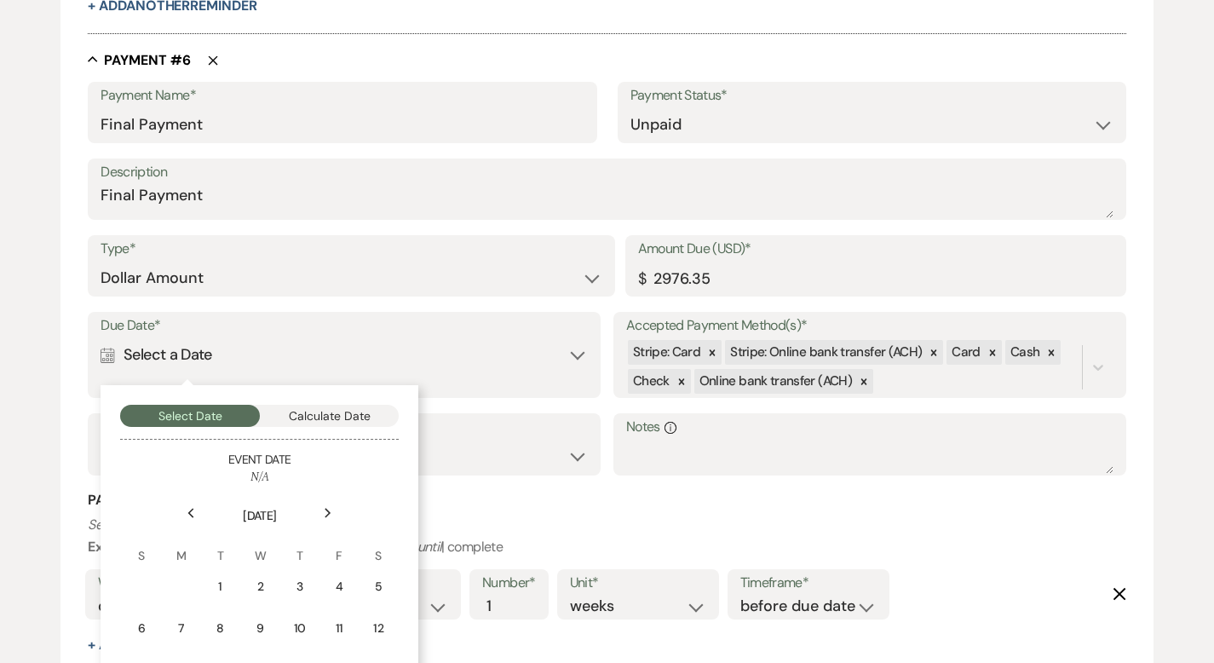
scroll to position [4343, 0]
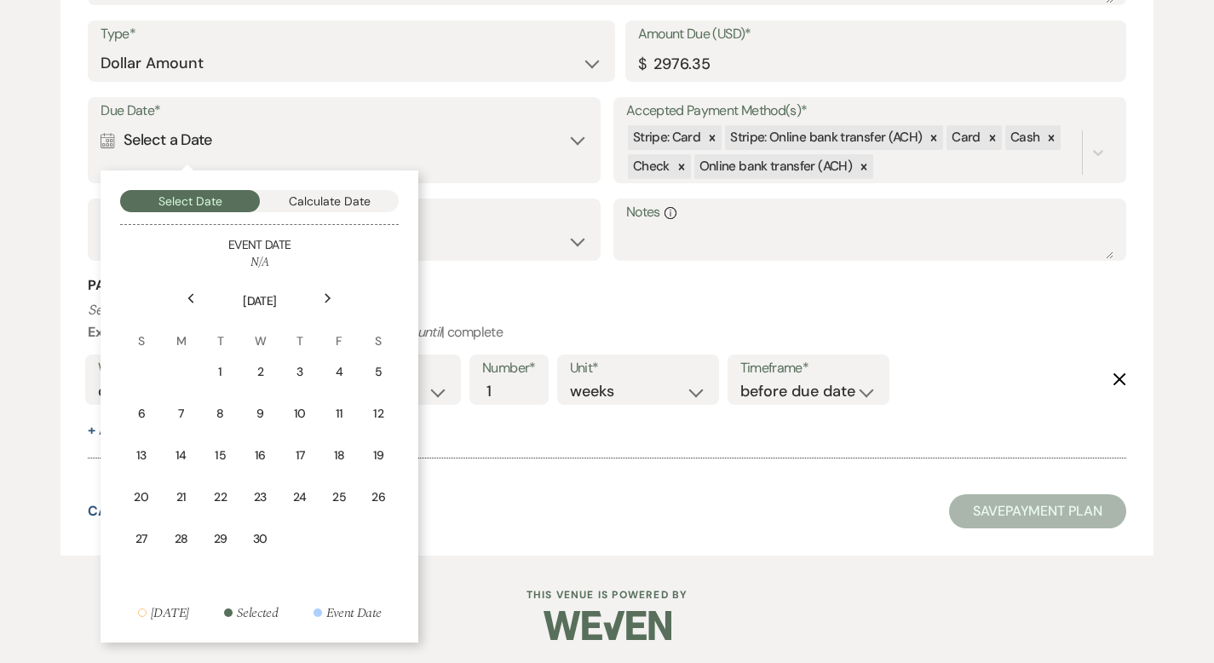
click at [331, 296] on icon "Next" at bounding box center [328, 298] width 9 height 10
click at [330, 297] on icon "Next" at bounding box center [328, 298] width 9 height 10
click at [331, 297] on icon "Next" at bounding box center [328, 298] width 9 height 10
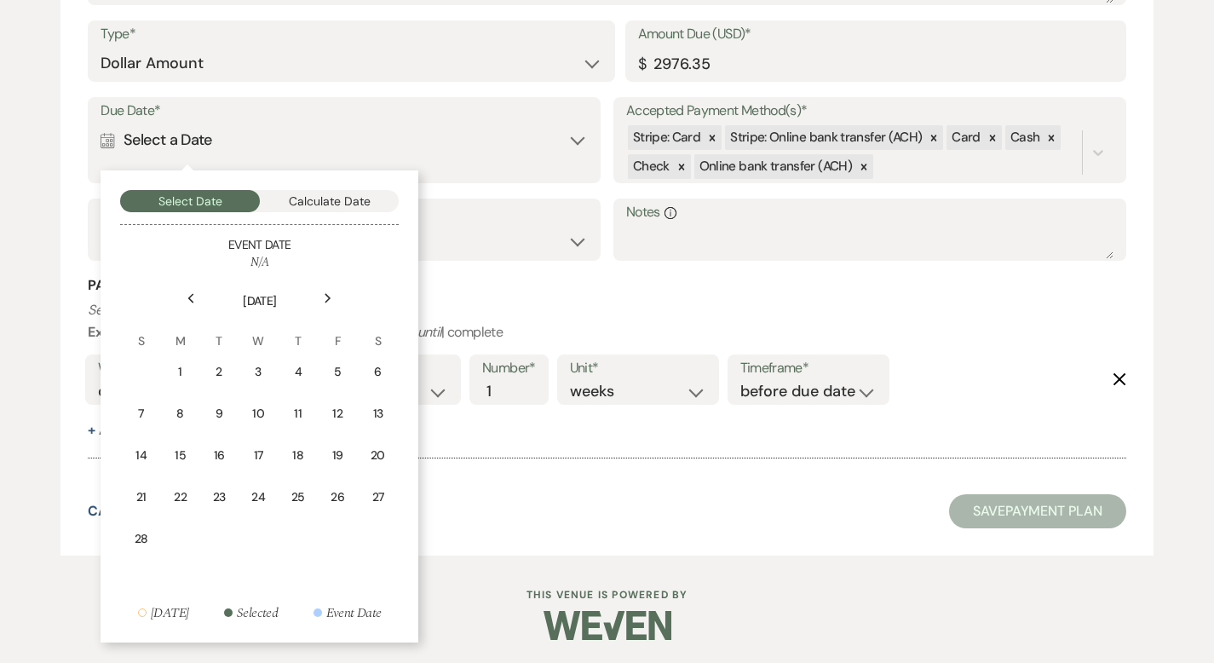
click at [331, 297] on icon "Next" at bounding box center [328, 298] width 9 height 10
click at [331, 298] on icon "Next" at bounding box center [328, 298] width 9 height 10
click at [193, 296] on icon "Previous" at bounding box center [191, 298] width 9 height 10
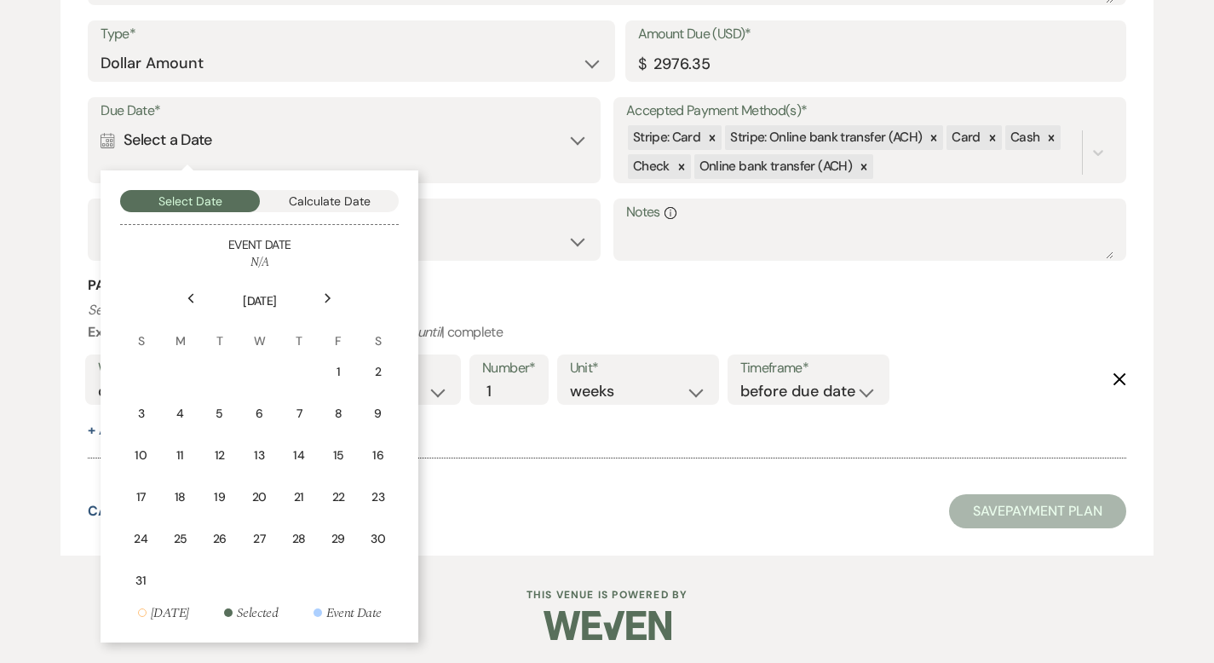
click at [193, 296] on icon "Previous" at bounding box center [191, 298] width 9 height 10
click at [369, 411] on td "14" at bounding box center [377, 414] width 37 height 40
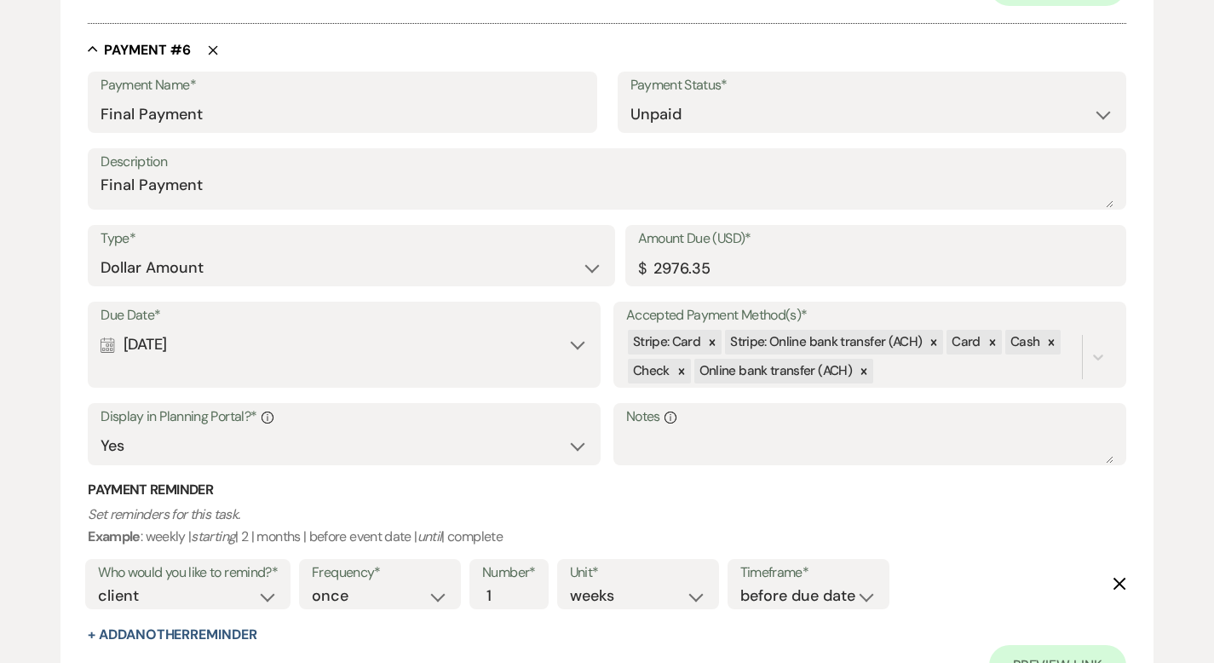
scroll to position [4547, 0]
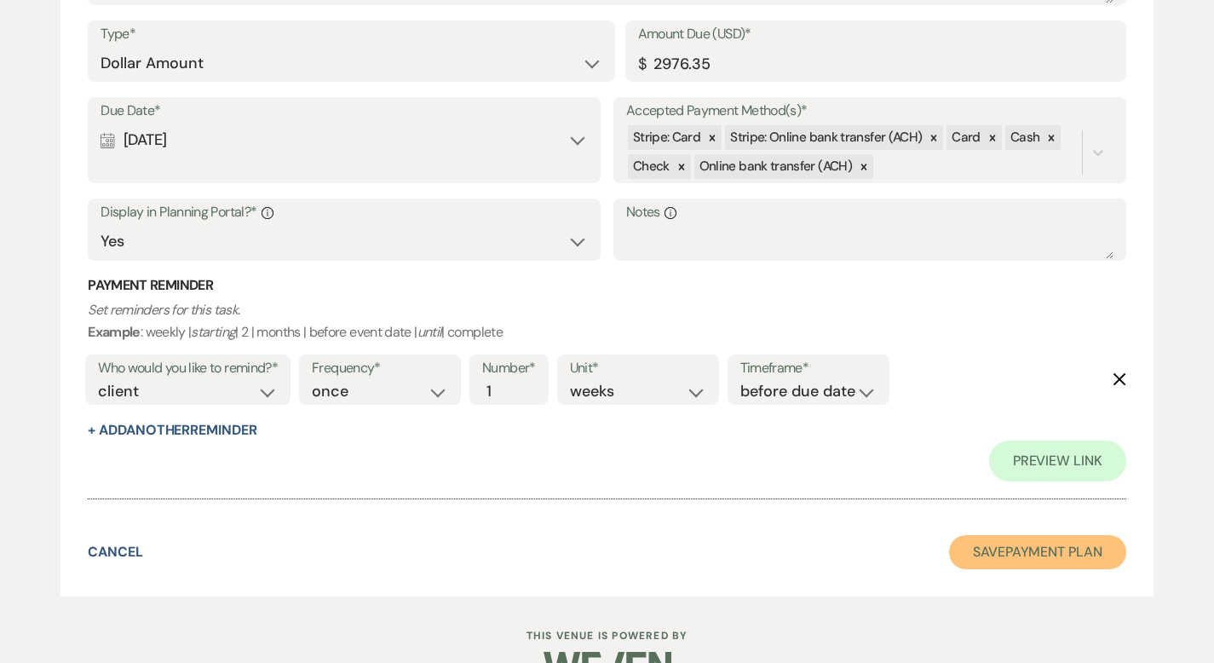
click at [1073, 551] on button "Save Payment Plan" at bounding box center [1037, 552] width 177 height 34
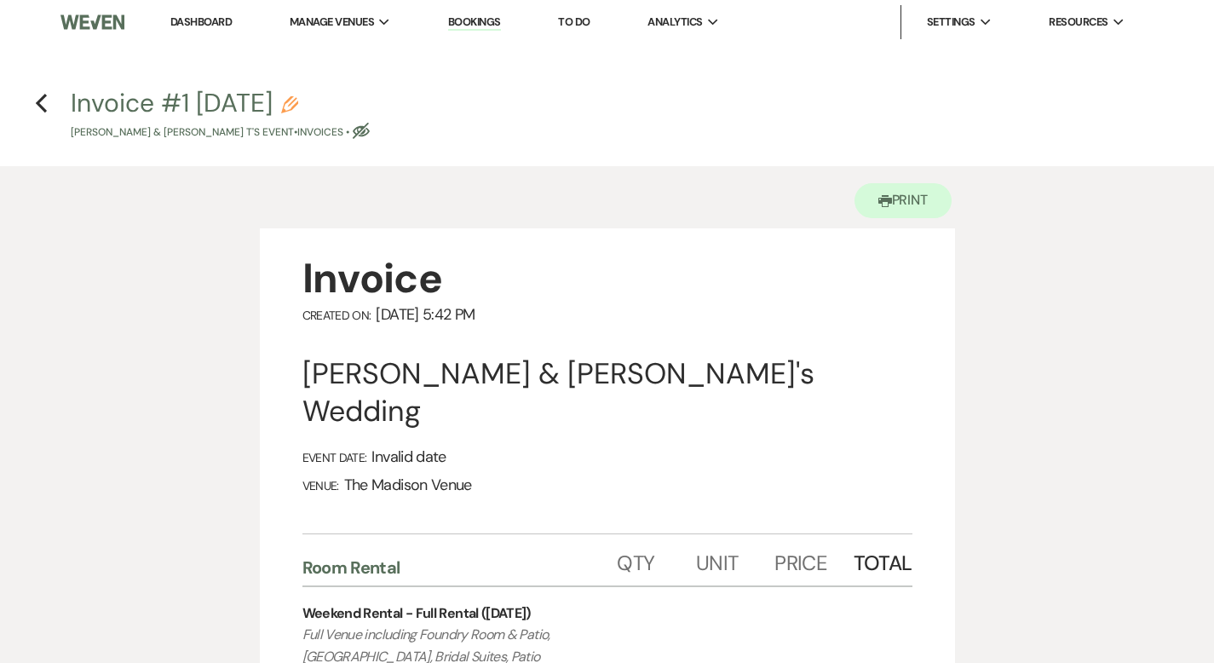
click at [298, 105] on icon "Pencil" at bounding box center [289, 104] width 17 height 17
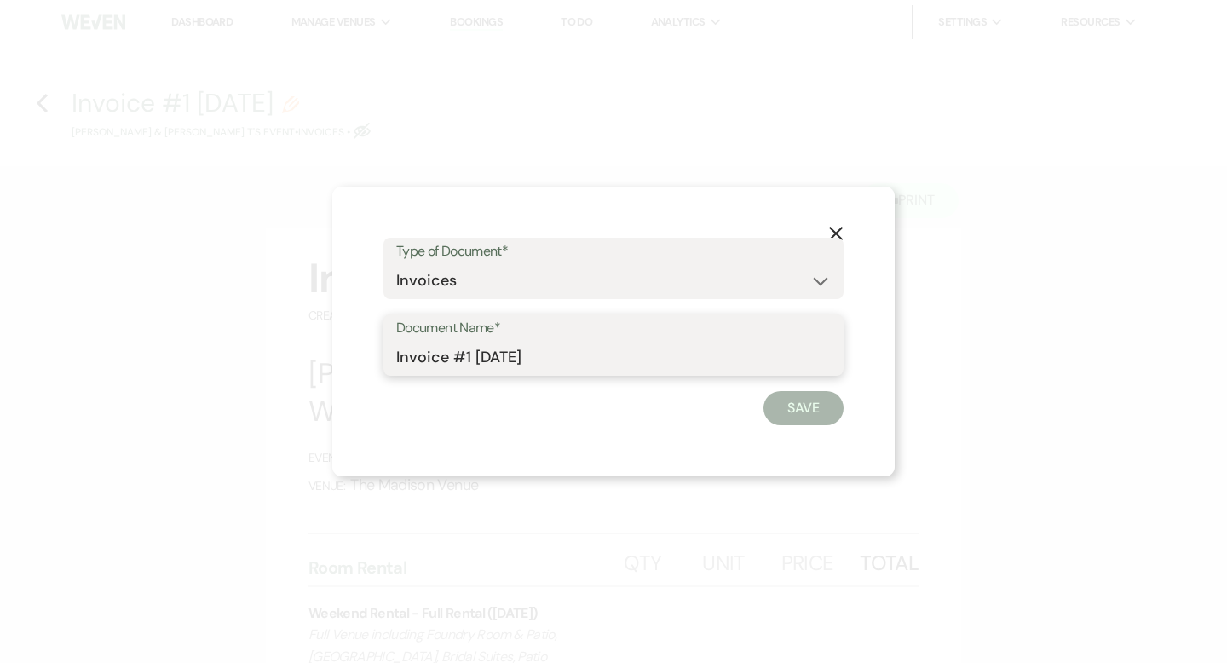
drag, startPoint x: 434, startPoint y: 357, endPoint x: 338, endPoint y: 342, distance: 97.3
click at [390, 357] on div "Document Name* Invoice #1 [DATE]" at bounding box center [613, 344] width 460 height 61
click at [431, 359] on input "Ivy e #1 [DATE]" at bounding box center [613, 357] width 434 height 33
click at [535, 357] on input "Ivy Bar Package #1 [DATE]" at bounding box center [613, 357] width 434 height 33
click at [782, 411] on button "Save" at bounding box center [803, 408] width 80 height 34
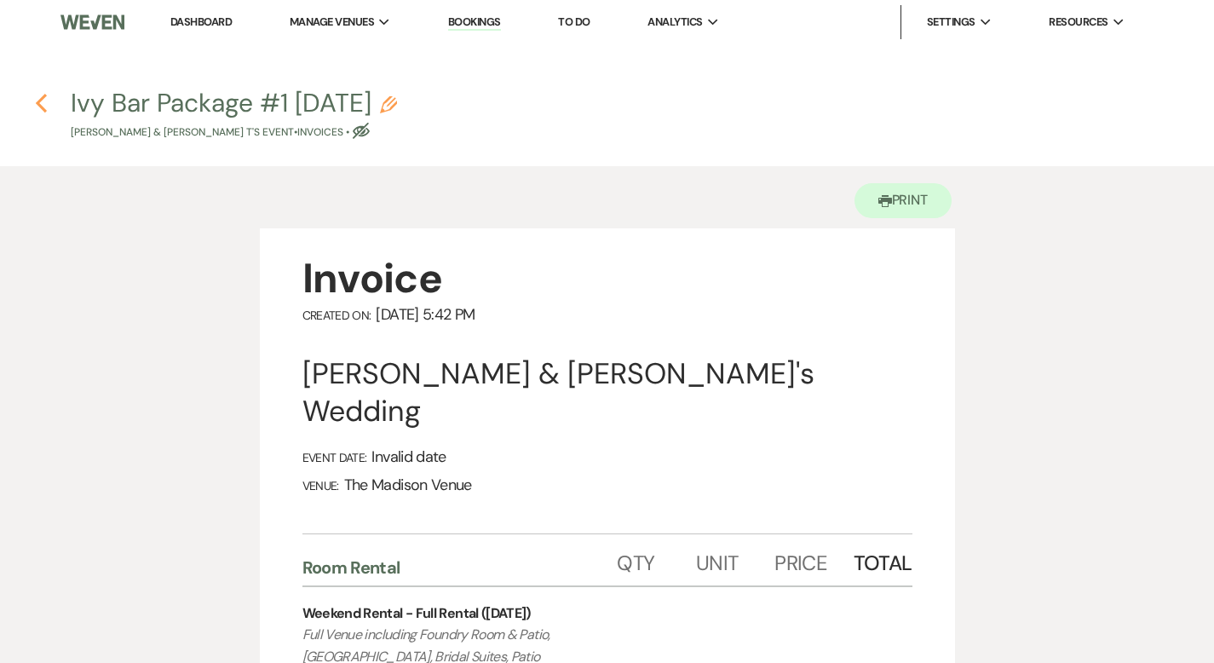
click at [43, 102] on icon "Previous" at bounding box center [41, 103] width 13 height 20
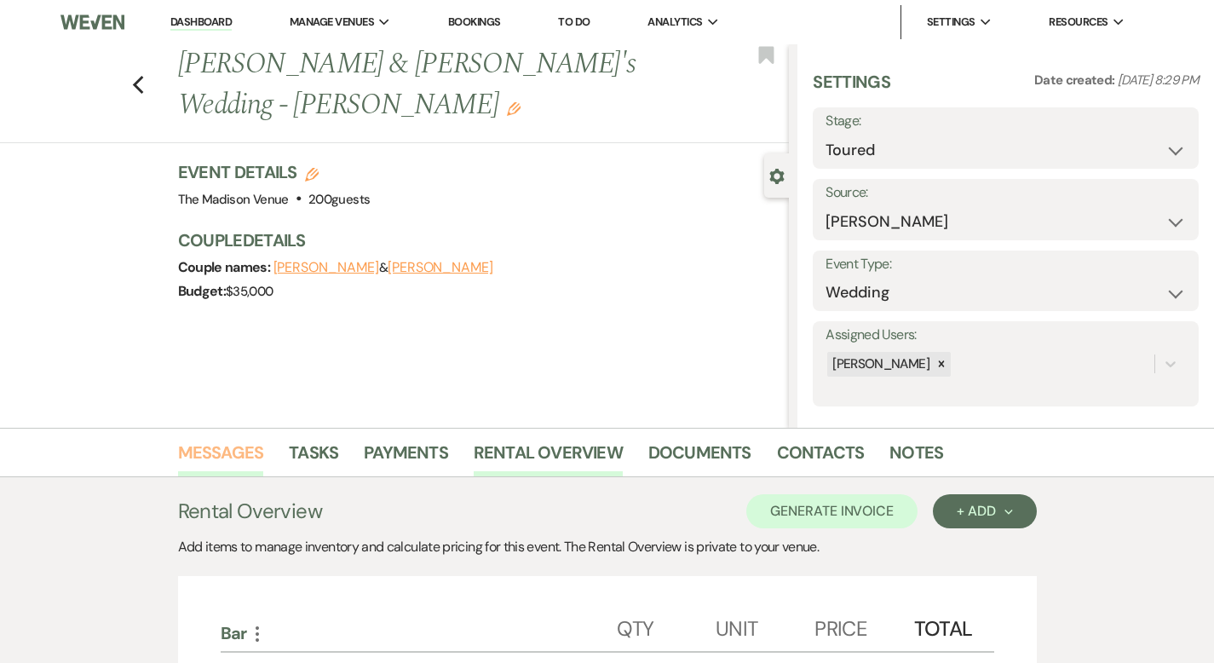
click at [193, 446] on link "Messages" at bounding box center [221, 457] width 86 height 37
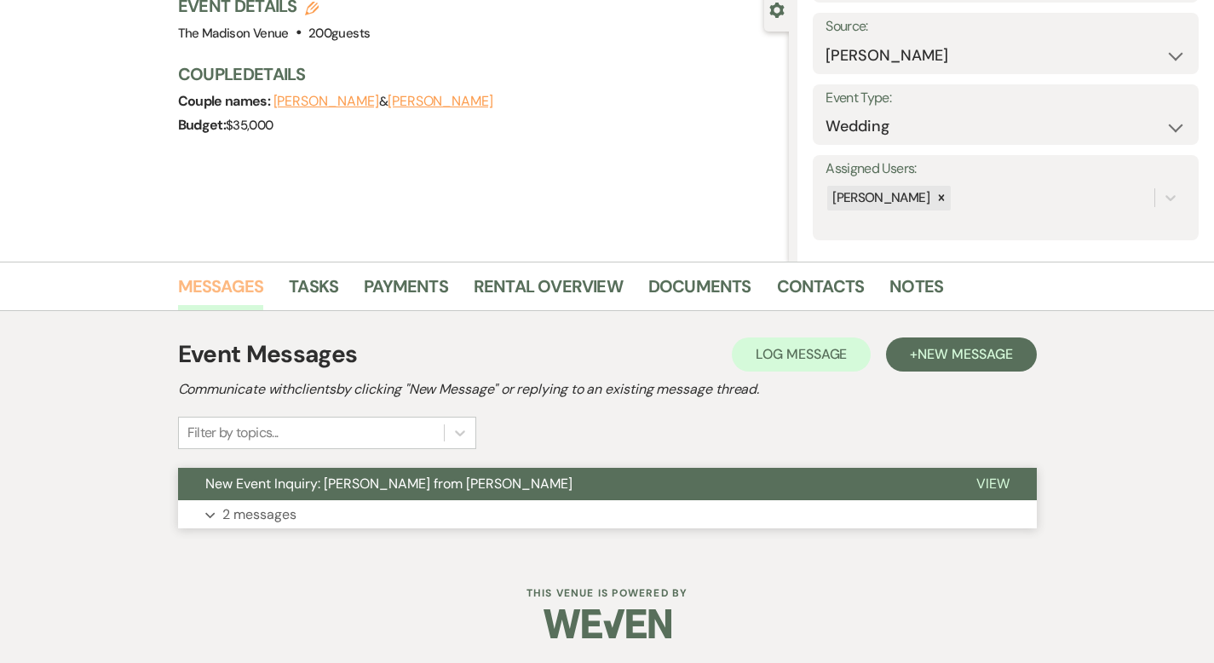
scroll to position [167, 0]
click at [1009, 481] on span "View" at bounding box center [992, 483] width 33 height 18
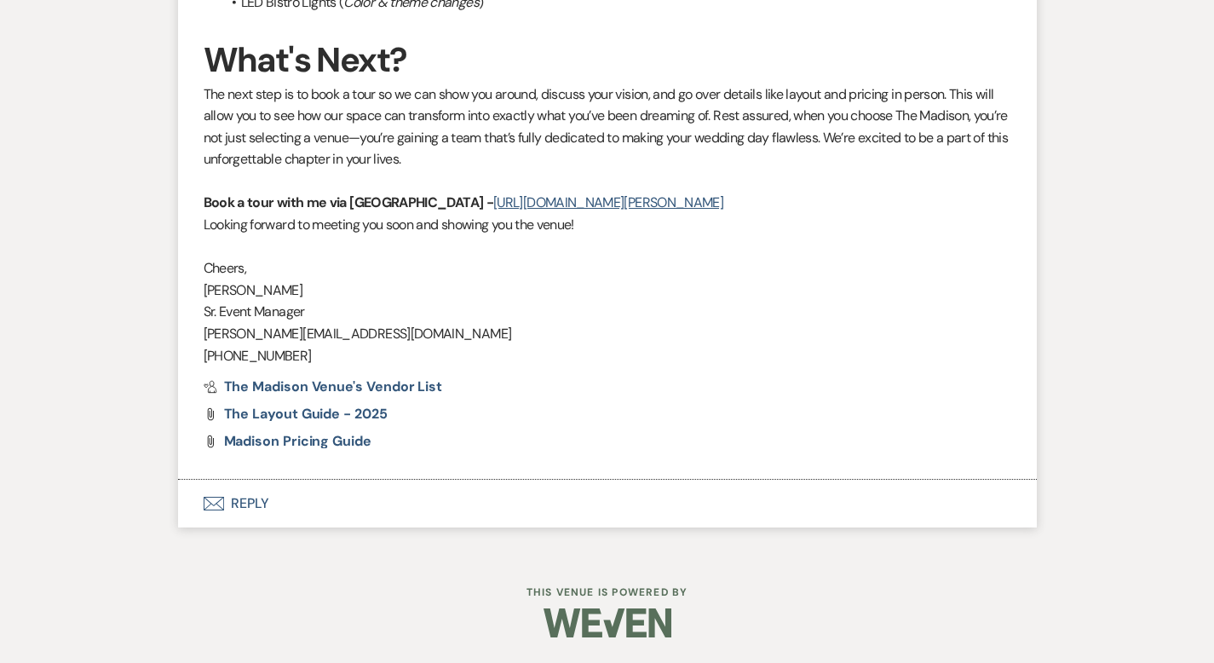
scroll to position [3942, 0]
click at [185, 497] on button "Envelope Reply" at bounding box center [607, 504] width 859 height 48
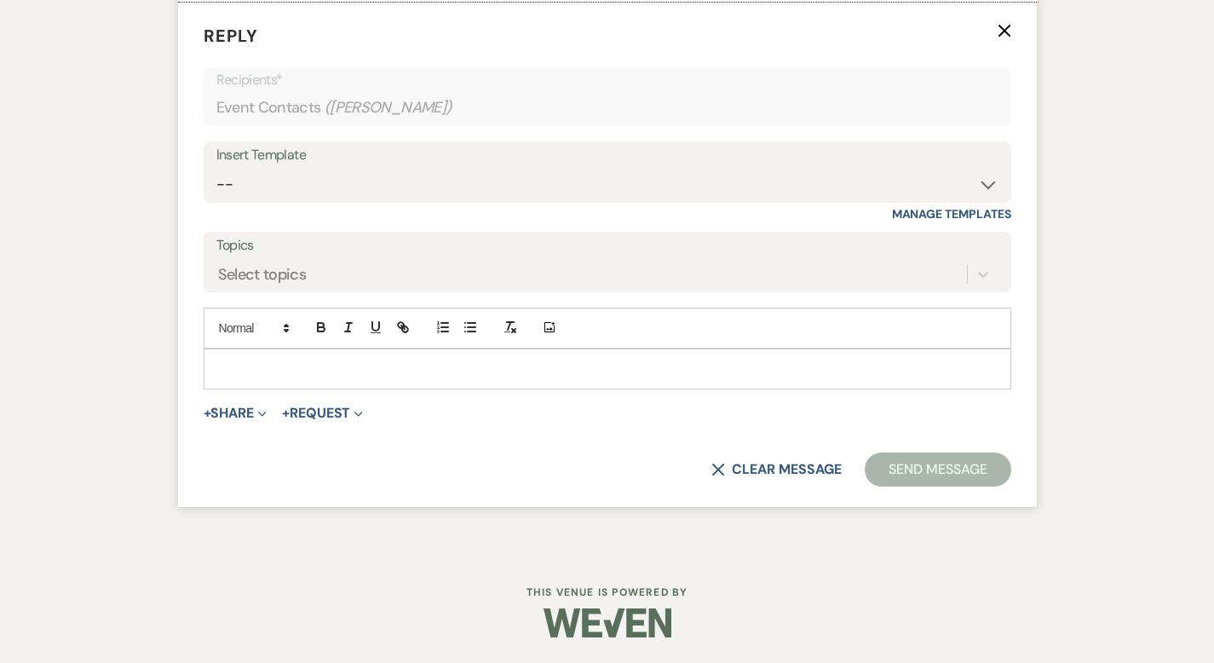
scroll to position [4297, 0]
click at [235, 201] on select "-- Weven Planning Portal Introduction (Booked Events) Corporate Lead Follow Up …" at bounding box center [607, 184] width 782 height 33
click at [221, 201] on select "-- Weven Planning Portal Introduction (Booked Events) Corporate Lead Follow Up …" at bounding box center [607, 184] width 782 height 33
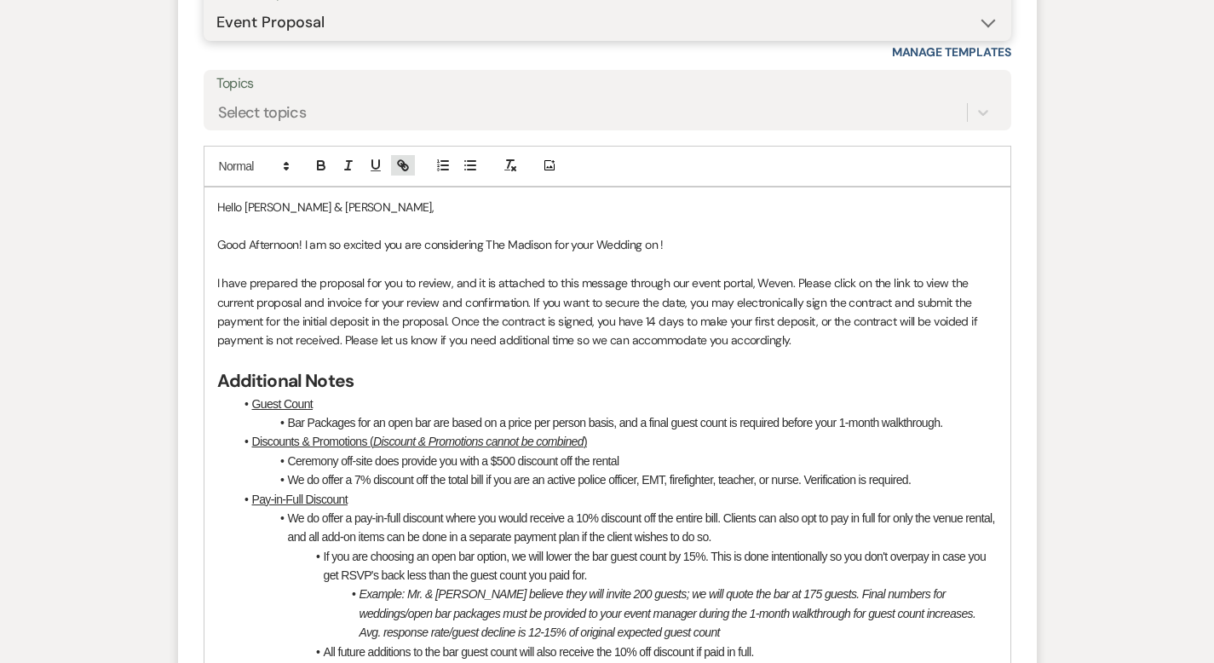
scroll to position [5012, 0]
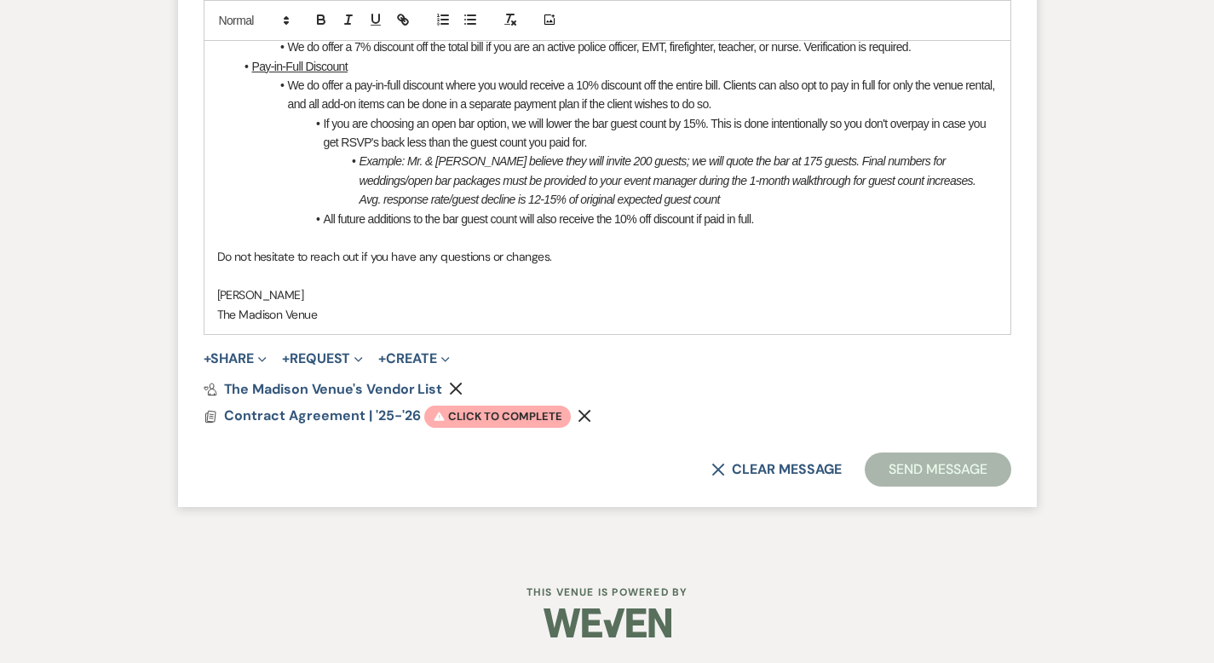
click at [578, 414] on use "button" at bounding box center [584, 416] width 13 height 13
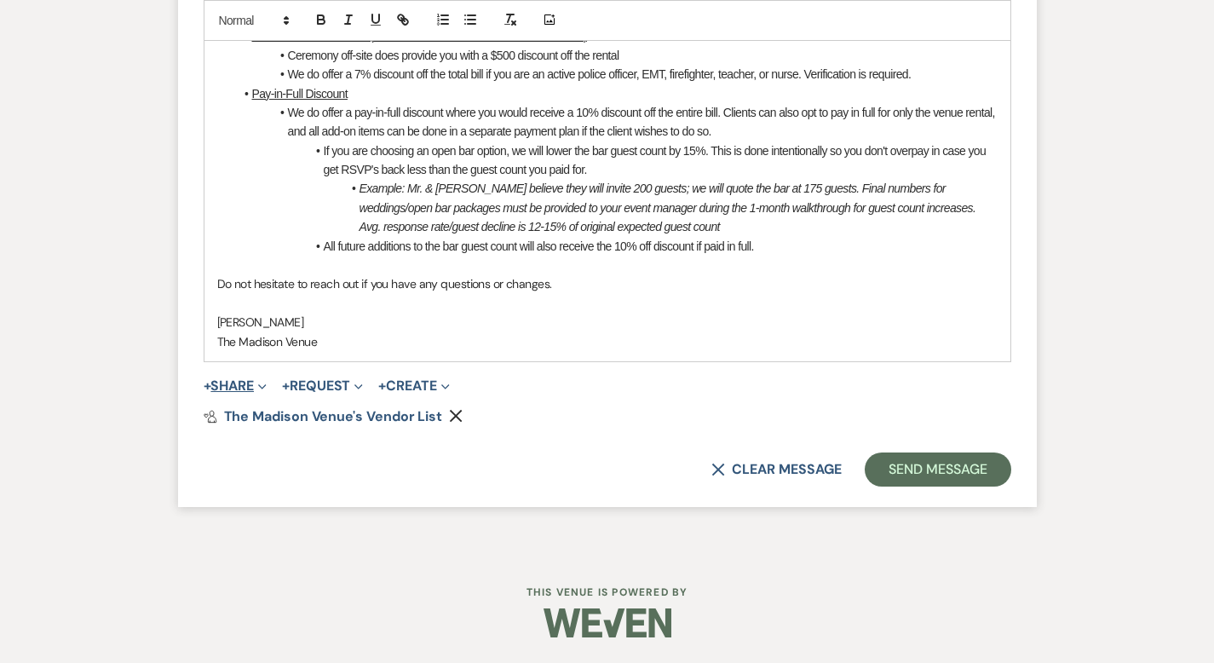
click at [254, 385] on span "Expand" at bounding box center [260, 386] width 13 height 18
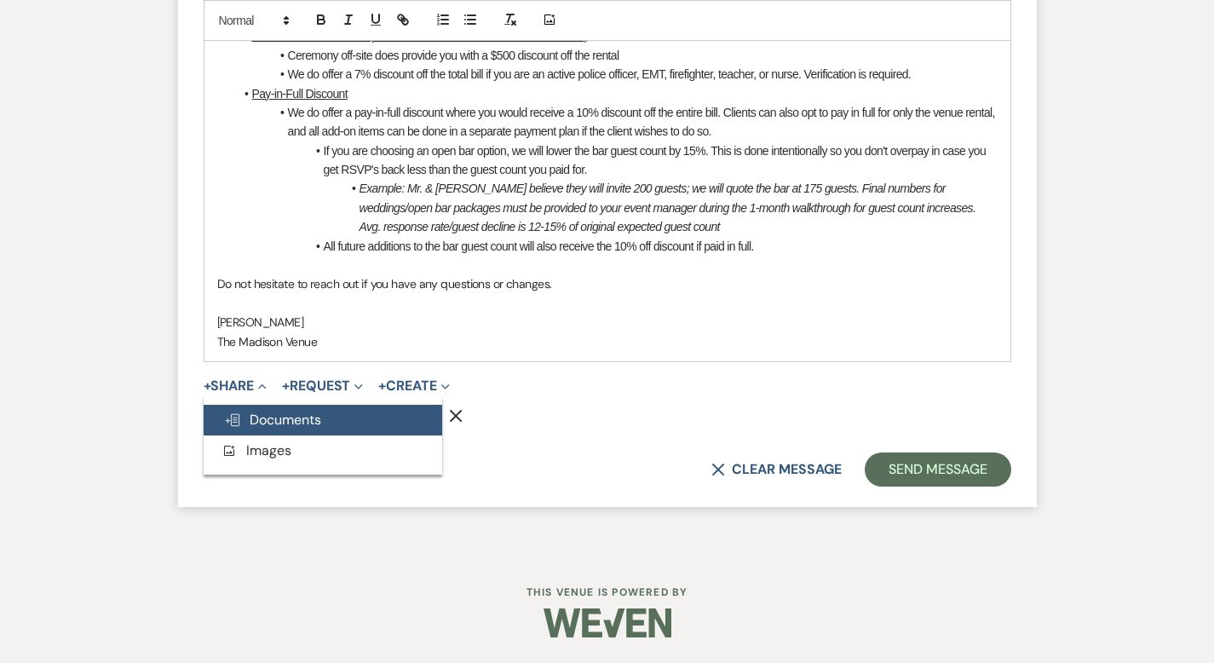
click at [224, 413] on span "Doc Upload Documents" at bounding box center [272, 420] width 97 height 18
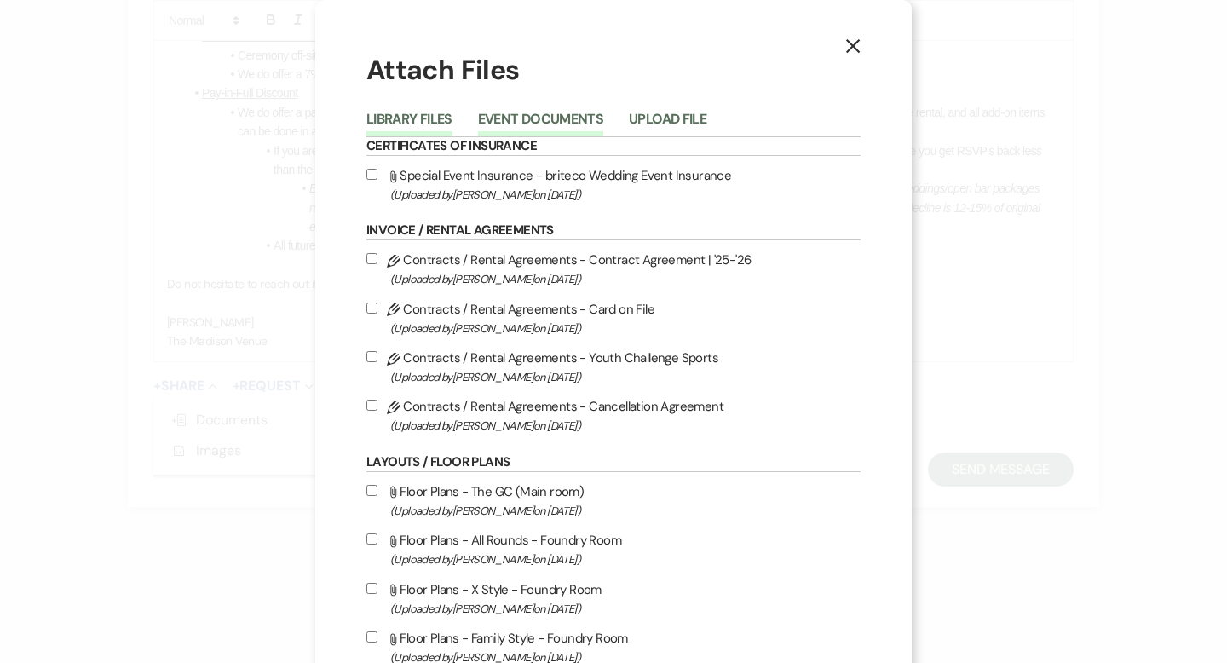
click at [526, 115] on button "Event Documents" at bounding box center [540, 124] width 125 height 24
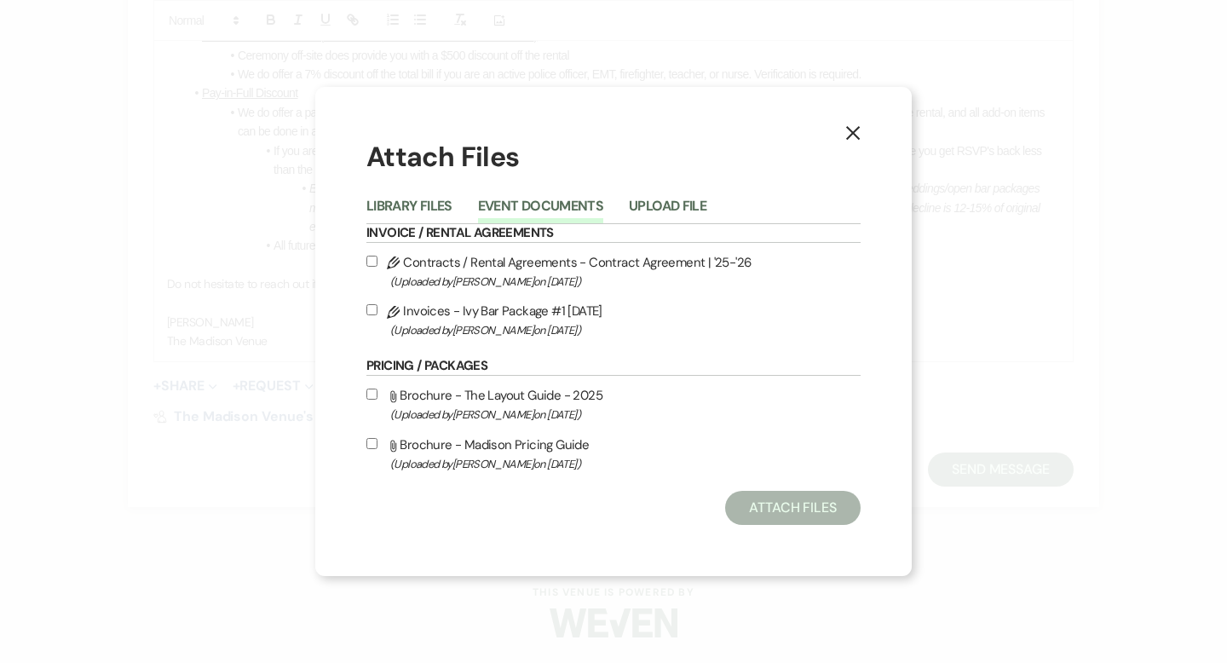
click at [371, 262] on input "Pencil Contracts / Rental Agreements - Contract Agreement | '25-'26 (Uploaded b…" at bounding box center [371, 261] width 11 height 11
click at [369, 308] on input "Pencil Invoices - Ivy Bar Package #1 [DATE] (Uploaded by [PERSON_NAME] on [DATE…" at bounding box center [371, 309] width 11 height 11
click at [776, 515] on button "Attach Files" at bounding box center [792, 508] width 135 height 34
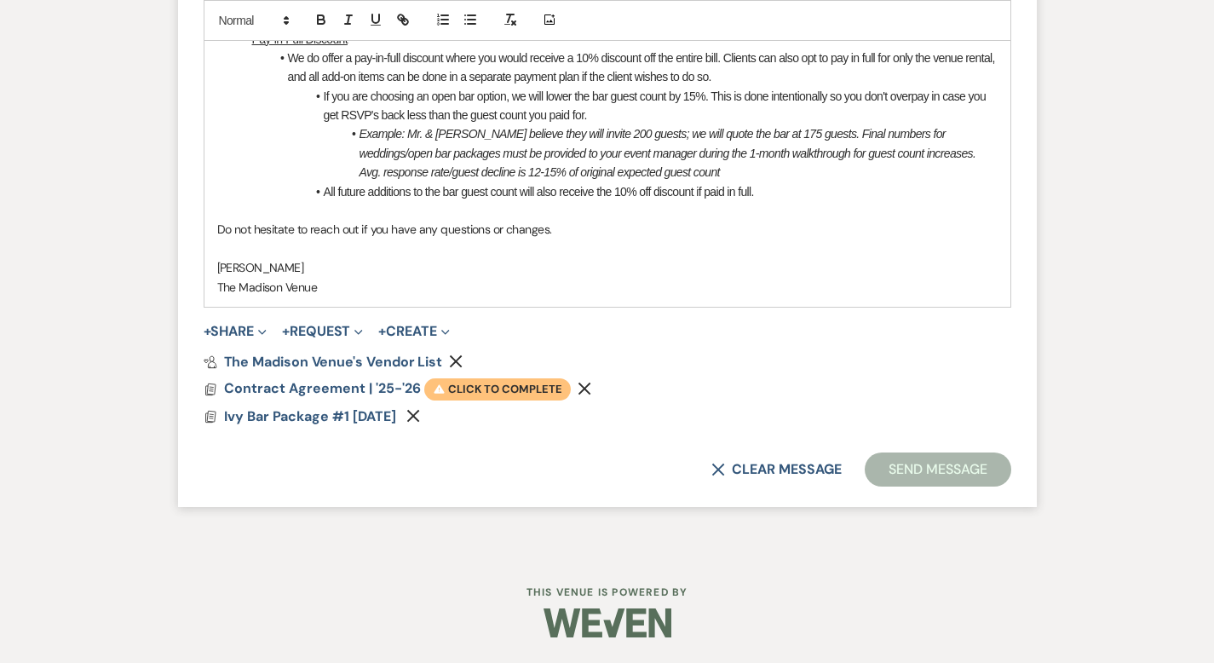
click at [457, 400] on span "Warning Click to complete" at bounding box center [497, 389] width 147 height 22
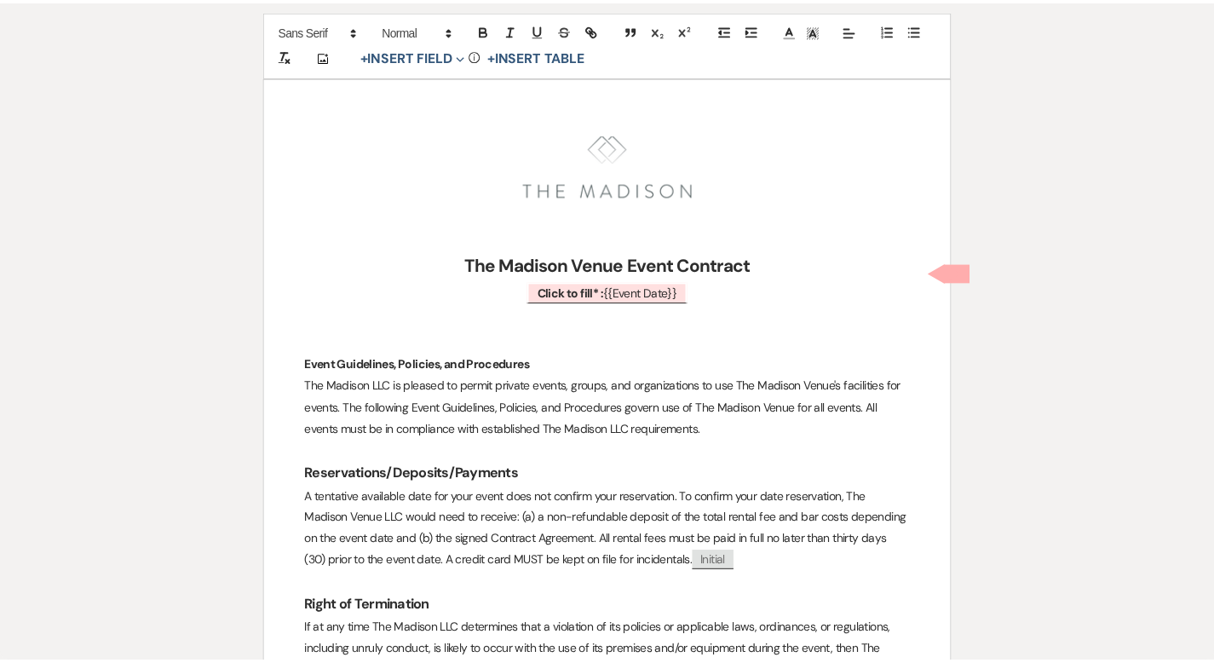
scroll to position [0, 0]
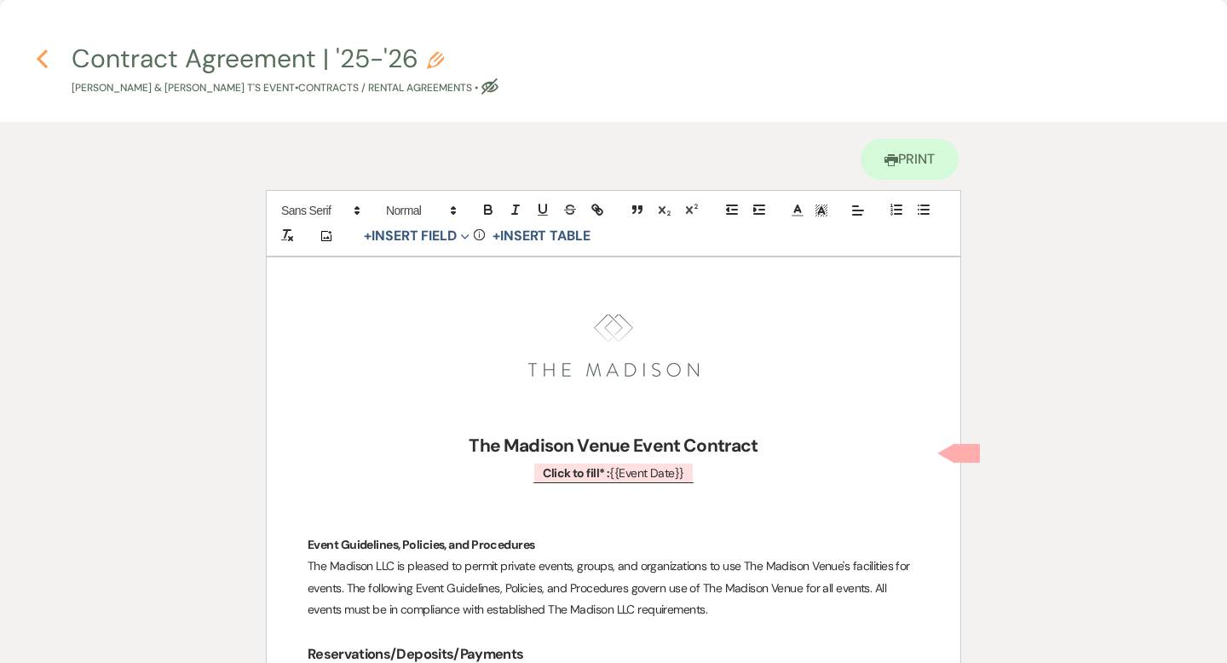
click at [38, 57] on use "button" at bounding box center [42, 58] width 11 height 19
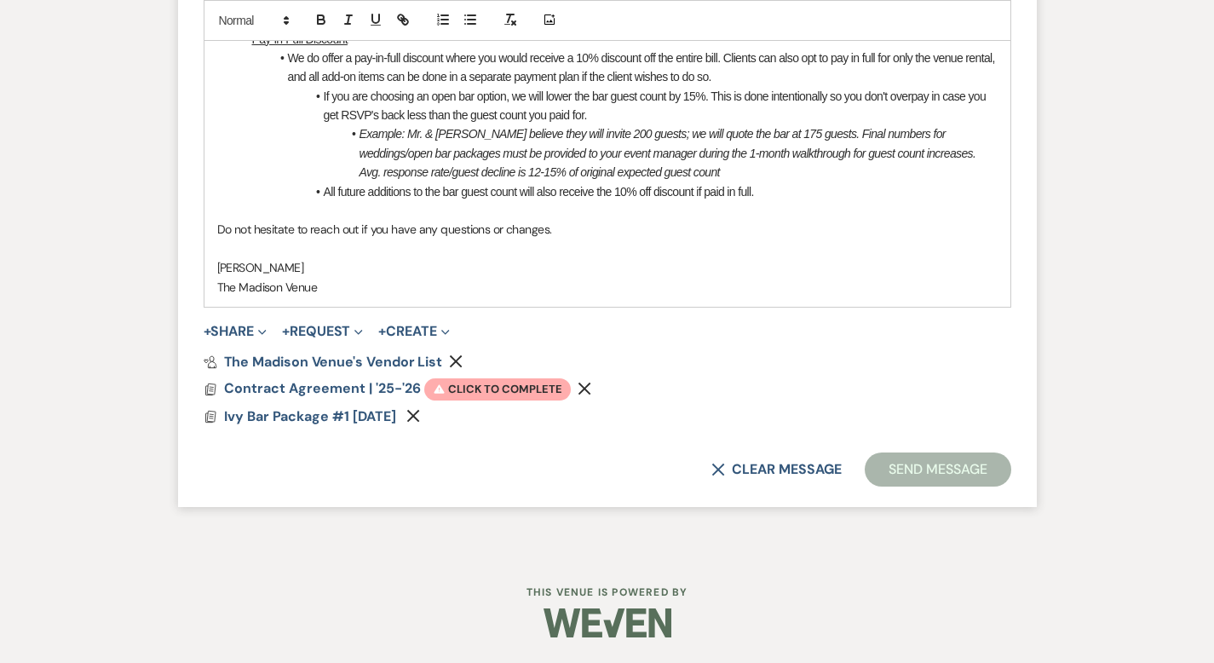
click at [578, 395] on use "button" at bounding box center [584, 388] width 13 height 13
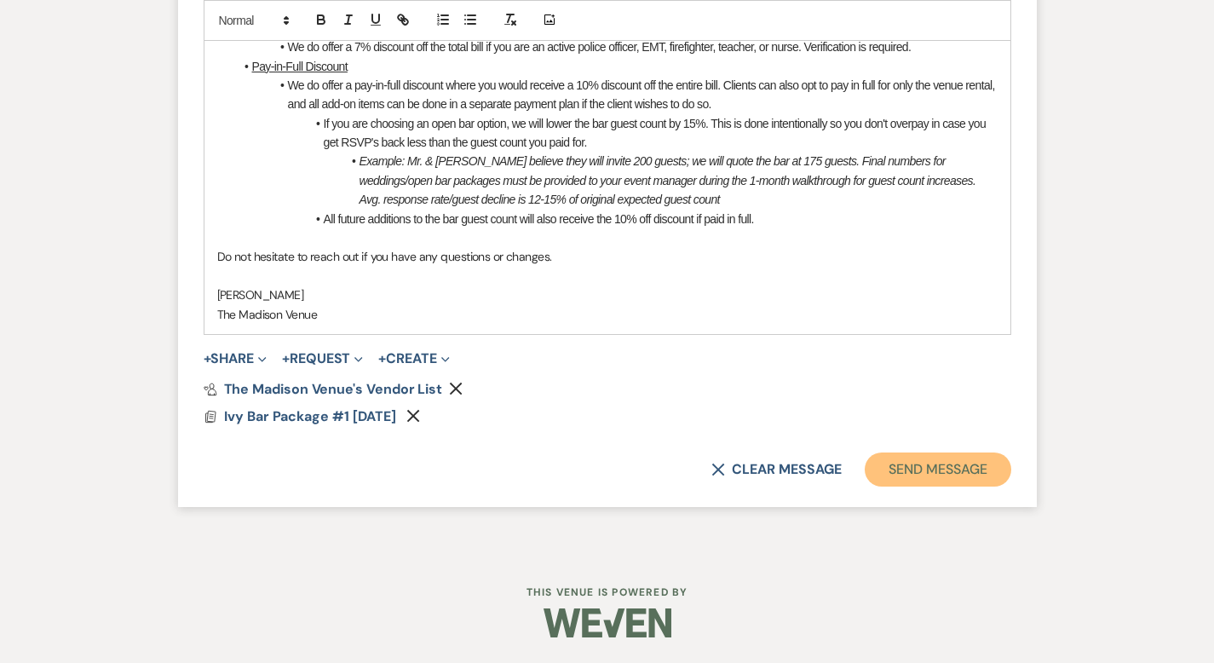
click at [1010, 486] on button "Send Message" at bounding box center [938, 469] width 146 height 34
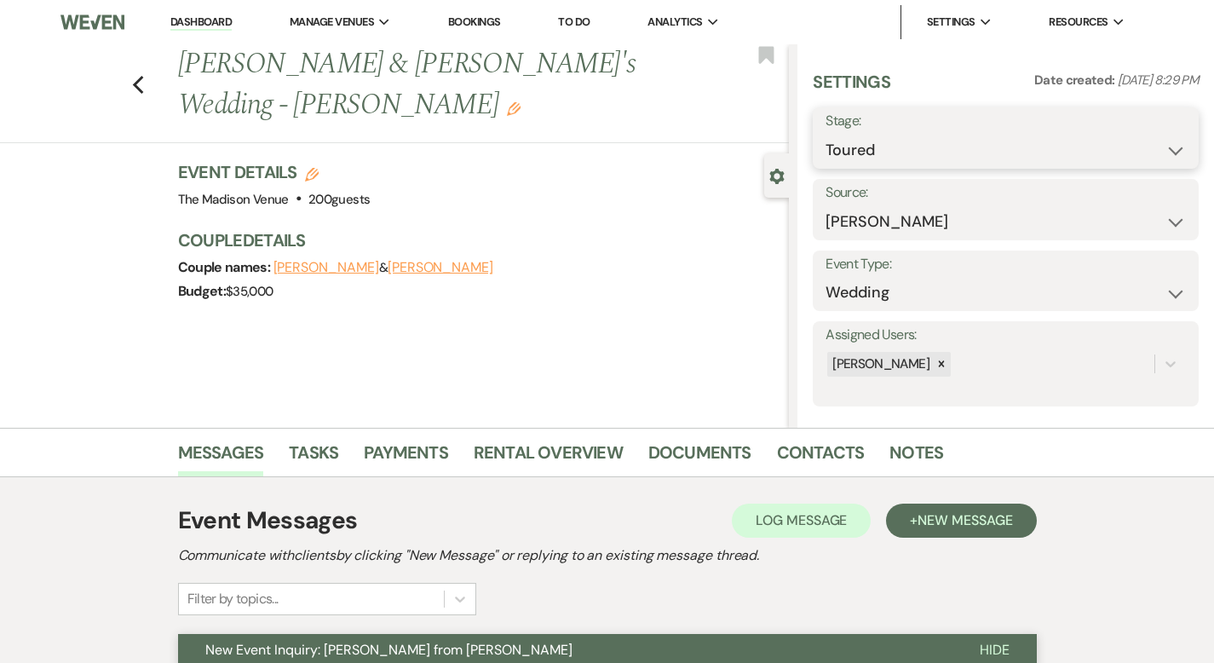
click at [958, 141] on select "Inquiry Follow Up Tour Requested Tour Confirmed Toured Proposal Sent Booked Lost" at bounding box center [1005, 150] width 360 height 33
click at [1142, 142] on button "Save" at bounding box center [1158, 138] width 82 height 34
click at [491, 444] on link "Rental Overview" at bounding box center [548, 457] width 149 height 37
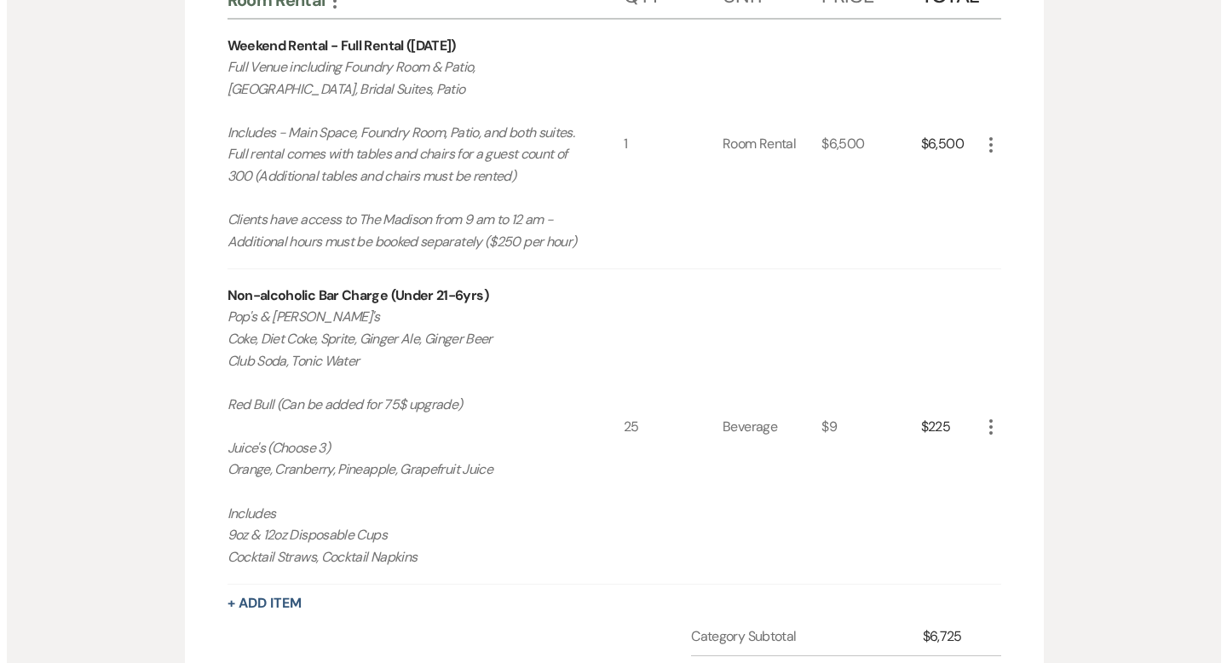
scroll to position [1838, 0]
